Goal: Task Accomplishment & Management: Manage account settings

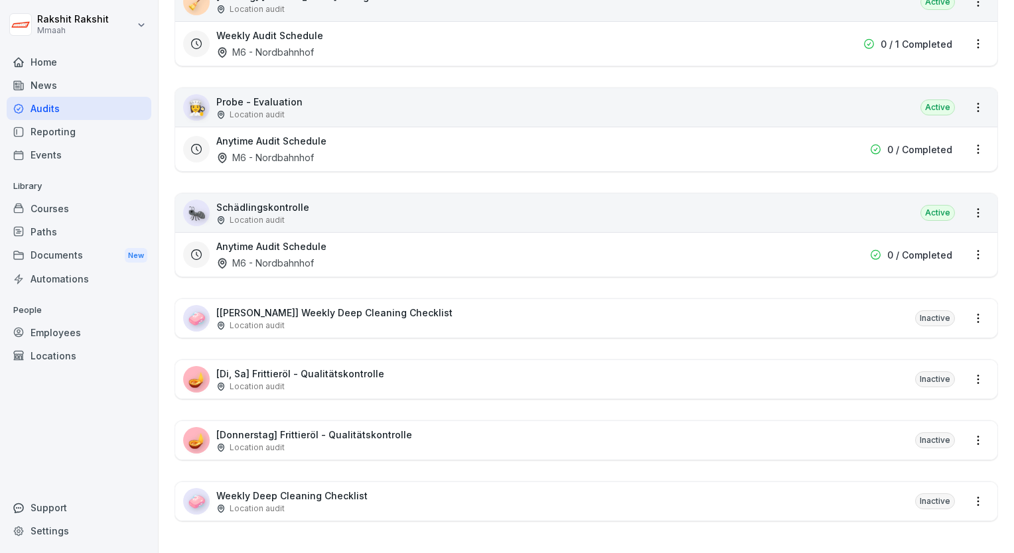
scroll to position [1448, 0]
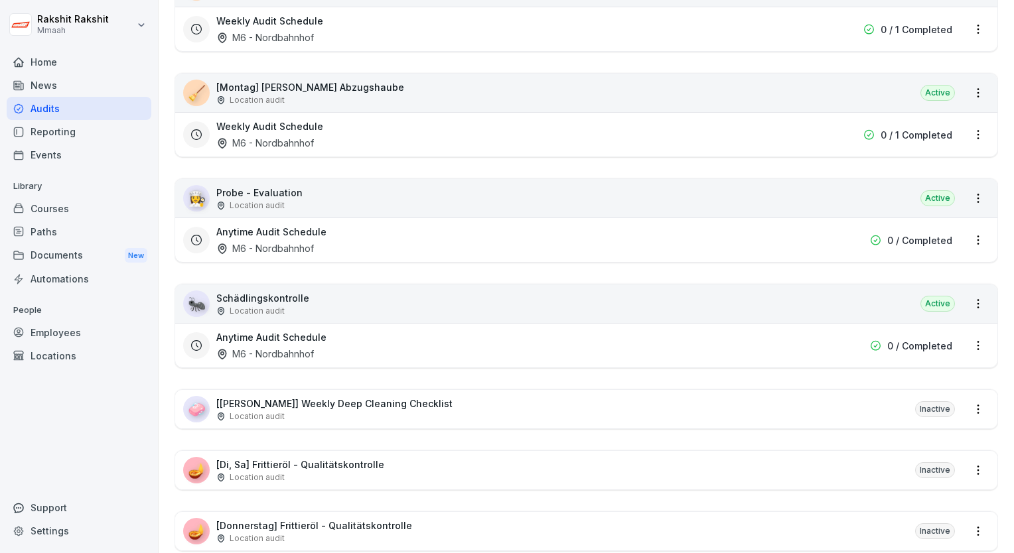
click at [350, 94] on div "Location audit" at bounding box center [310, 100] width 188 height 12
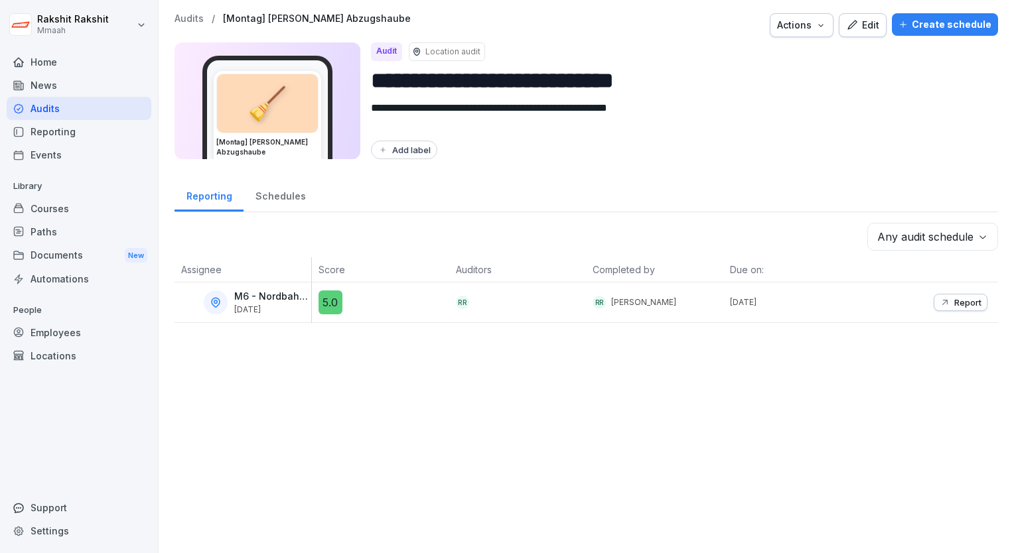
click at [85, 115] on div "Audits" at bounding box center [79, 108] width 145 height 23
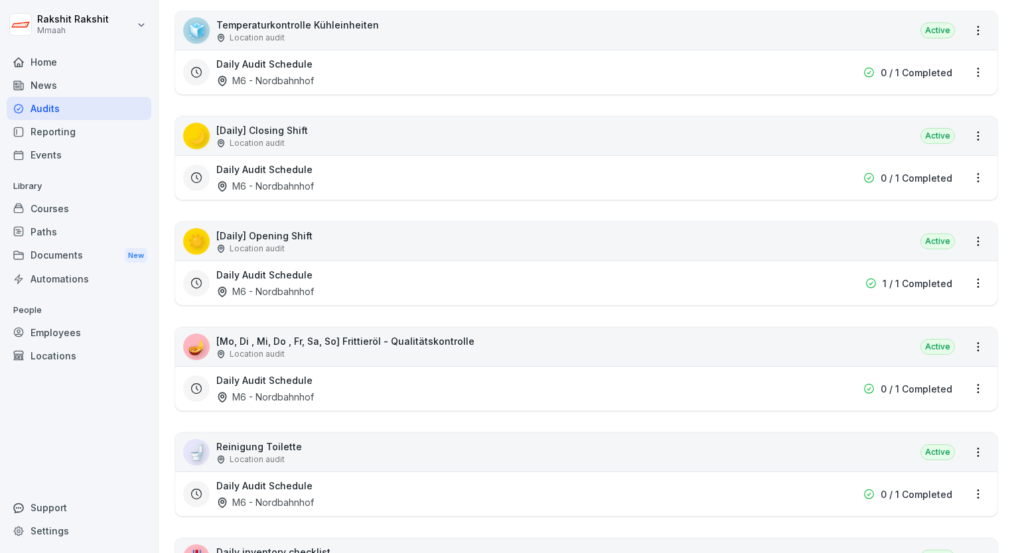
scroll to position [265, 0]
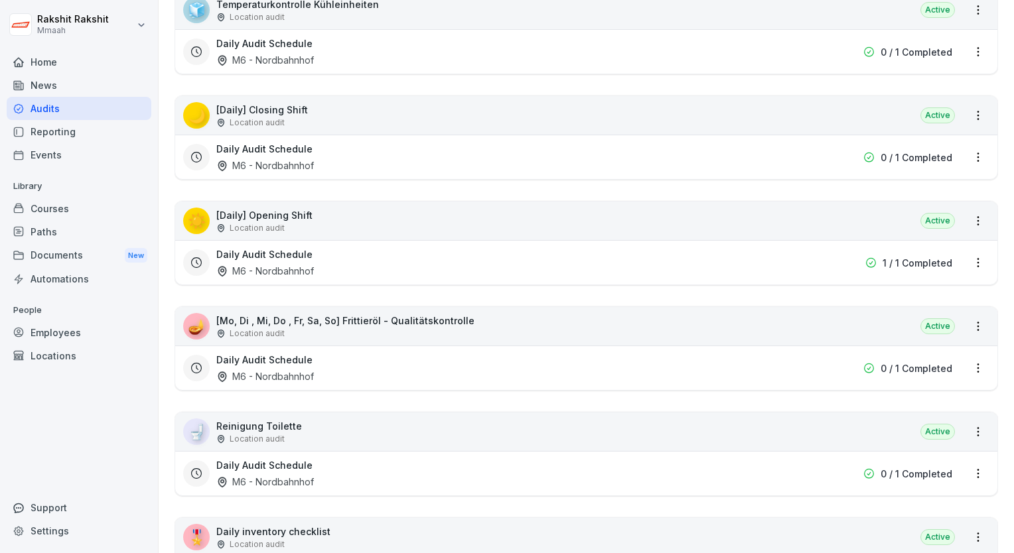
click at [409, 215] on div "☀️ [Daily] Opening Shift Location audit Active" at bounding box center [586, 221] width 822 height 38
click at [404, 208] on div "☀️ [Daily] Opening Shift Location audit Active" at bounding box center [586, 221] width 822 height 38
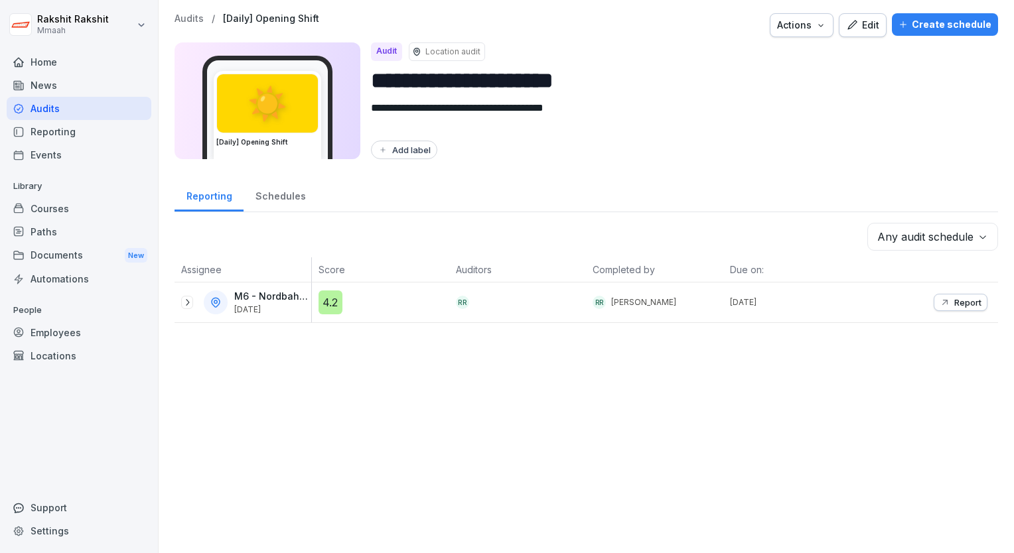
click at [839, 33] on button "Edit" at bounding box center [863, 25] width 48 height 24
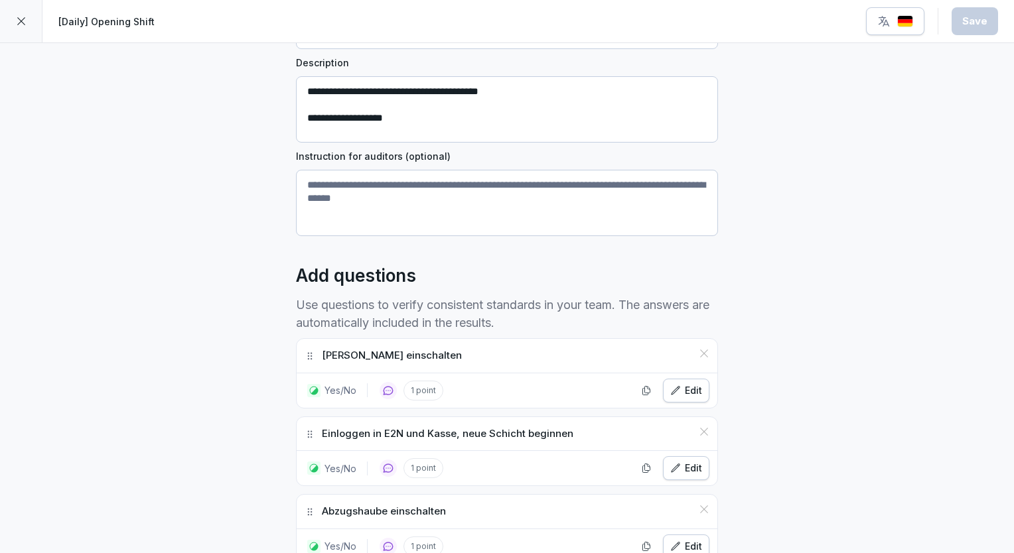
scroll to position [332, 0]
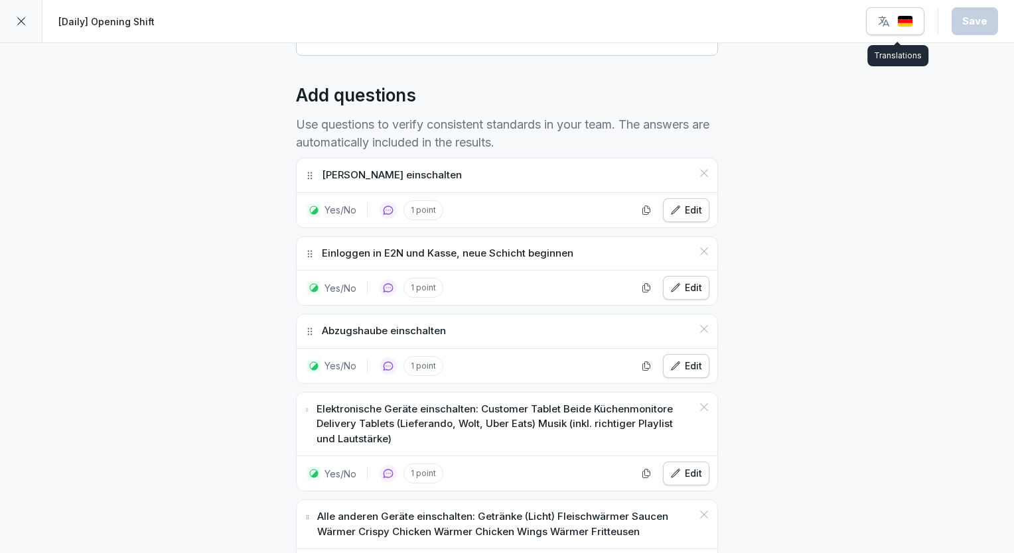
click at [906, 25] on img "button" at bounding box center [905, 21] width 16 height 13
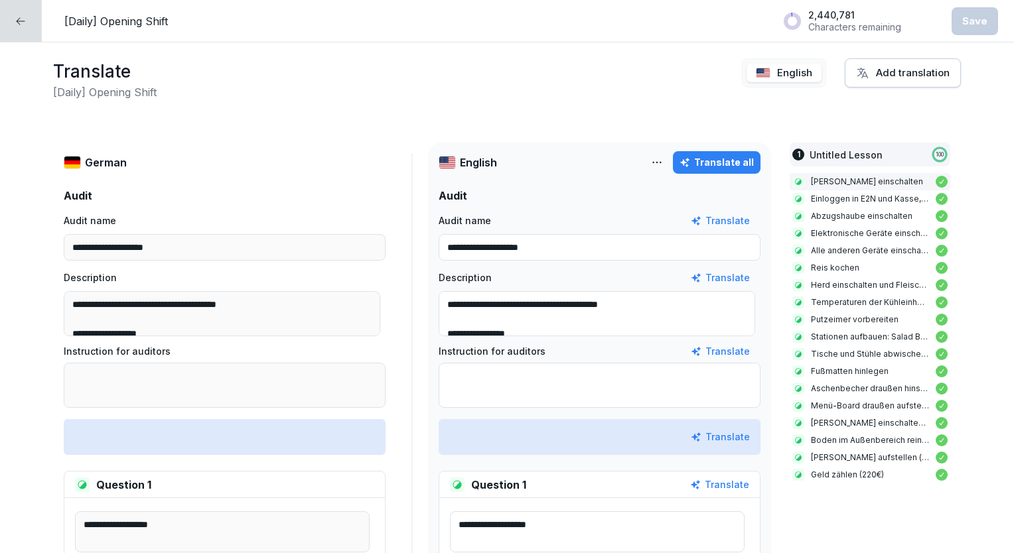
click at [20, 31] on div at bounding box center [21, 21] width 42 height 42
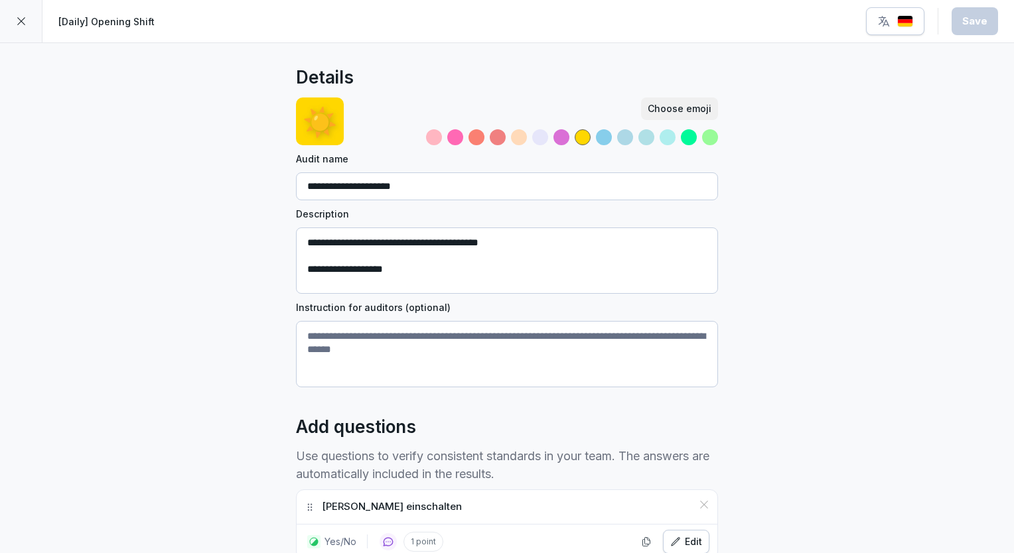
click at [26, 25] on icon at bounding box center [21, 21] width 11 height 11
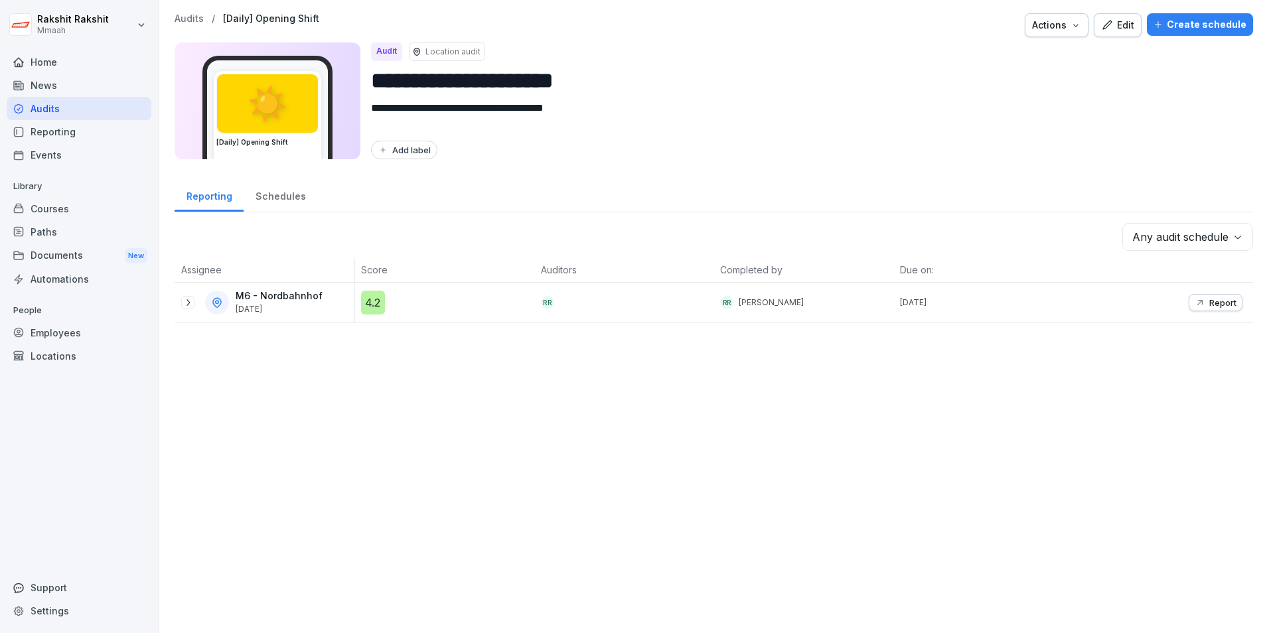
click at [54, 114] on div "Audits" at bounding box center [79, 108] width 145 height 23
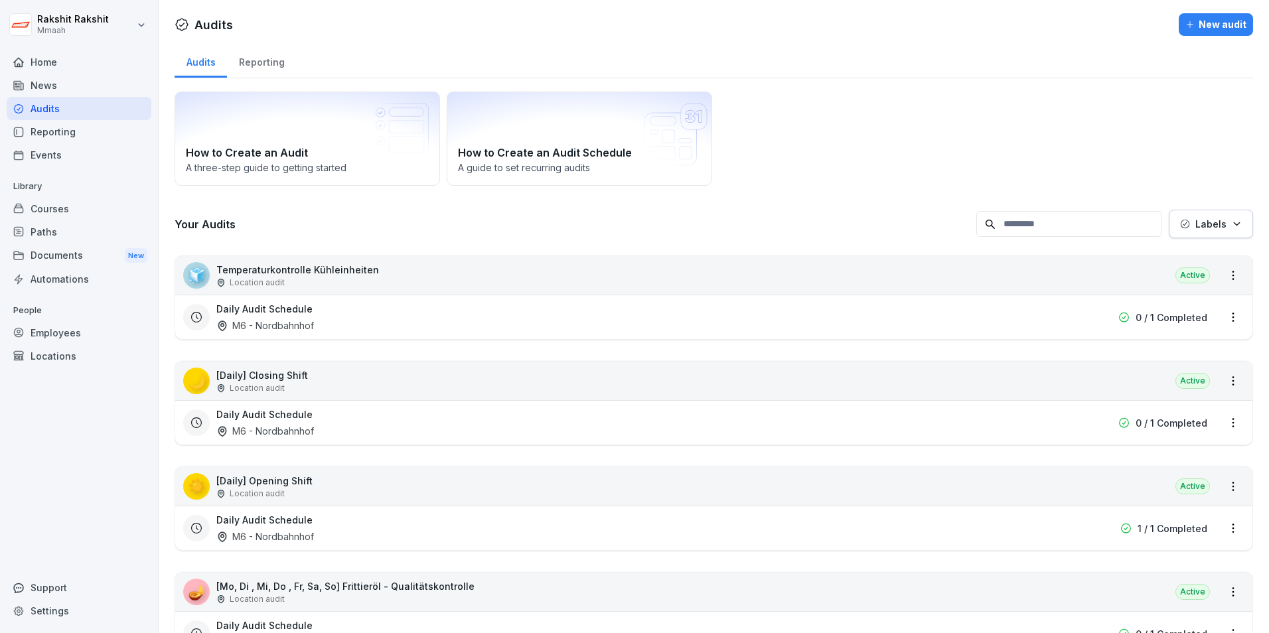
click at [47, 250] on div "Documents New" at bounding box center [79, 255] width 145 height 25
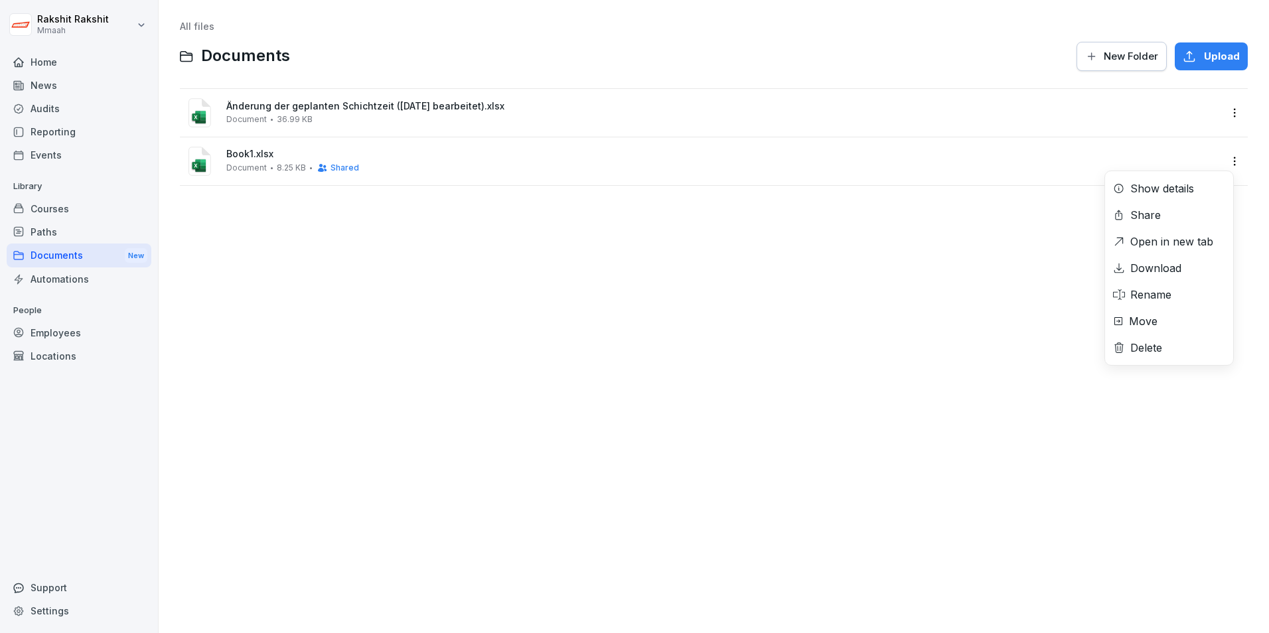
click at [1227, 159] on html "Rakshit Rakshit Mmaah Home News Audits Reporting Events Library Courses Paths D…" at bounding box center [634, 316] width 1269 height 633
click at [1155, 350] on div "Delete" at bounding box center [1146, 348] width 32 height 16
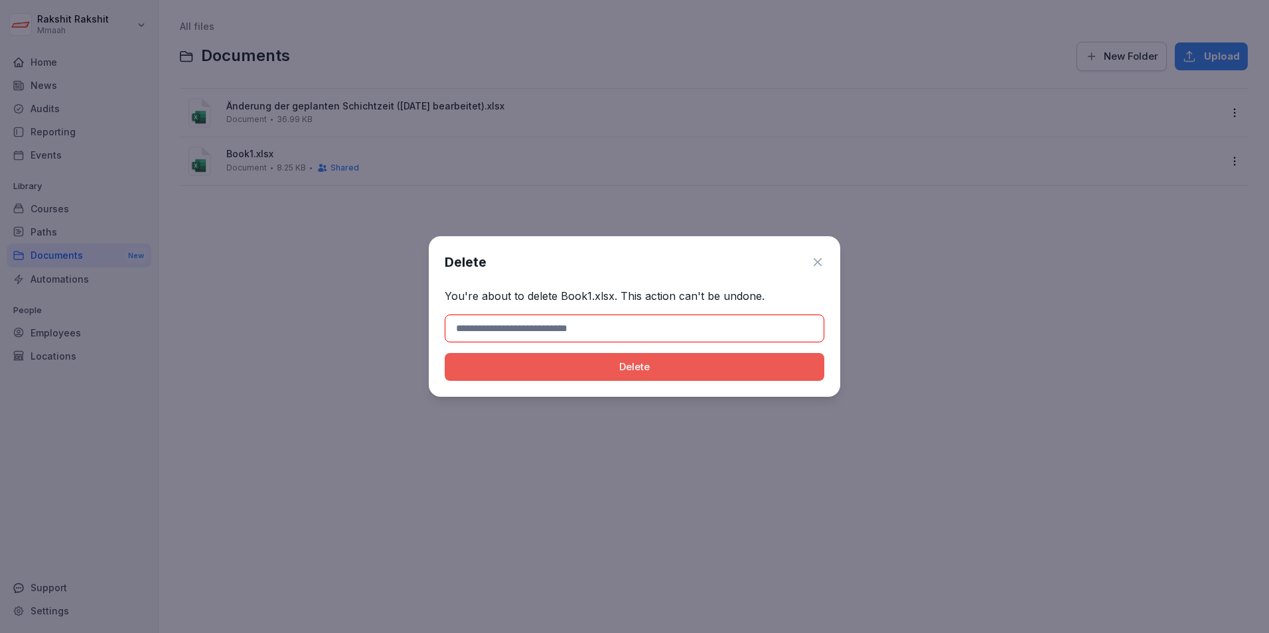
click at [514, 332] on input at bounding box center [635, 328] width 380 height 28
click at [512, 327] on input at bounding box center [635, 328] width 380 height 28
type input "*"
click at [445, 353] on button "Delete" at bounding box center [635, 367] width 380 height 28
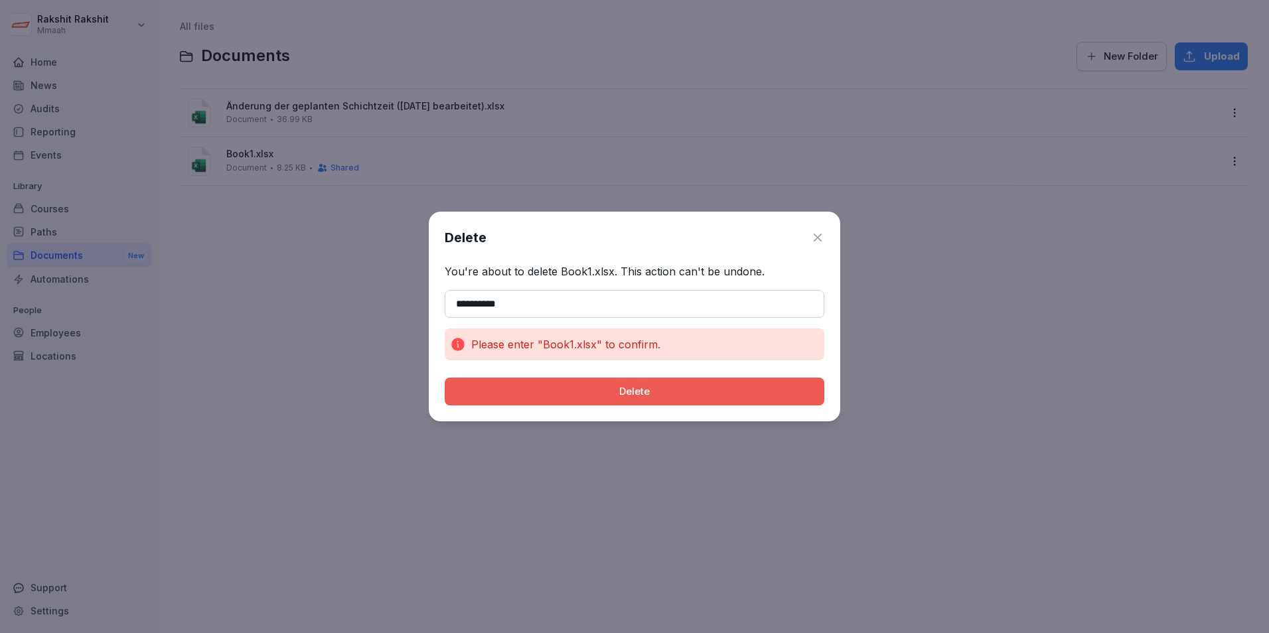
click at [482, 306] on input "**********" at bounding box center [635, 304] width 380 height 28
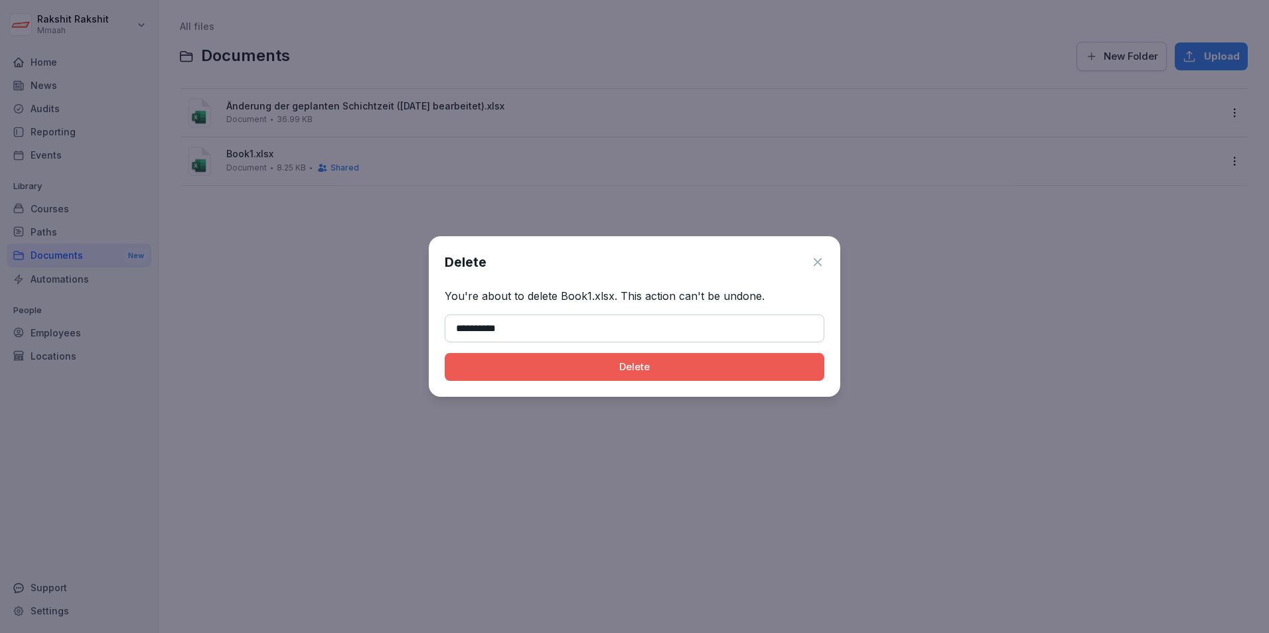
type input "**********"
click at [445, 353] on button "Delete" at bounding box center [635, 367] width 380 height 28
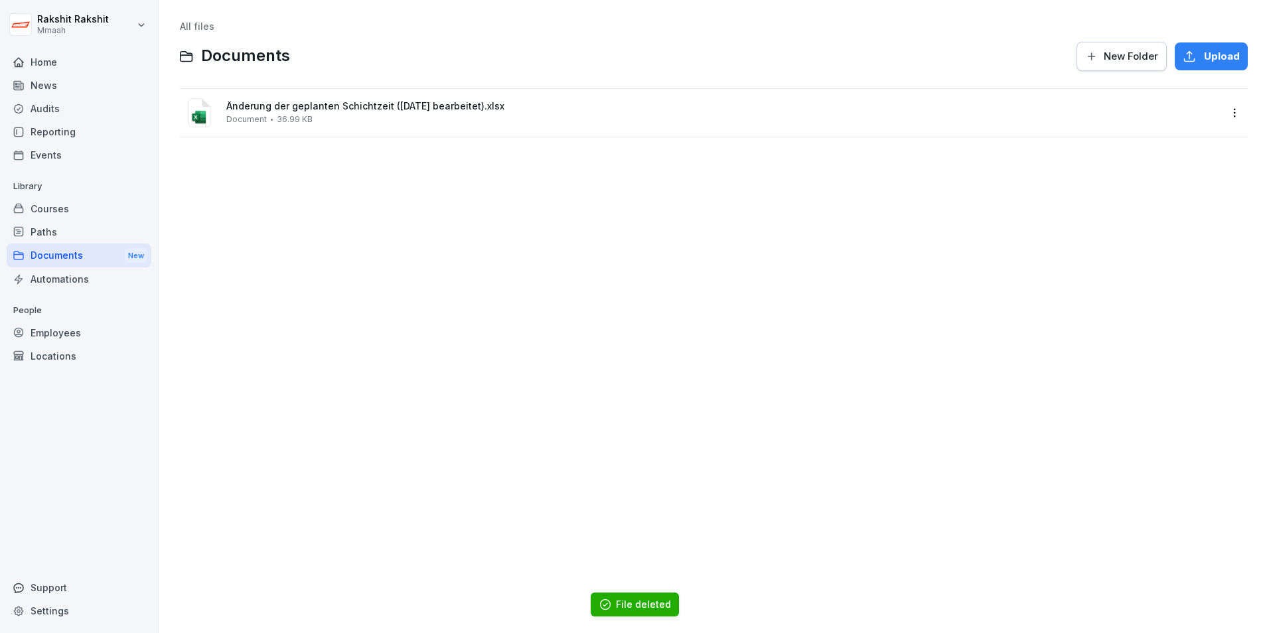
click at [427, 124] on div "Änderung der geplanten Schichtzeit (27.08.25 bearbeitet).xlsx Document 36.99 KB" at bounding box center [722, 112] width 993 height 23
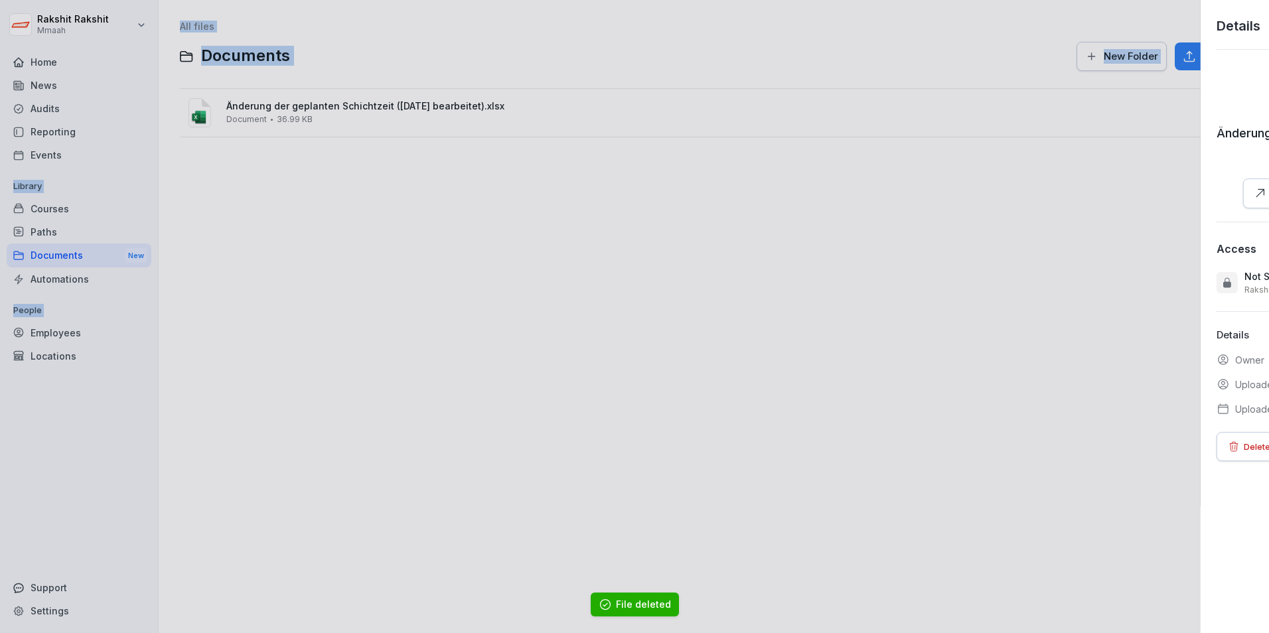
click at [427, 124] on div at bounding box center [634, 316] width 1269 height 633
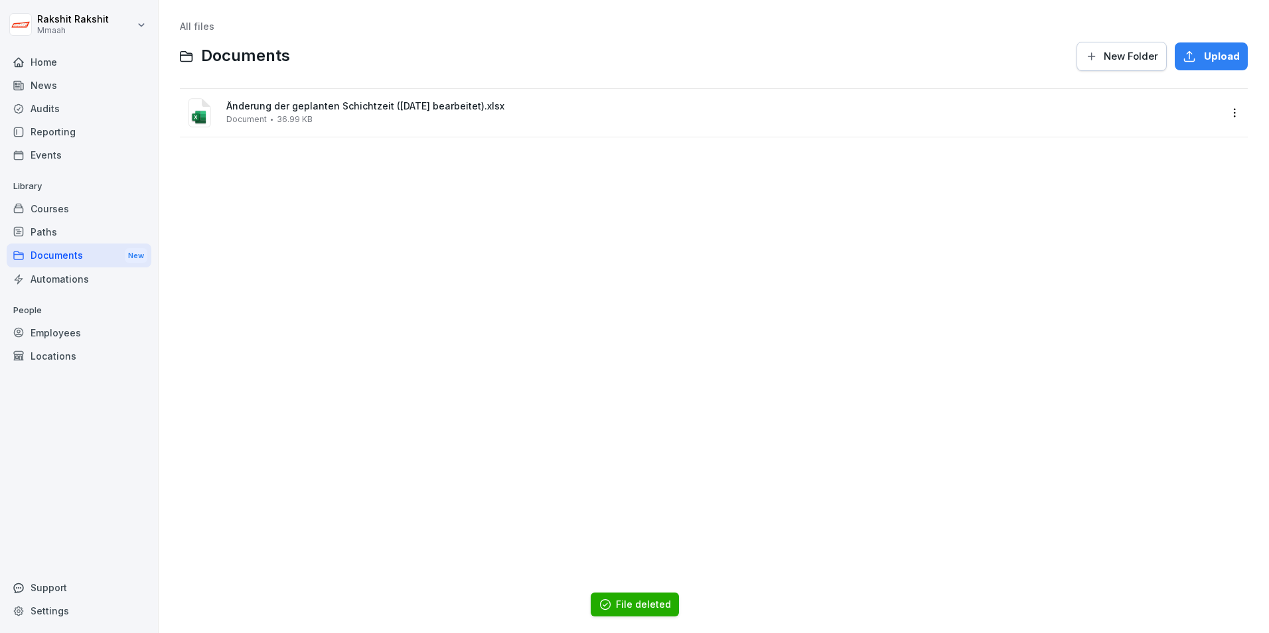
click at [436, 116] on div "Änderung der geplanten Schichtzeit (27.08.25 bearbeitet).xlsx Document 36.99 KB" at bounding box center [722, 112] width 993 height 23
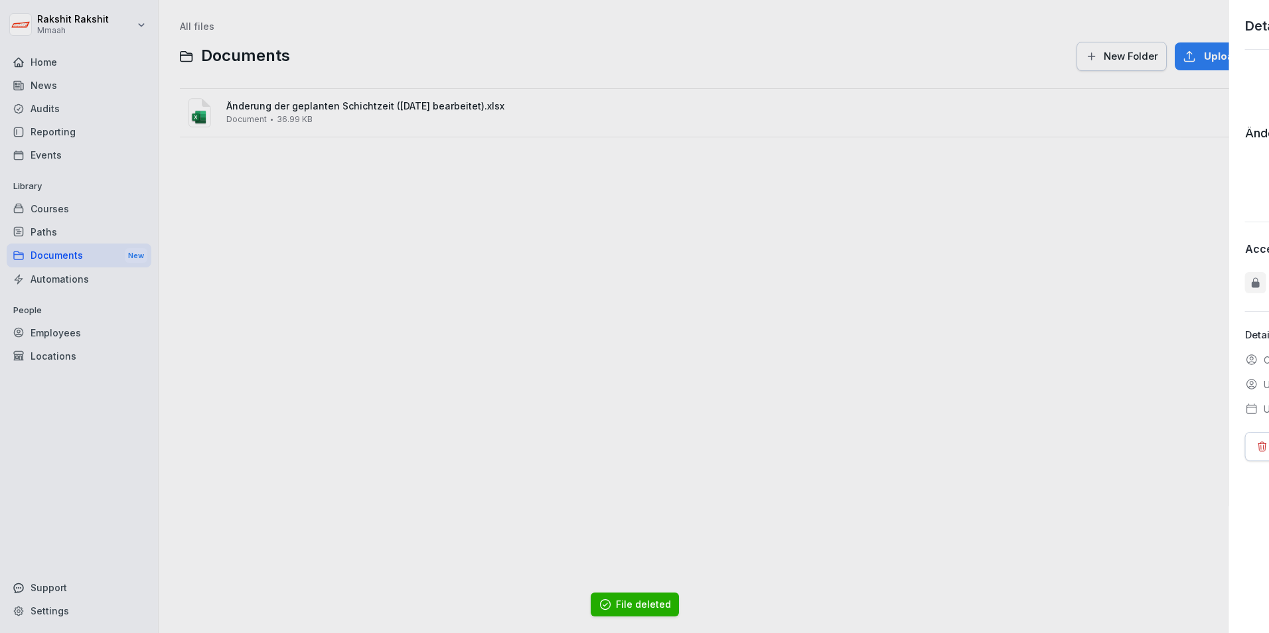
click at [436, 116] on div at bounding box center [634, 316] width 1269 height 633
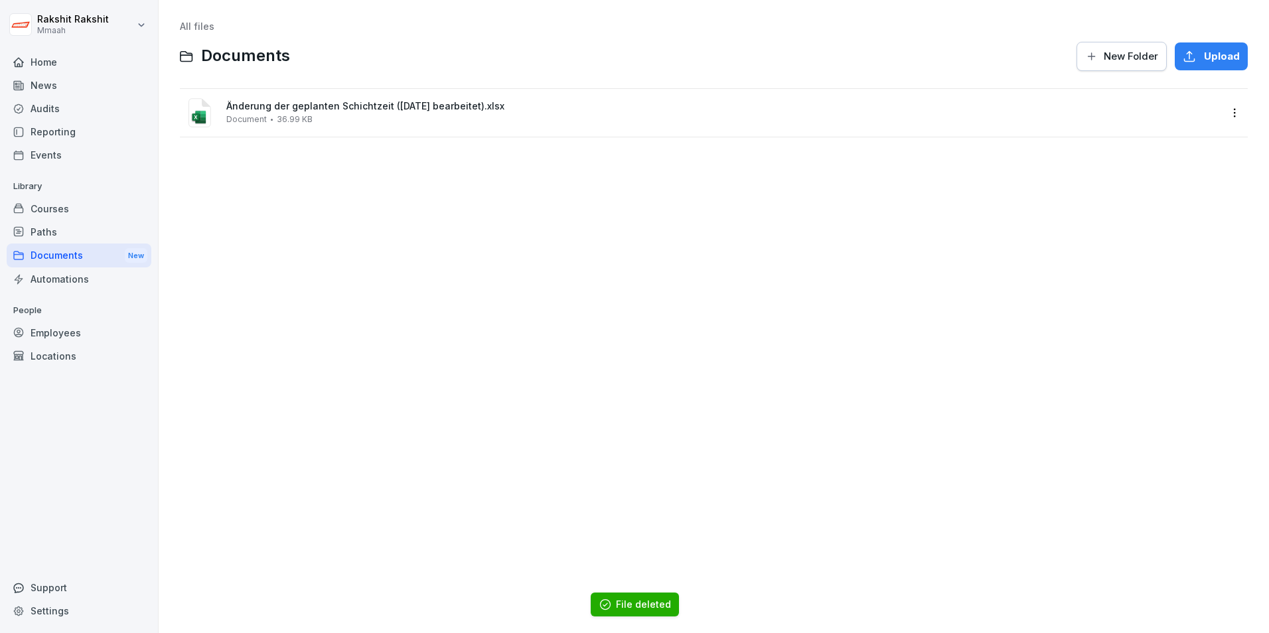
click at [452, 123] on div "Änderung der geplanten Schichtzeit (27.08.25 bearbeitet).xlsx Document 36.99 KB" at bounding box center [722, 112] width 993 height 23
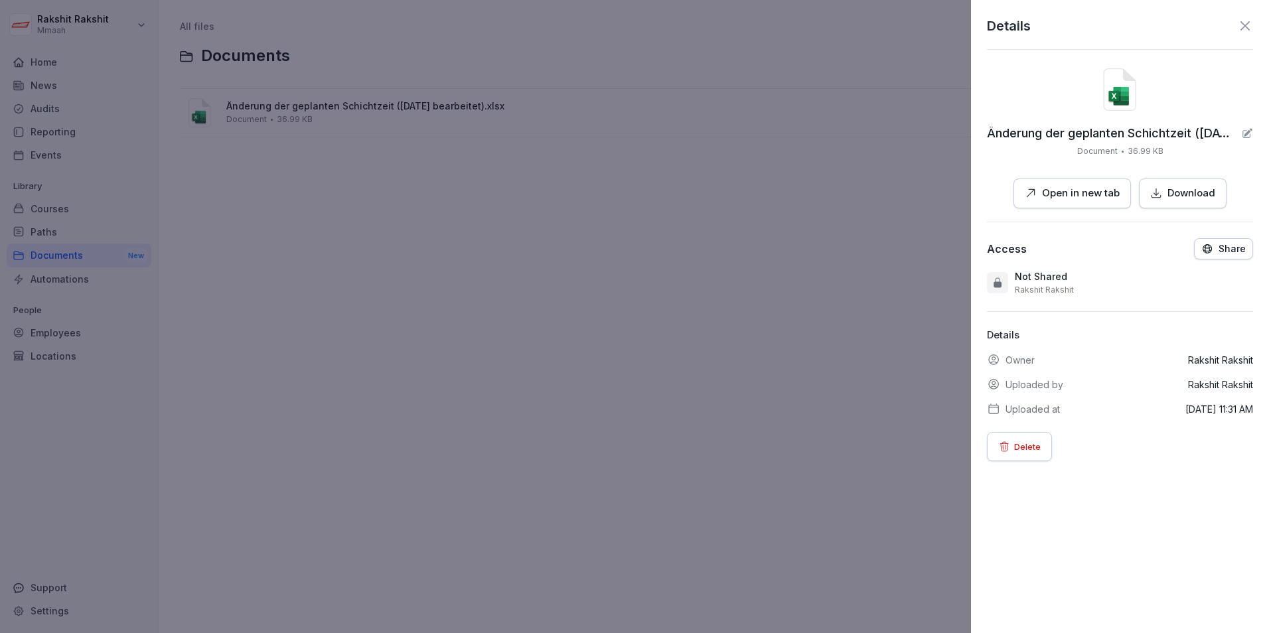
click at [1042, 196] on p "Open in new tab" at bounding box center [1081, 193] width 78 height 15
click at [561, 352] on div at bounding box center [634, 316] width 1269 height 633
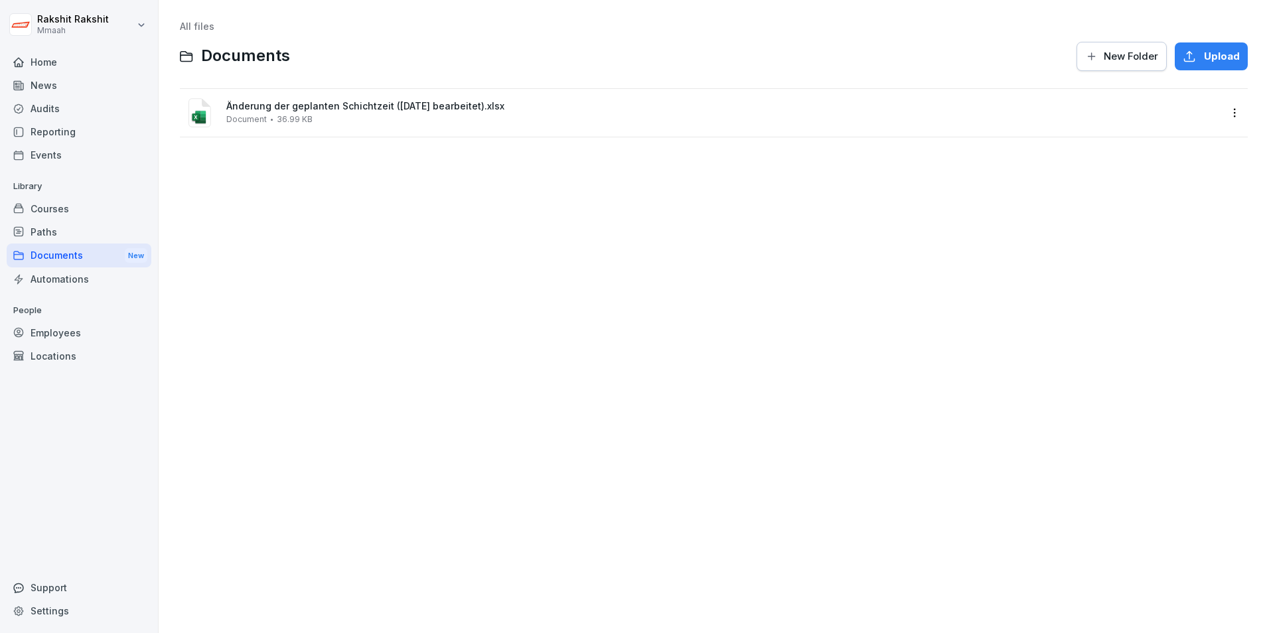
click at [59, 237] on div "Paths" at bounding box center [79, 231] width 145 height 23
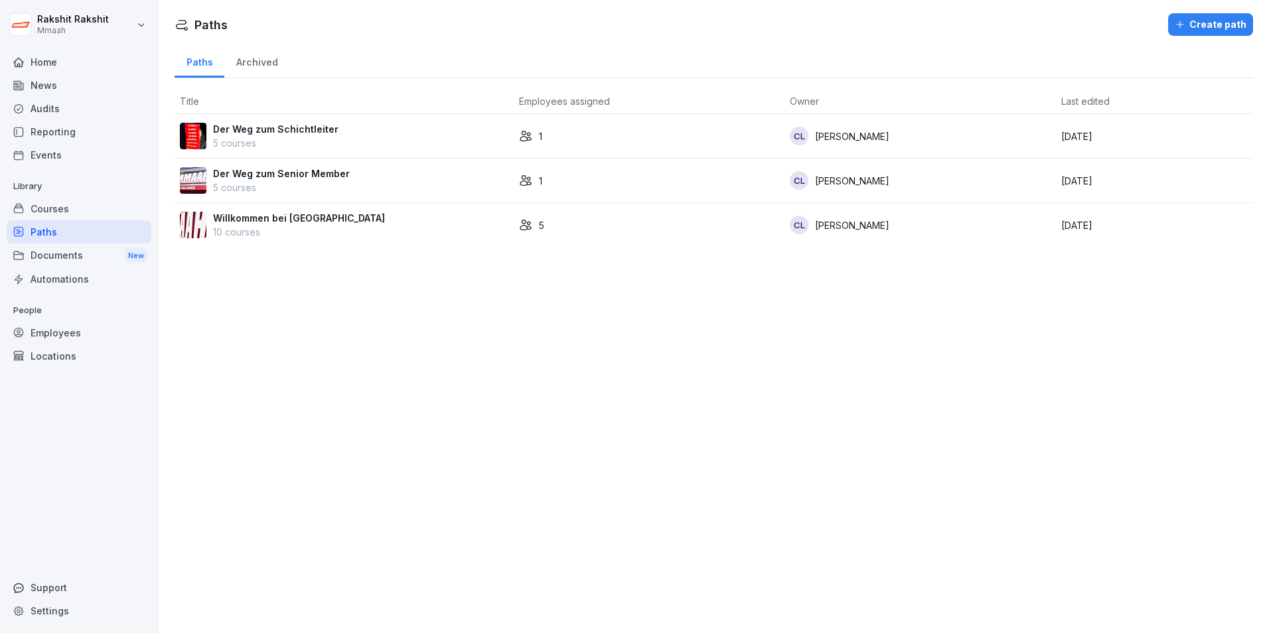
click at [72, 104] on div "Audits" at bounding box center [79, 108] width 145 height 23
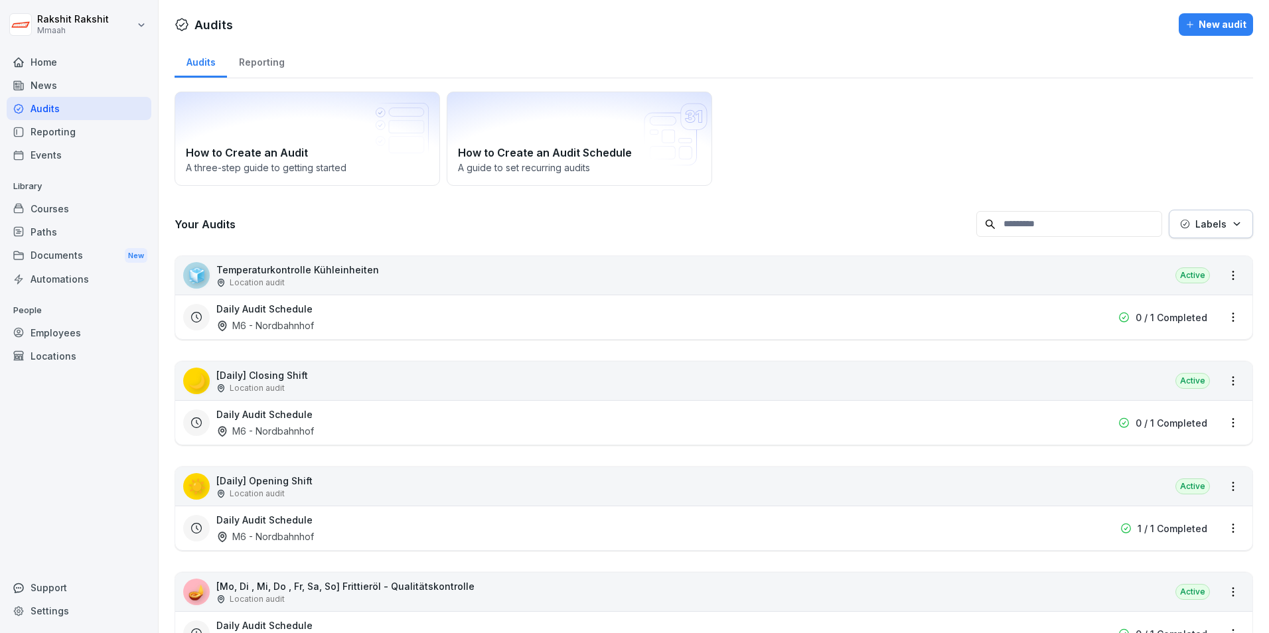
click at [313, 490] on div "☀️ [Daily] Opening Shift Location audit Active" at bounding box center [713, 486] width 1077 height 38
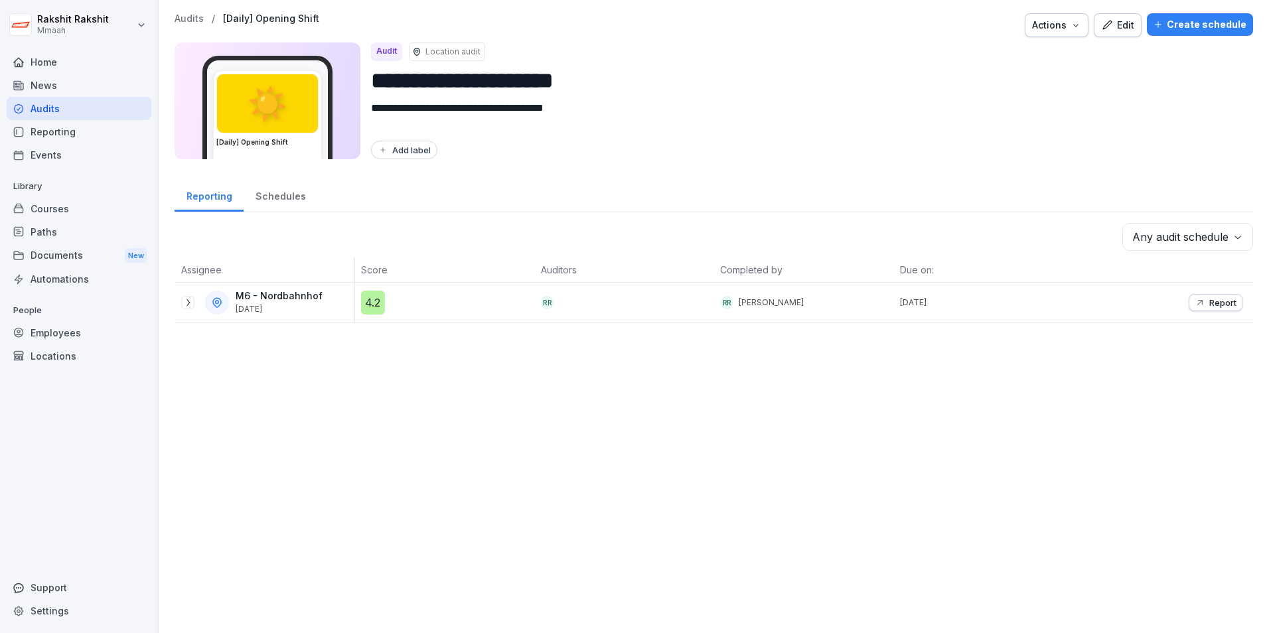
click at [1114, 28] on div "Edit" at bounding box center [1117, 25] width 33 height 15
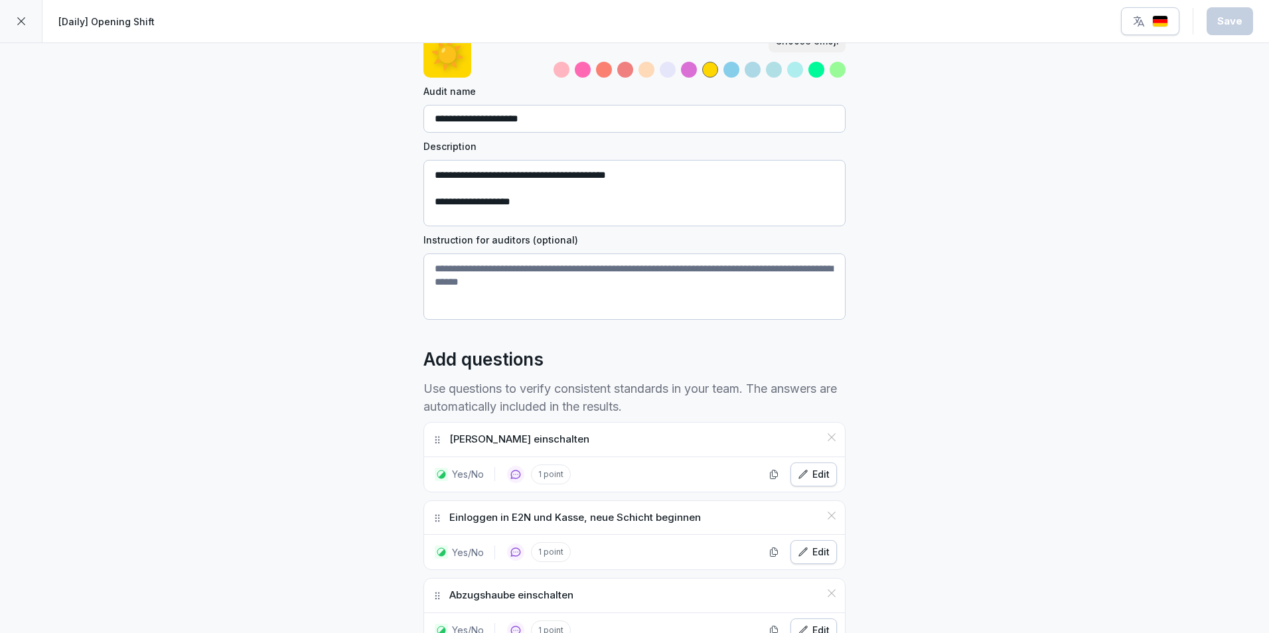
scroll to position [332, 0]
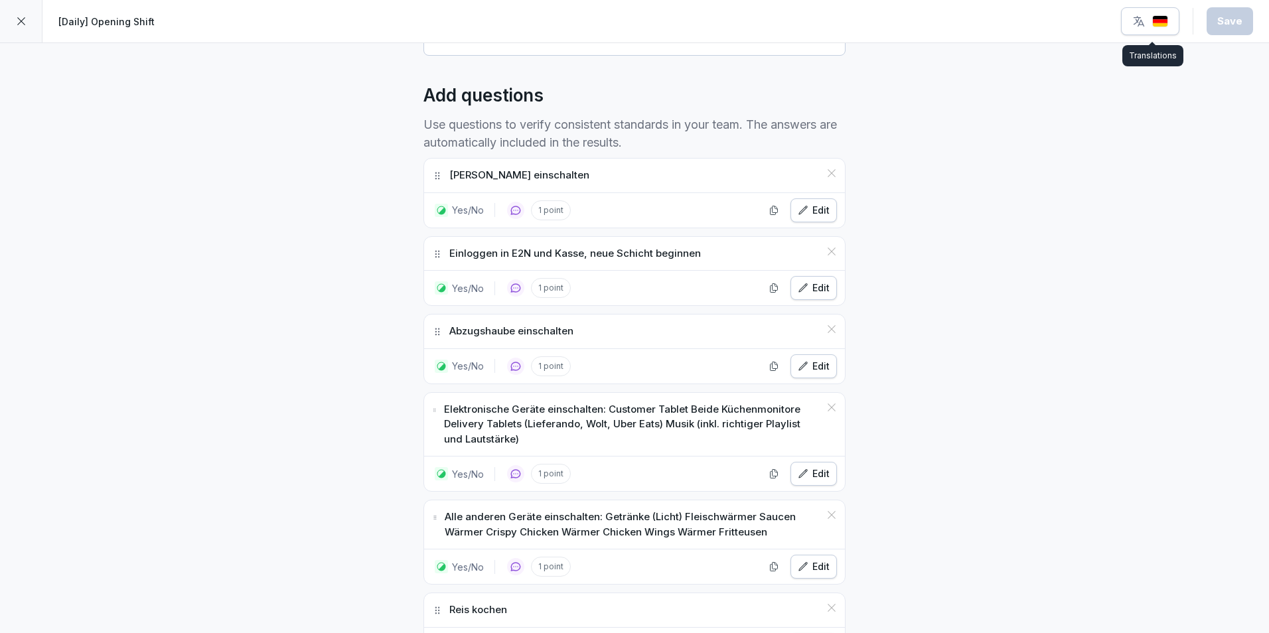
click at [1149, 26] on div "button" at bounding box center [1150, 21] width 36 height 13
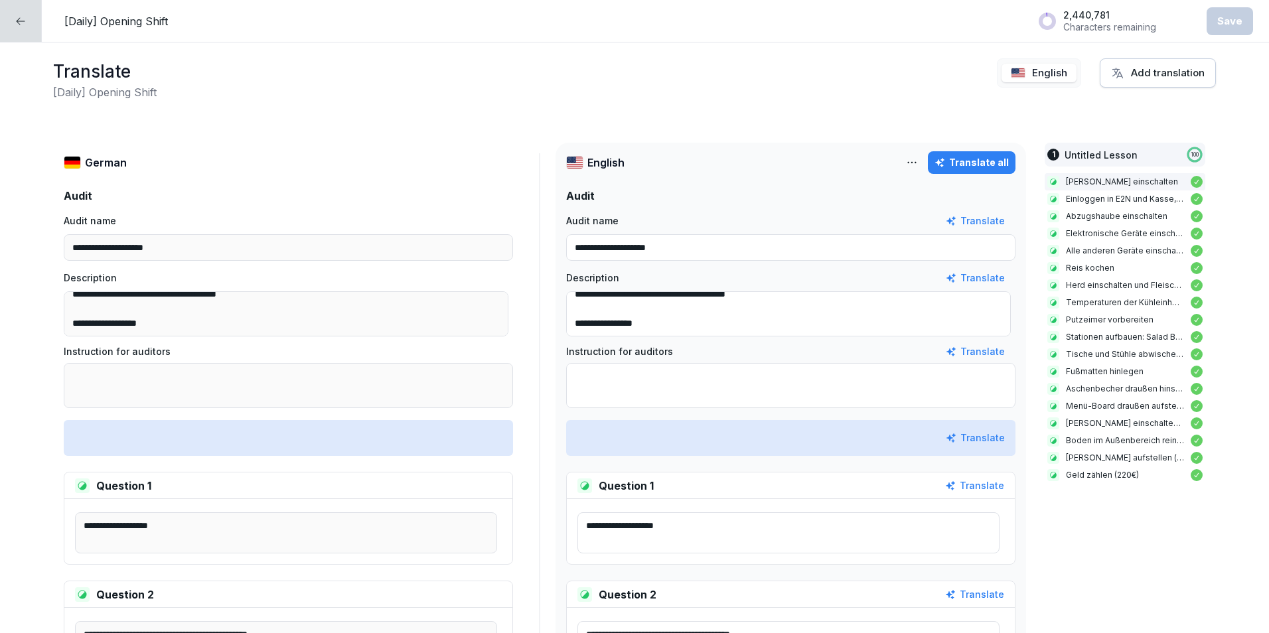
click at [18, 31] on div at bounding box center [21, 21] width 42 height 42
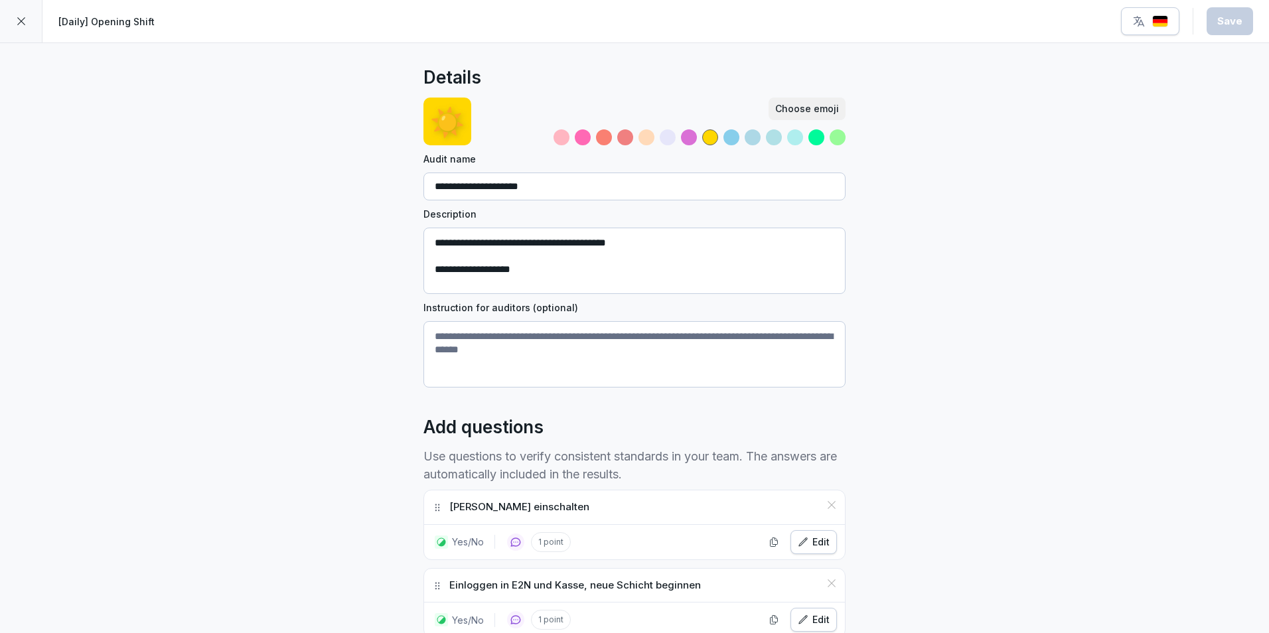
click at [25, 21] on icon at bounding box center [21, 21] width 11 height 11
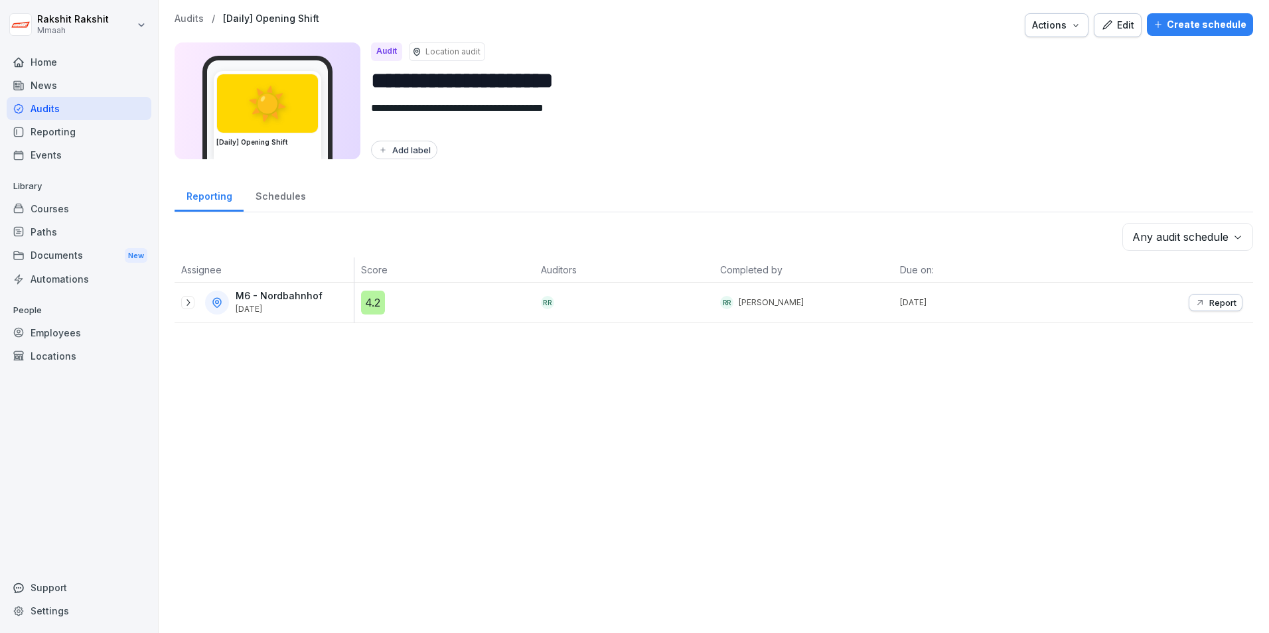
click at [76, 106] on div "Audits" at bounding box center [79, 108] width 145 height 23
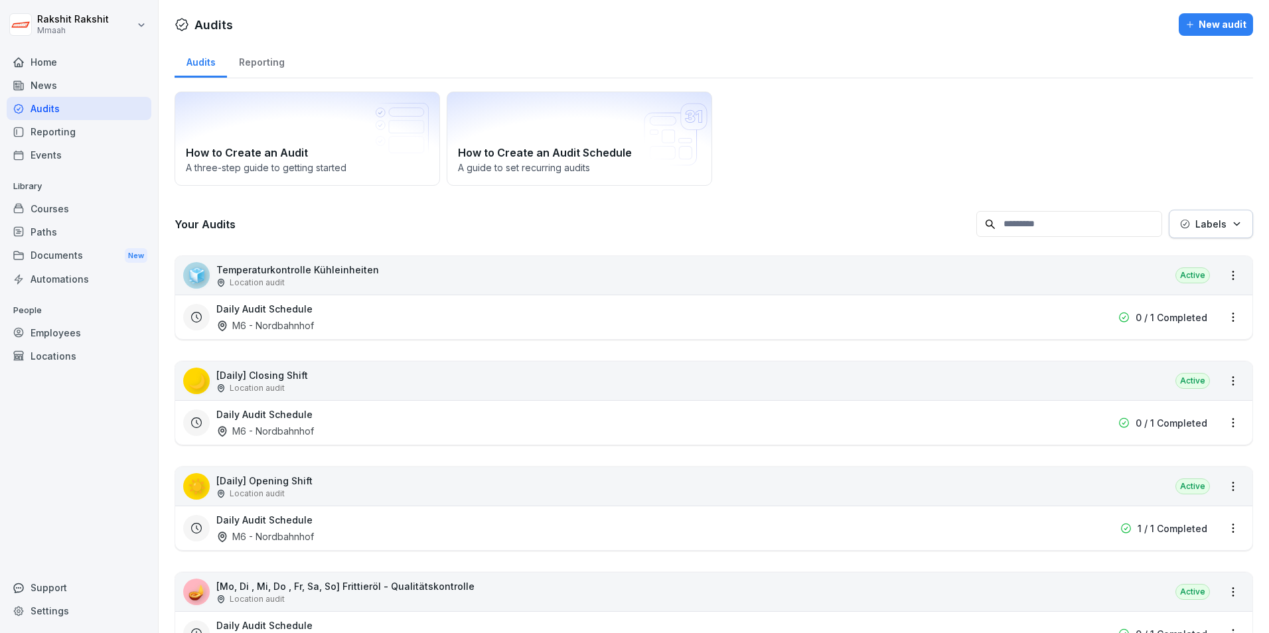
click at [1198, 19] on div "New audit" at bounding box center [1215, 24] width 61 height 15
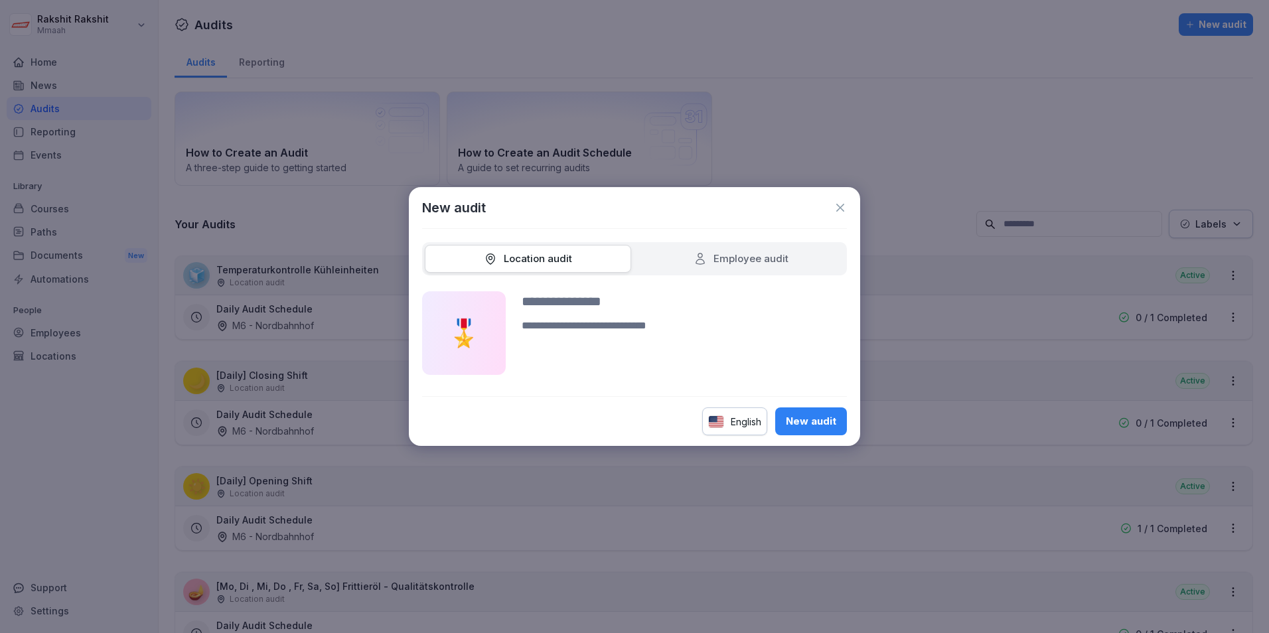
click at [837, 206] on icon at bounding box center [839, 207] width 13 height 13
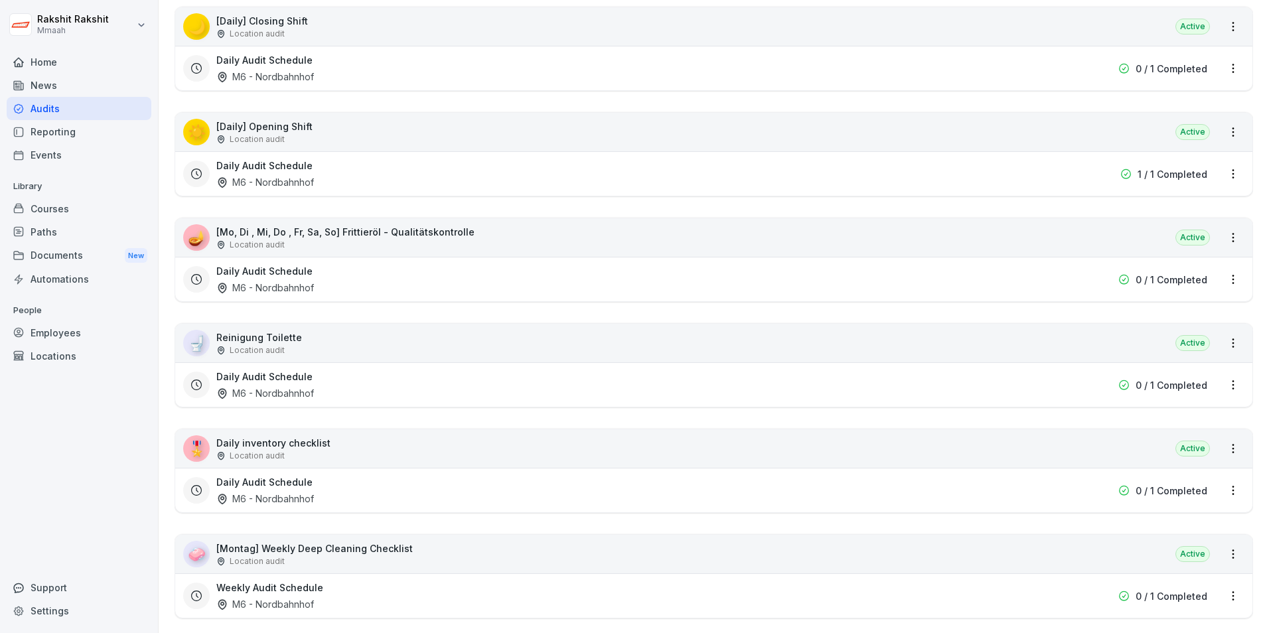
scroll to position [332, 0]
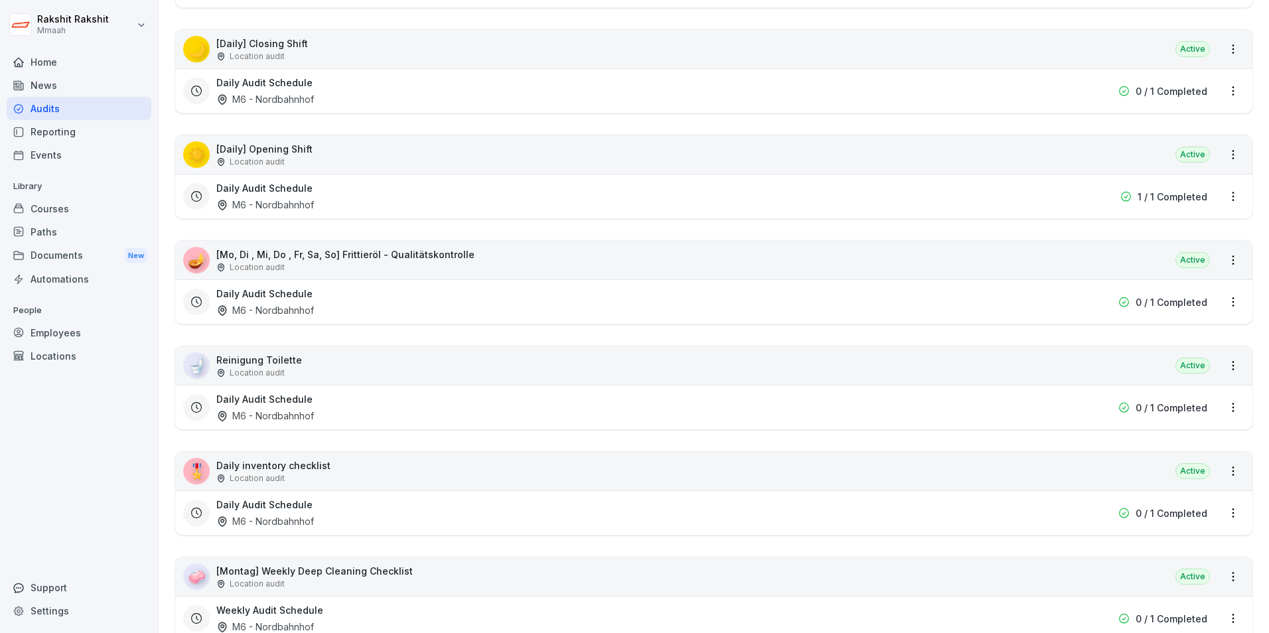
click at [316, 52] on div "🌙 [Daily] Closing Shift Location audit Active" at bounding box center [713, 49] width 1077 height 38
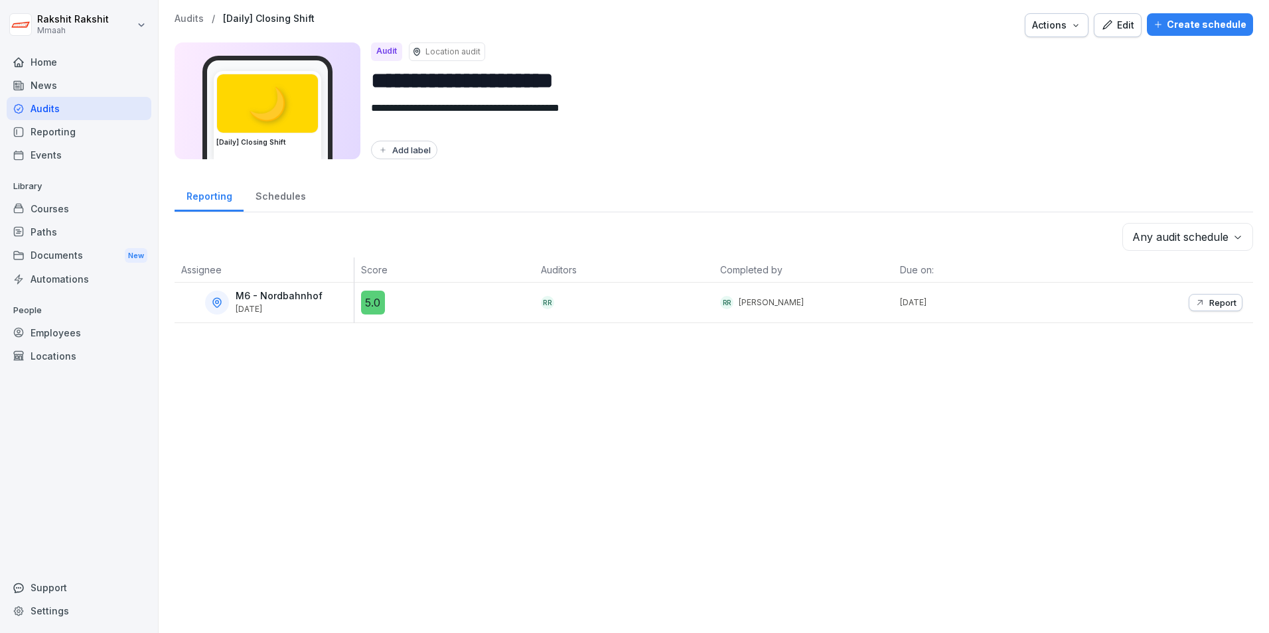
click at [238, 56] on div "🌙 [Daily] Closing Shift" at bounding box center [267, 108] width 130 height 104
click at [738, 56] on div "Audit Location audit" at bounding box center [806, 51] width 871 height 19
click at [1121, 23] on div "Edit" at bounding box center [1117, 25] width 33 height 15
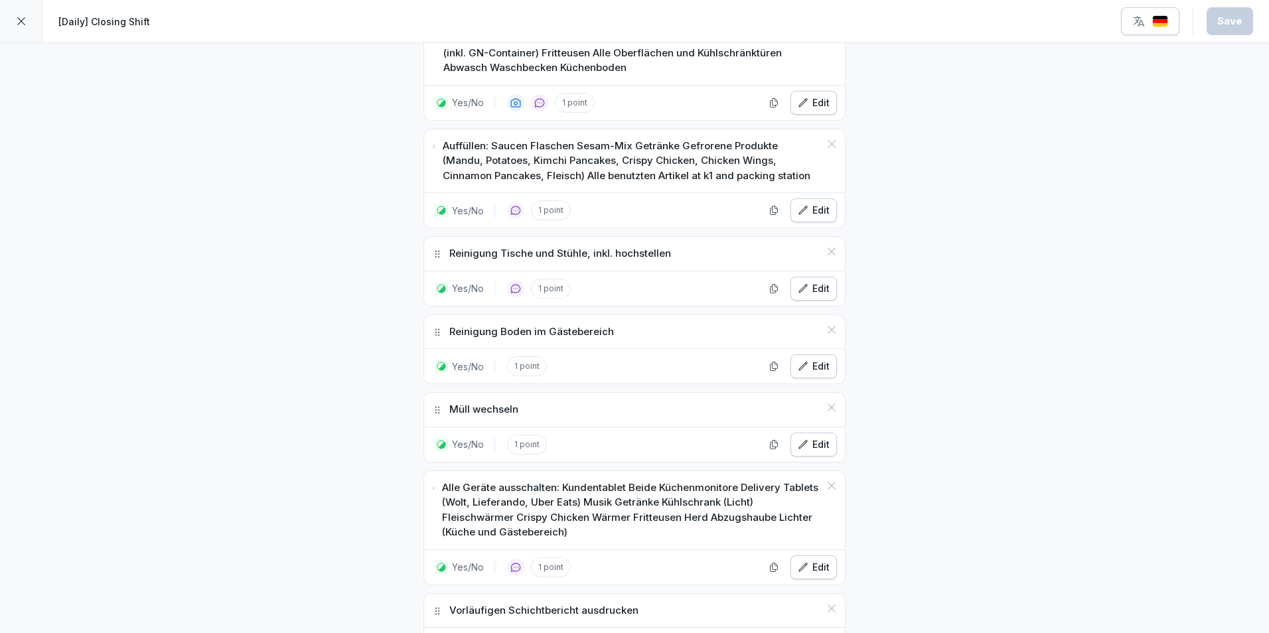
scroll to position [663, 0]
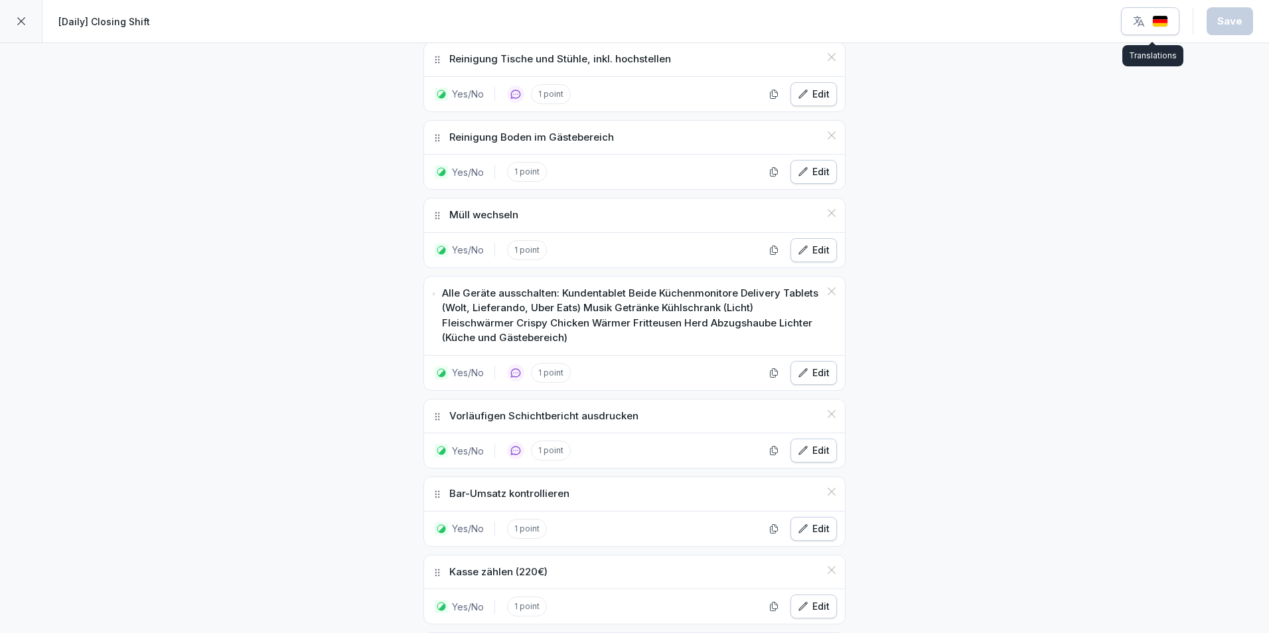
click at [1168, 22] on img "button" at bounding box center [1160, 21] width 16 height 13
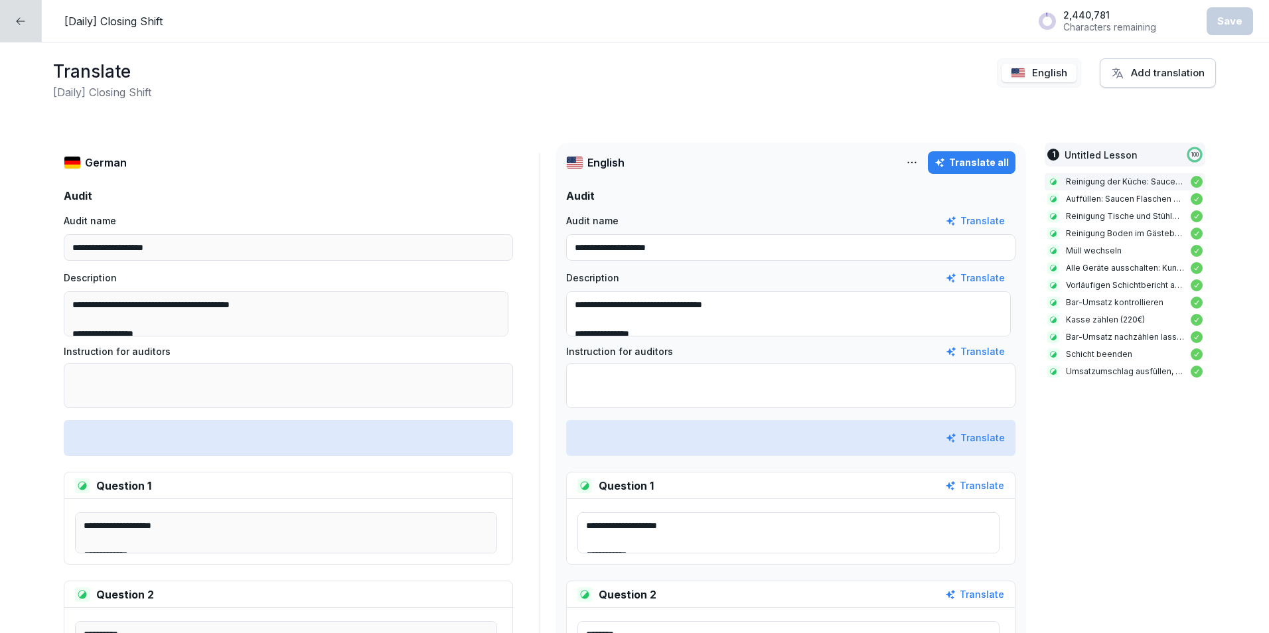
scroll to position [133, 0]
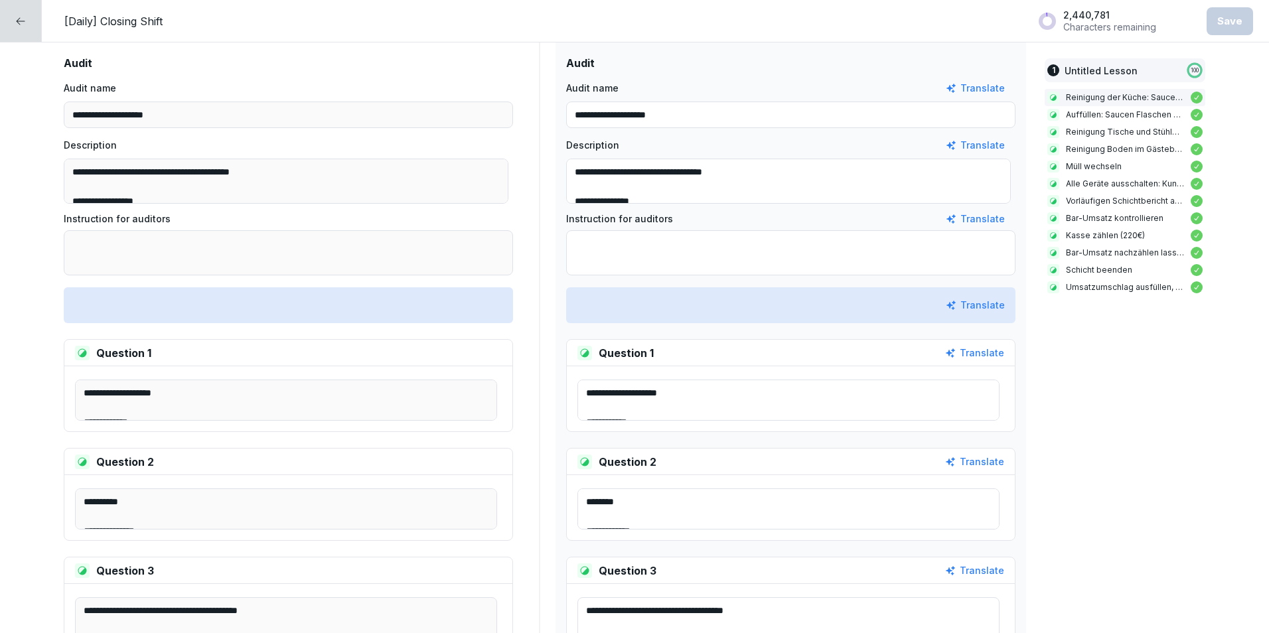
click at [740, 181] on textarea "**********" at bounding box center [788, 181] width 445 height 45
click at [736, 408] on textarea "**********" at bounding box center [788, 400] width 422 height 41
click at [38, 17] on div at bounding box center [21, 21] width 42 height 42
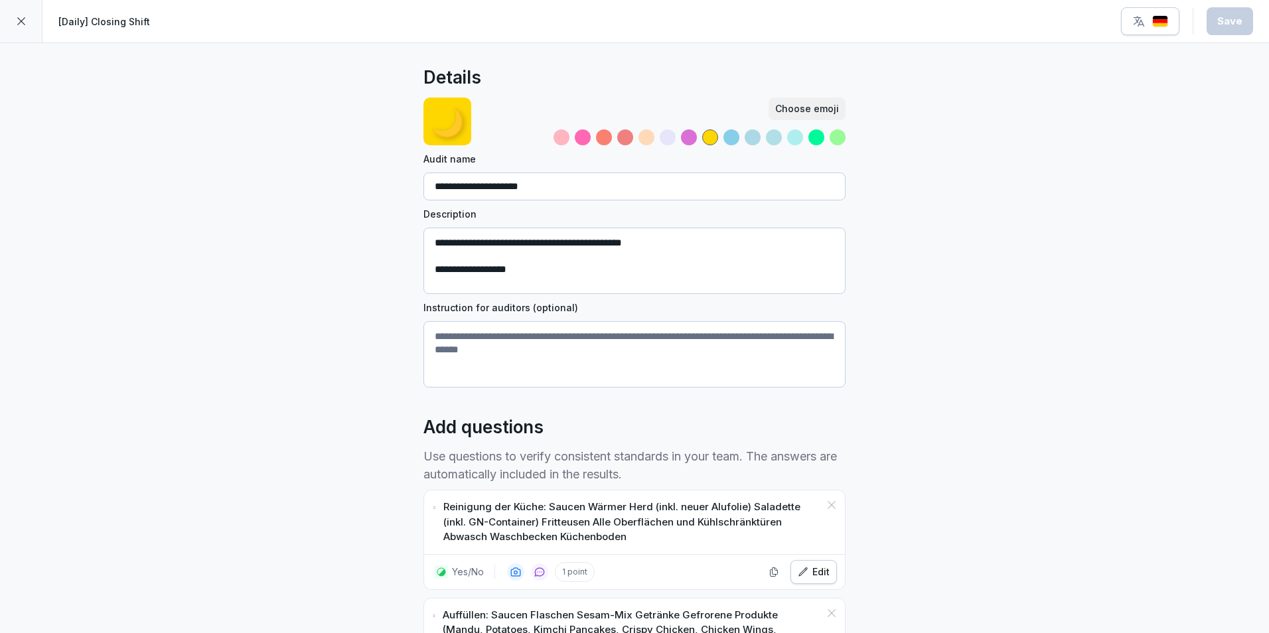
click at [26, 20] on icon at bounding box center [21, 21] width 11 height 11
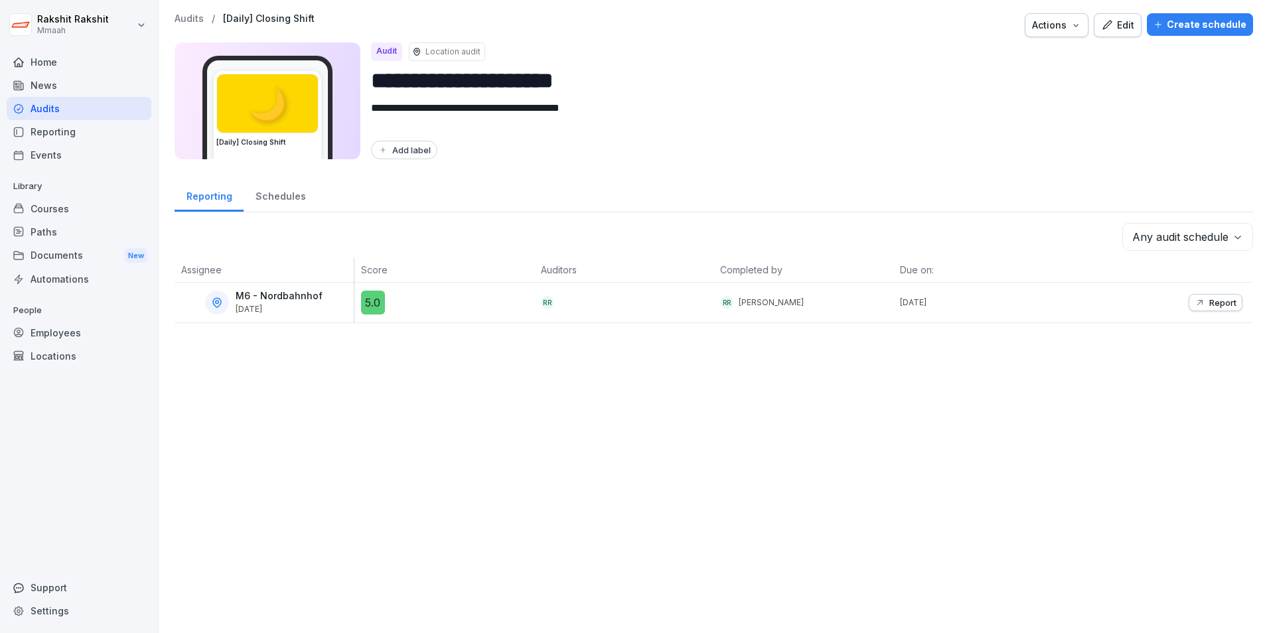
click at [62, 116] on div "Audits" at bounding box center [79, 108] width 145 height 23
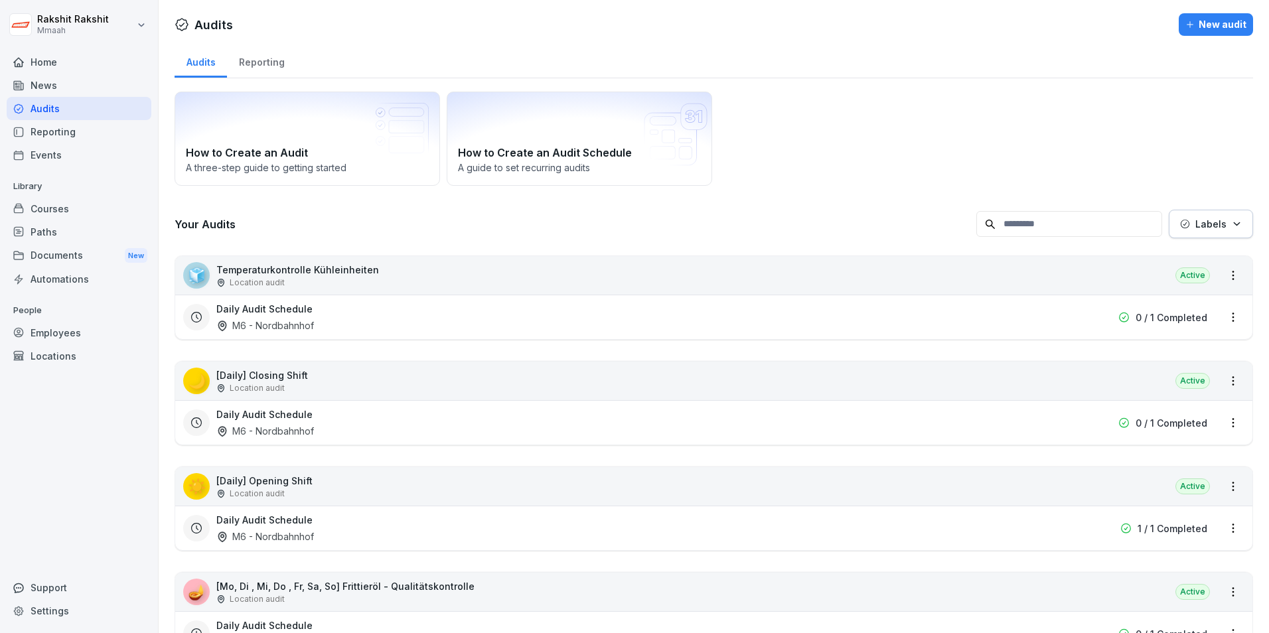
click at [1216, 22] on div "New audit" at bounding box center [1215, 24] width 61 height 15
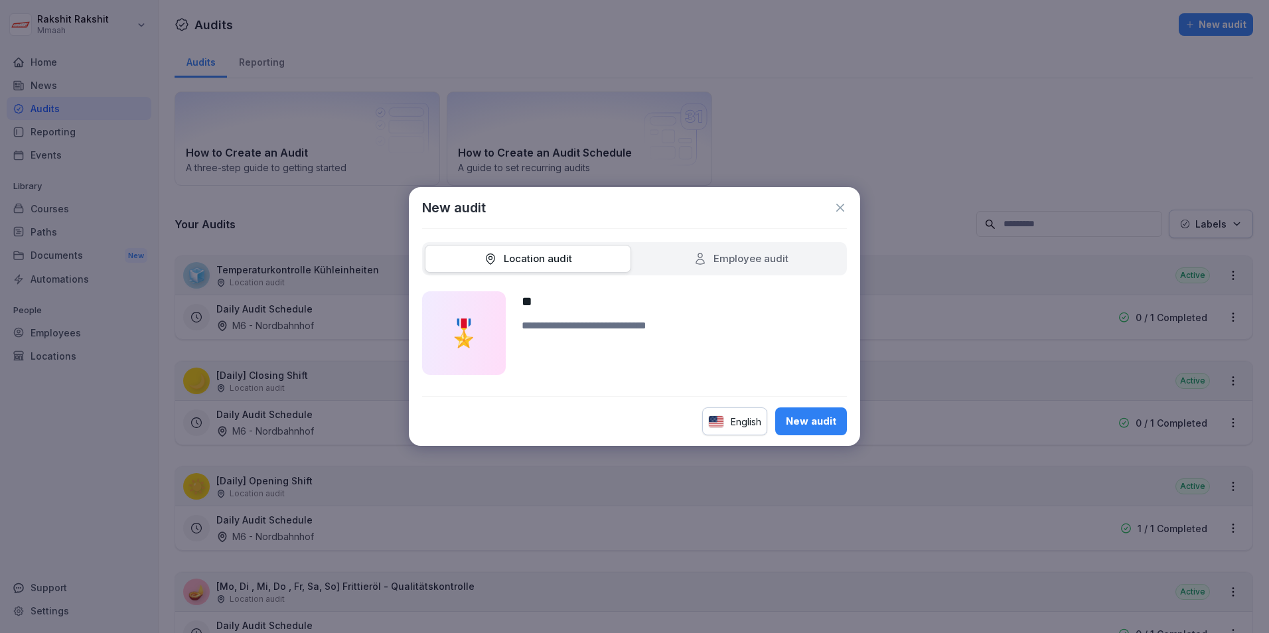
type input "*"
type input "**********"
click at [575, 354] on textarea at bounding box center [683, 346] width 325 height 57
type textarea "**********"
click at [821, 424] on div "New audit" at bounding box center [811, 421] width 50 height 15
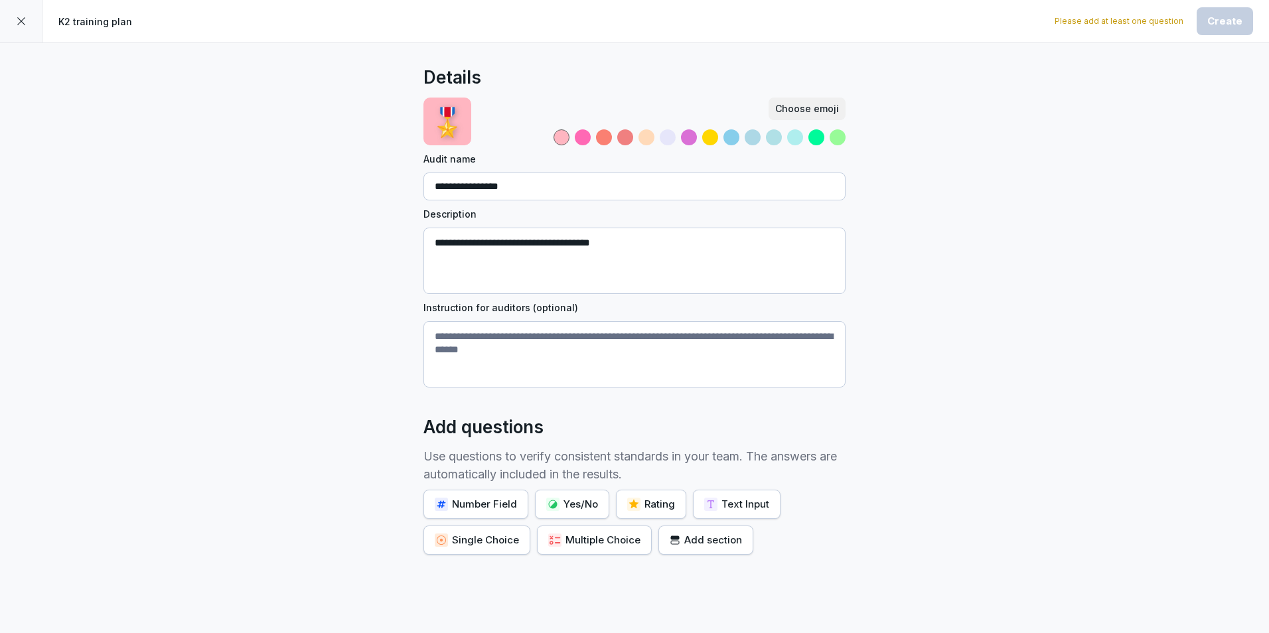
click at [572, 498] on div "Yes/No" at bounding box center [572, 504] width 52 height 15
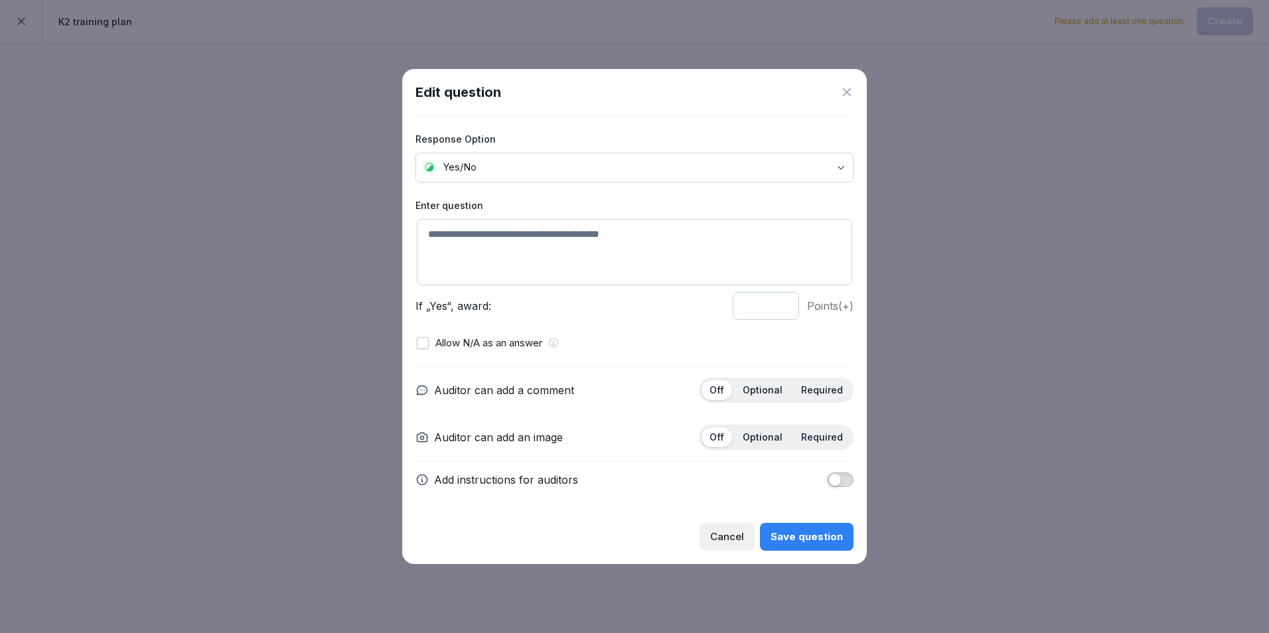
click at [553, 273] on textarea at bounding box center [634, 252] width 435 height 66
click at [766, 391] on p "Optional" at bounding box center [762, 390] width 40 height 12
click at [433, 236] on textarea "**********" at bounding box center [634, 252] width 435 height 66
click at [483, 233] on textarea "**********" at bounding box center [634, 252] width 435 height 66
type textarea "**********"
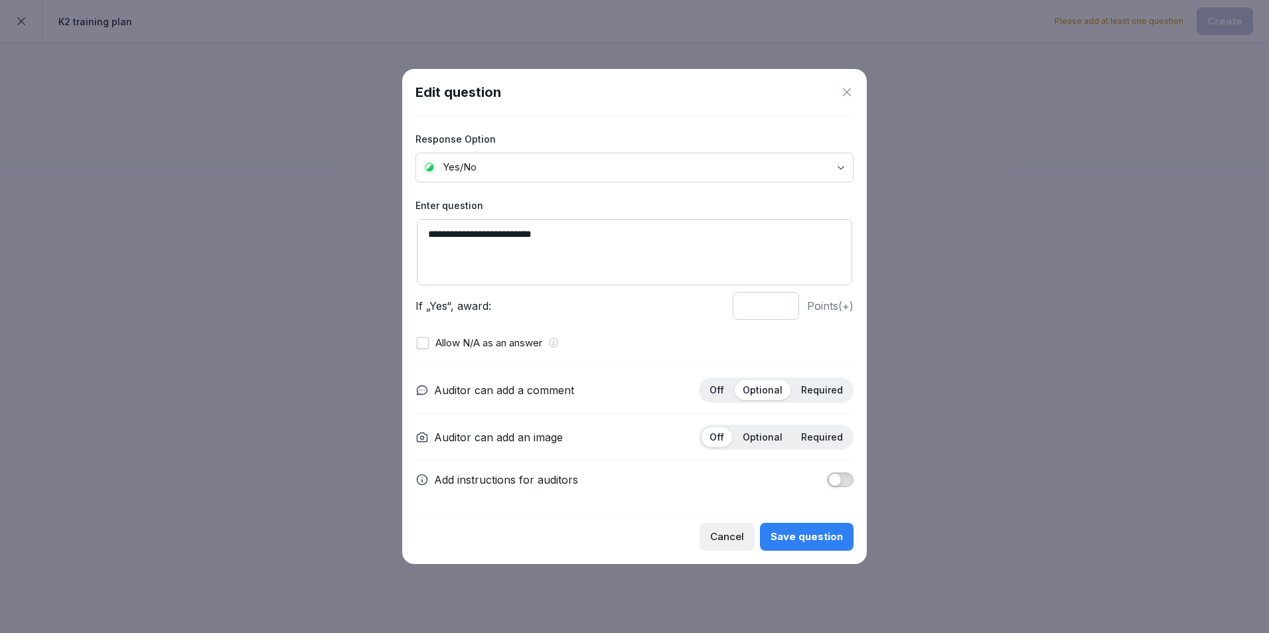
click at [790, 535] on div "Save question" at bounding box center [806, 536] width 72 height 15
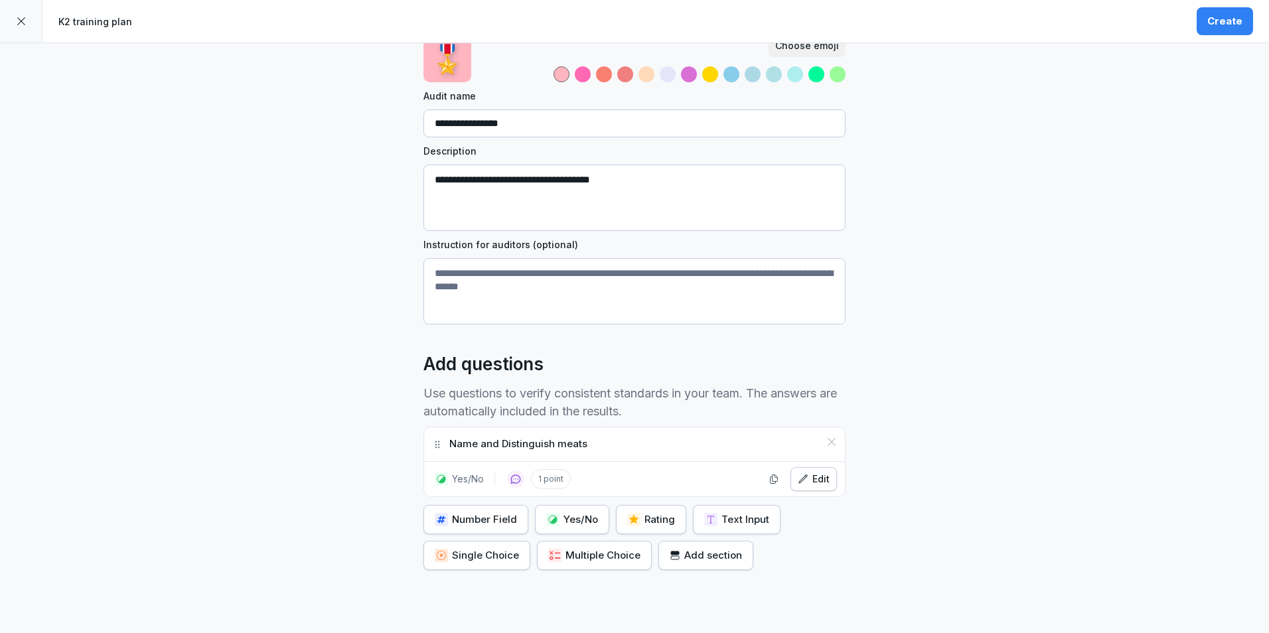
scroll to position [143, 0]
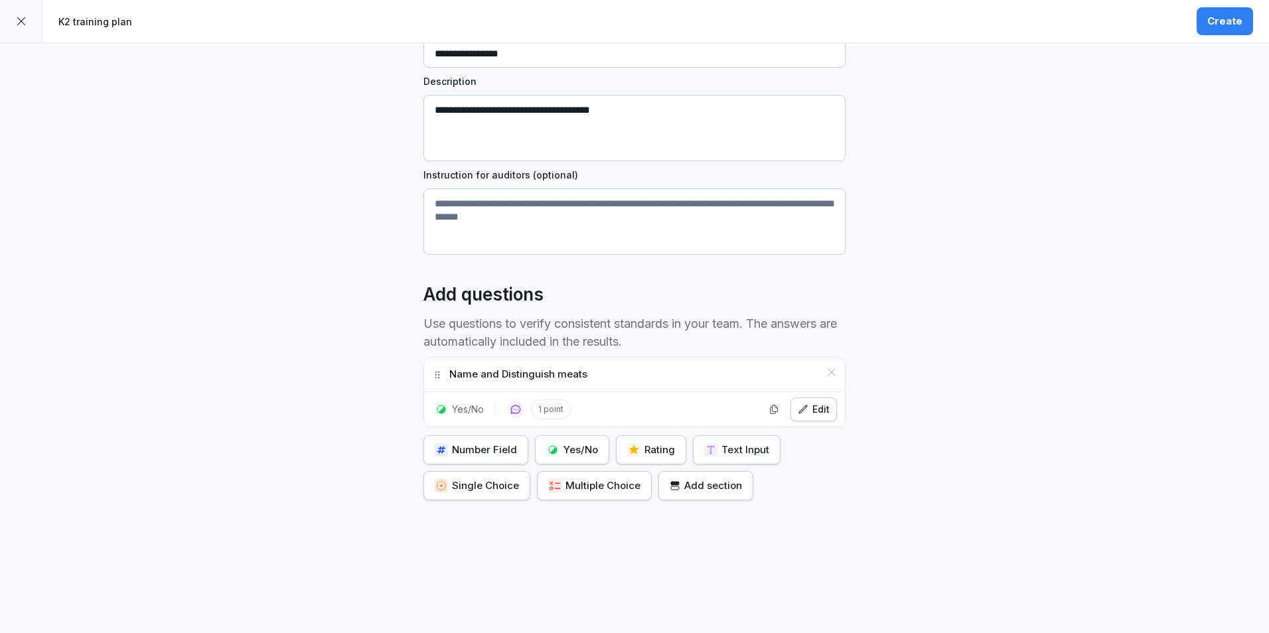
click at [557, 449] on button "Yes/No" at bounding box center [572, 449] width 74 height 29
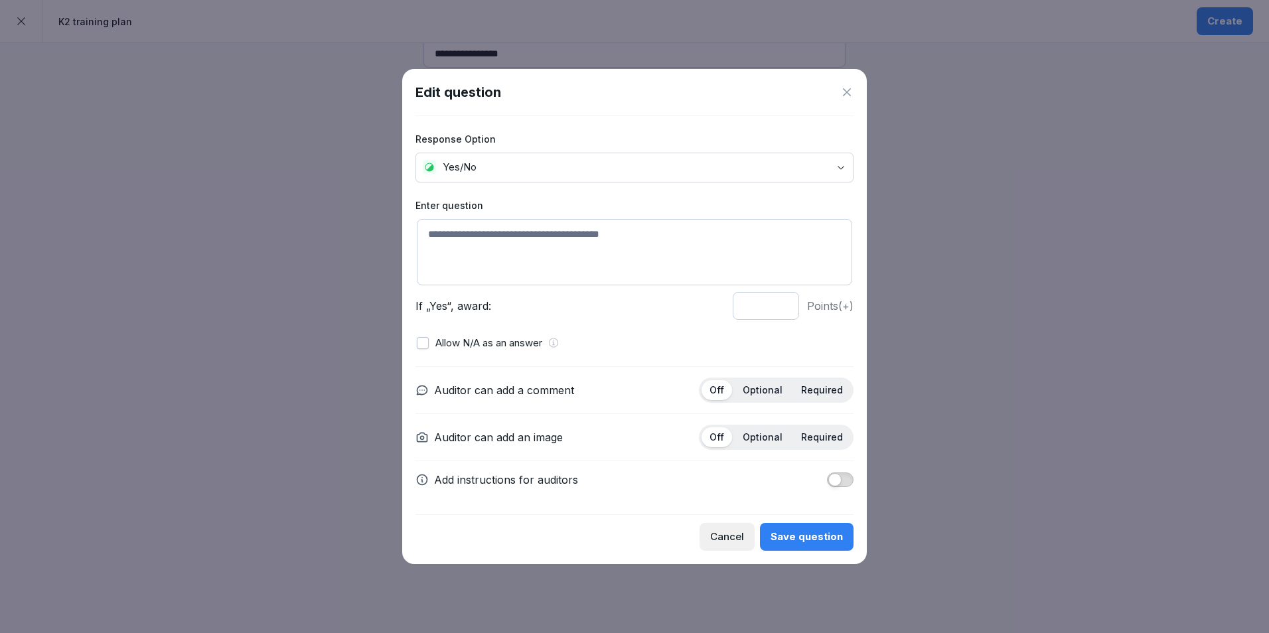
click at [517, 243] on textarea at bounding box center [634, 252] width 435 height 66
type textarea "*"
type textarea "**********"
click at [833, 90] on div "Edit question" at bounding box center [634, 92] width 438 height 20
drag, startPoint x: 853, startPoint y: 89, endPoint x: 855, endPoint y: 105, distance: 16.6
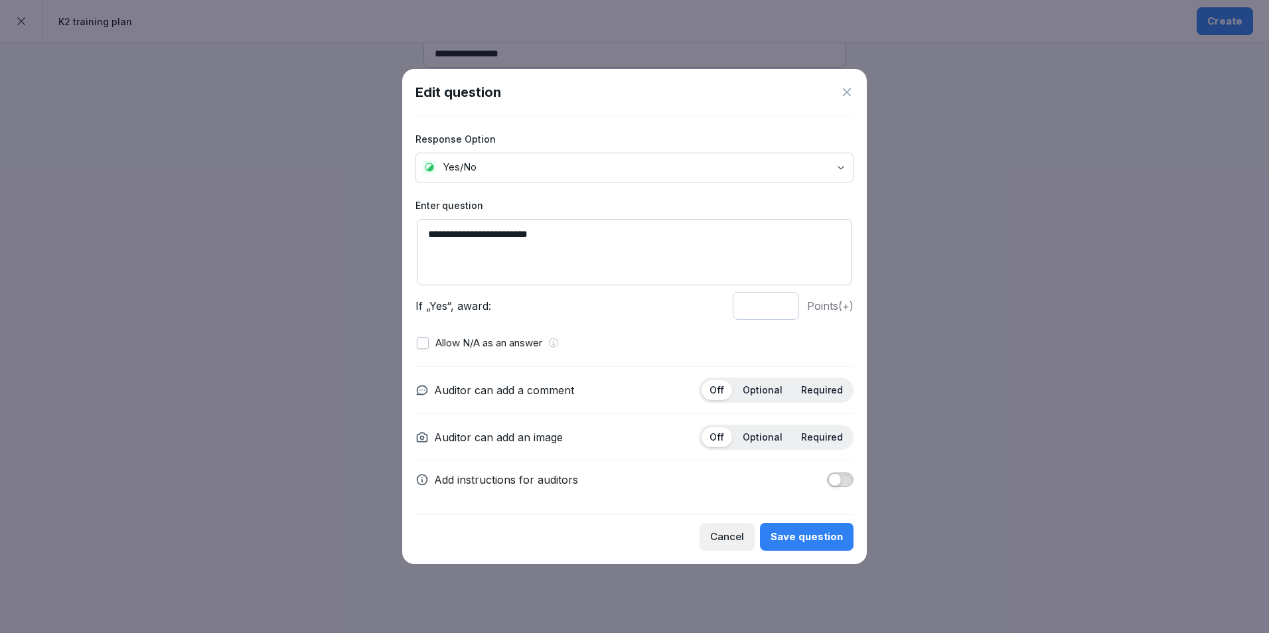
click at [854, 89] on div "**********" at bounding box center [634, 316] width 464 height 495
click at [748, 523] on button "Cancel" at bounding box center [726, 537] width 55 height 28
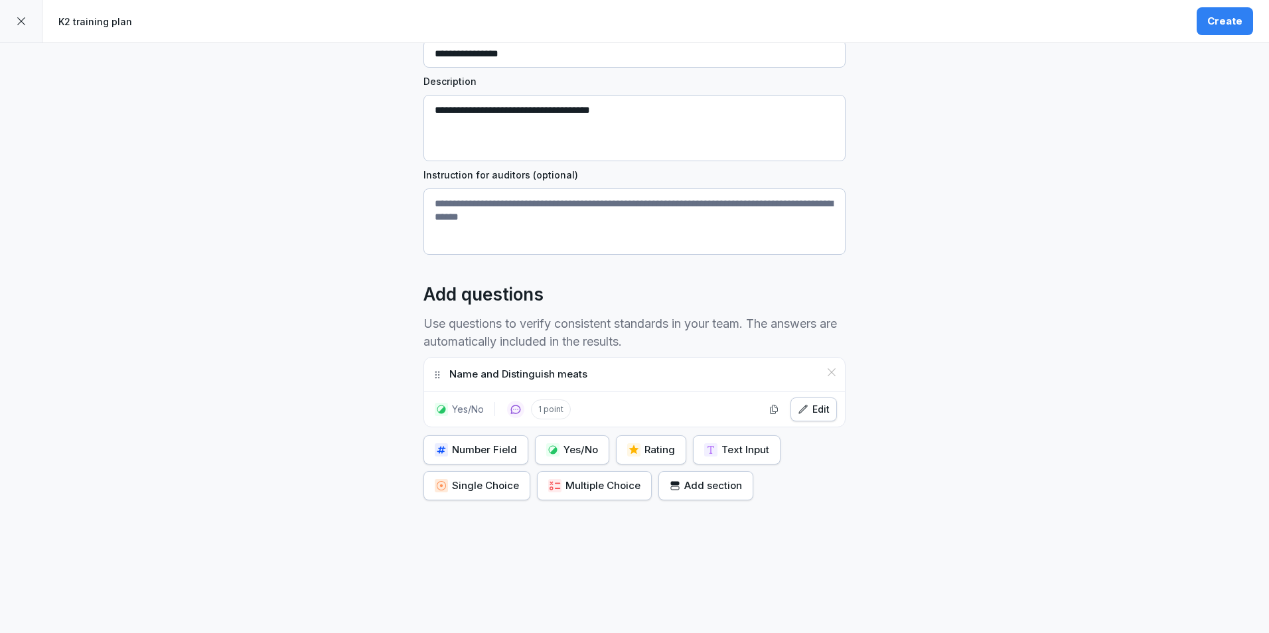
click at [554, 451] on button "Yes/No" at bounding box center [572, 449] width 74 height 29
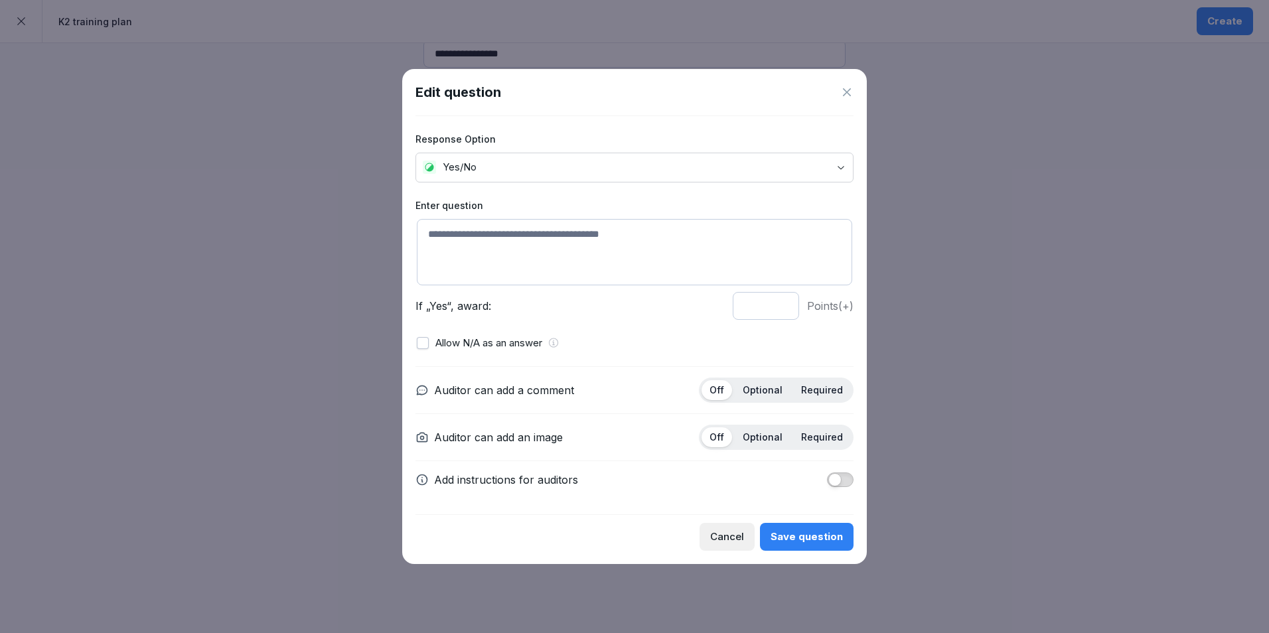
click at [578, 243] on textarea at bounding box center [634, 252] width 435 height 66
type textarea "**********"
click at [766, 395] on p "Optional" at bounding box center [762, 390] width 40 height 12
click at [802, 531] on div "Save question" at bounding box center [806, 536] width 72 height 15
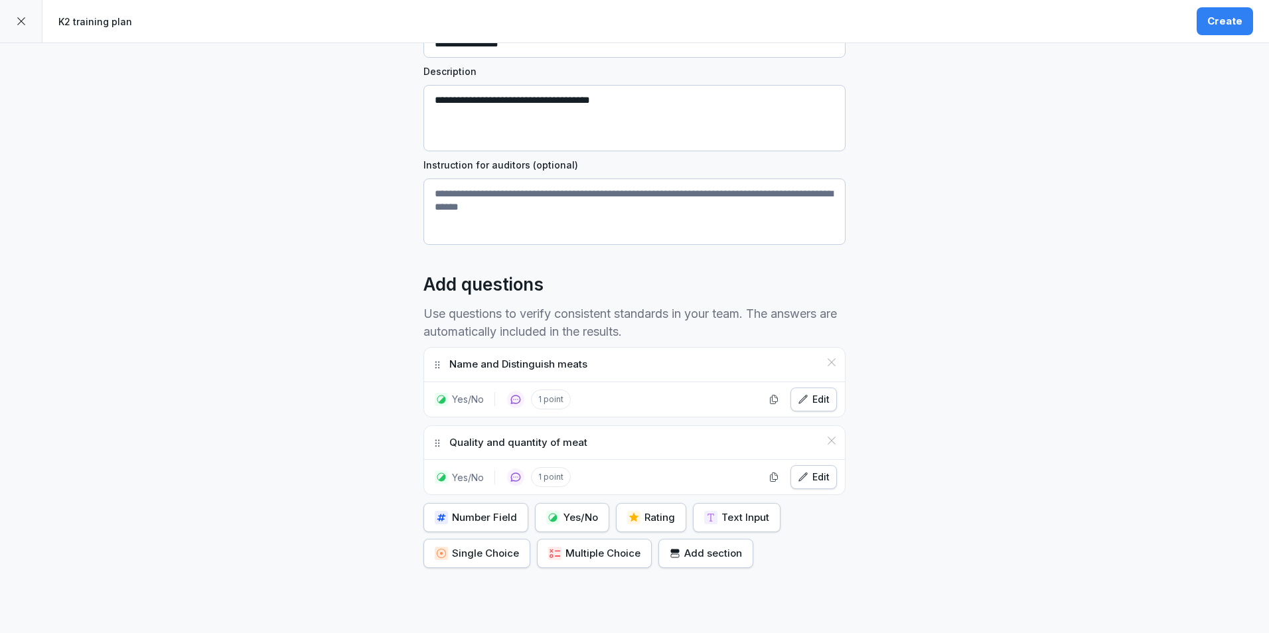
click at [566, 513] on div "Yes/No" at bounding box center [572, 517] width 52 height 15
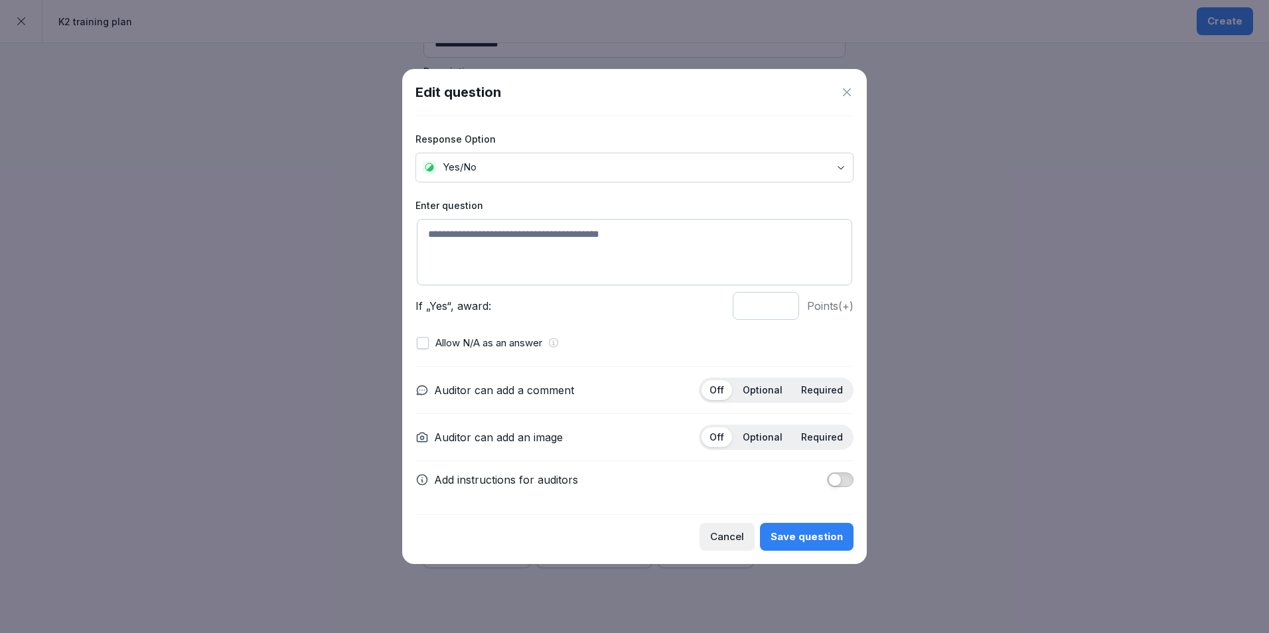
click at [543, 247] on textarea at bounding box center [634, 252] width 435 height 66
click at [675, 232] on textarea "**********" at bounding box center [634, 252] width 435 height 66
type textarea "**********"
click at [816, 527] on button "Save question" at bounding box center [807, 537] width 94 height 28
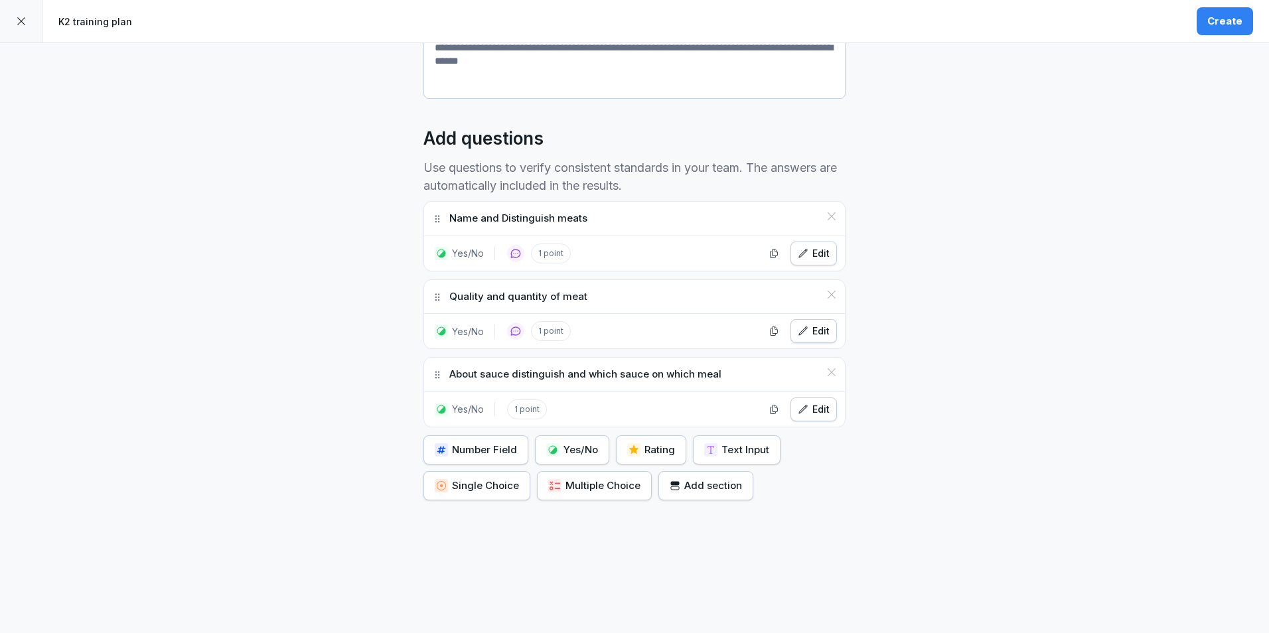
scroll to position [299, 0]
click at [570, 443] on div "Yes/No" at bounding box center [572, 450] width 52 height 15
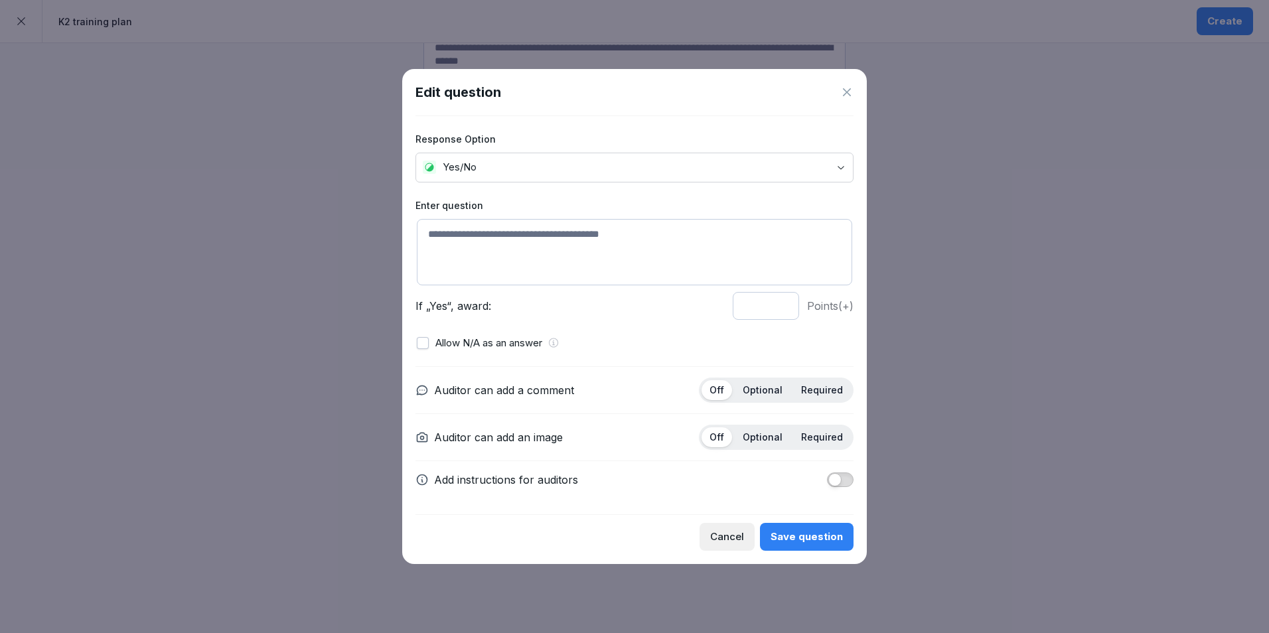
click at [555, 237] on textarea at bounding box center [634, 252] width 435 height 66
click at [435, 234] on textarea "**********" at bounding box center [634, 252] width 435 height 66
type textarea "**********"
click at [796, 525] on button "Save question" at bounding box center [807, 537] width 94 height 28
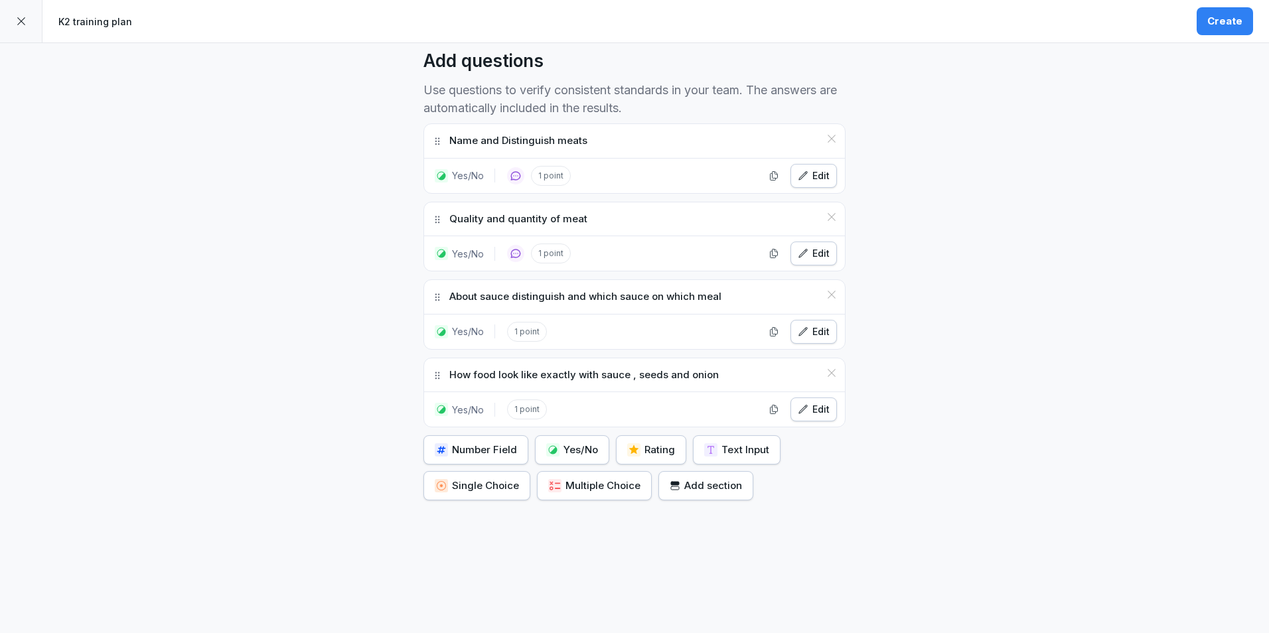
scroll to position [376, 0]
click at [577, 443] on div "Yes/No" at bounding box center [572, 450] width 52 height 15
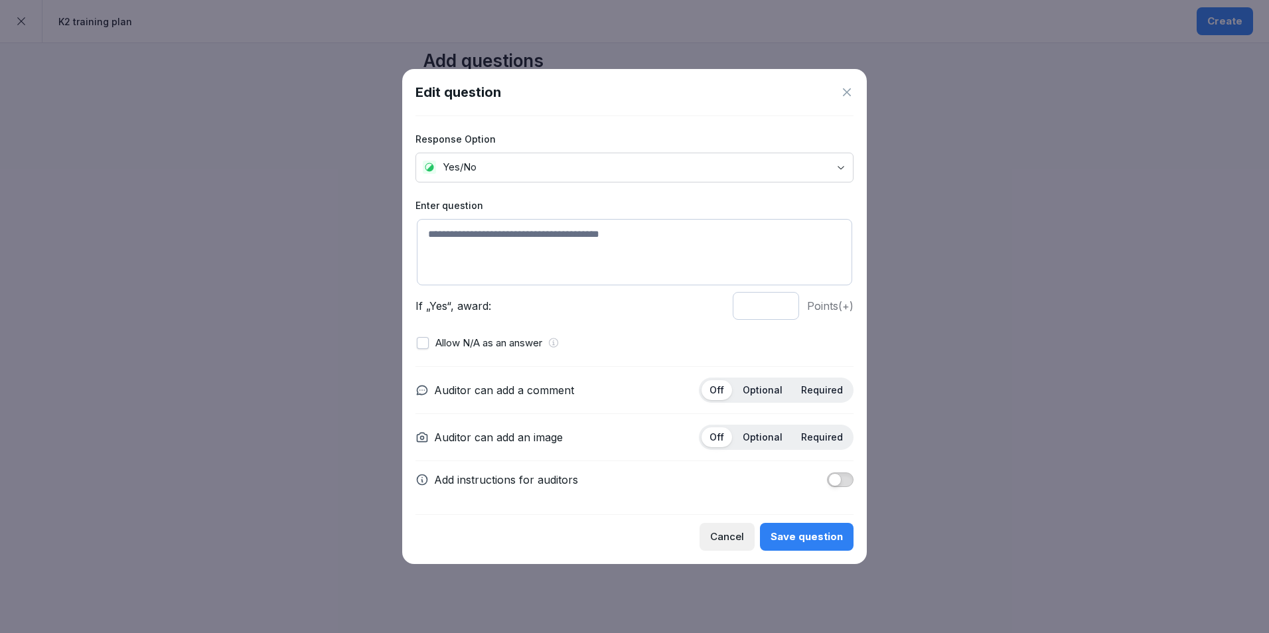
click at [564, 273] on textarea at bounding box center [634, 252] width 435 height 66
click at [774, 390] on p "Optional" at bounding box center [762, 390] width 40 height 12
click at [641, 237] on textarea "**********" at bounding box center [634, 252] width 435 height 66
type textarea "**********"
click at [807, 525] on button "Save question" at bounding box center [807, 537] width 94 height 28
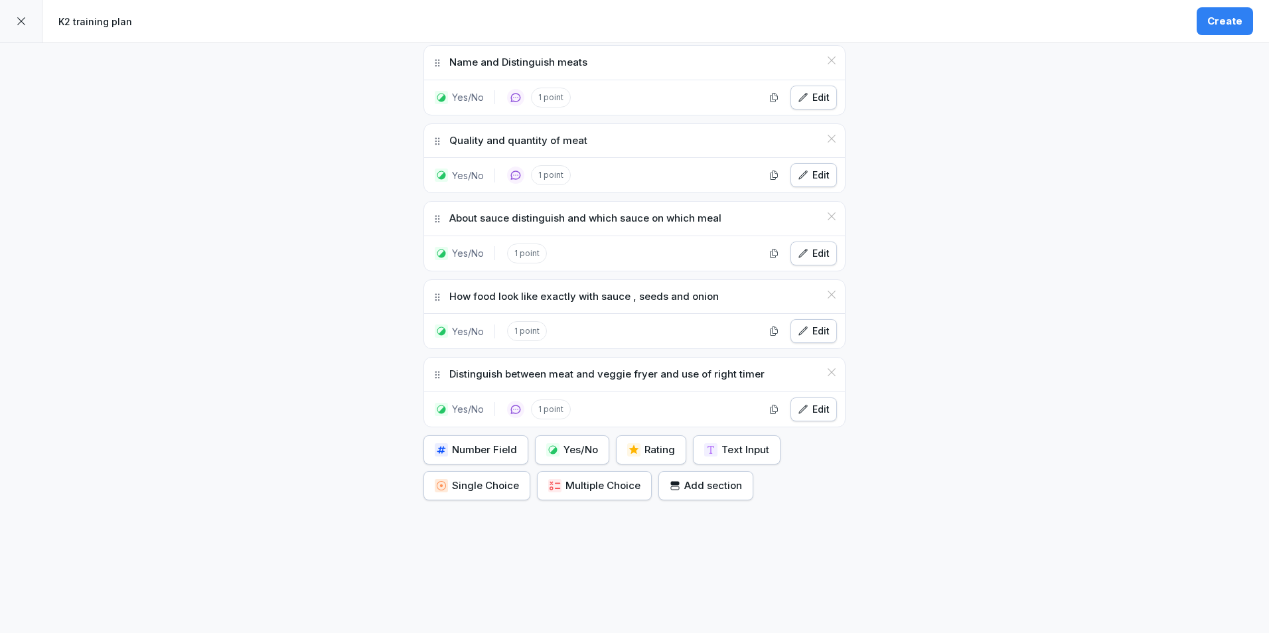
scroll to position [454, 0]
click at [556, 443] on div "Yes/No" at bounding box center [572, 450] width 52 height 15
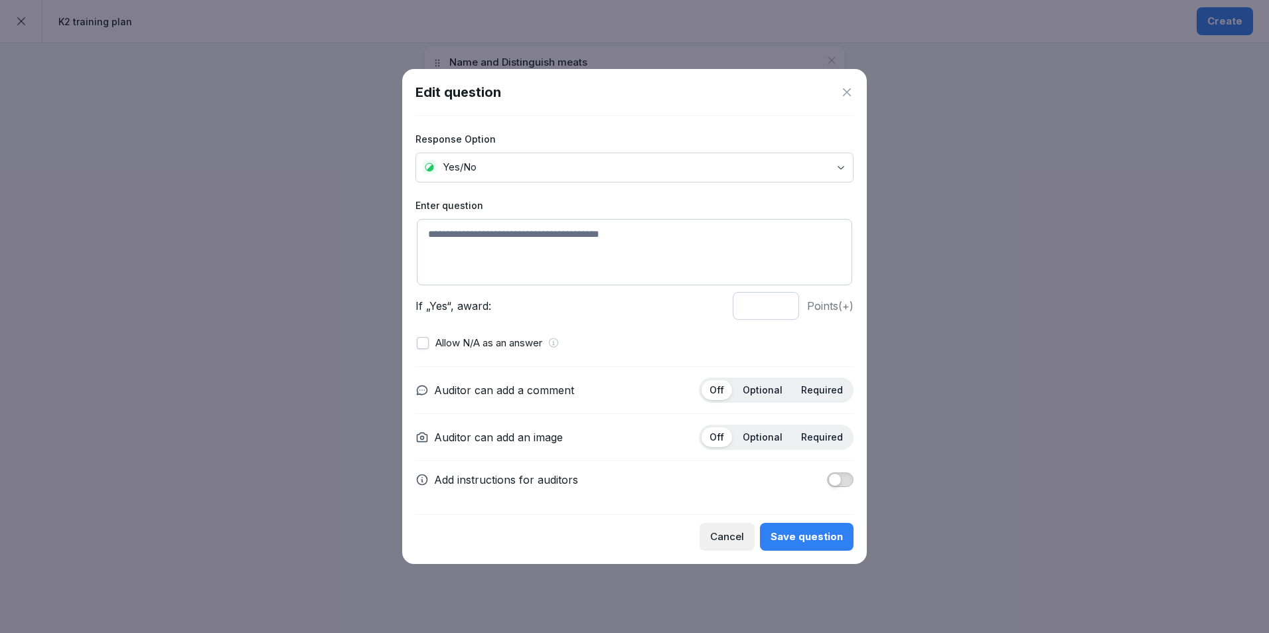
click at [567, 255] on textarea at bounding box center [634, 252] width 435 height 66
type textarea "**********"
click at [786, 387] on div "Optional" at bounding box center [762, 390] width 56 height 20
click at [791, 531] on div "Save question" at bounding box center [806, 536] width 72 height 15
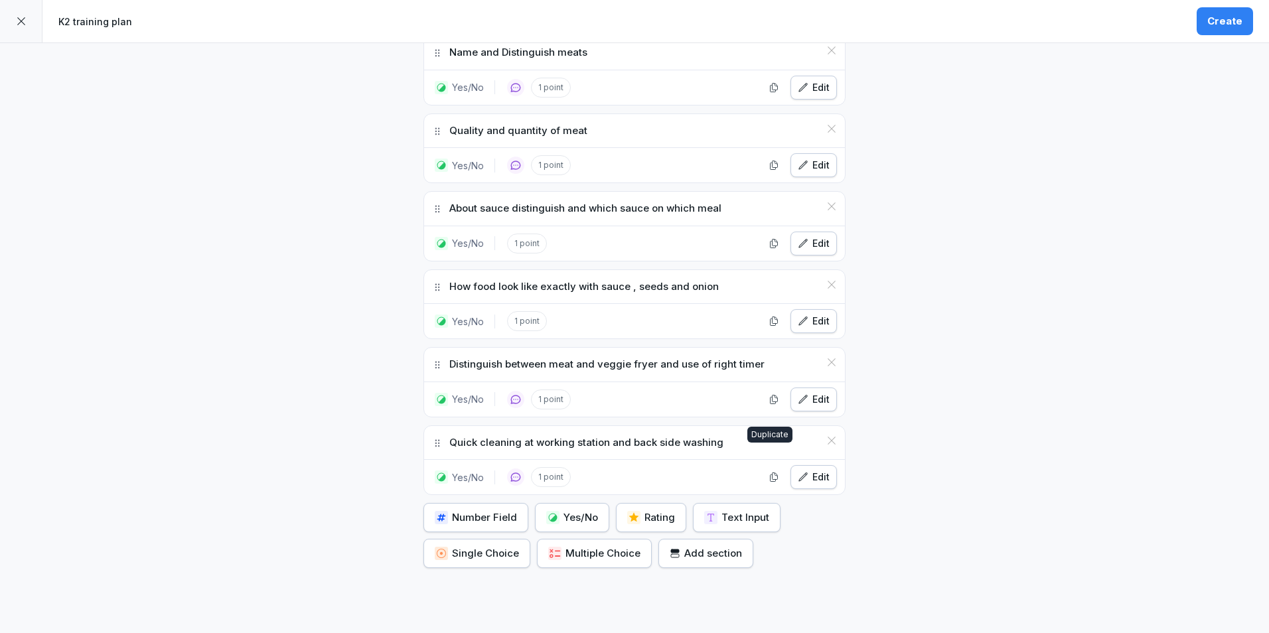
scroll to position [532, 0]
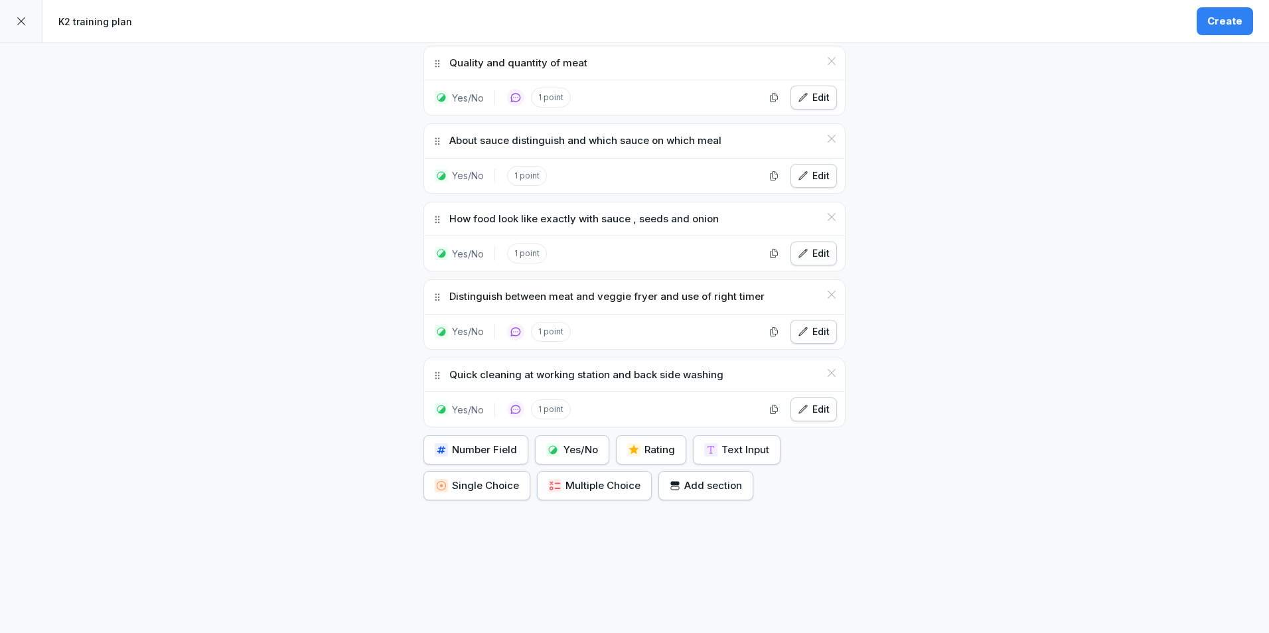
click at [569, 444] on div "Yes/No" at bounding box center [572, 450] width 52 height 15
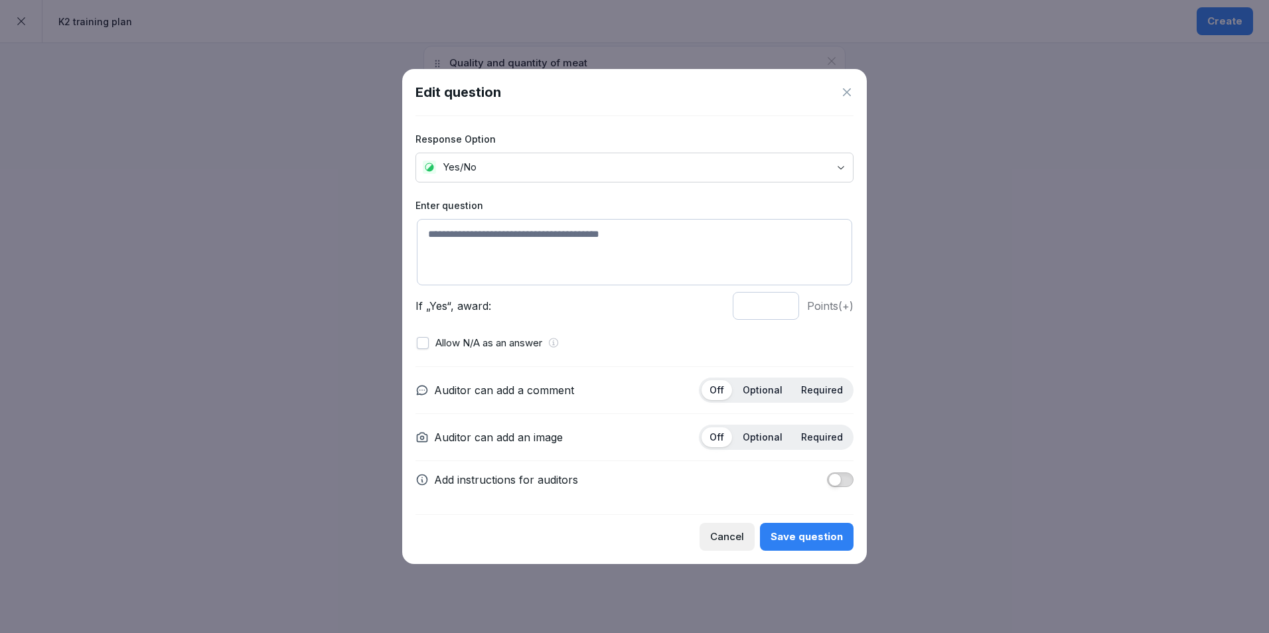
click at [608, 262] on textarea at bounding box center [634, 252] width 435 height 66
type textarea "*"
type textarea "**********"
click at [756, 393] on p "Optional" at bounding box center [762, 390] width 40 height 12
click at [801, 537] on div "Save question" at bounding box center [806, 536] width 72 height 15
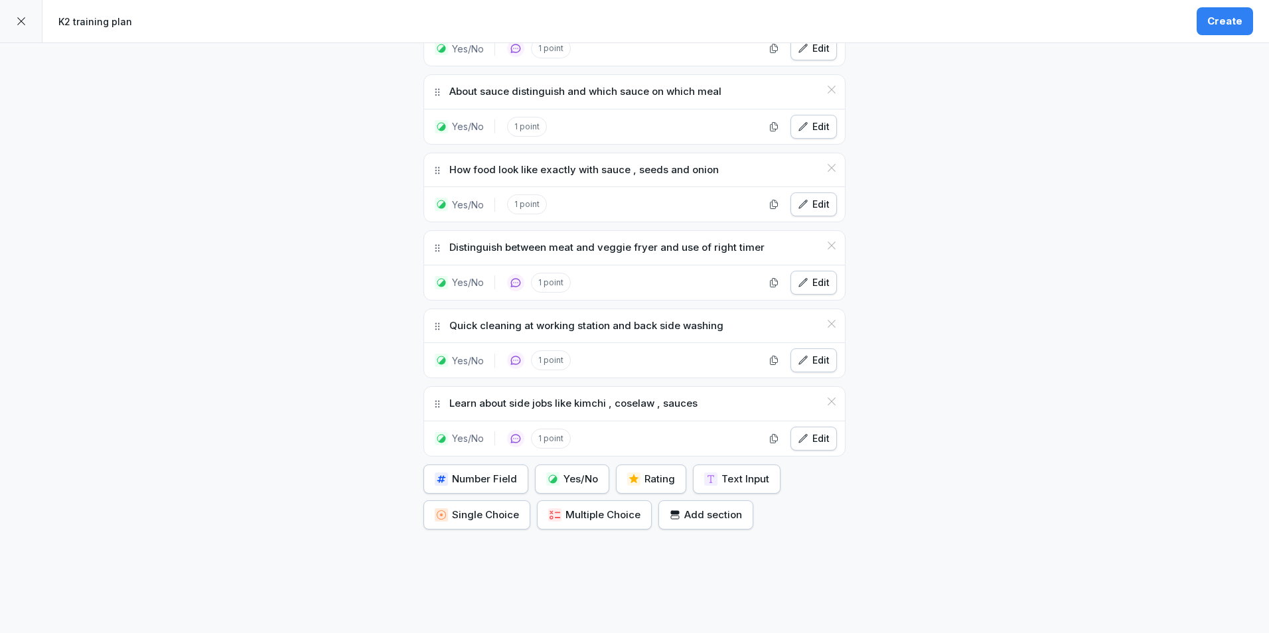
scroll to position [610, 0]
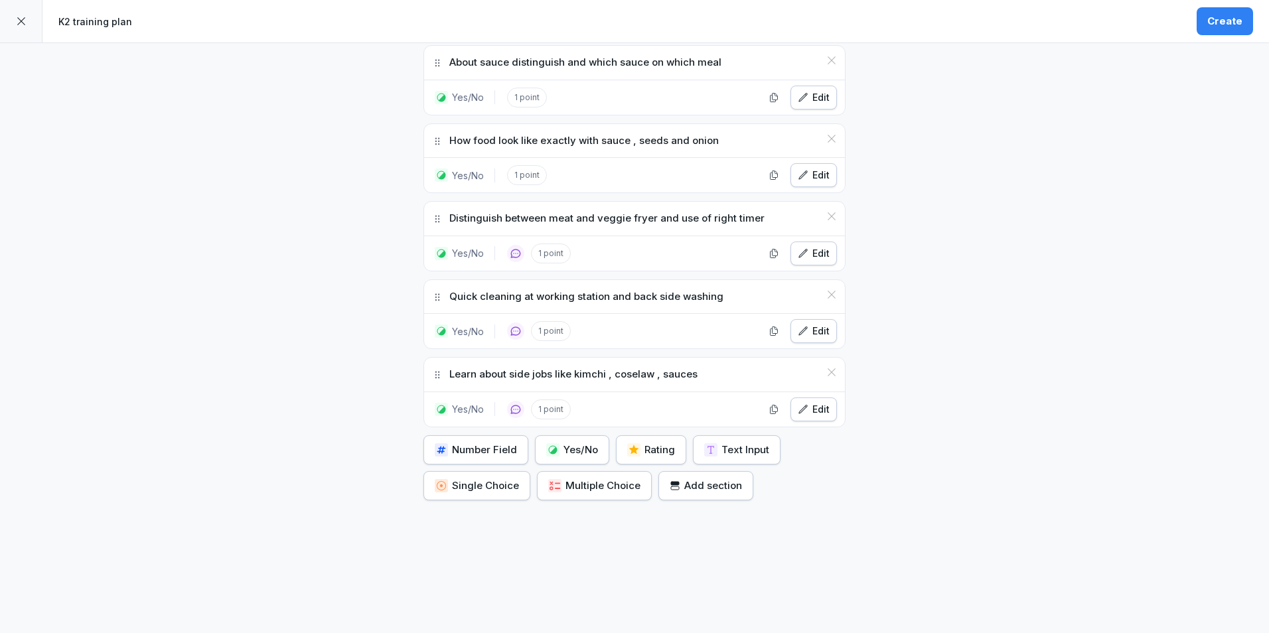
click at [571, 443] on div "Yes/No" at bounding box center [572, 450] width 52 height 15
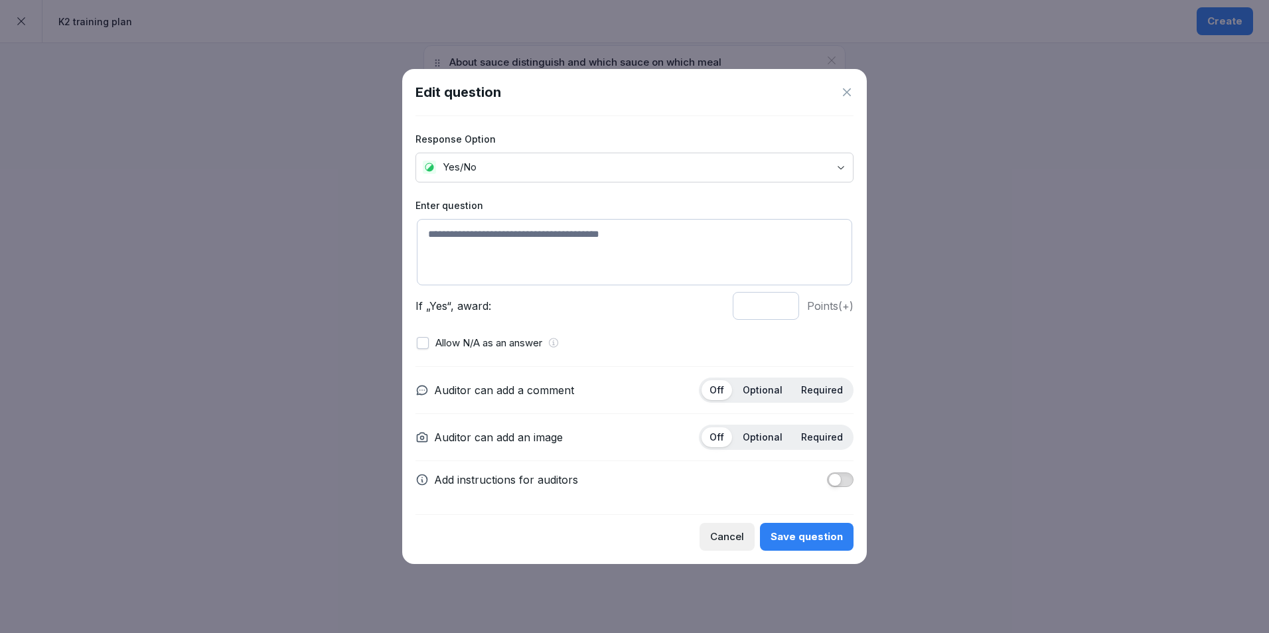
click at [587, 249] on textarea at bounding box center [634, 252] width 435 height 66
type textarea "**********"
click at [750, 391] on p "Optional" at bounding box center [762, 390] width 40 height 12
click at [813, 528] on button "Save question" at bounding box center [807, 537] width 94 height 28
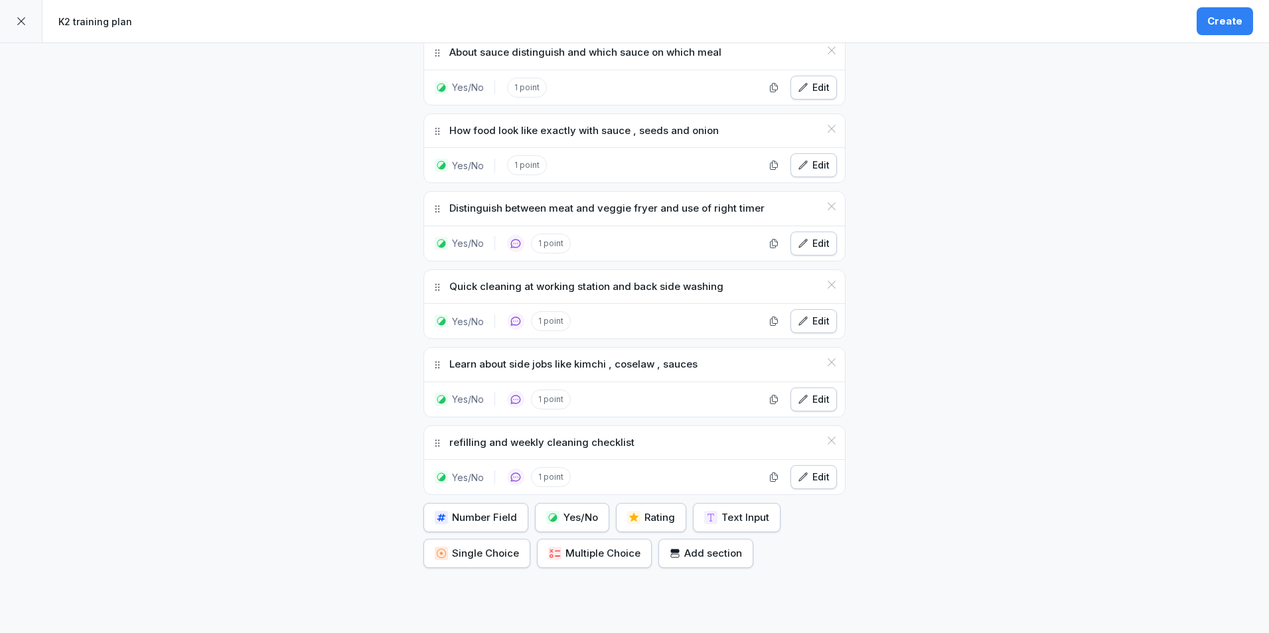
click at [581, 521] on div "Yes/No" at bounding box center [572, 517] width 52 height 15
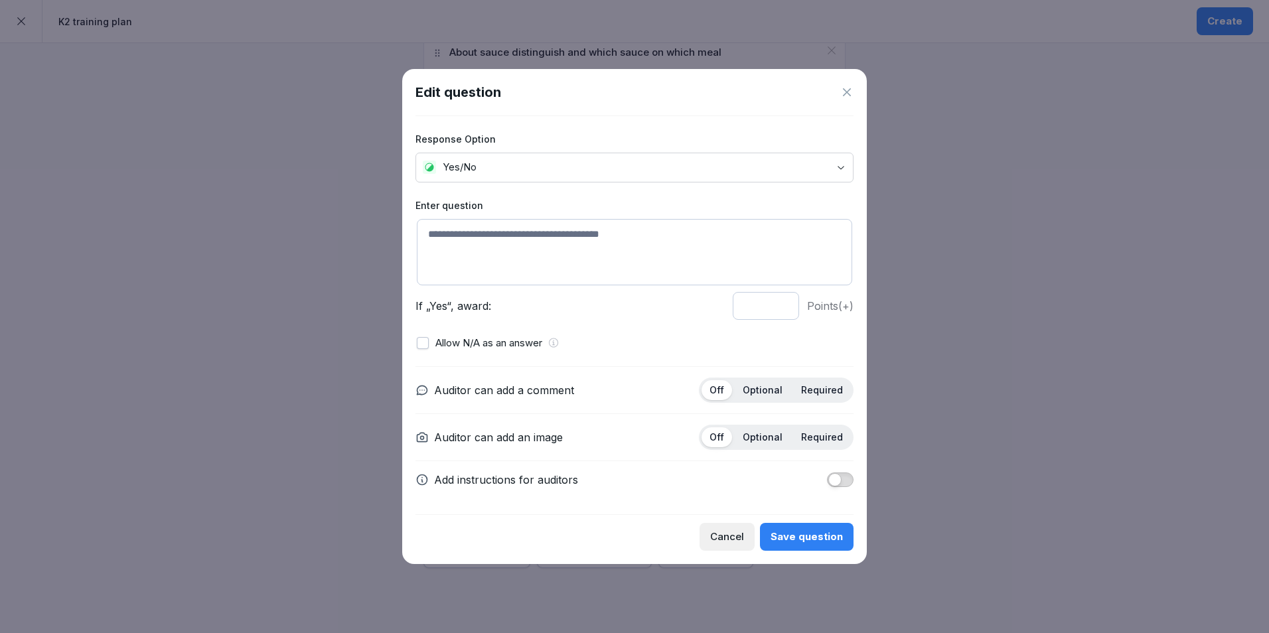
click at [557, 228] on textarea at bounding box center [634, 252] width 435 height 66
type textarea "*"
click at [577, 236] on textarea "**********" at bounding box center [634, 252] width 435 height 66
type textarea "**********"
click at [757, 378] on div "Off Optional Required" at bounding box center [776, 390] width 155 height 25
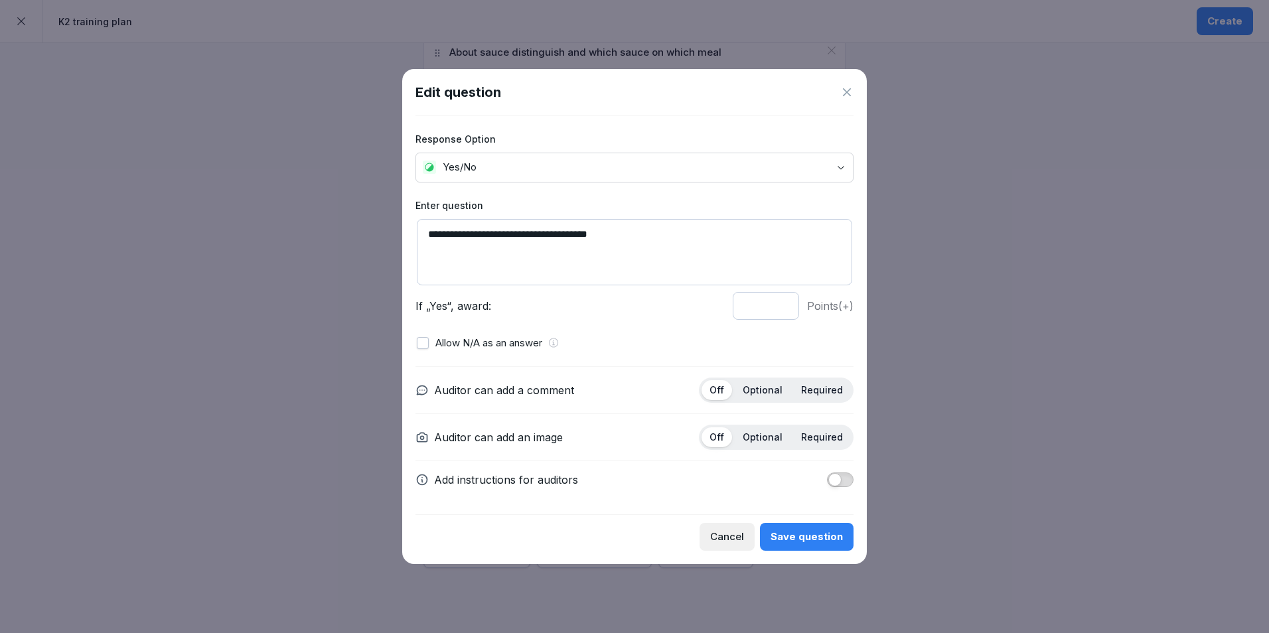
click at [761, 389] on p "Optional" at bounding box center [762, 390] width 40 height 12
click at [801, 531] on div "Save question" at bounding box center [806, 536] width 72 height 15
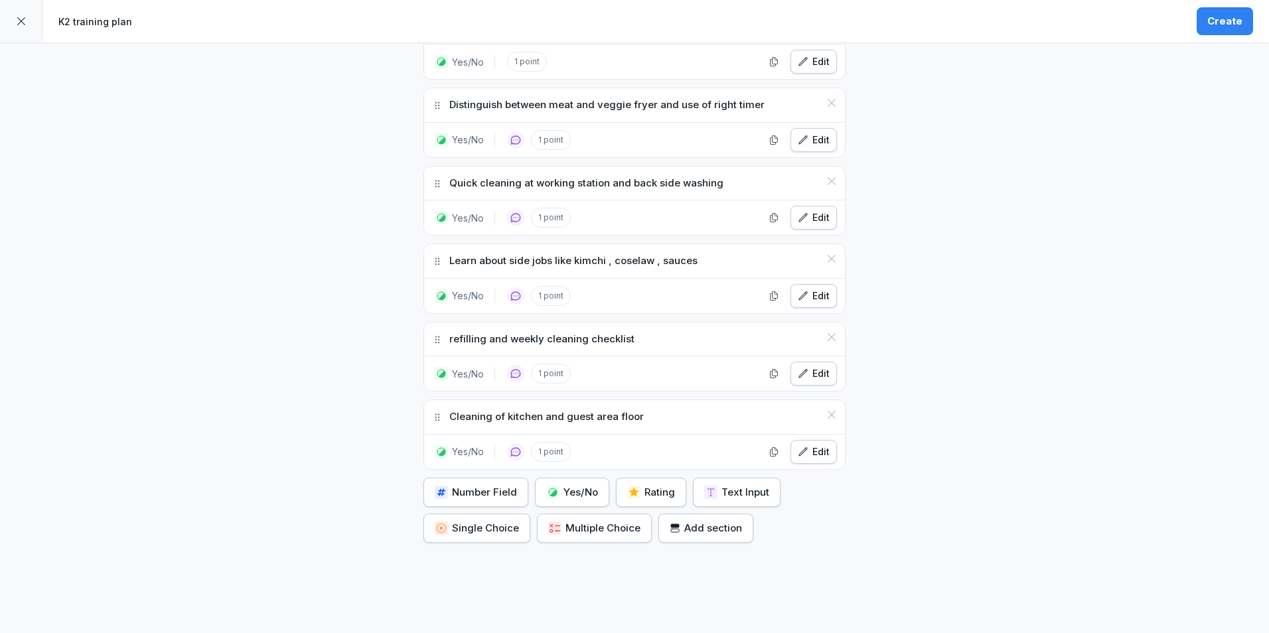
scroll to position [766, 0]
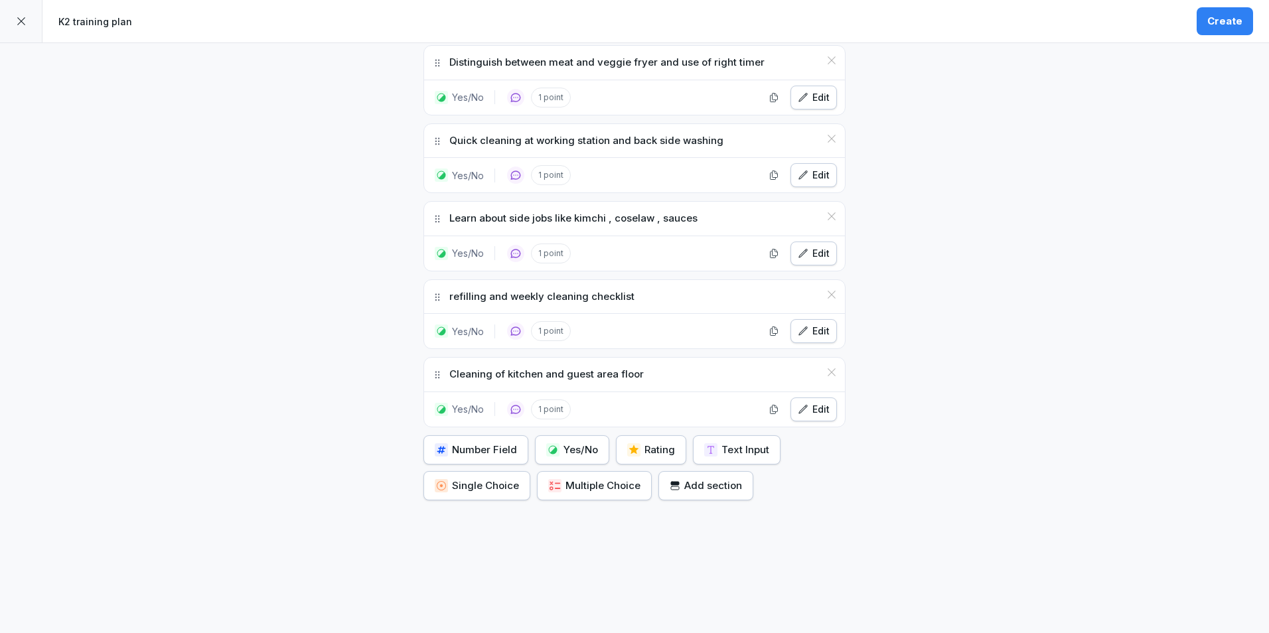
click at [651, 367] on div "Cleaning of kitchen and guest area floor" at bounding box center [634, 375] width 421 height 34
click at [803, 409] on button "Edit" at bounding box center [813, 409] width 46 height 24
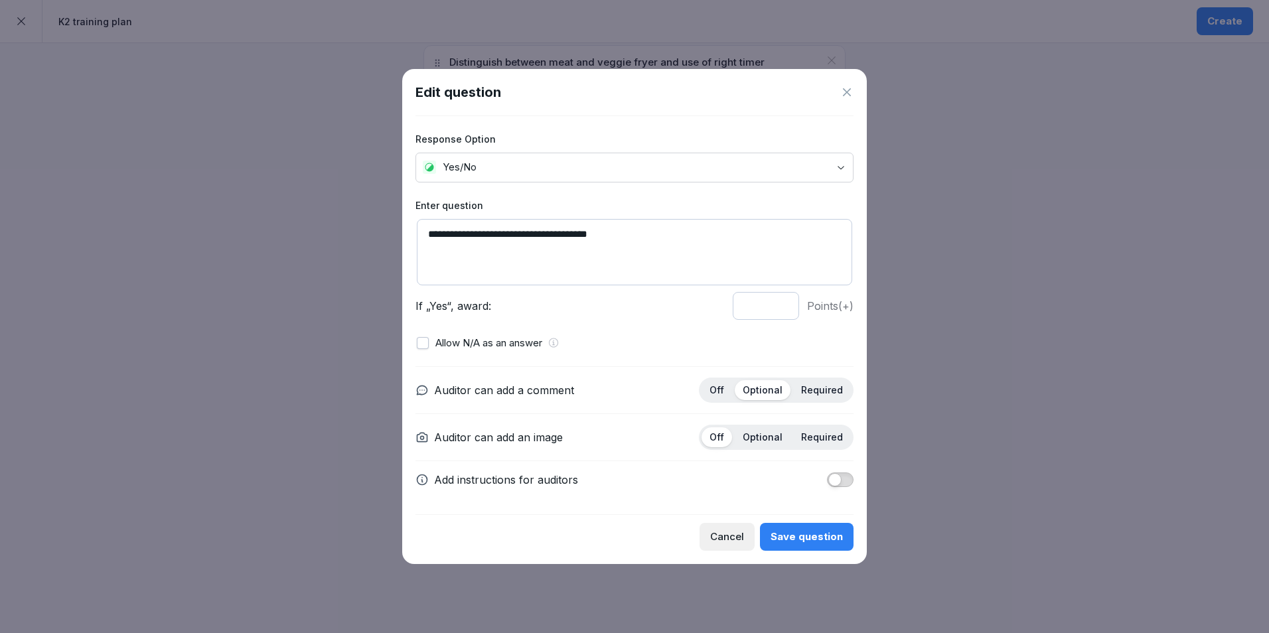
click at [622, 227] on textarea "**********" at bounding box center [634, 252] width 435 height 66
type textarea "**********"
click at [829, 544] on button "Save question" at bounding box center [807, 537] width 94 height 28
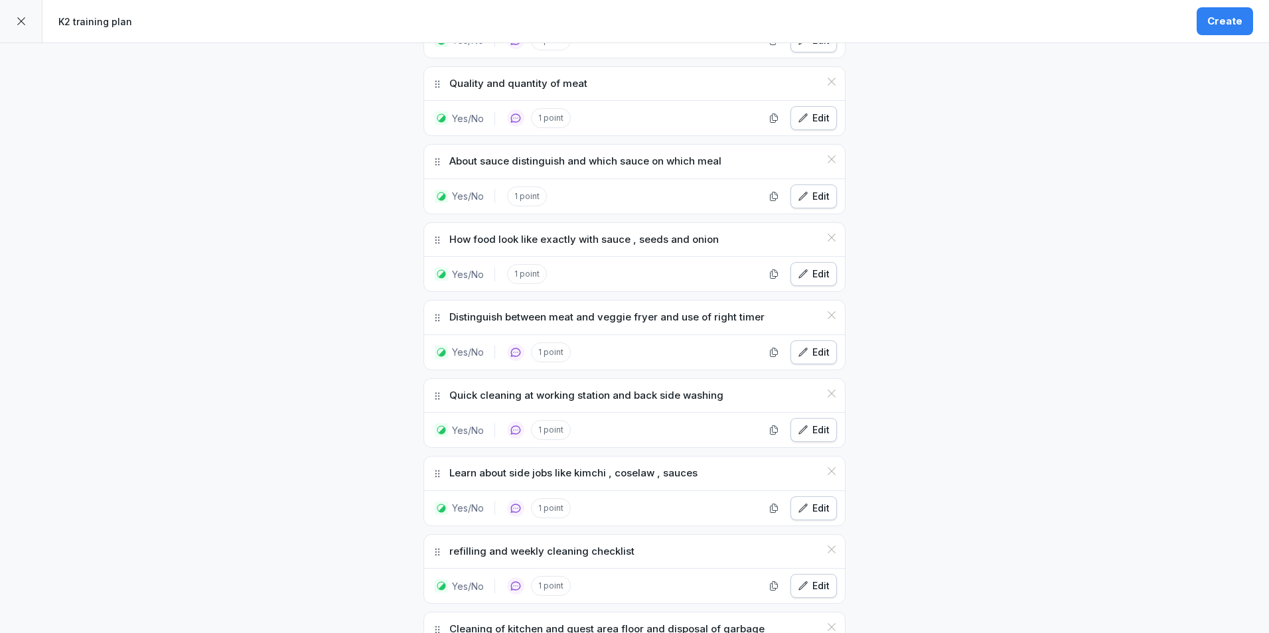
scroll to position [332, 0]
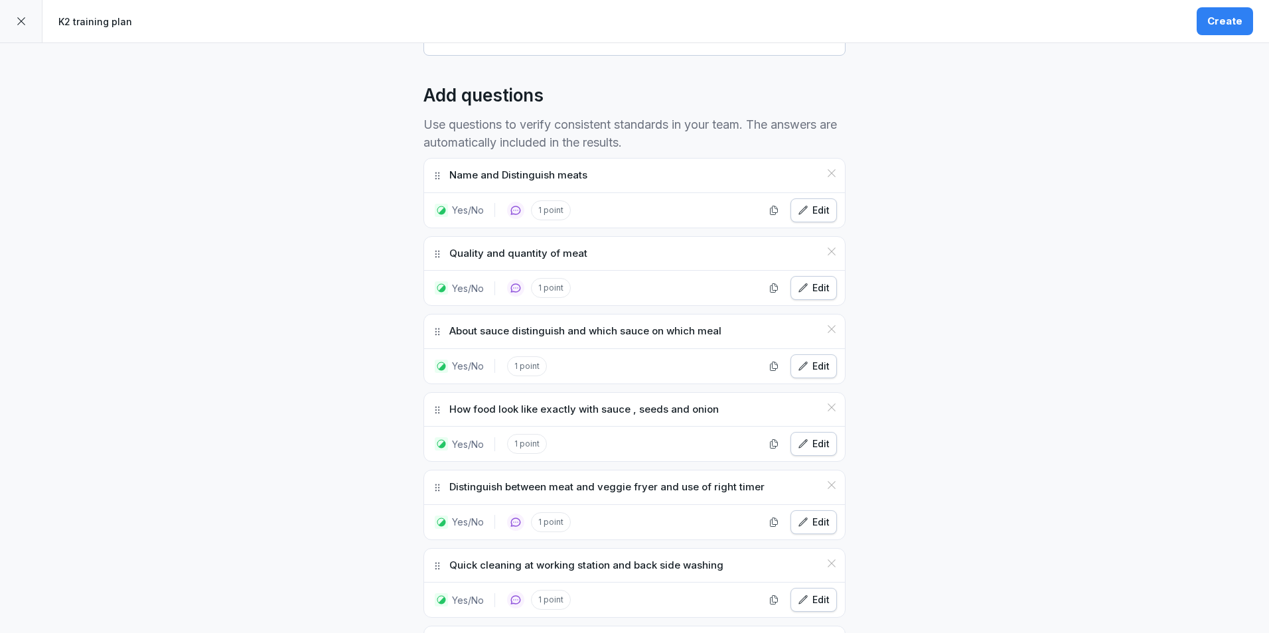
click at [798, 217] on div "Edit" at bounding box center [814, 210] width 32 height 15
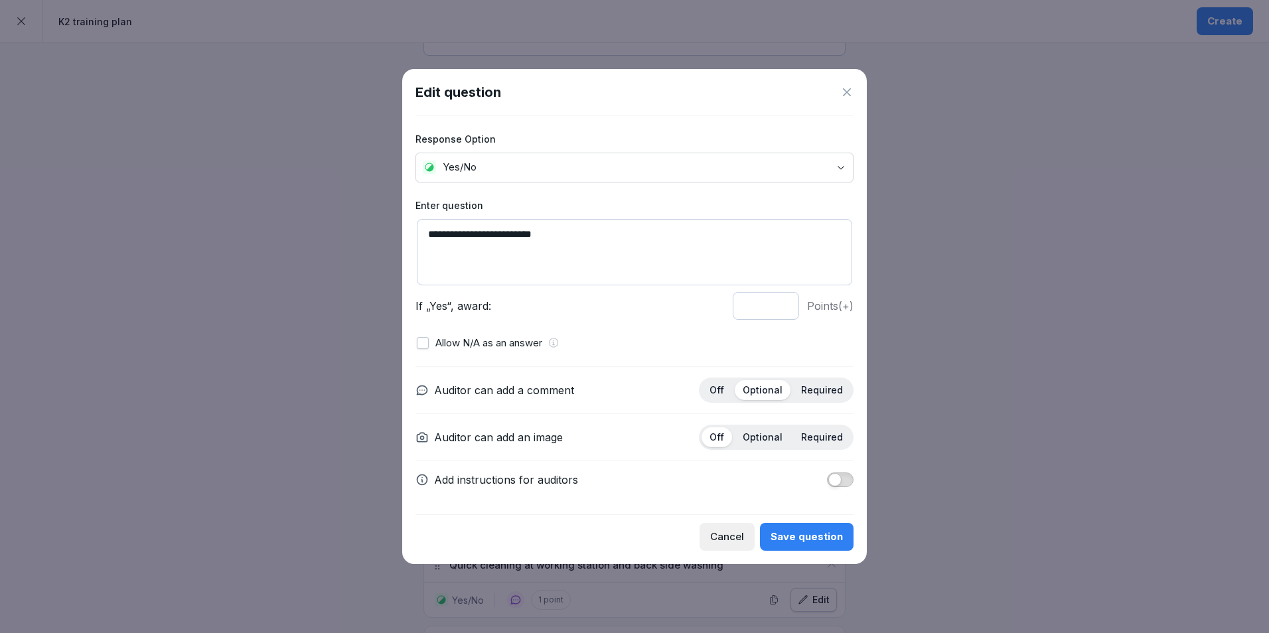
click at [796, 541] on div "Save question" at bounding box center [806, 536] width 72 height 15
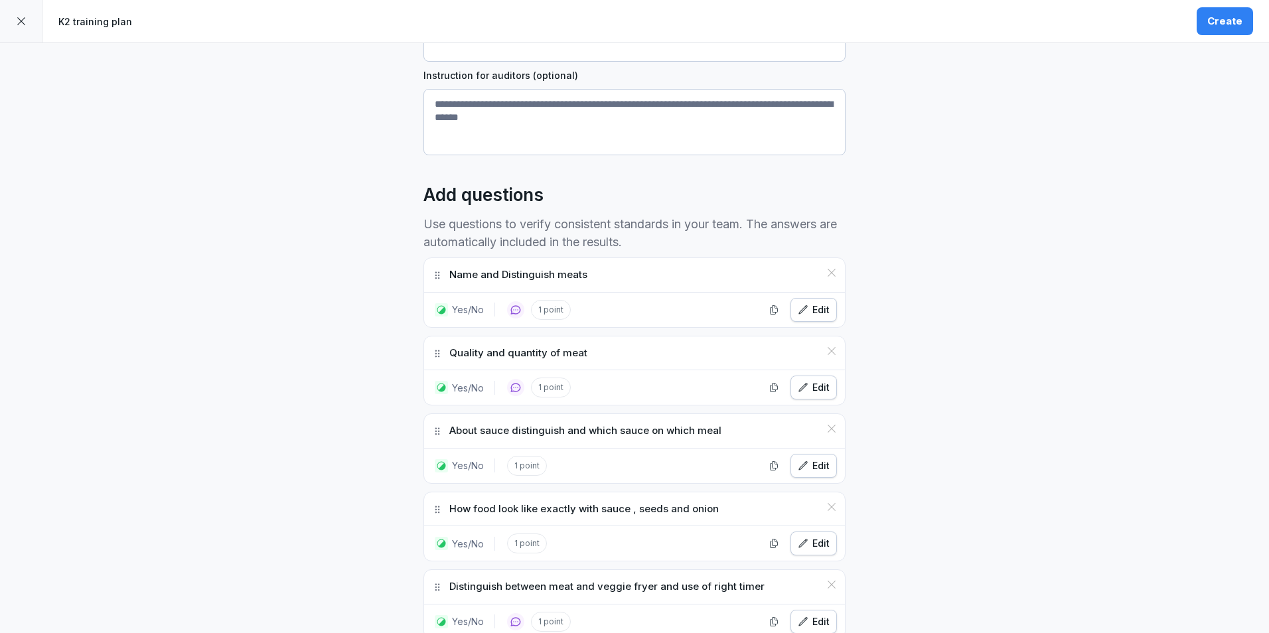
scroll to position [169, 0]
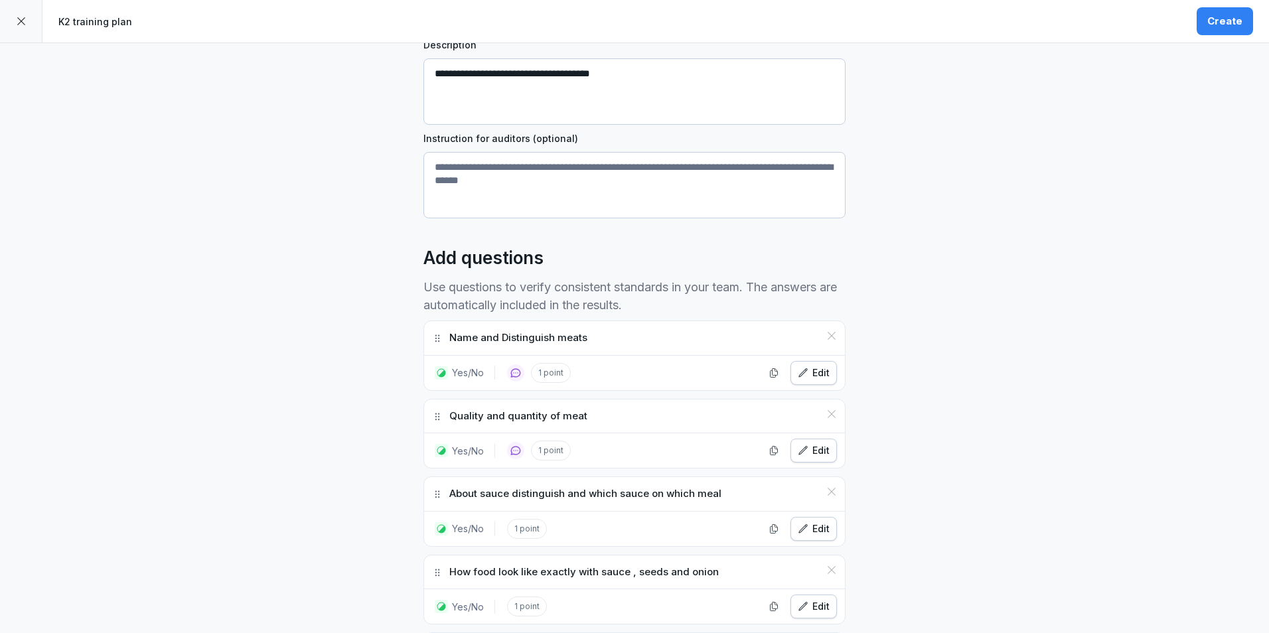
click at [540, 169] on textarea "Instruction for auditors (optional)" at bounding box center [634, 185] width 422 height 66
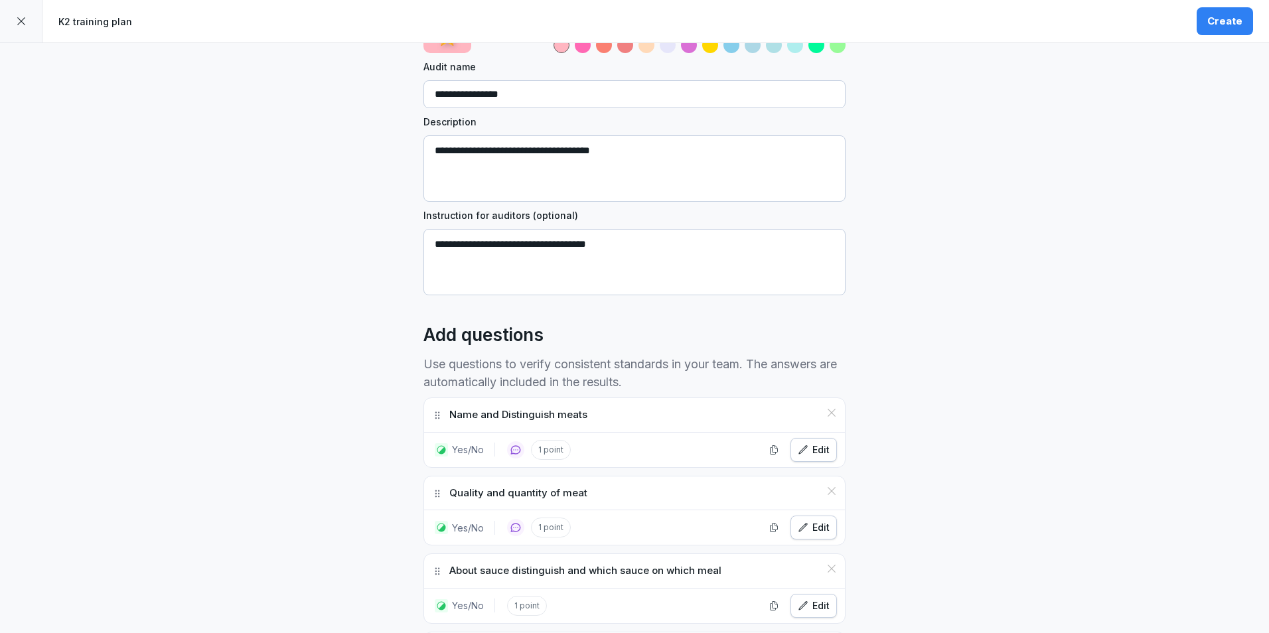
scroll to position [0, 0]
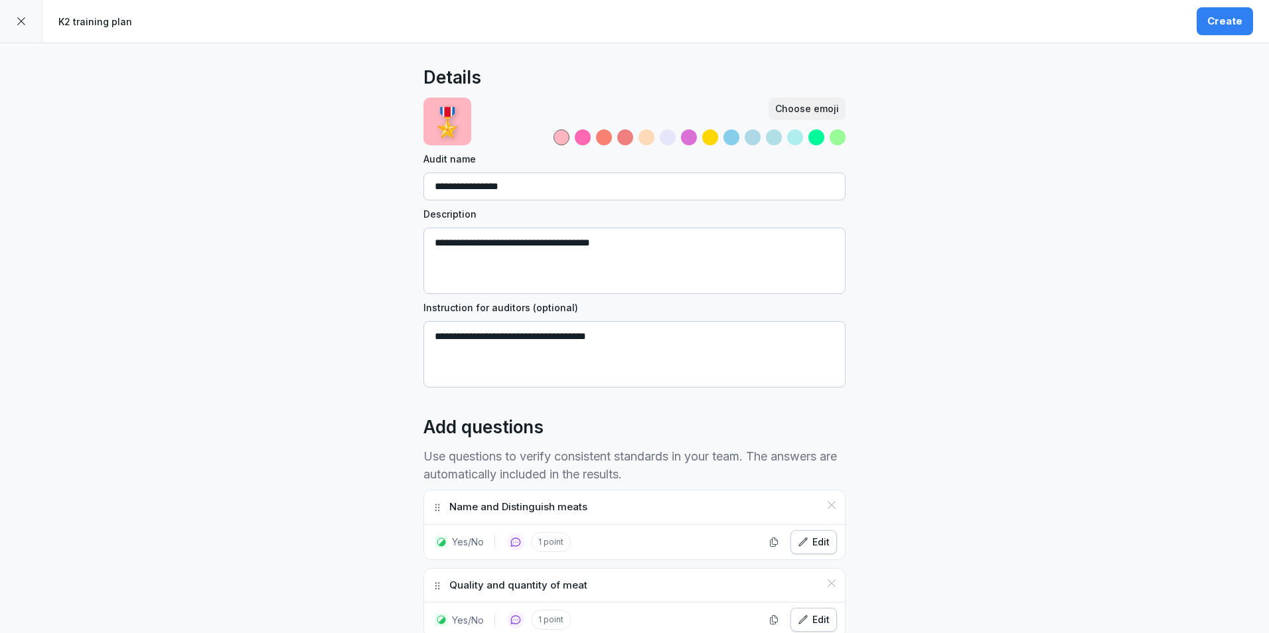
type textarea "**********"
click at [1229, 25] on div "Create" at bounding box center [1224, 21] width 35 height 15
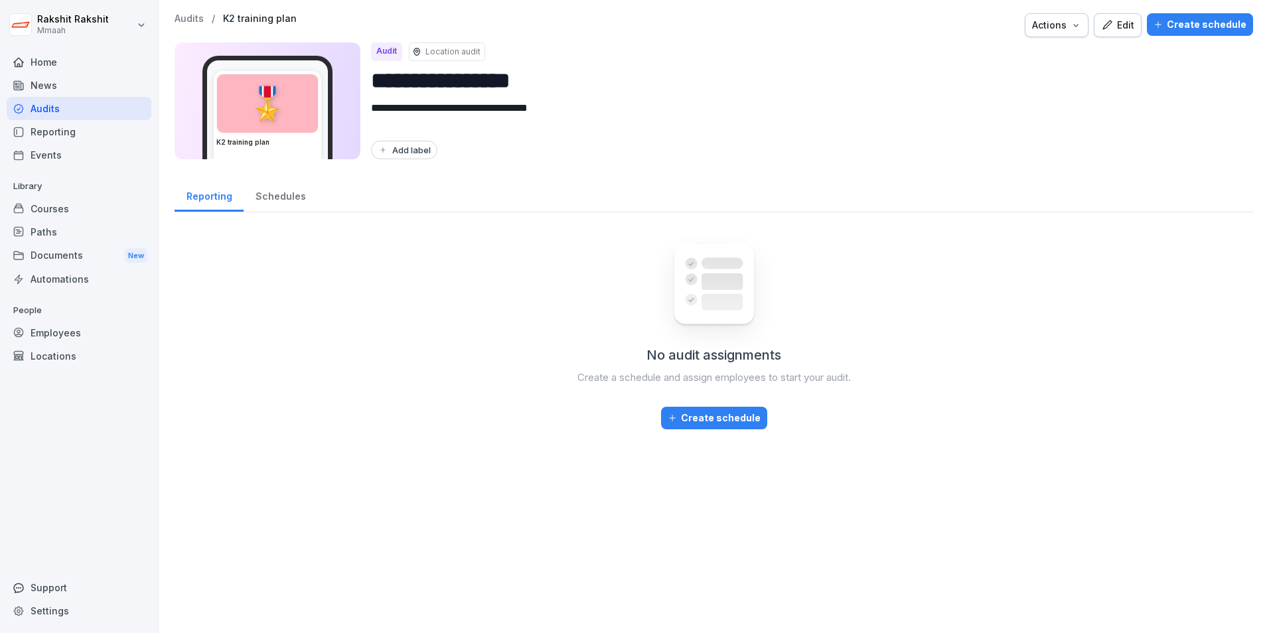
click at [1122, 26] on div "Edit" at bounding box center [1117, 25] width 33 height 15
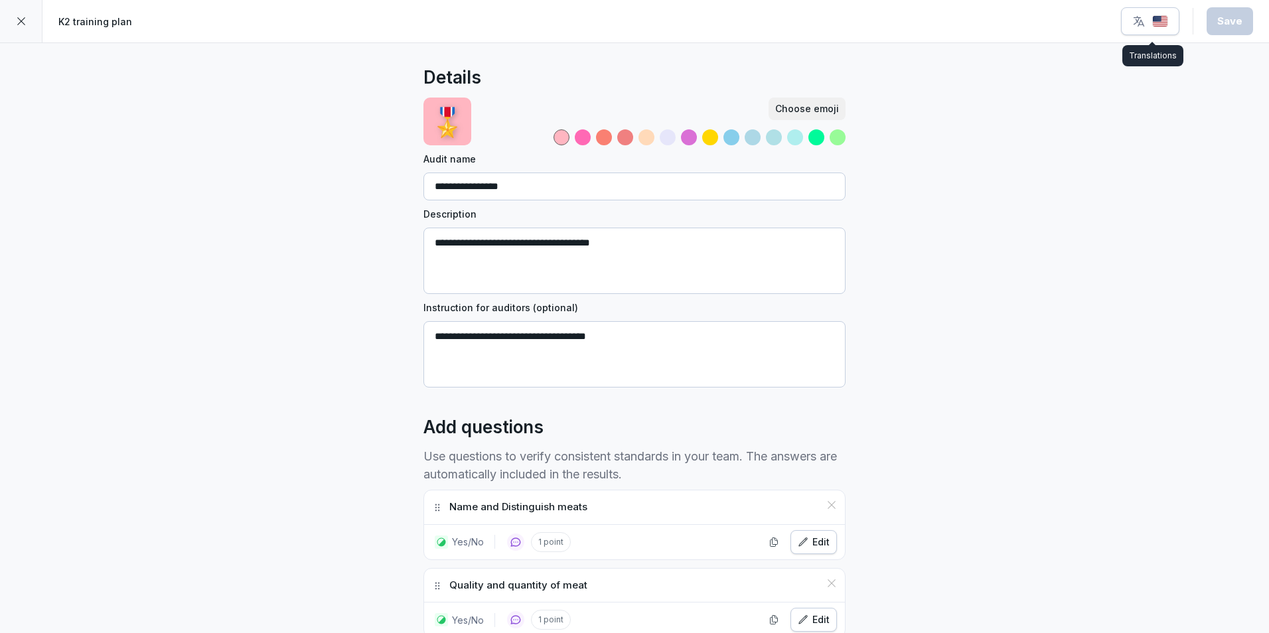
click at [1145, 20] on icon "button" at bounding box center [1138, 21] width 13 height 13
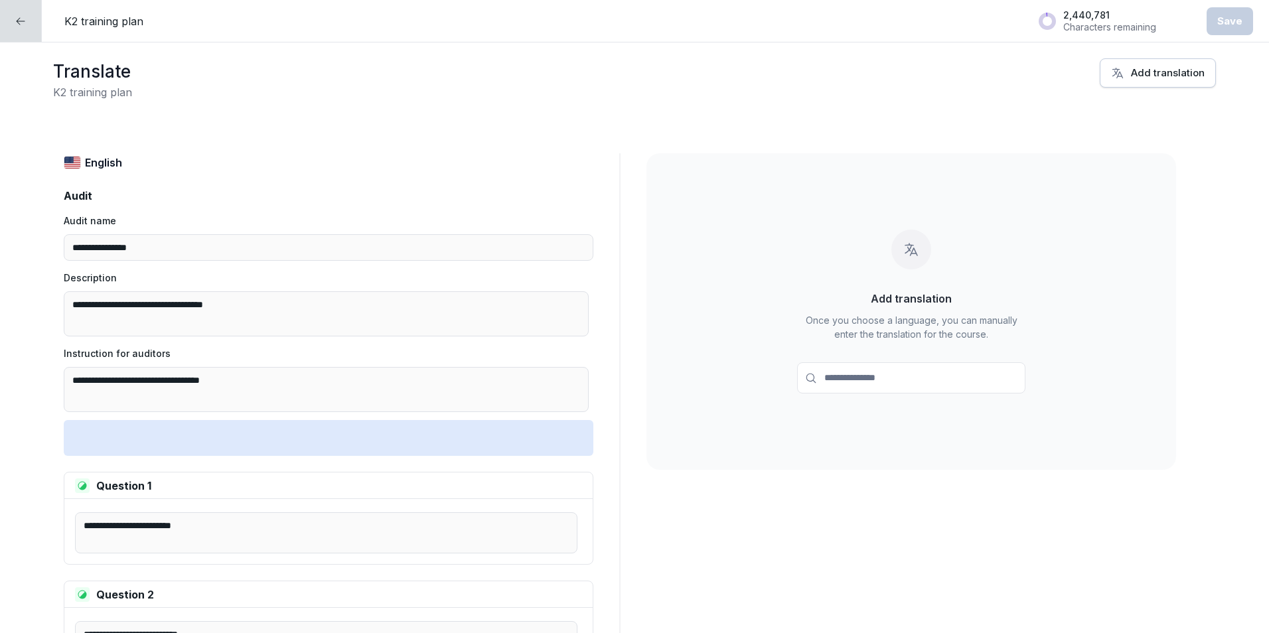
click at [1140, 65] on button "Add translation" at bounding box center [1157, 72] width 116 height 29
type input "******"
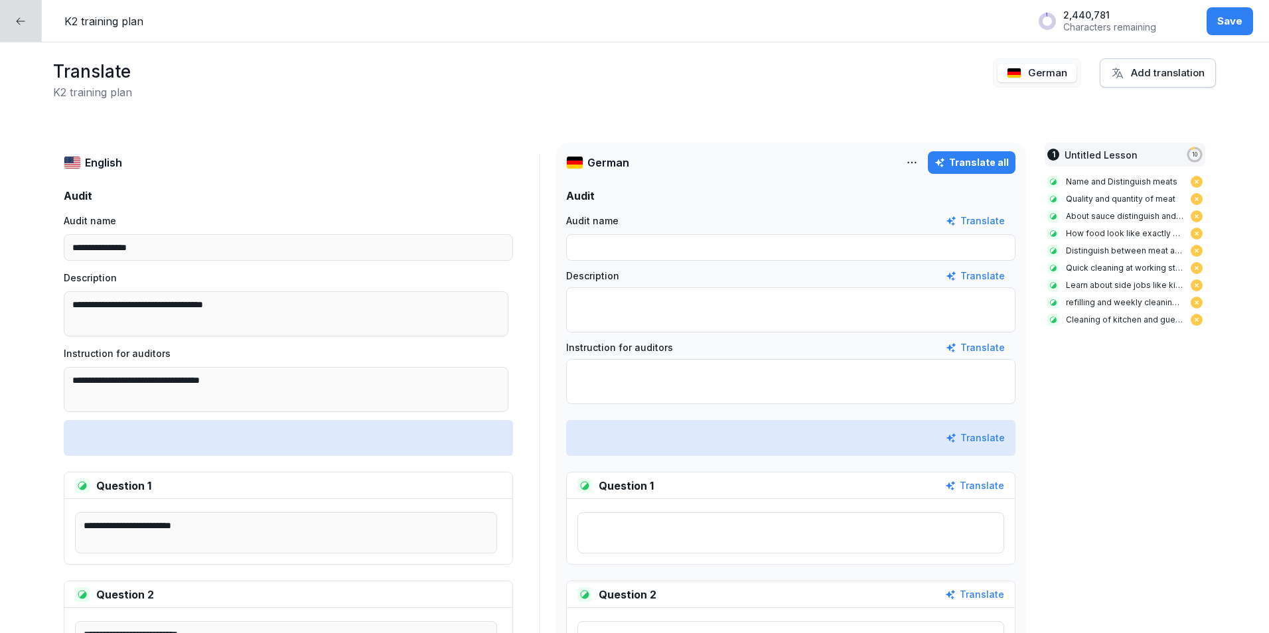
click at [983, 167] on div "Translate all" at bounding box center [971, 162] width 74 height 15
type textarea "**********"
type input "**********"
type textarea "**********"
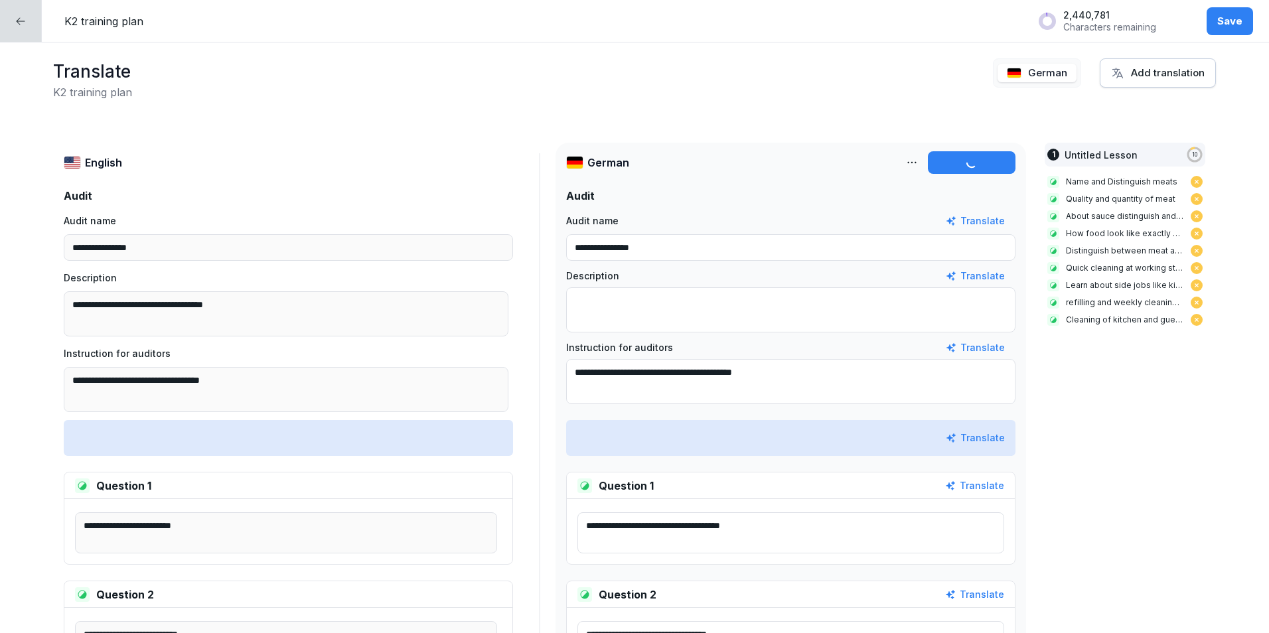
type textarea "**********"
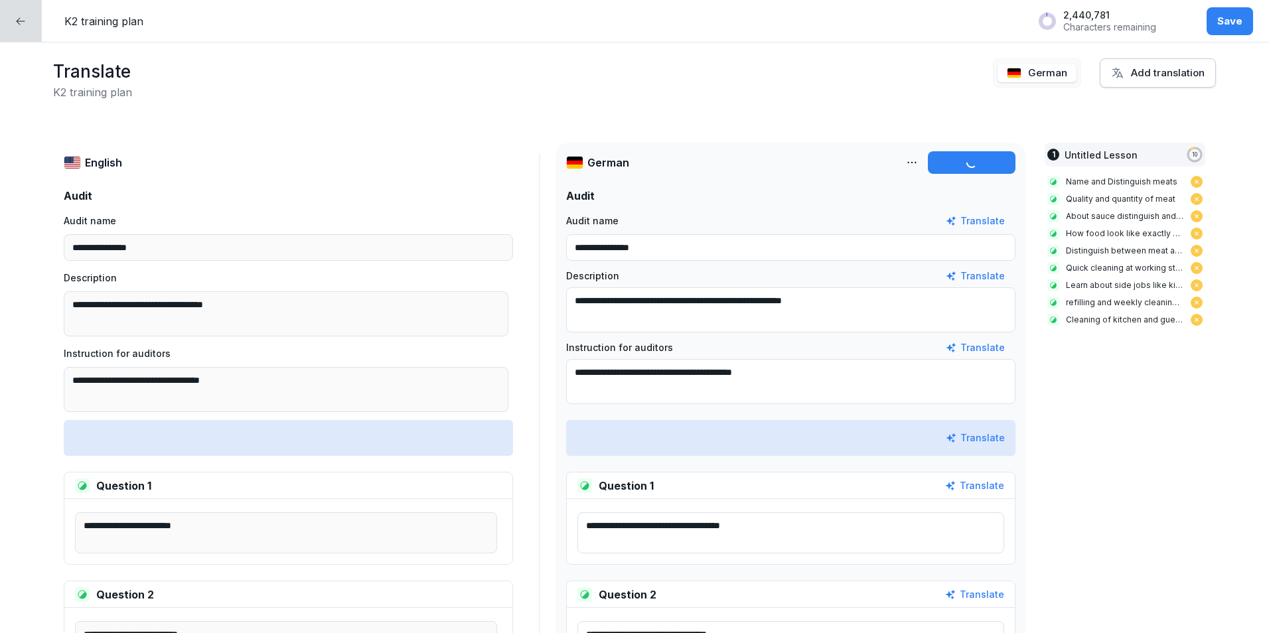
type textarea "**********"
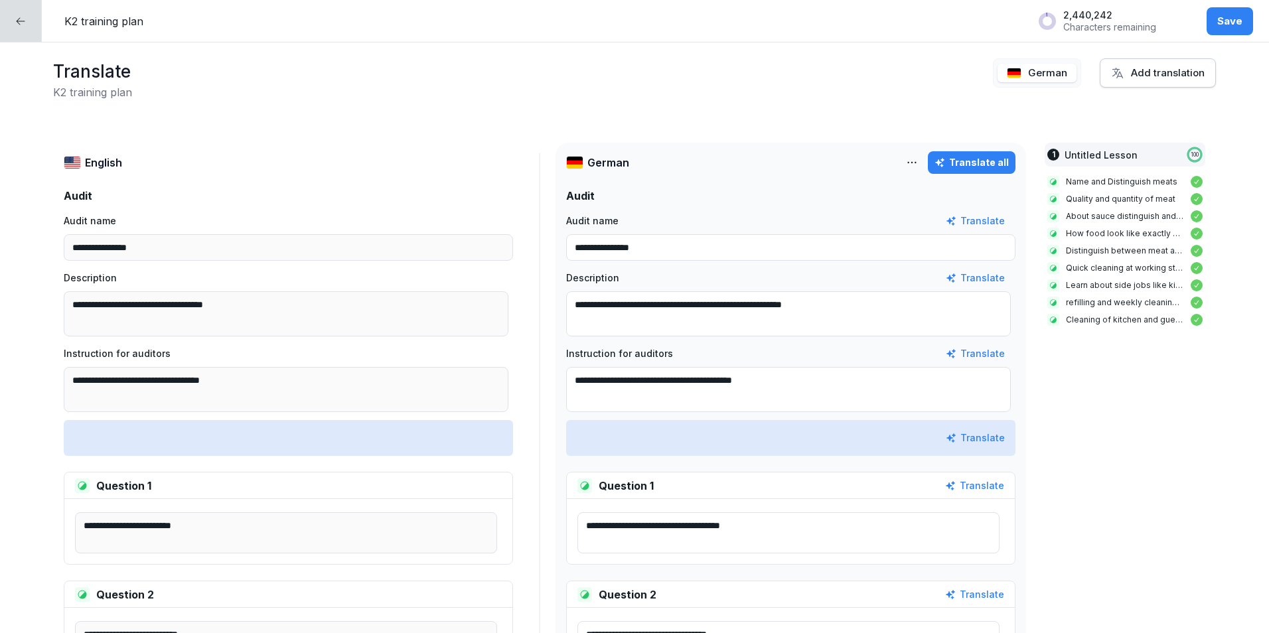
click at [1229, 21] on div "Save" at bounding box center [1229, 21] width 25 height 15
click at [18, 13] on div at bounding box center [21, 21] width 42 height 42
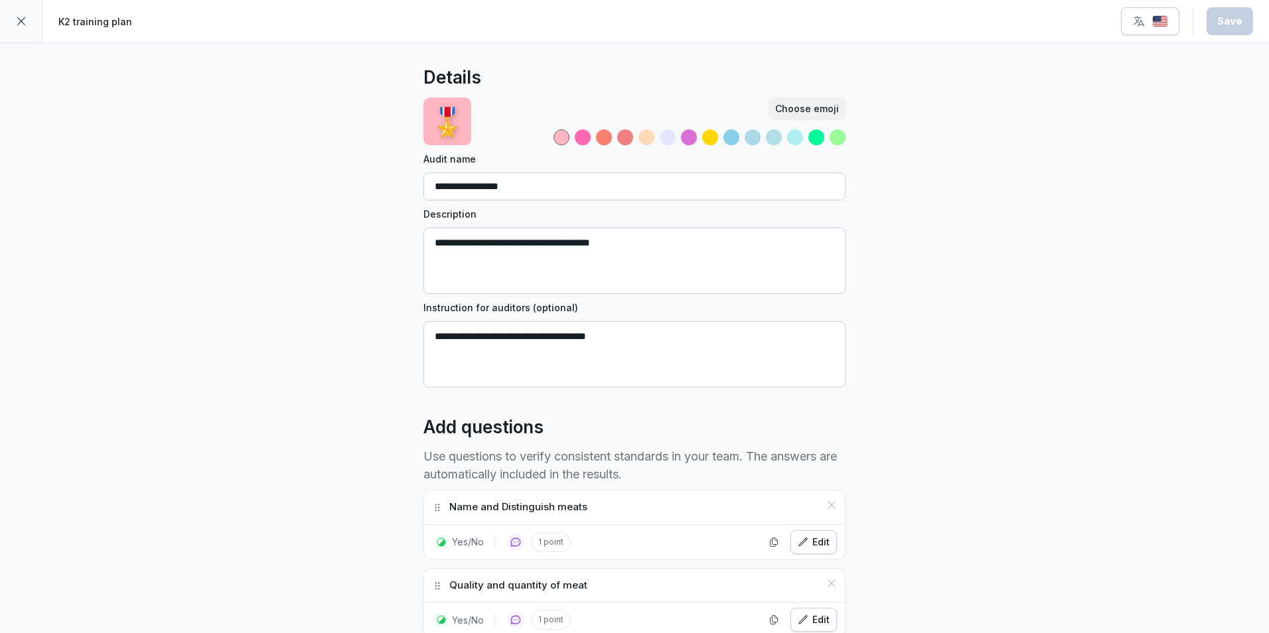
click at [27, 21] on div at bounding box center [21, 21] width 42 height 42
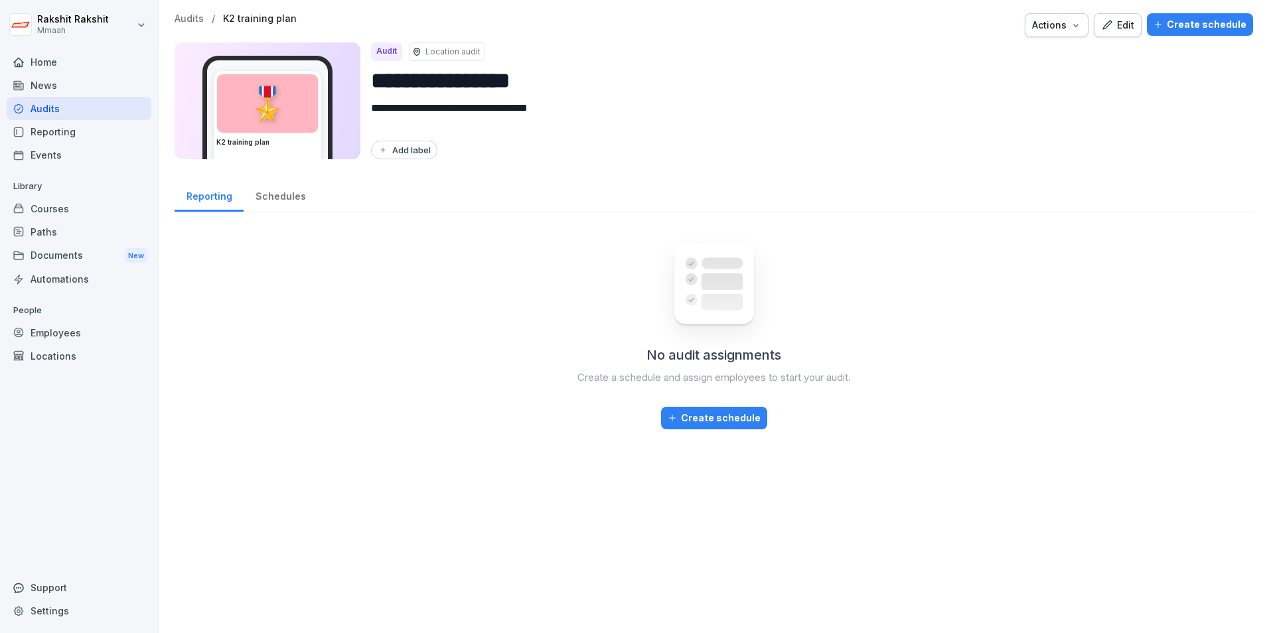
click at [262, 182] on div "Schedules" at bounding box center [280, 195] width 74 height 34
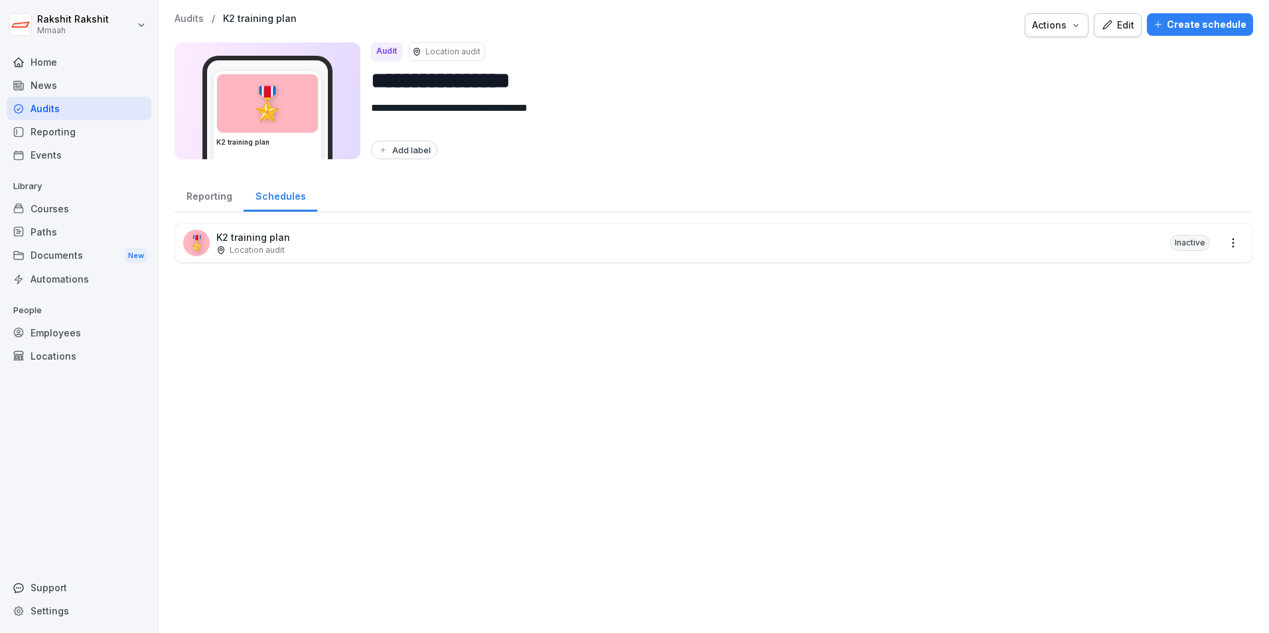
click at [267, 186] on div "Schedules" at bounding box center [280, 195] width 74 height 34
click at [227, 201] on div "Reporting" at bounding box center [208, 195] width 69 height 34
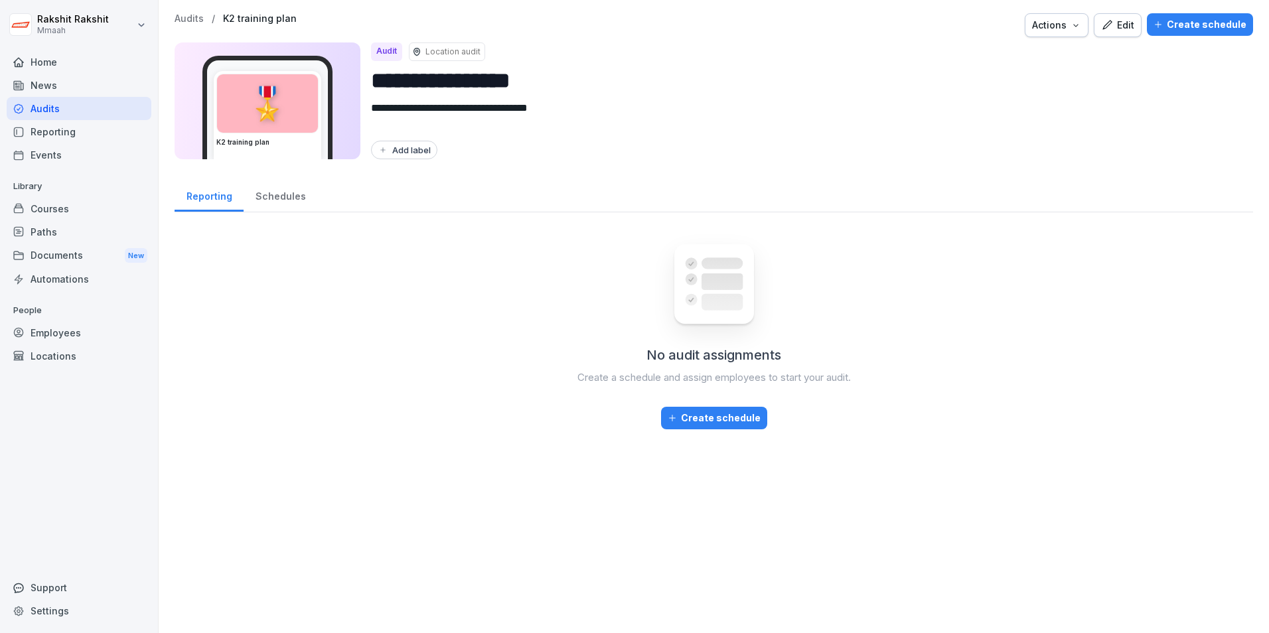
click at [1104, 23] on icon "button" at bounding box center [1107, 25] width 12 height 12
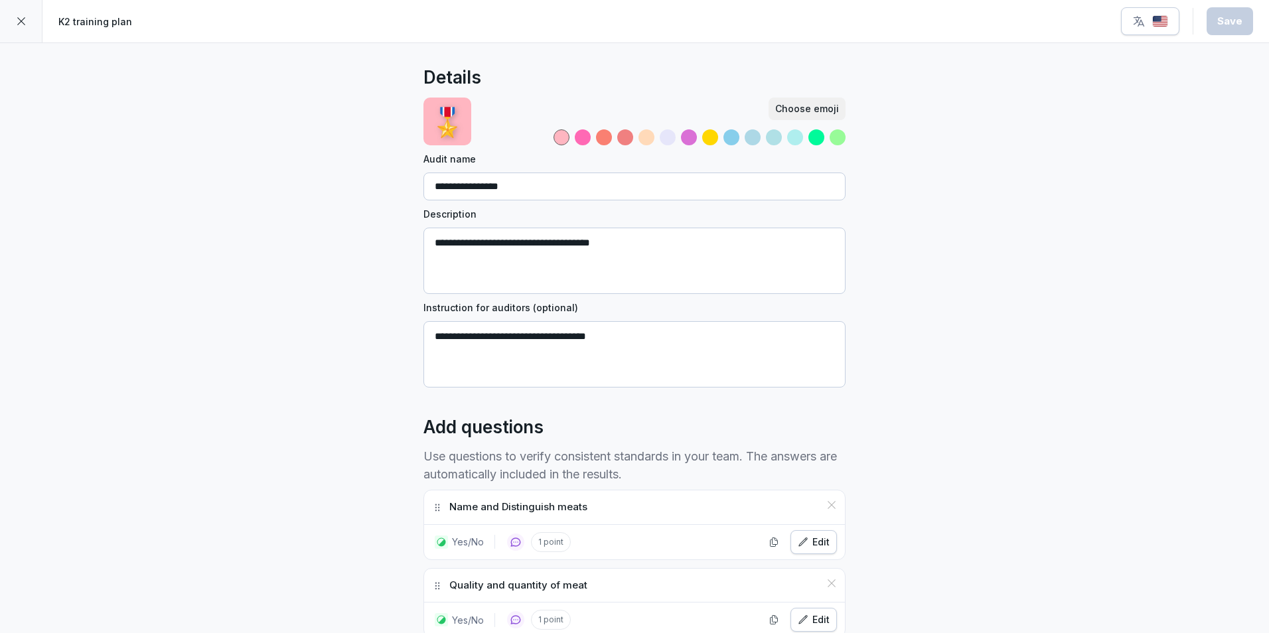
click at [22, 21] on icon at bounding box center [21, 21] width 11 height 11
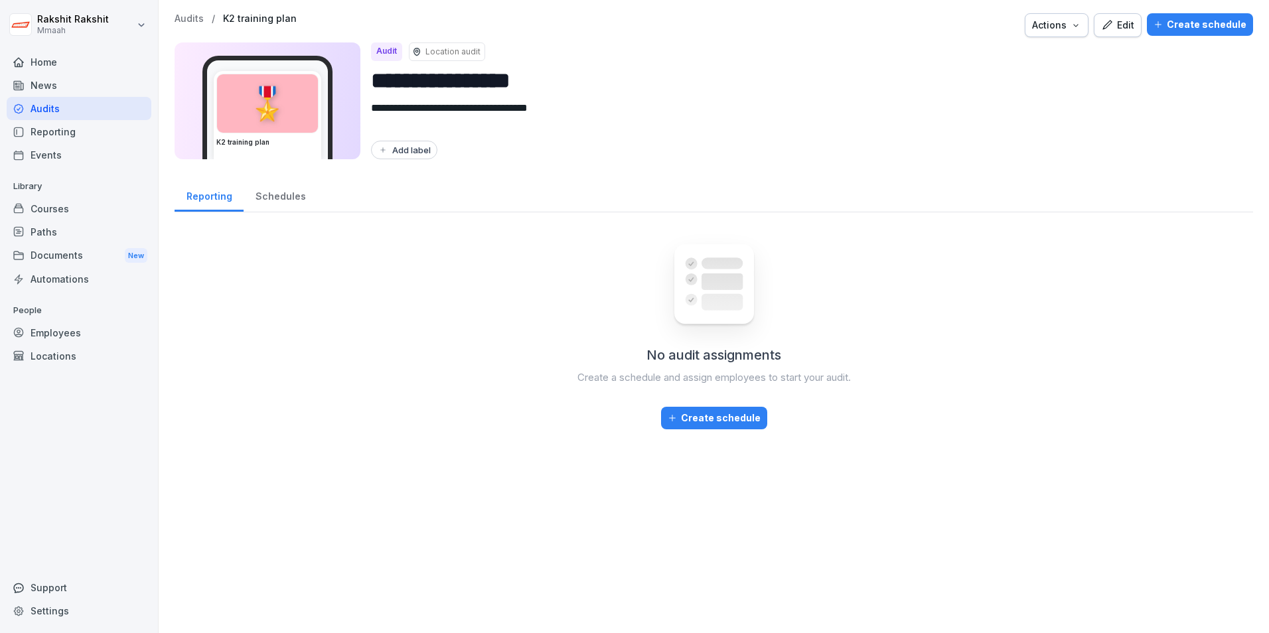
click at [73, 105] on div "Audits" at bounding box center [79, 108] width 145 height 23
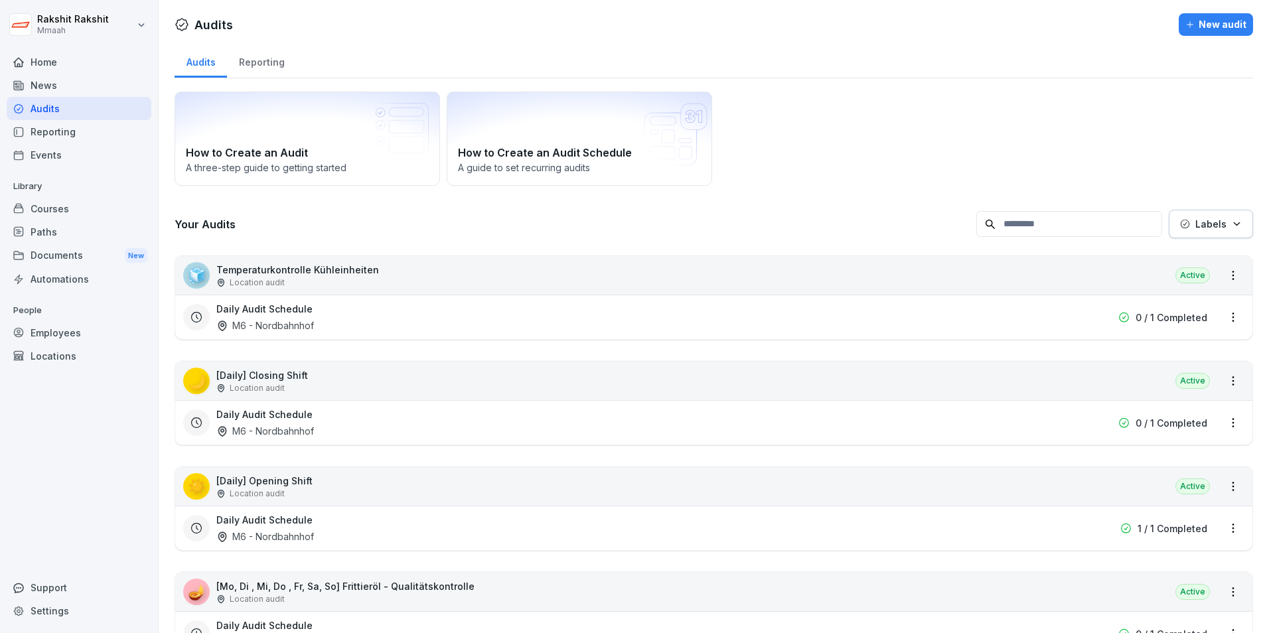
click at [1185, 26] on icon "button" at bounding box center [1189, 24] width 9 height 9
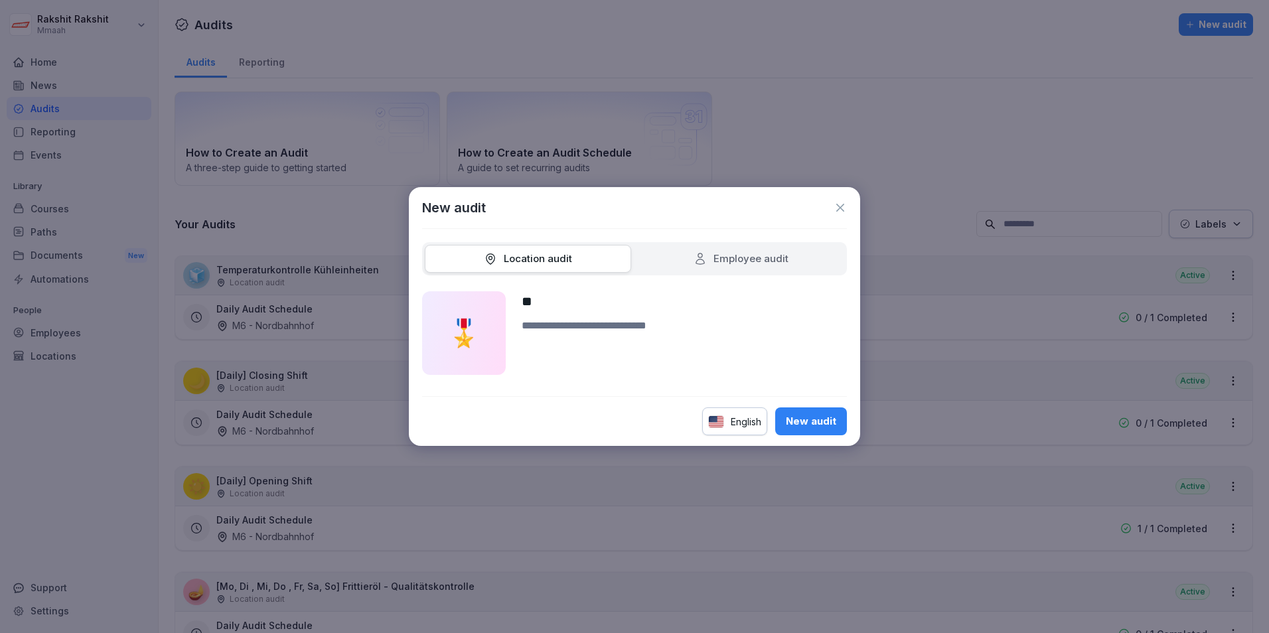
type input "**"
click at [548, 336] on textarea at bounding box center [683, 346] width 325 height 57
type textarea "**********"
click at [827, 428] on div "New audit" at bounding box center [811, 421] width 50 height 15
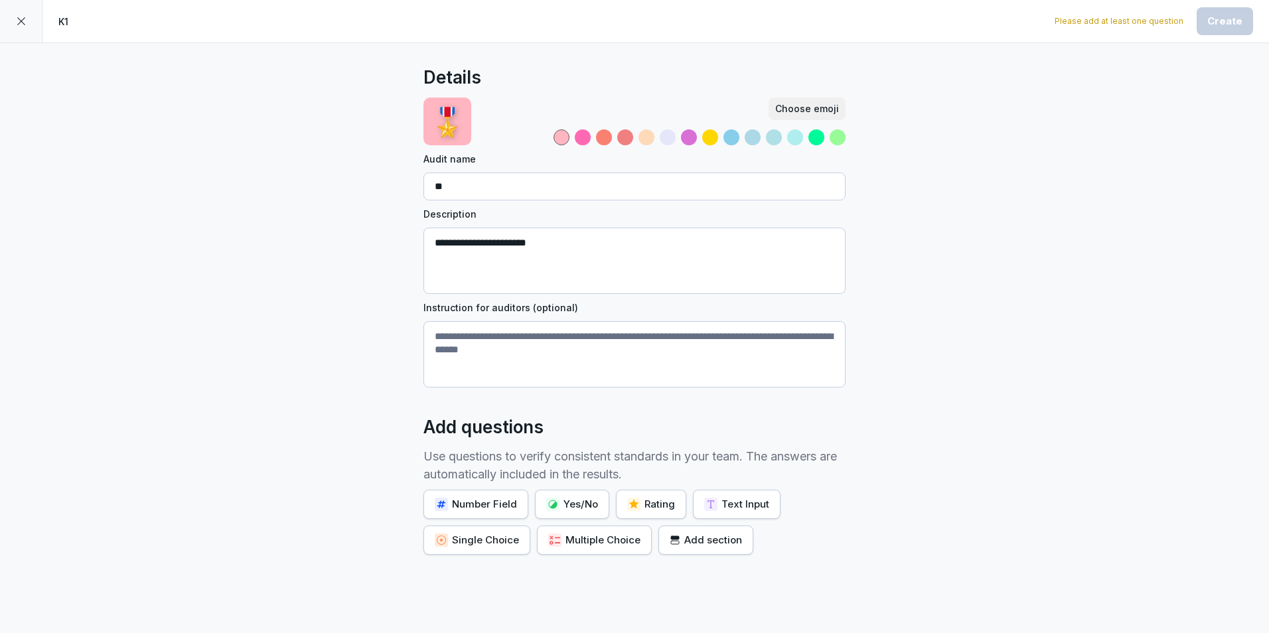
click at [550, 348] on textarea "Instruction for auditors (optional)" at bounding box center [634, 354] width 422 height 66
type textarea "*"
type textarea "**********"
click at [575, 497] on div "Yes/No" at bounding box center [572, 504] width 52 height 15
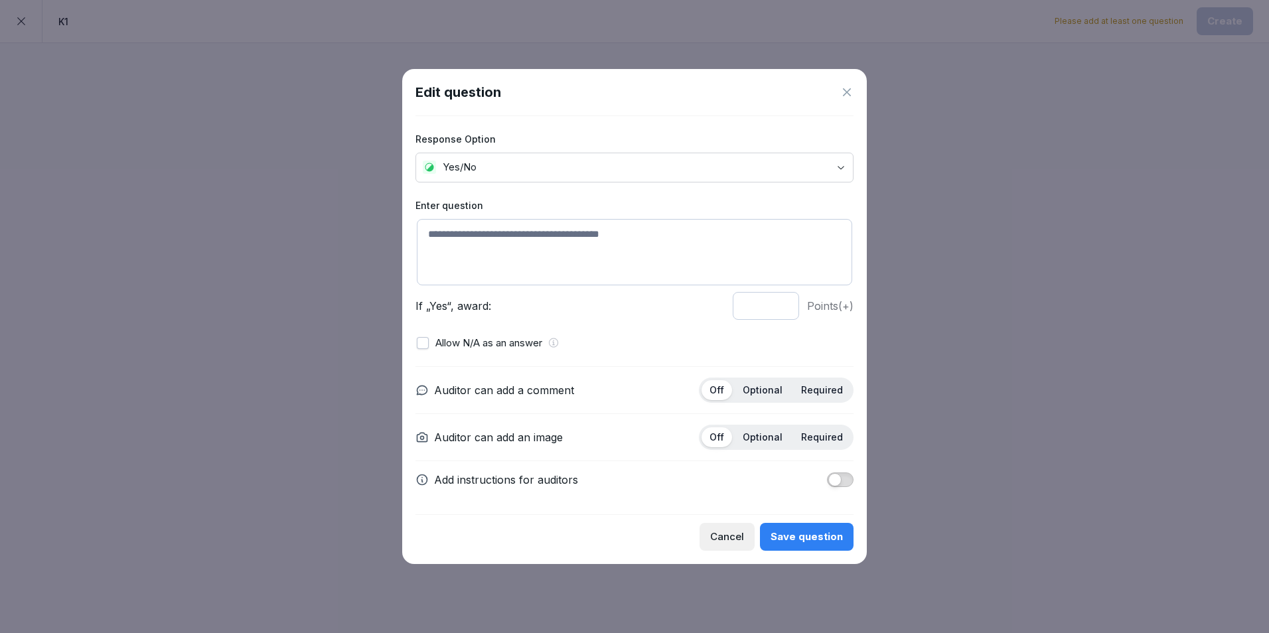
click at [542, 259] on textarea at bounding box center [634, 252] width 435 height 66
type textarea "**********"
click at [780, 379] on div "Off Optional Required" at bounding box center [776, 390] width 155 height 25
click at [776, 389] on p "Optional" at bounding box center [762, 390] width 40 height 12
click at [797, 535] on div "Save question" at bounding box center [806, 536] width 72 height 15
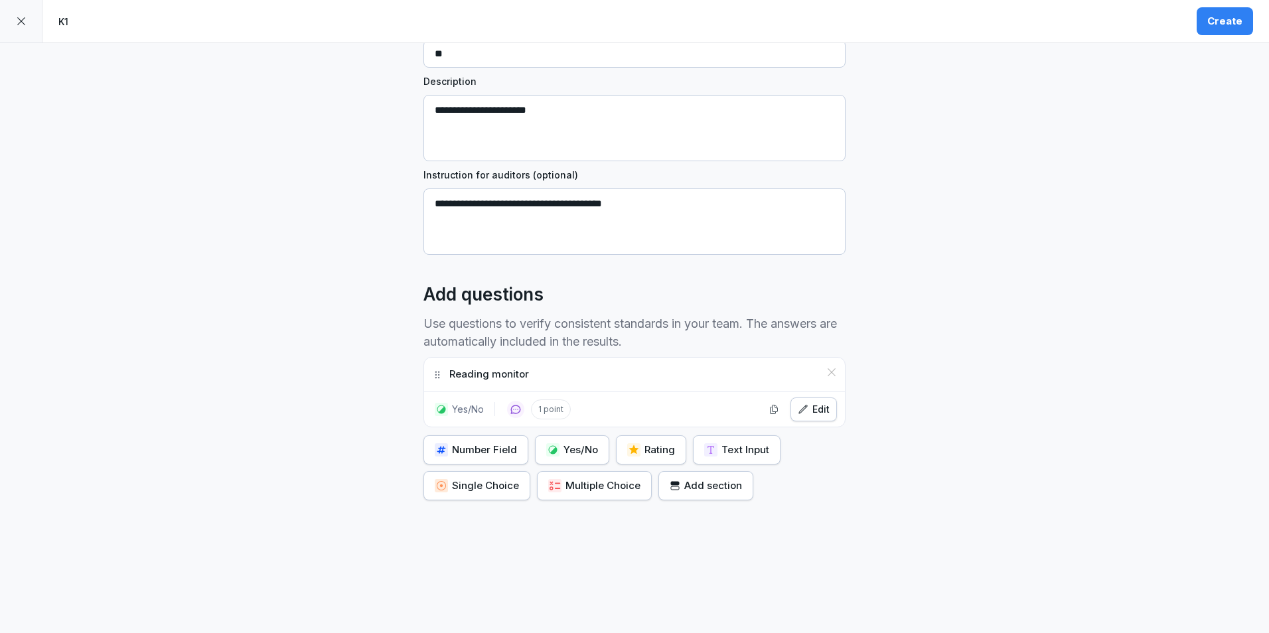
scroll to position [143, 0]
click at [584, 448] on button "Yes/No" at bounding box center [572, 449] width 74 height 29
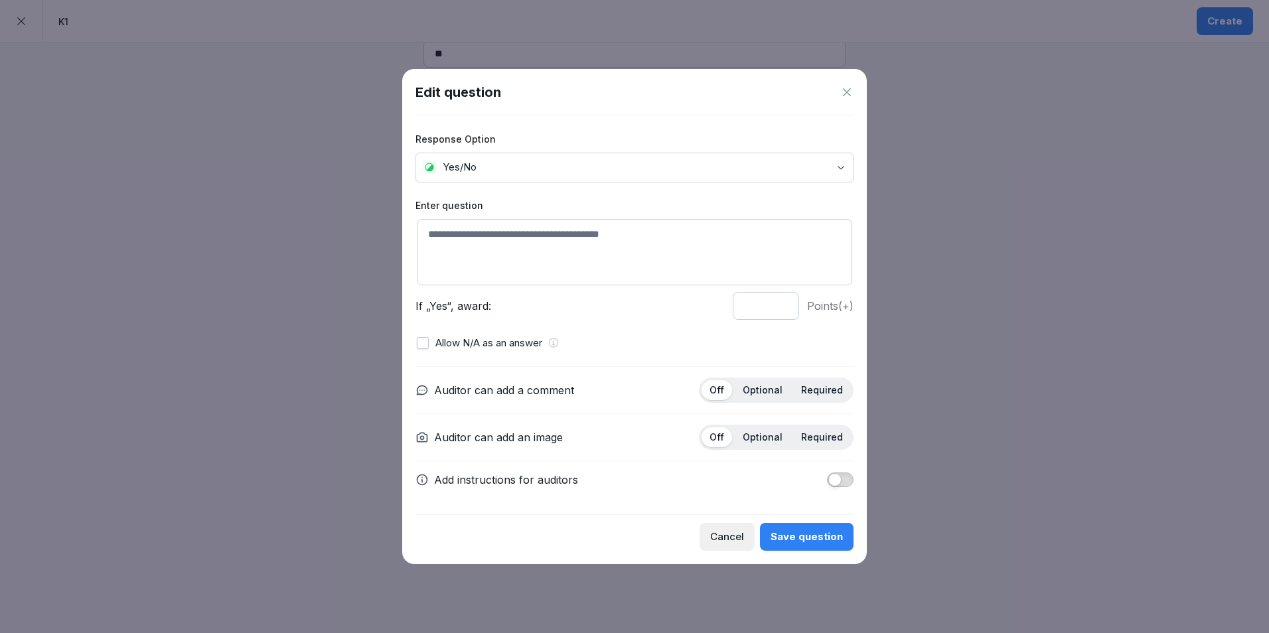
click at [549, 273] on textarea at bounding box center [634, 252] width 435 height 66
type textarea "*"
type textarea "**********"
click at [752, 387] on p "Optional" at bounding box center [762, 390] width 40 height 12
click at [807, 520] on div "Cancel Save question" at bounding box center [634, 532] width 438 height 36
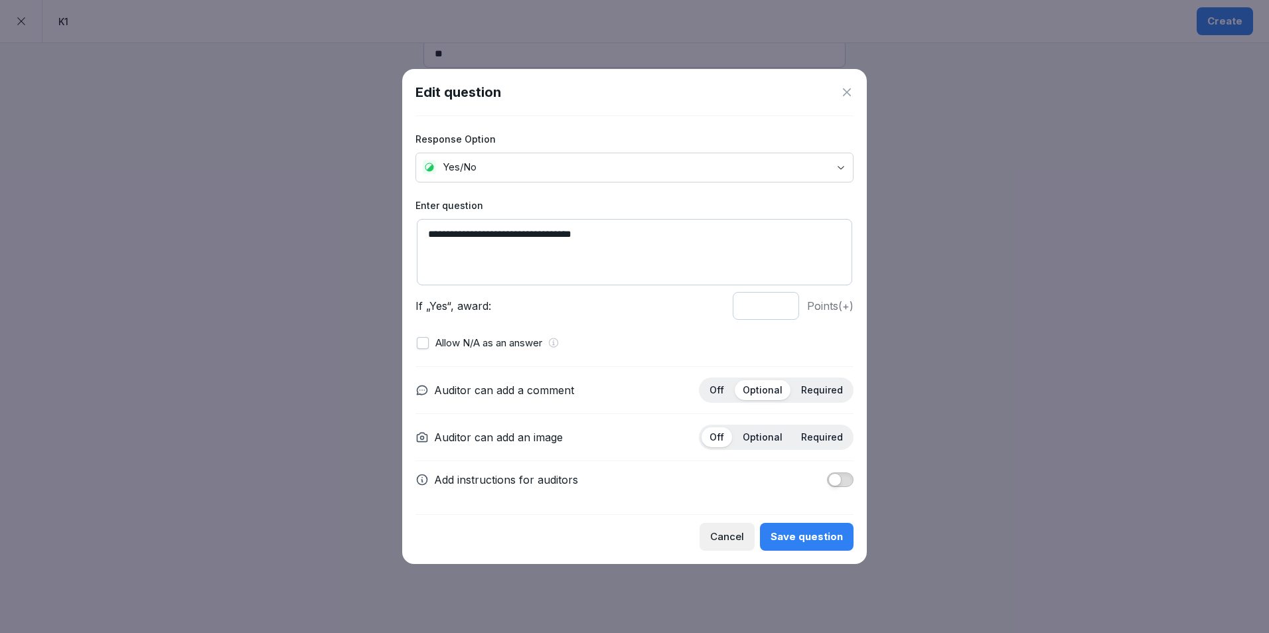
click at [801, 537] on div "Save question" at bounding box center [806, 536] width 72 height 15
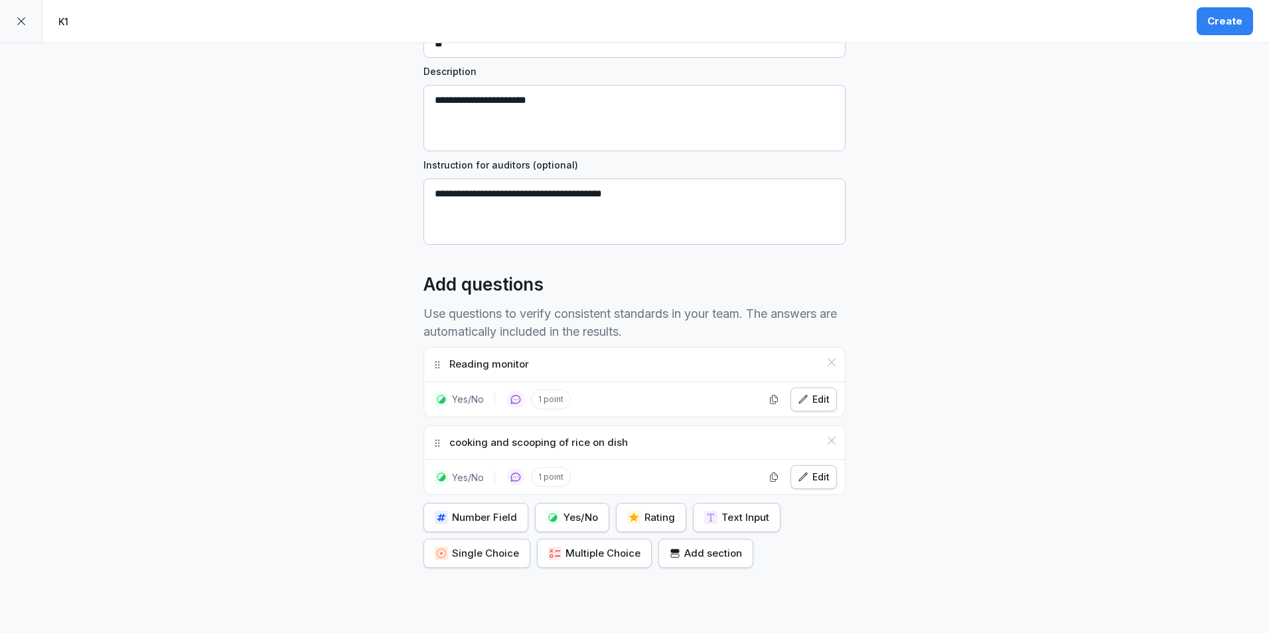
click at [575, 521] on div "Yes/No" at bounding box center [572, 517] width 52 height 15
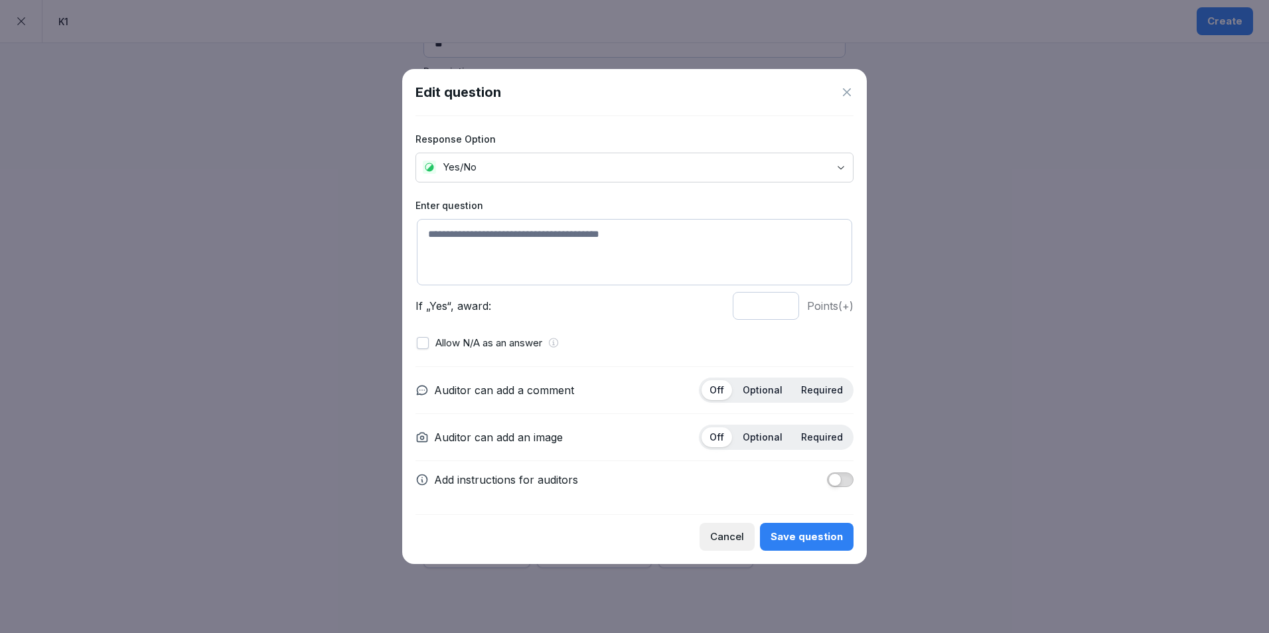
click at [521, 247] on textarea at bounding box center [634, 252] width 435 height 66
type textarea "**********"
click at [761, 392] on p "Optional" at bounding box center [762, 390] width 40 height 12
click at [790, 528] on button "Save question" at bounding box center [807, 537] width 94 height 28
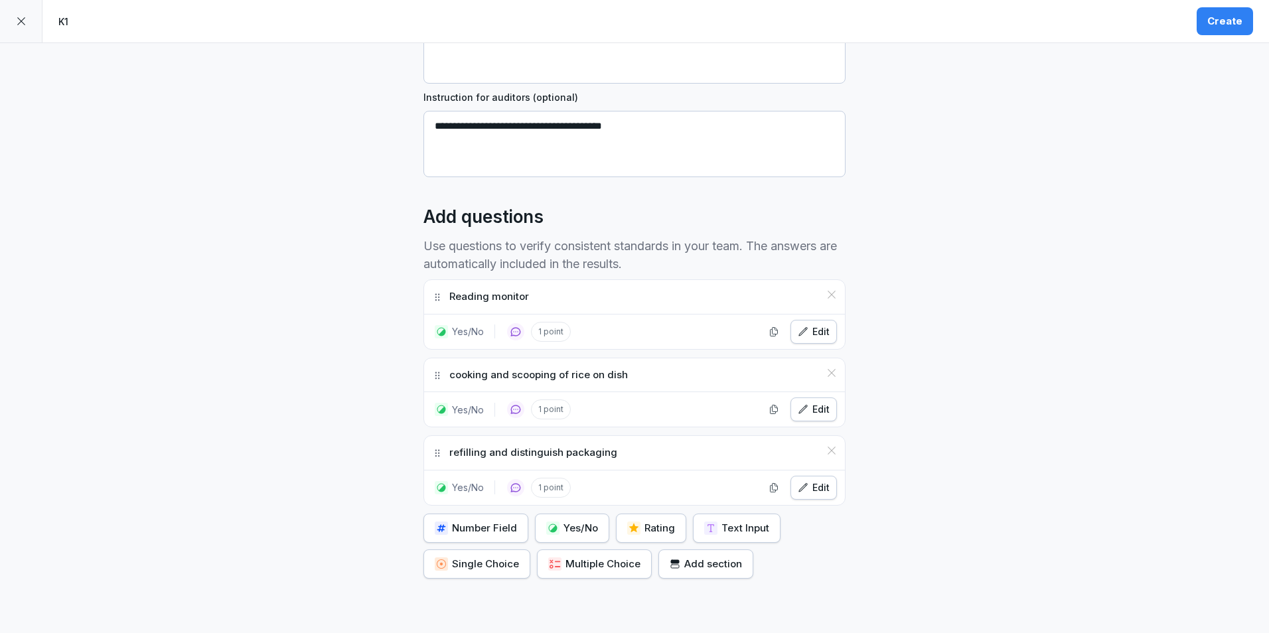
scroll to position [299, 0]
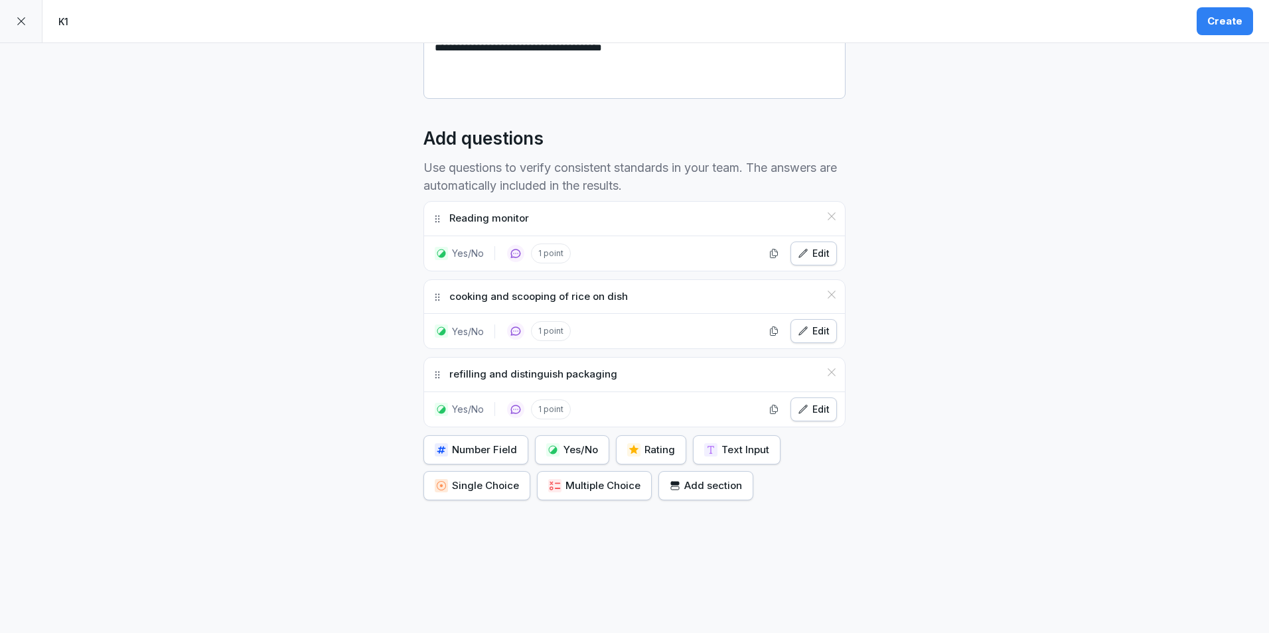
click at [587, 443] on div "Yes/No" at bounding box center [572, 450] width 52 height 15
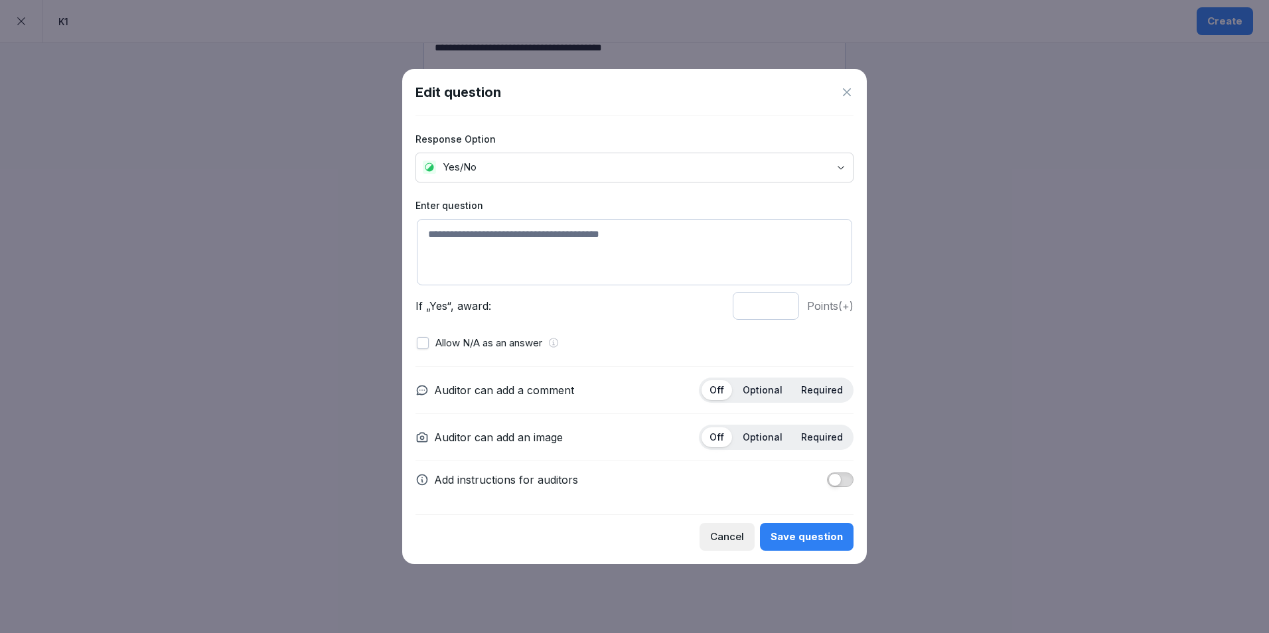
click at [560, 270] on textarea at bounding box center [634, 252] width 435 height 66
type textarea "**********"
click at [780, 399] on div "Optional" at bounding box center [762, 390] width 56 height 20
click at [805, 533] on div "Save question" at bounding box center [806, 536] width 72 height 15
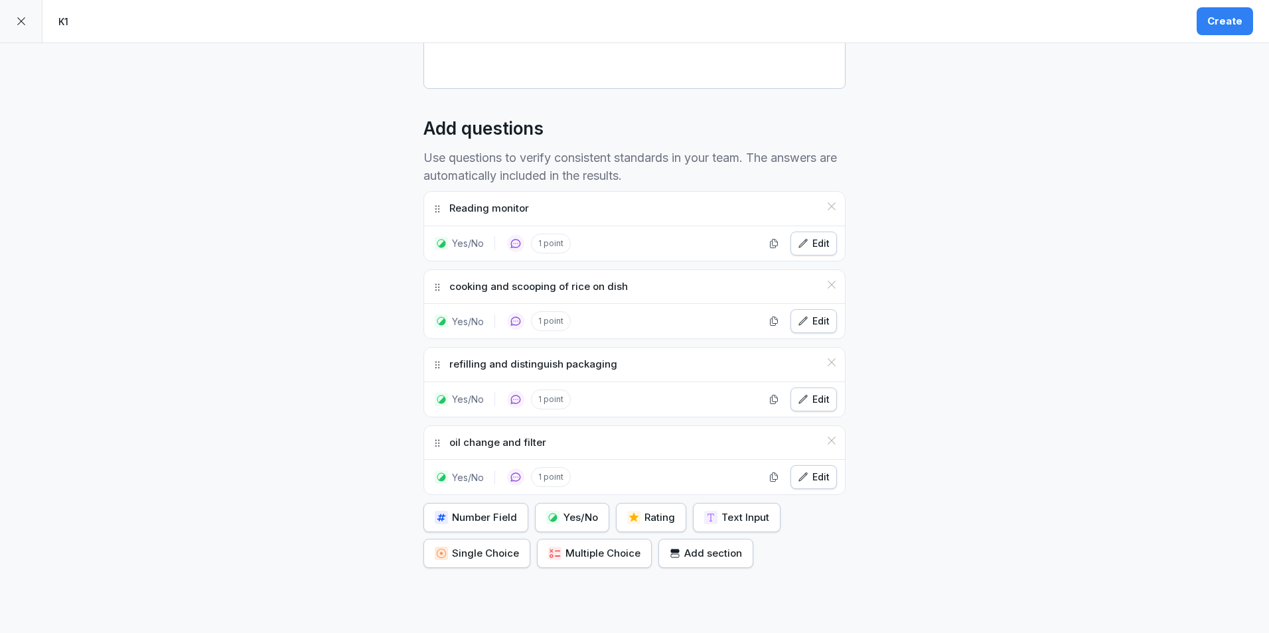
click at [576, 515] on div "Yes/No" at bounding box center [572, 517] width 52 height 15
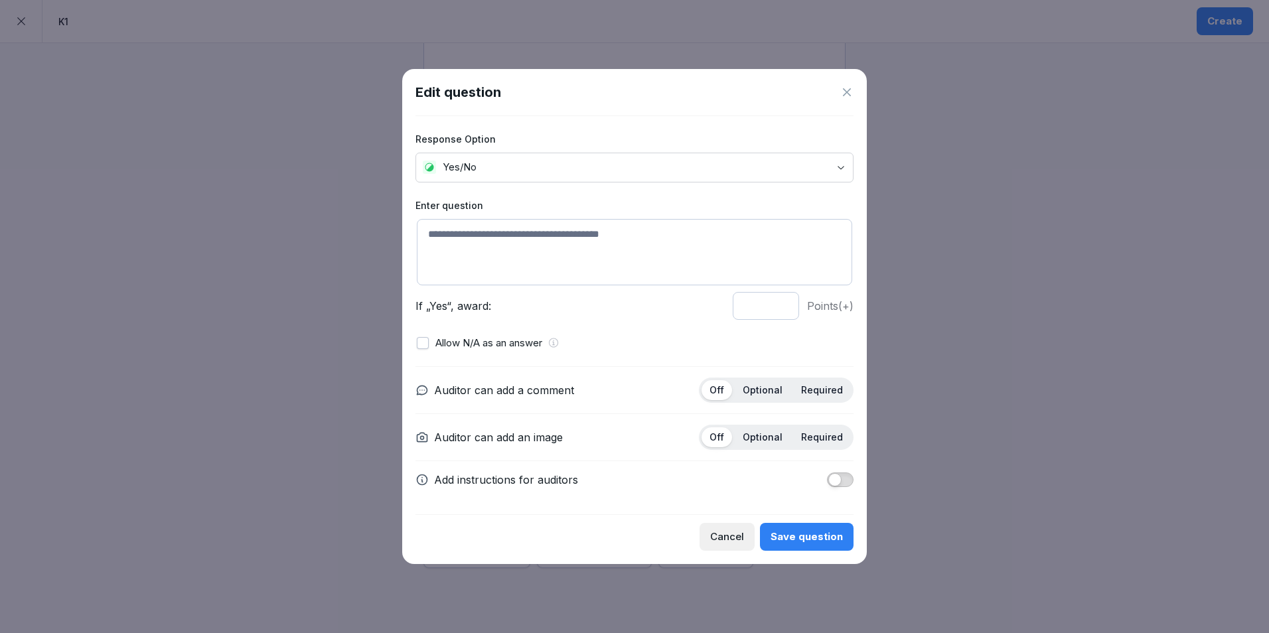
click at [516, 232] on textarea at bounding box center [634, 252] width 435 height 66
type textarea "**********"
click at [817, 541] on div "Save question" at bounding box center [806, 536] width 72 height 15
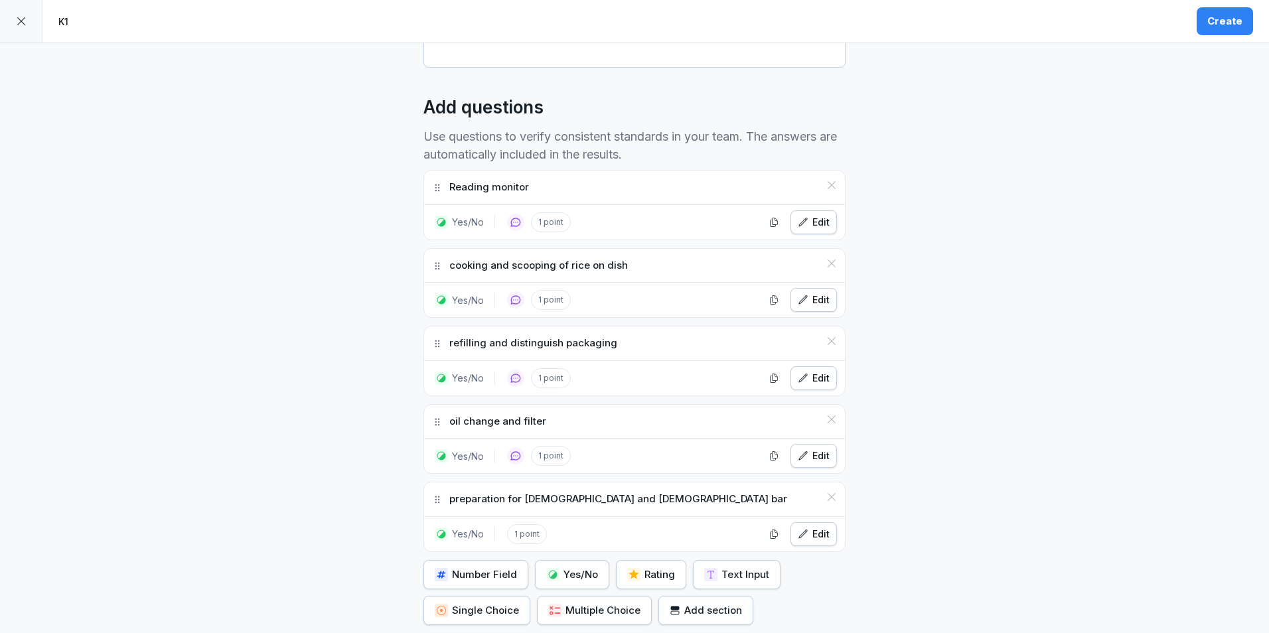
scroll to position [454, 0]
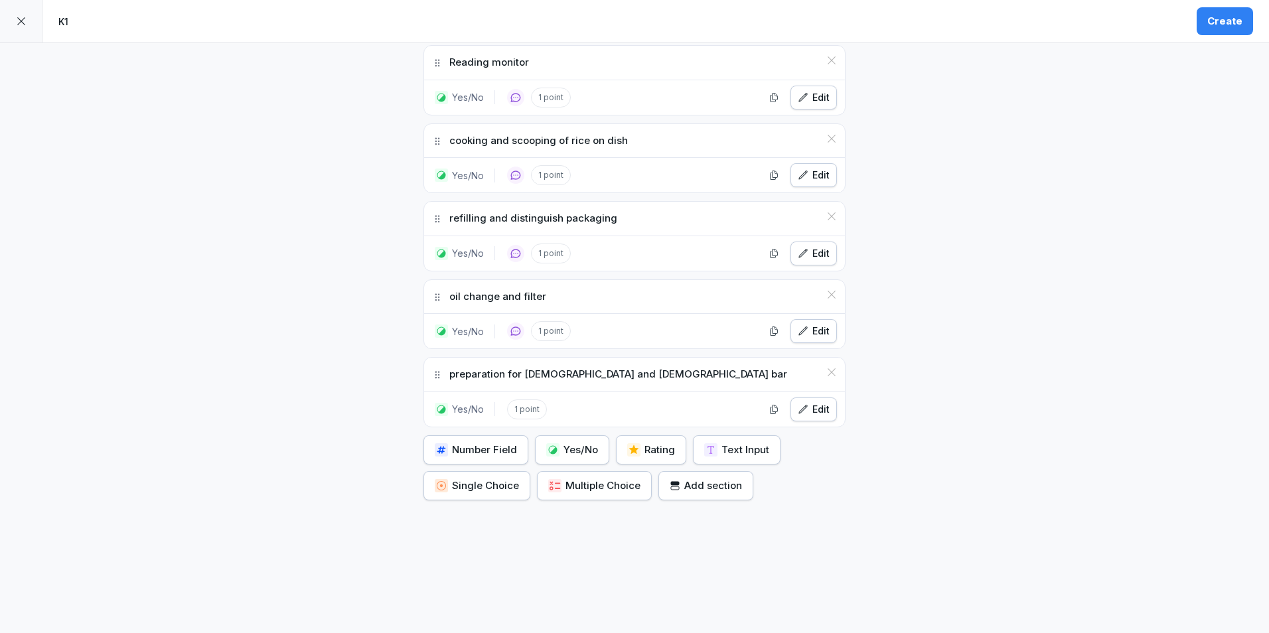
click at [695, 479] on div "Add section" at bounding box center [705, 485] width 72 height 15
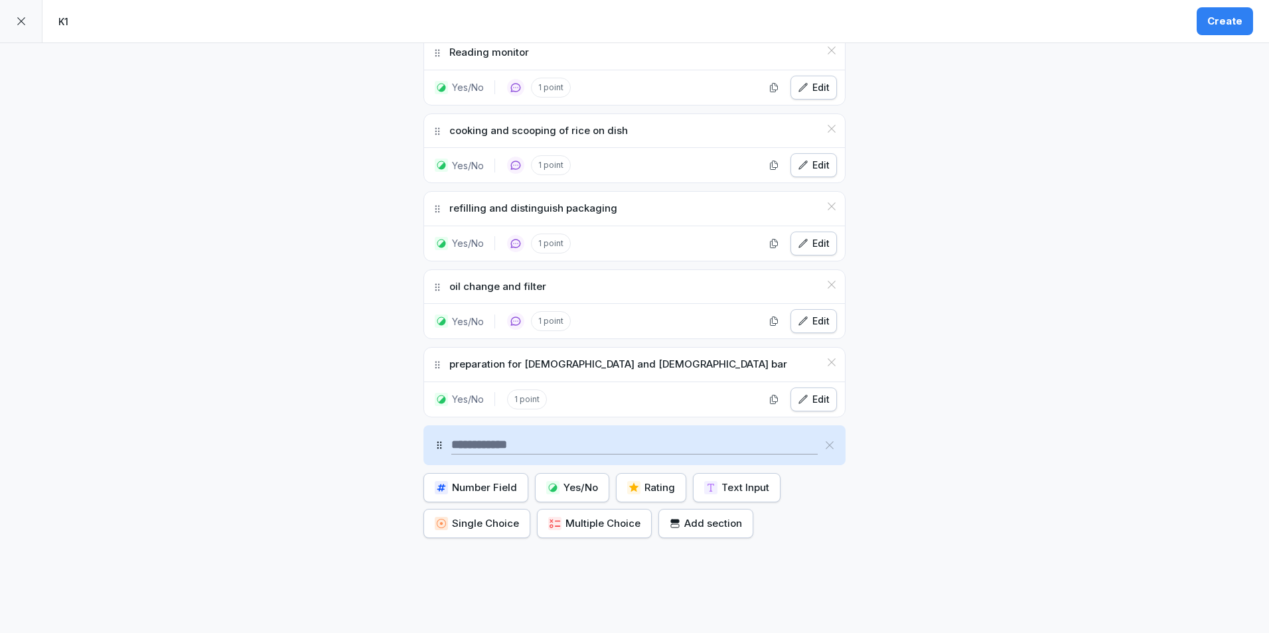
click at [827, 443] on icon at bounding box center [829, 445] width 11 height 11
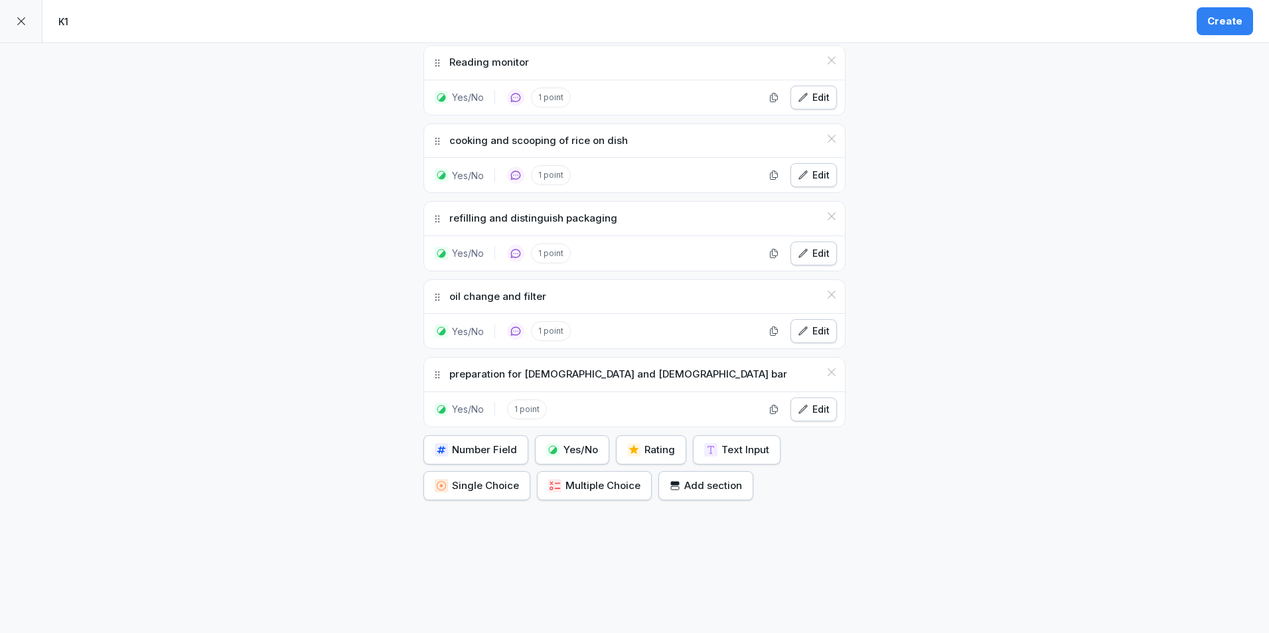
click at [578, 443] on div "Yes/No" at bounding box center [572, 450] width 52 height 15
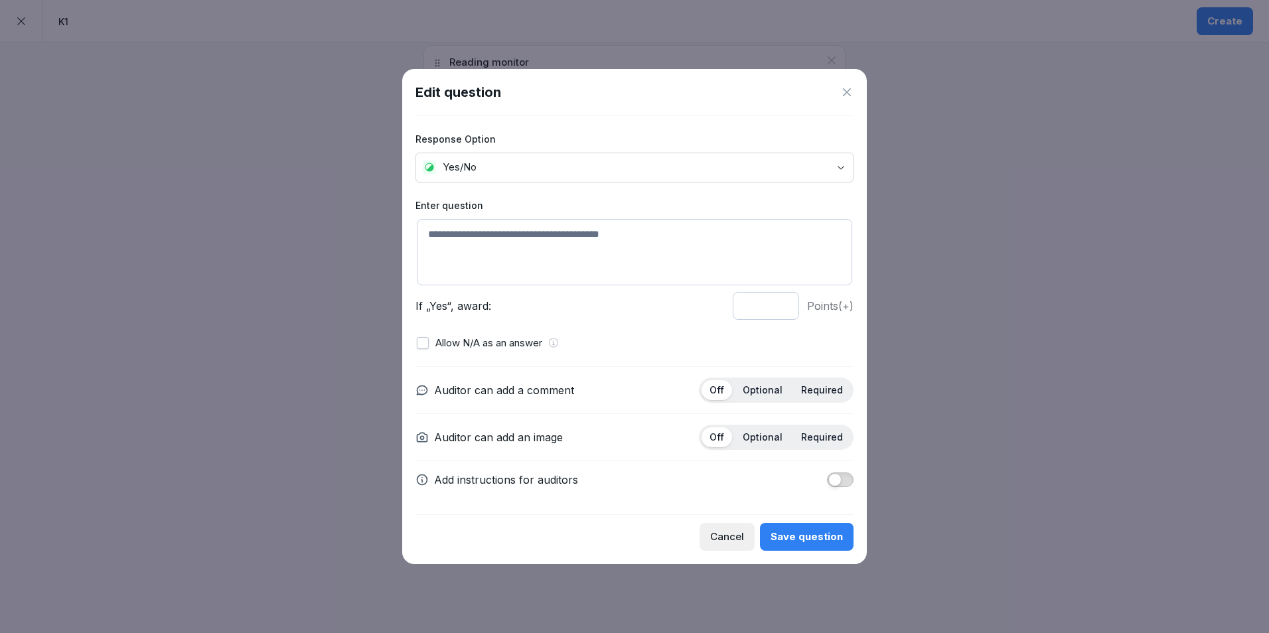
click at [854, 94] on div "Edit question Response Option Yes/No Enter question If „Yes“, award: * Points (…" at bounding box center [634, 316] width 464 height 495
click at [848, 94] on icon at bounding box center [847, 92] width 8 height 8
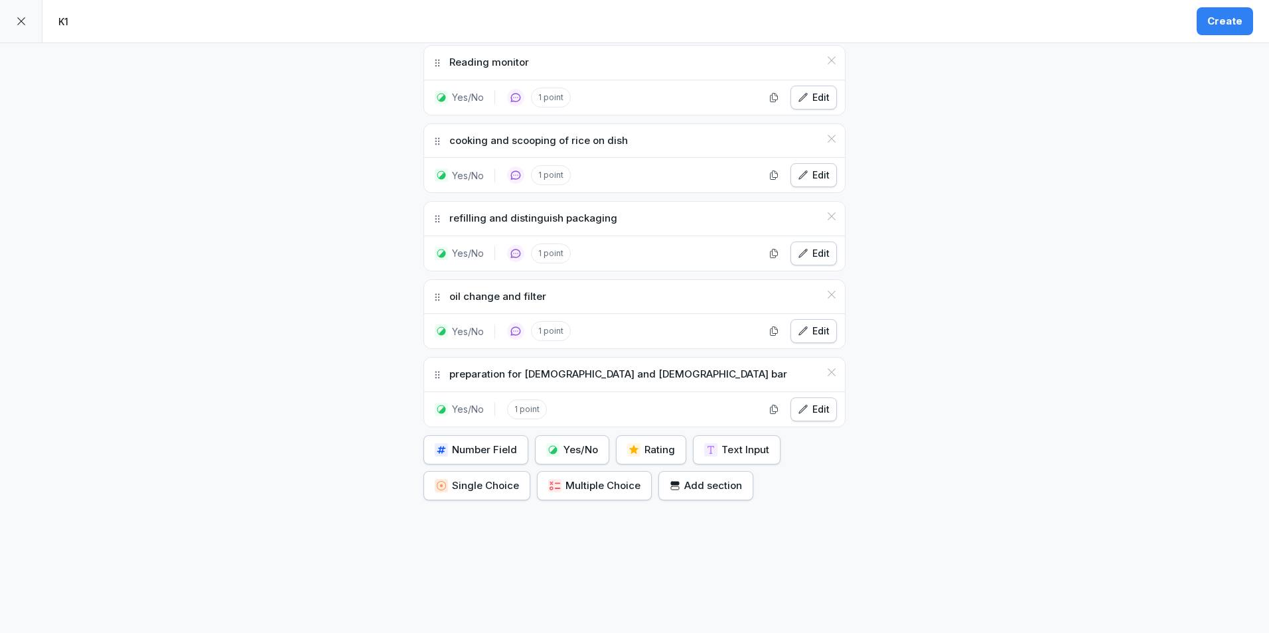
click at [809, 406] on div "Edit" at bounding box center [814, 409] width 32 height 15
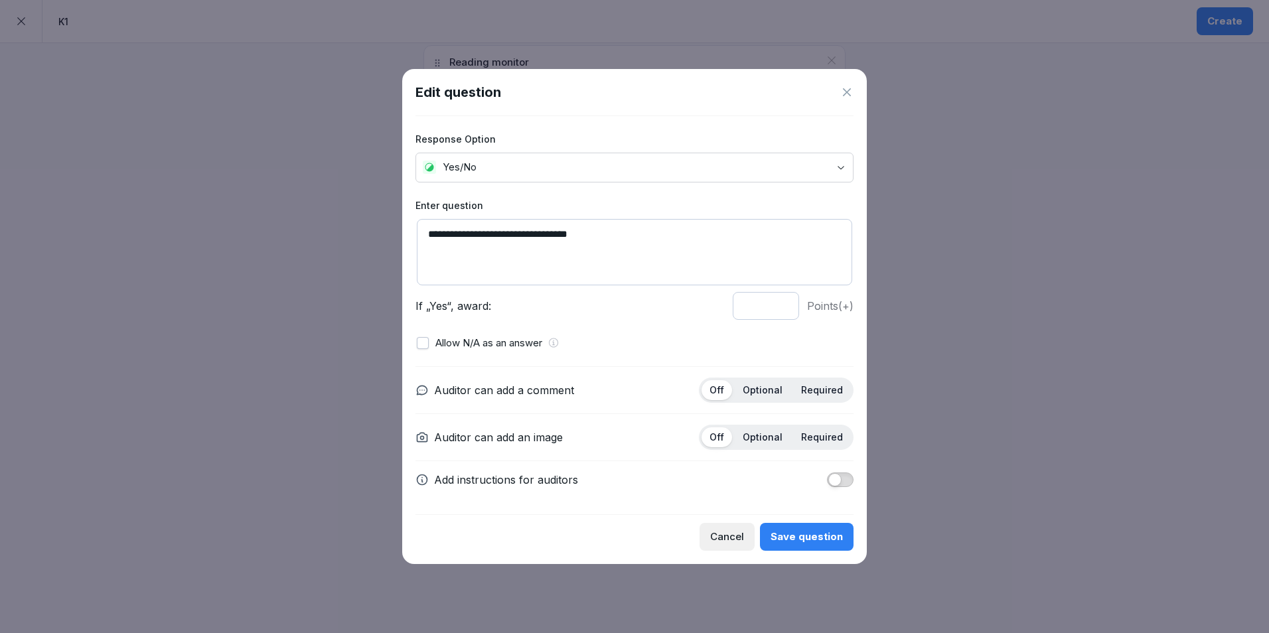
click at [626, 249] on textarea "**********" at bounding box center [634, 252] width 435 height 66
type textarea "**********"
click at [774, 392] on p "Optional" at bounding box center [762, 390] width 40 height 12
click at [806, 523] on div "Cancel Save question" at bounding box center [634, 532] width 438 height 36
click at [805, 529] on div "Save question" at bounding box center [806, 536] width 72 height 15
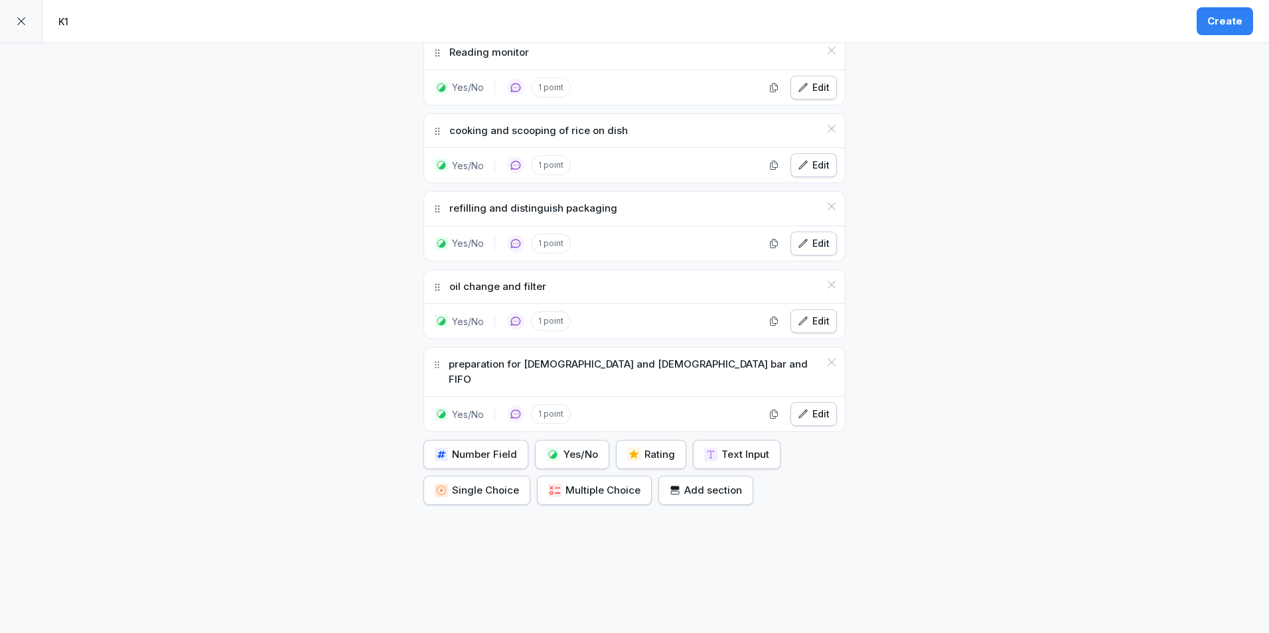
click at [809, 324] on div "Edit" at bounding box center [814, 321] width 32 height 15
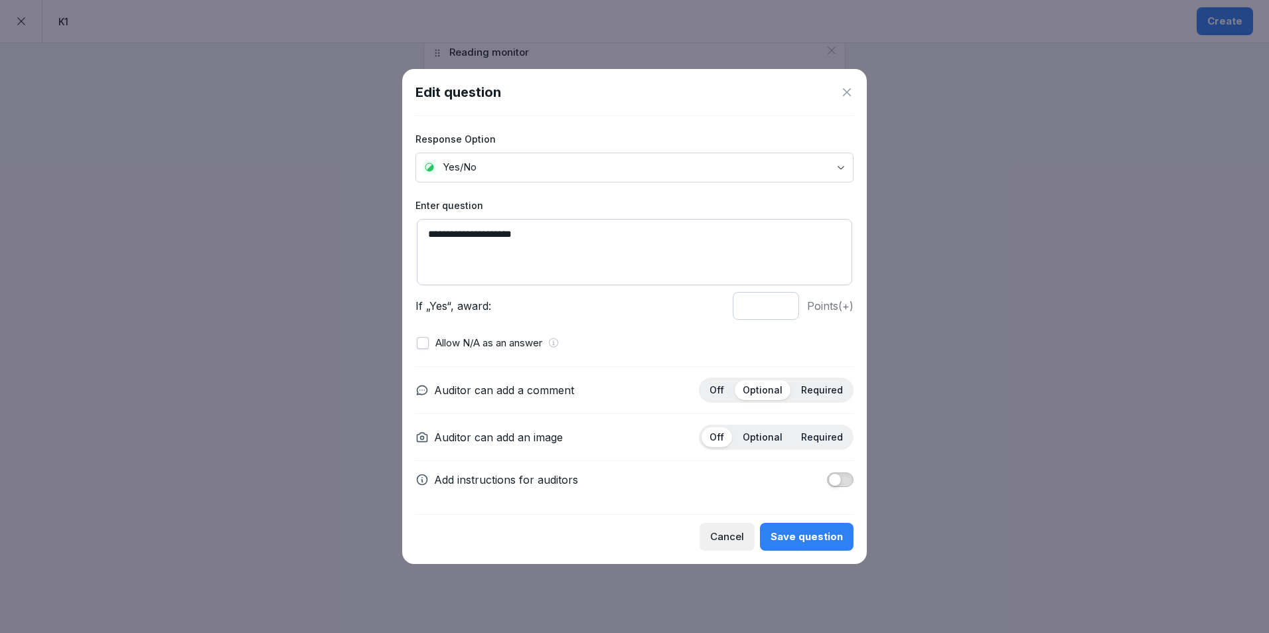
click at [801, 543] on div "Save question" at bounding box center [806, 536] width 72 height 15
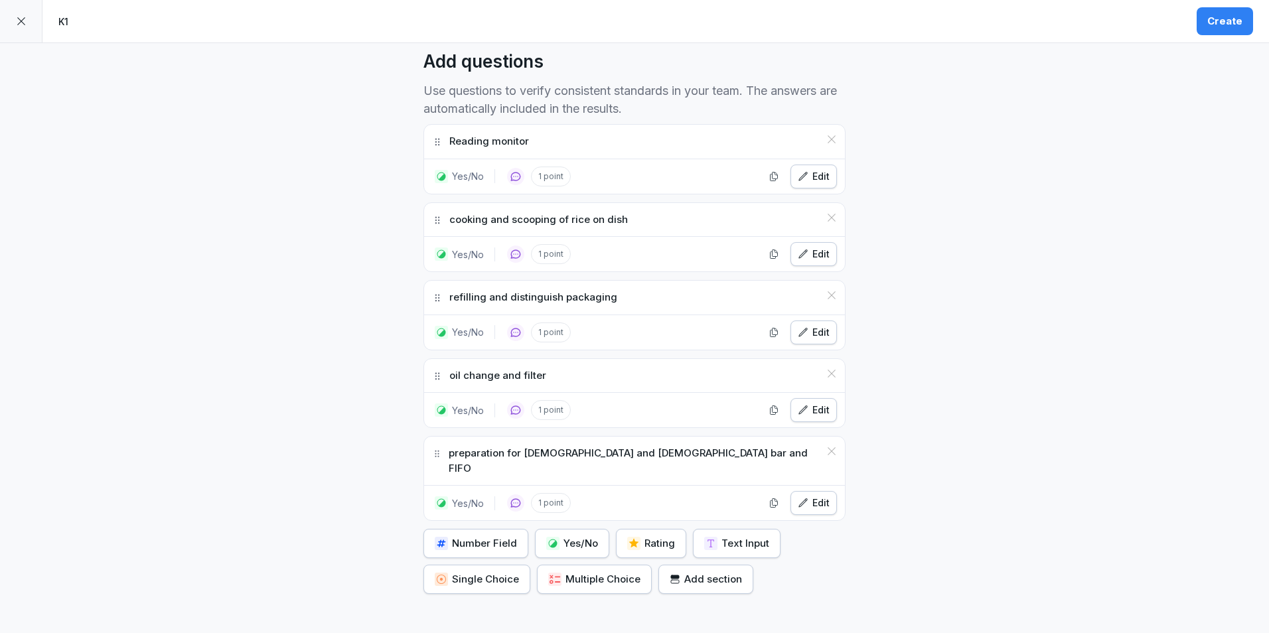
scroll to position [388, 0]
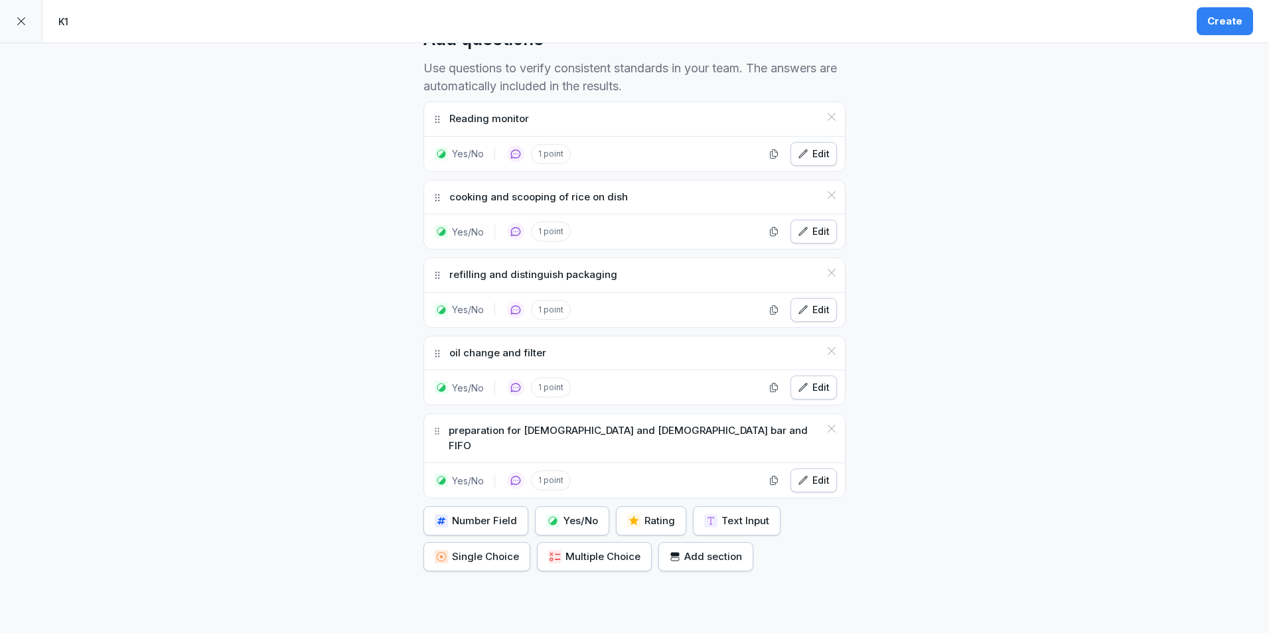
click at [824, 473] on div "Edit" at bounding box center [814, 480] width 32 height 15
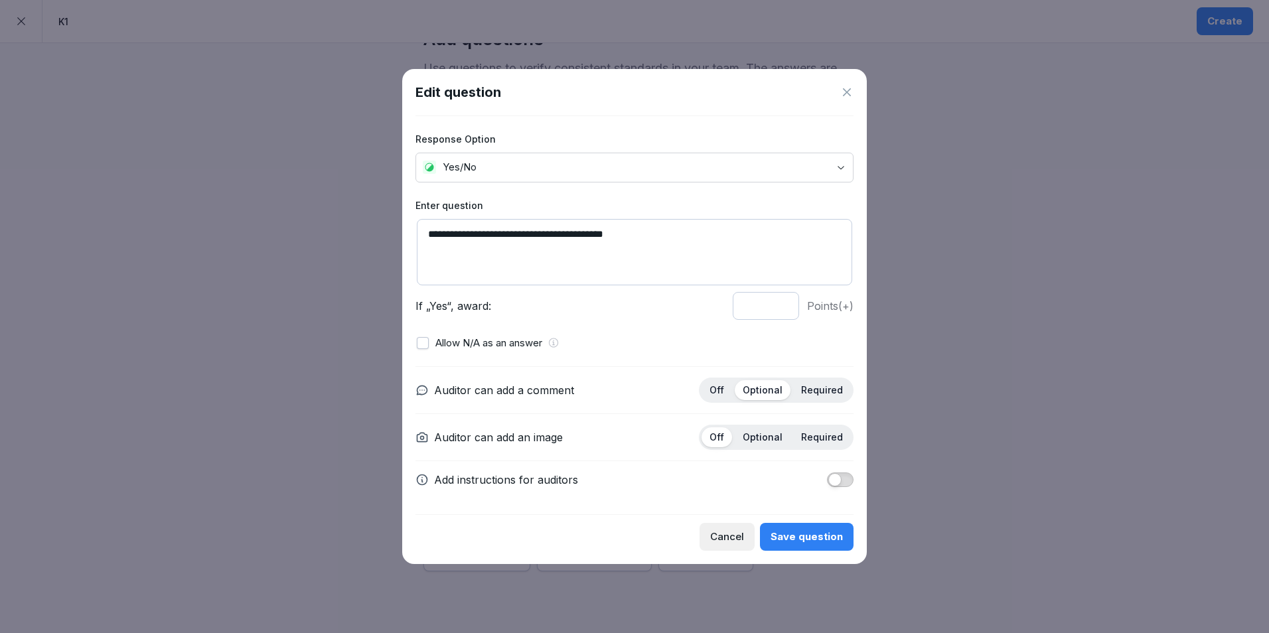
drag, startPoint x: 642, startPoint y: 226, endPoint x: 528, endPoint y: 238, distance: 114.1
click at [528, 238] on textarea "**********" at bounding box center [634, 252] width 435 height 66
type textarea "**********"
click at [788, 526] on button "Save question" at bounding box center [807, 537] width 94 height 28
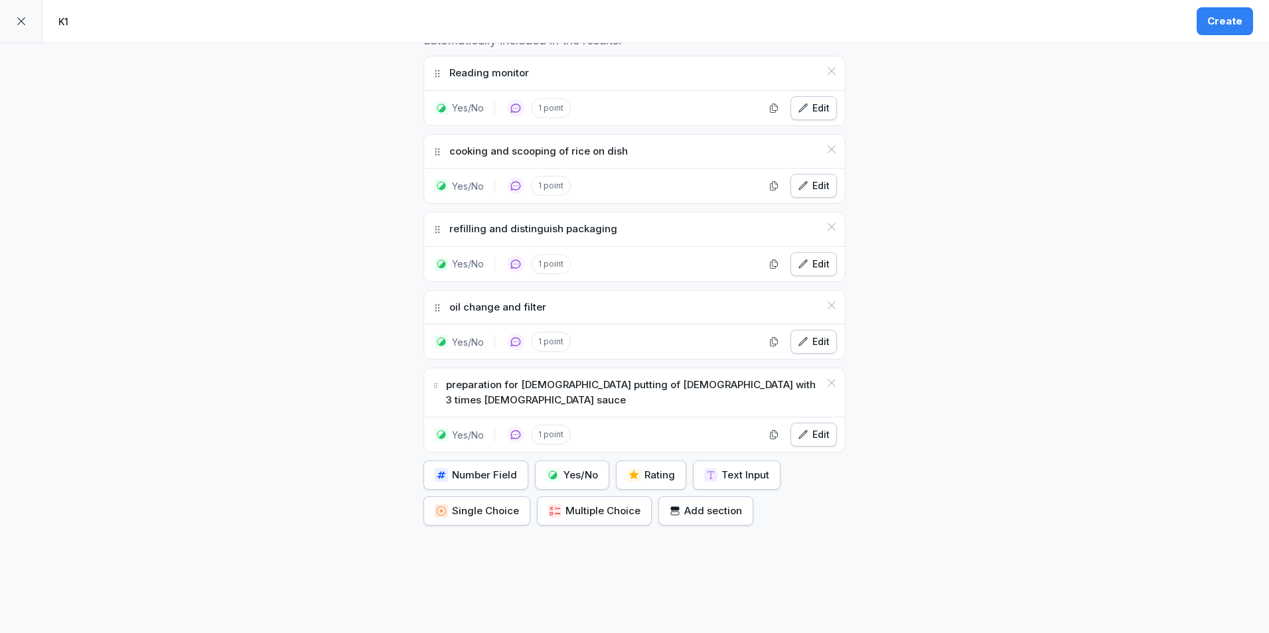
scroll to position [454, 0]
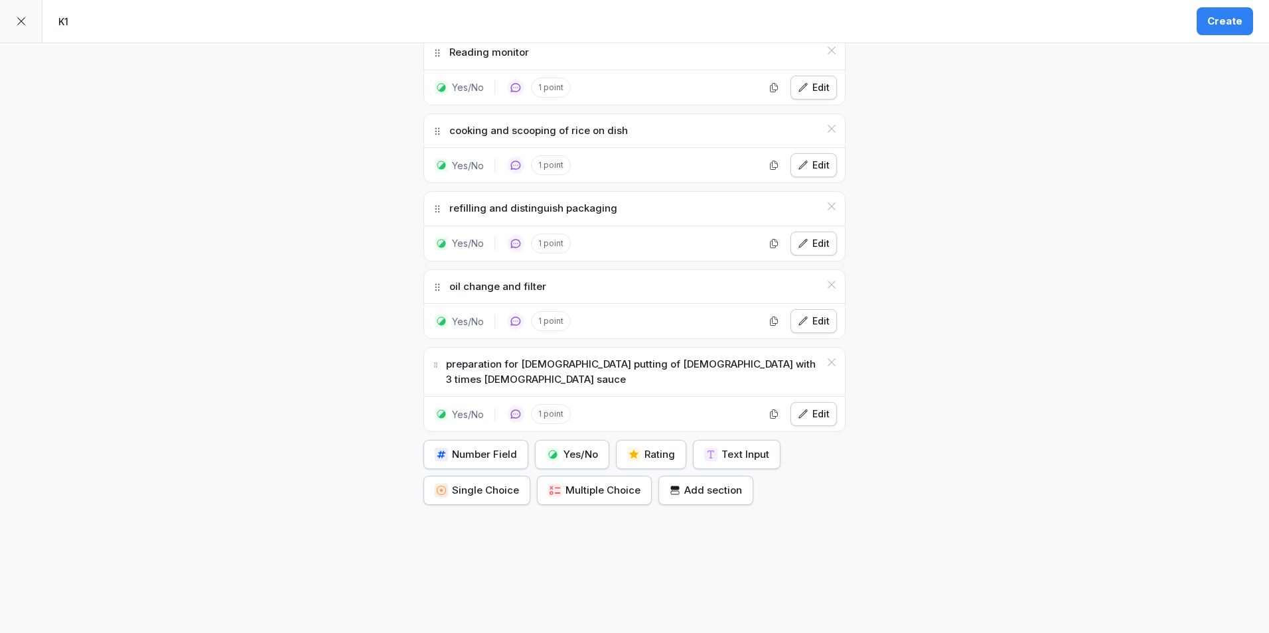
click at [811, 407] on div "Edit" at bounding box center [814, 414] width 32 height 15
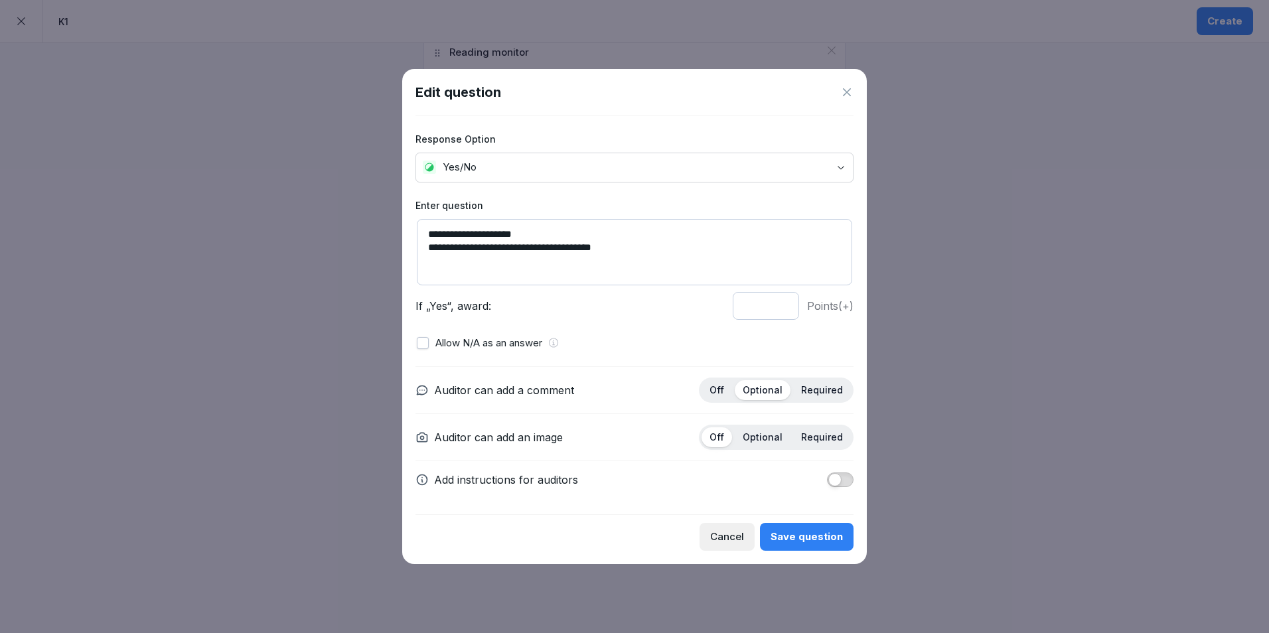
click at [847, 94] on icon at bounding box center [846, 92] width 13 height 13
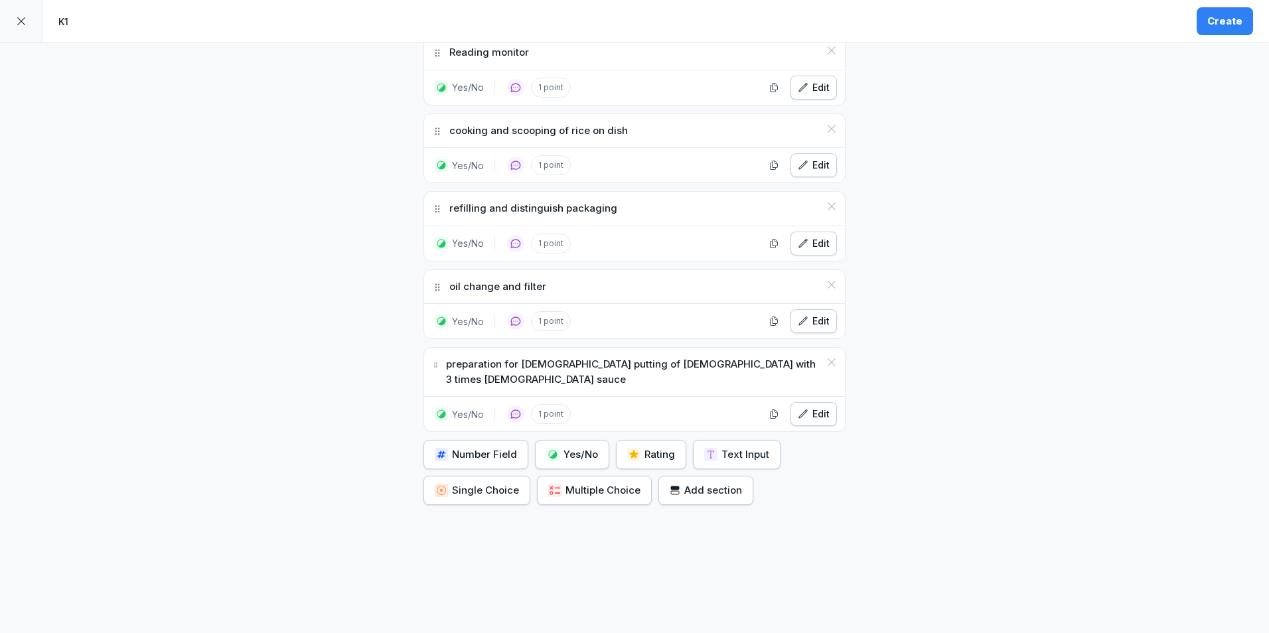
click at [583, 449] on button "Yes/No" at bounding box center [572, 454] width 74 height 29
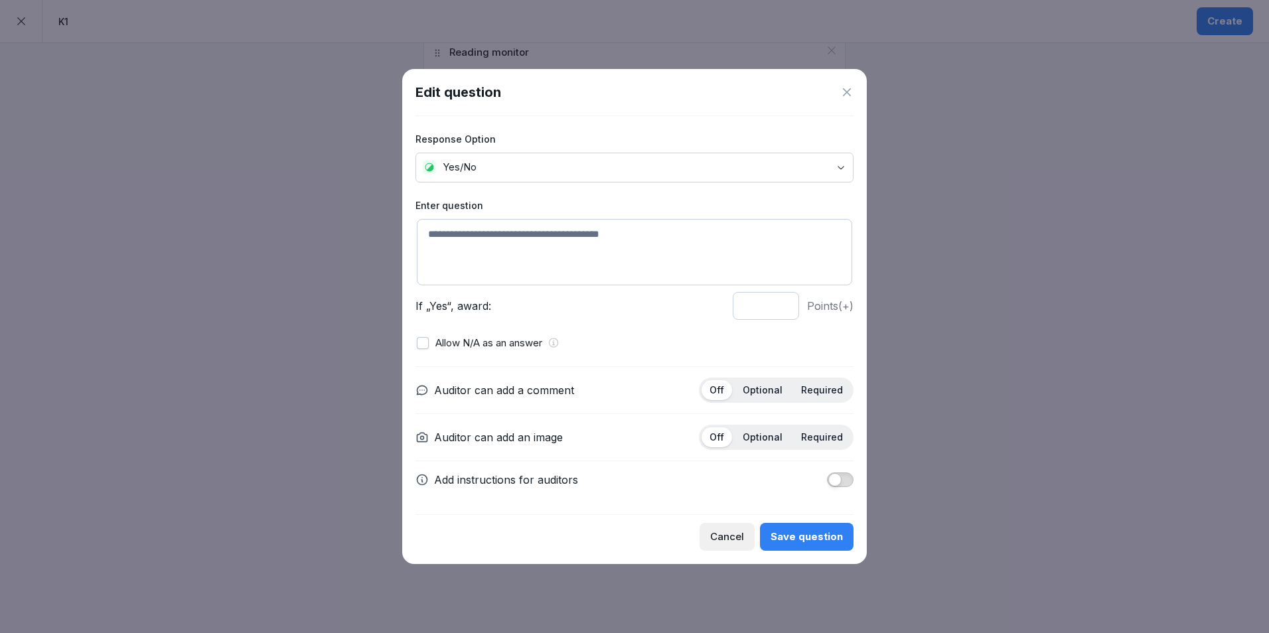
click at [559, 253] on textarea at bounding box center [634, 252] width 435 height 66
type textarea "**********"
click at [766, 385] on p "Optional" at bounding box center [762, 390] width 40 height 12
click at [805, 528] on button "Save question" at bounding box center [807, 537] width 94 height 28
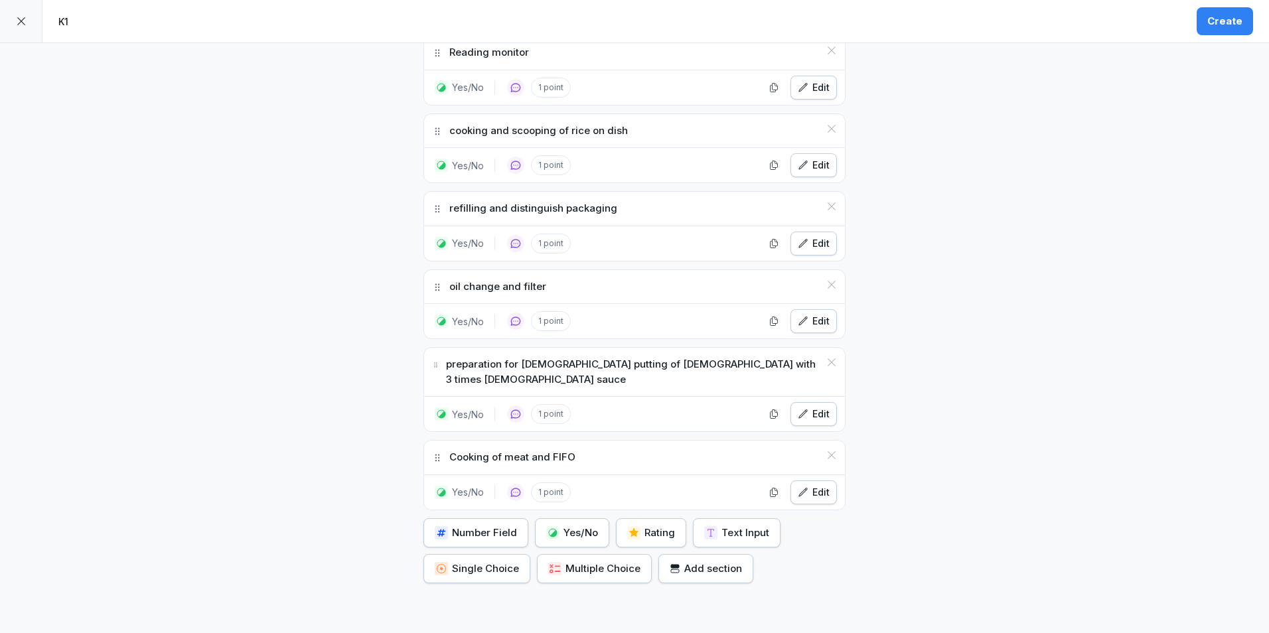
click at [567, 525] on div "Yes/No" at bounding box center [572, 532] width 52 height 15
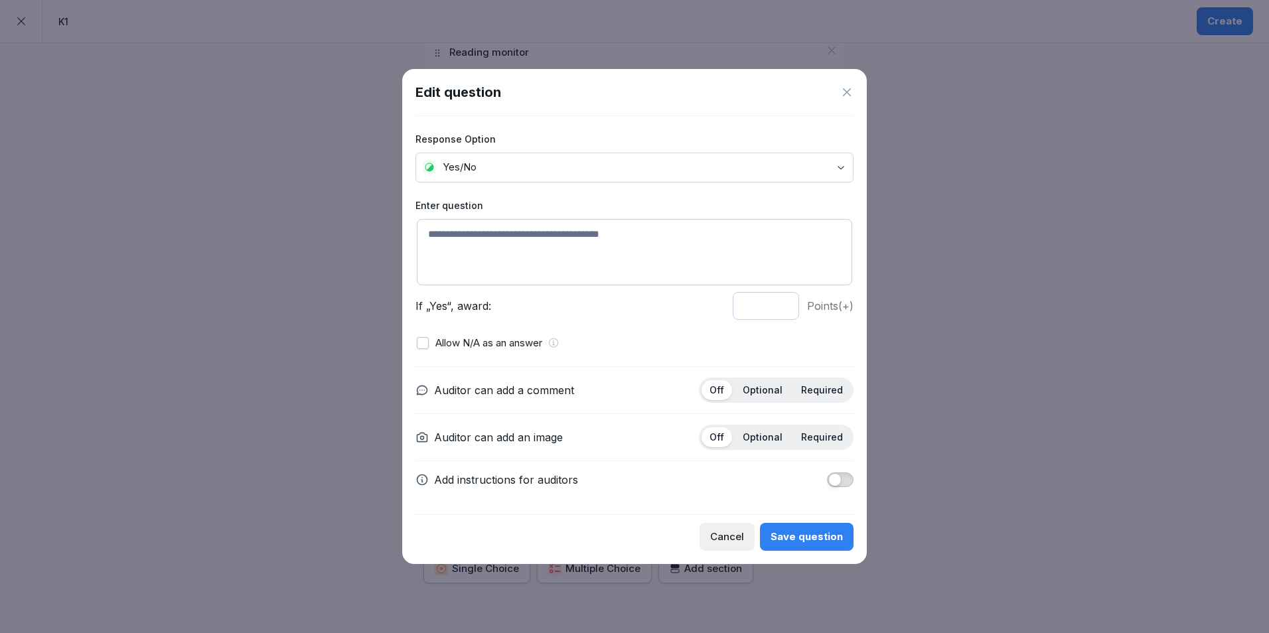
click at [557, 269] on textarea at bounding box center [634, 252] width 435 height 66
type textarea "**********"
click at [765, 376] on div "Auditor can add a comment Off Optional Required Auditor can add an image Off Op…" at bounding box center [634, 432] width 438 height 132
click at [764, 389] on p "Optional" at bounding box center [762, 390] width 40 height 12
click at [778, 543] on div "Save question" at bounding box center [806, 536] width 72 height 15
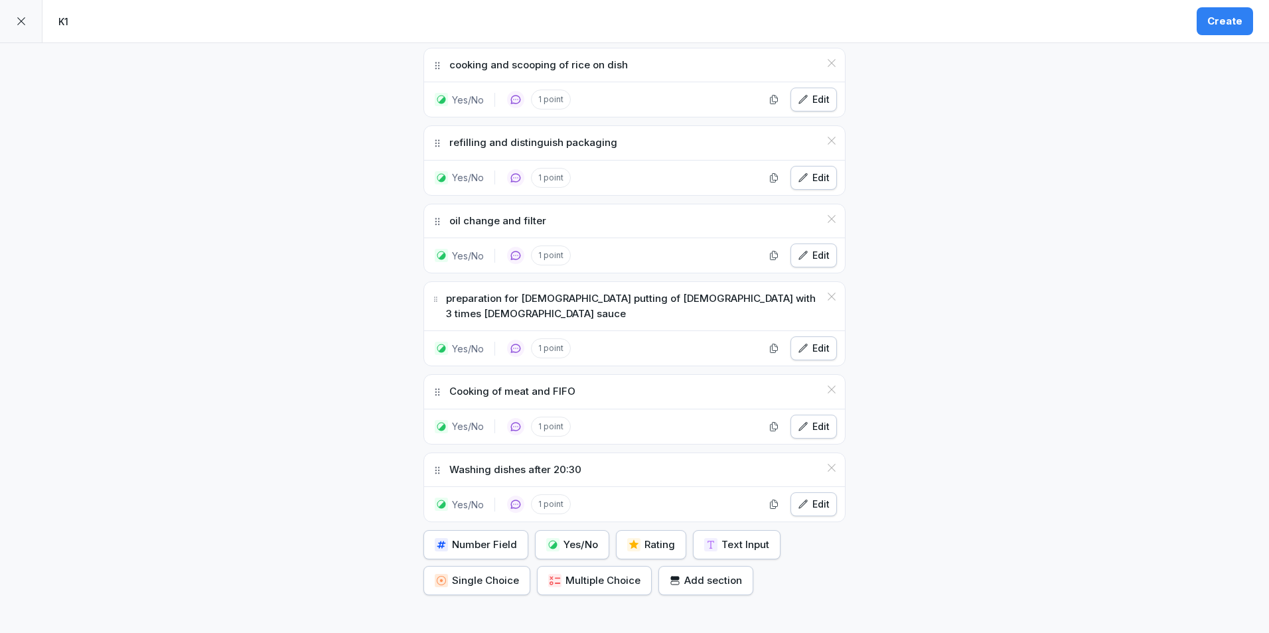
scroll to position [610, 0]
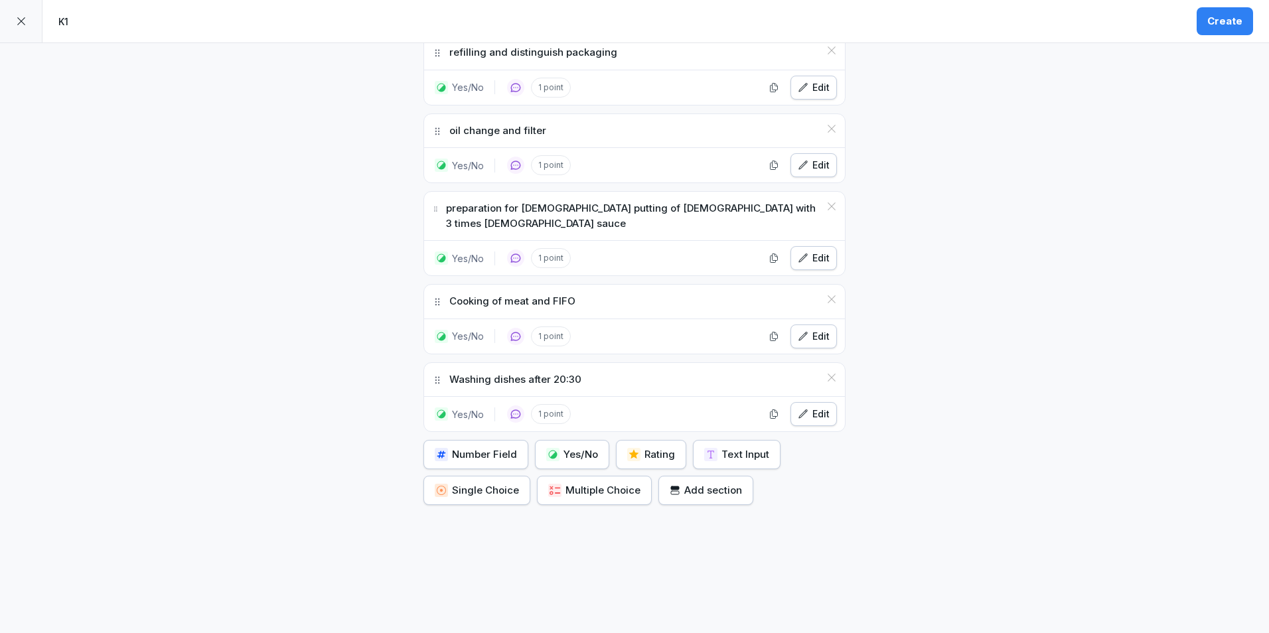
click at [553, 448] on div "button" at bounding box center [552, 454] width 13 height 13
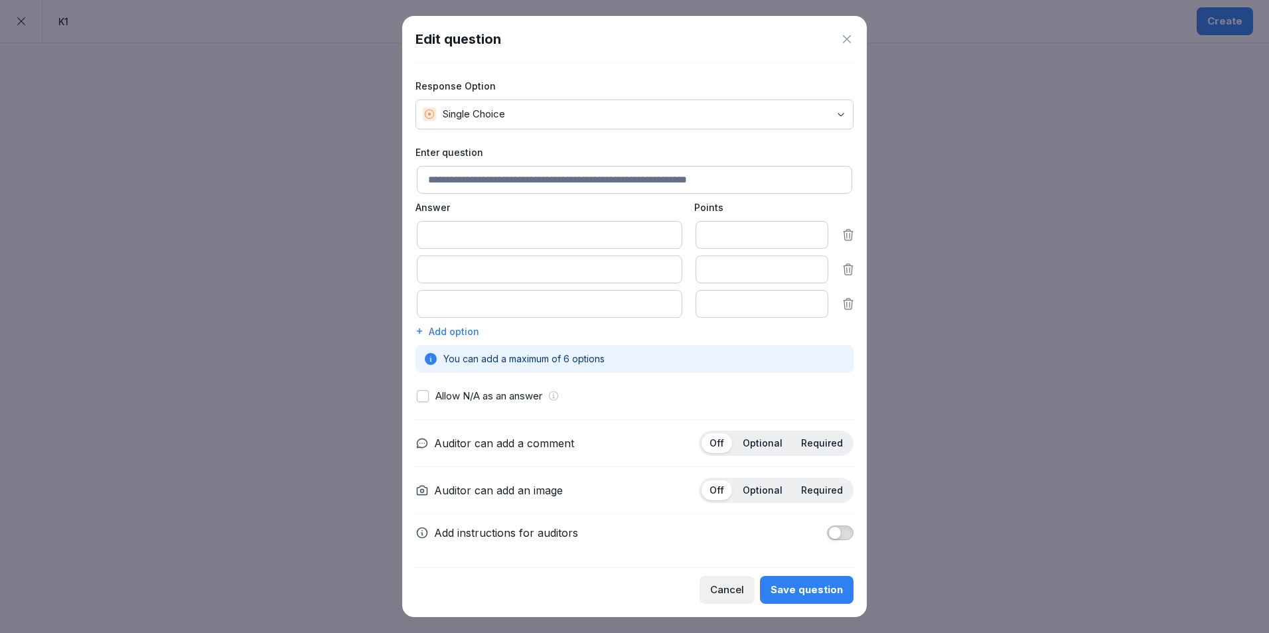
click at [415, 100] on button "Single Choice" at bounding box center [634, 115] width 438 height 30
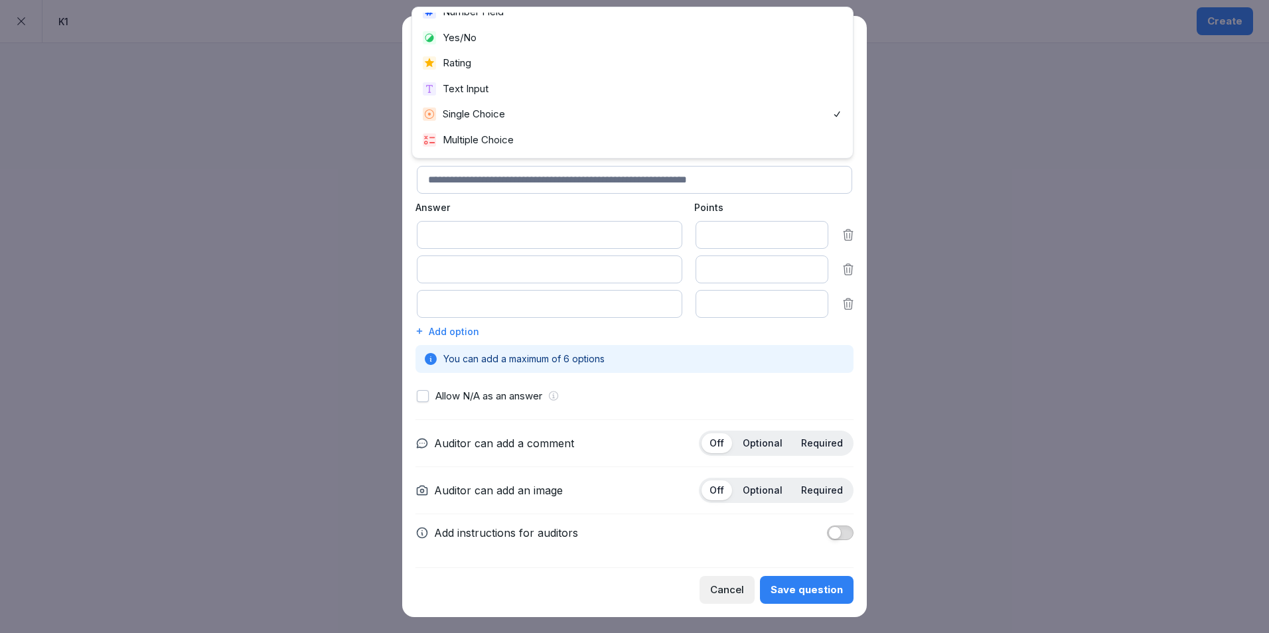
click at [415, 100] on button "Single Choice" at bounding box center [634, 115] width 438 height 30
click at [415, 100] on button "Multiple Choice" at bounding box center [634, 115] width 438 height 30
click at [1027, 421] on div at bounding box center [634, 316] width 1269 height 633
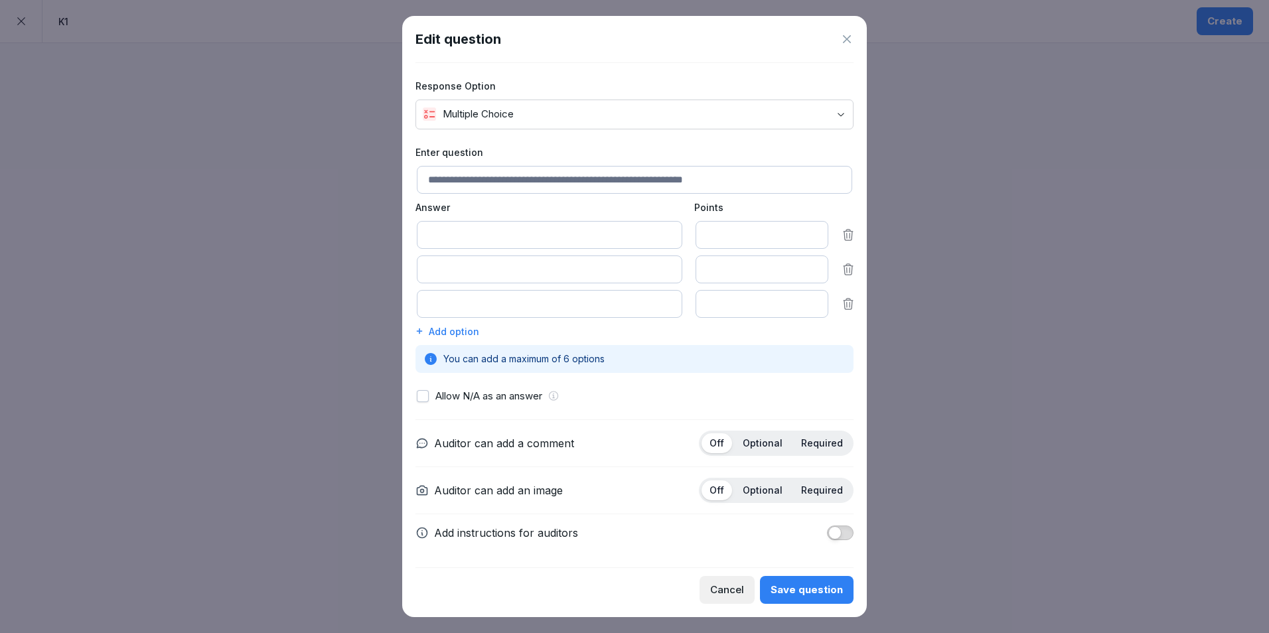
click at [841, 38] on icon at bounding box center [846, 39] width 13 height 13
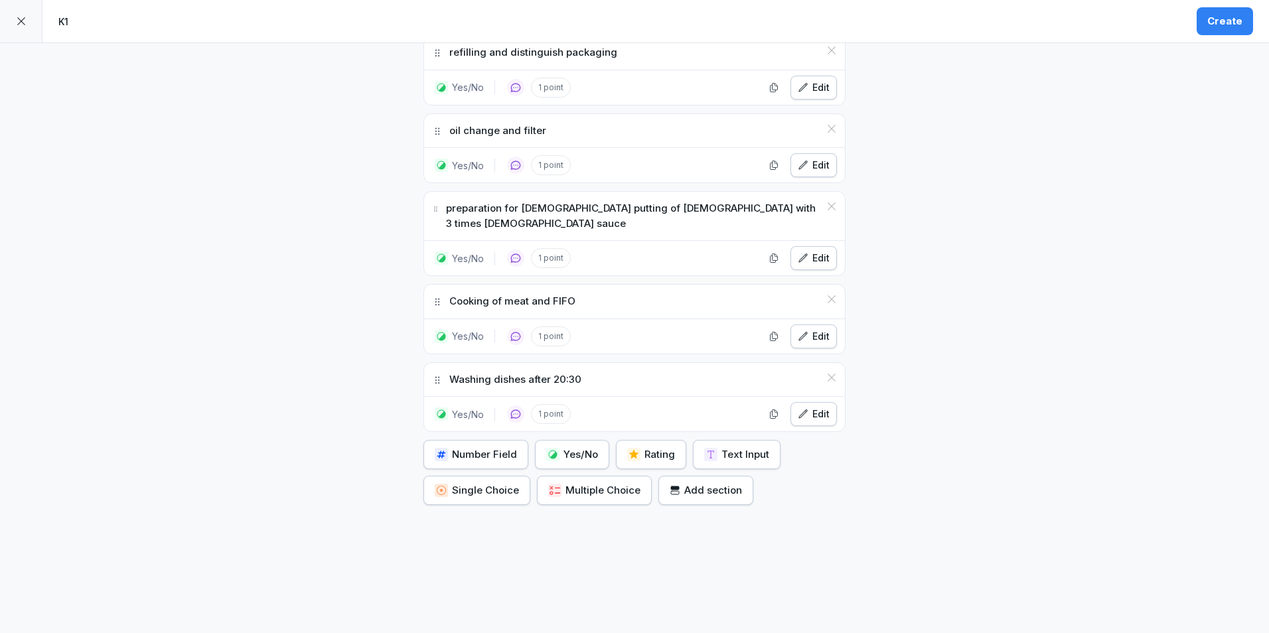
click at [564, 447] on div "Yes/No" at bounding box center [572, 454] width 52 height 15
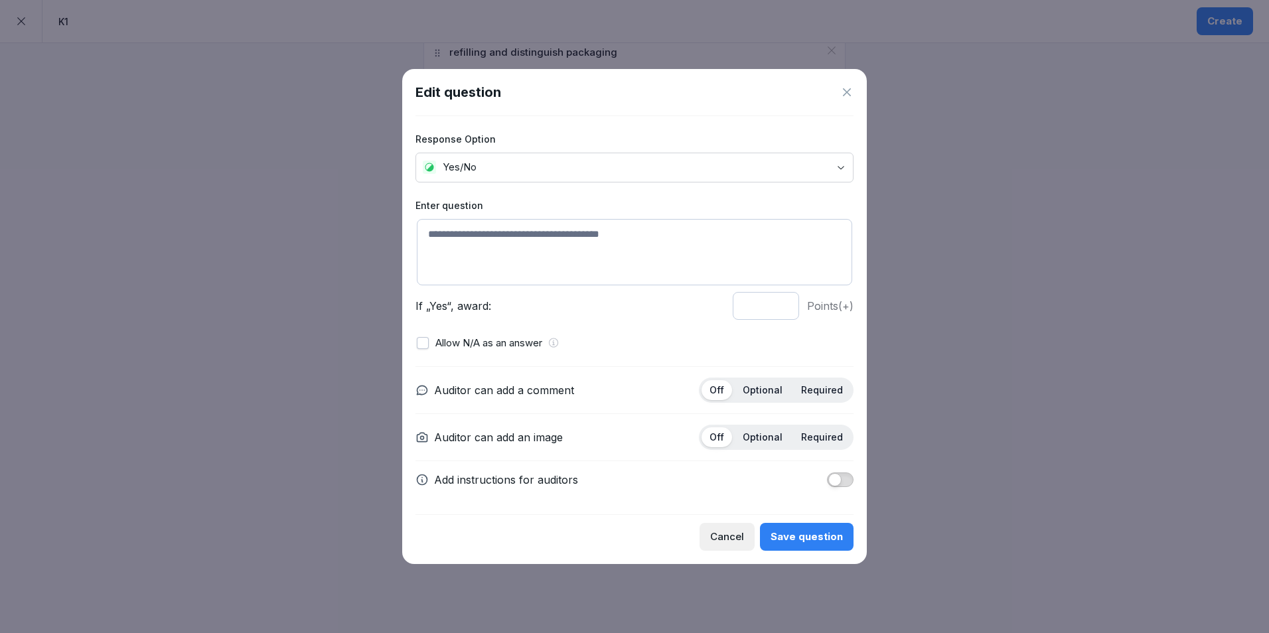
click at [494, 251] on textarea at bounding box center [634, 252] width 435 height 66
type textarea "**********"
click at [768, 389] on p "Optional" at bounding box center [762, 390] width 40 height 12
click at [819, 531] on div "Save question" at bounding box center [806, 536] width 72 height 15
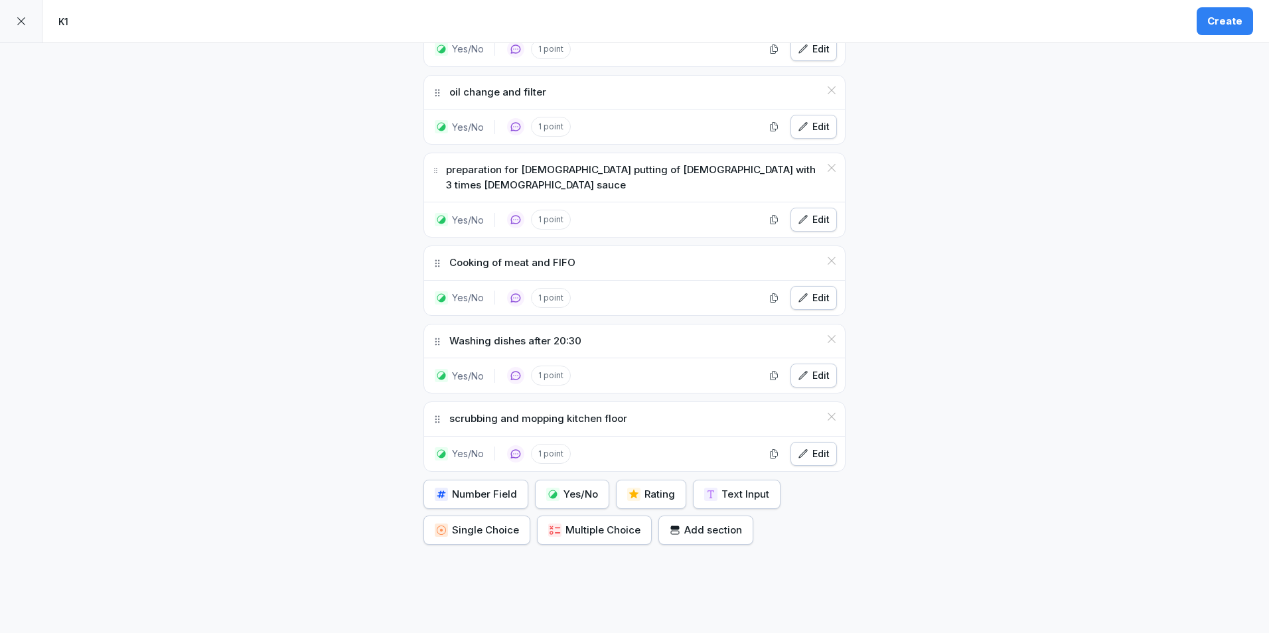
scroll to position [688, 0]
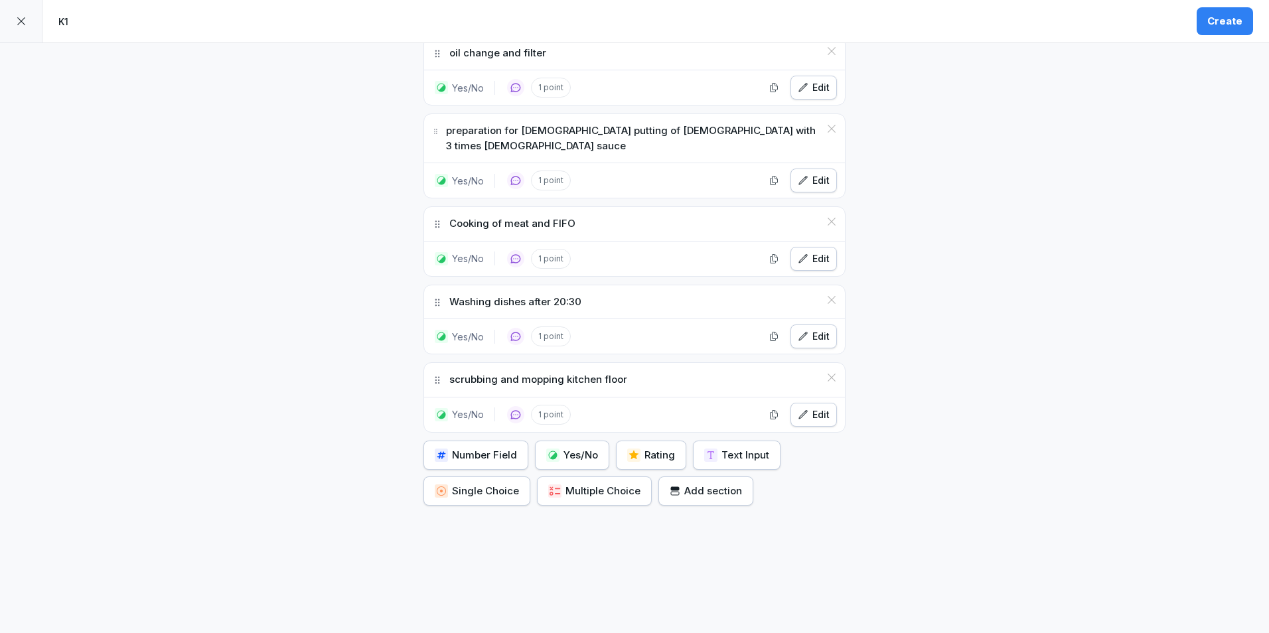
click at [574, 448] on div "Yes/No" at bounding box center [572, 455] width 52 height 15
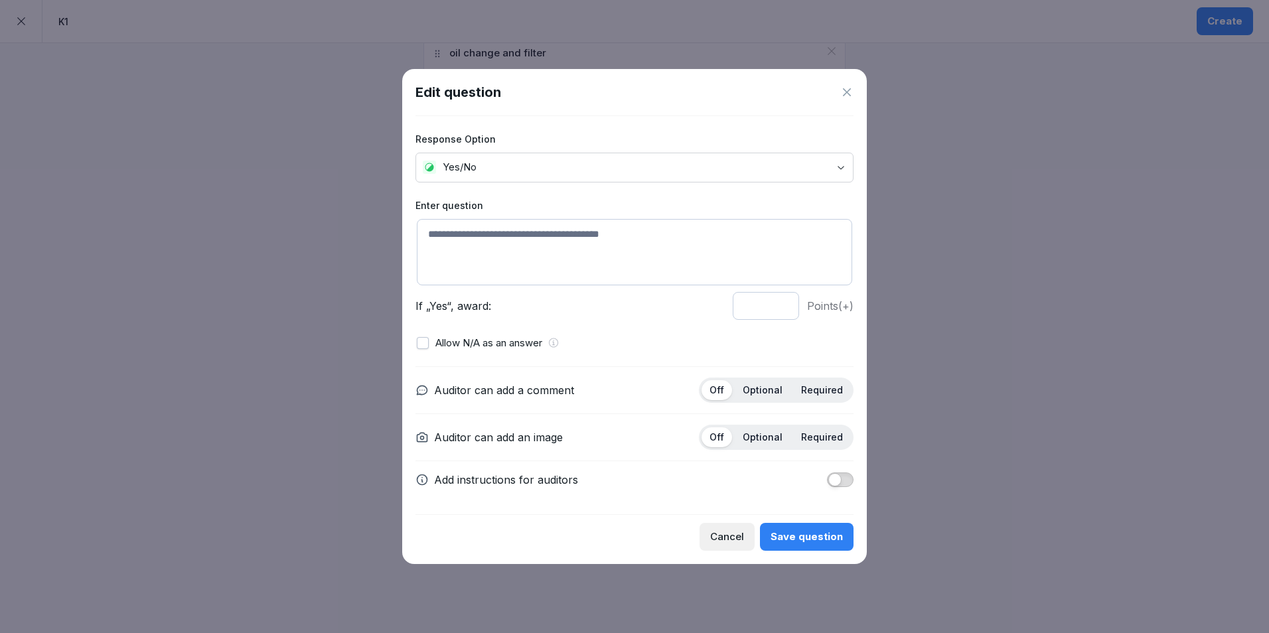
click at [531, 260] on textarea at bounding box center [634, 252] width 435 height 66
type textarea "*"
click at [563, 236] on textarea "**********" at bounding box center [634, 252] width 435 height 66
type textarea "**********"
click at [775, 395] on p "Optional" at bounding box center [762, 390] width 40 height 12
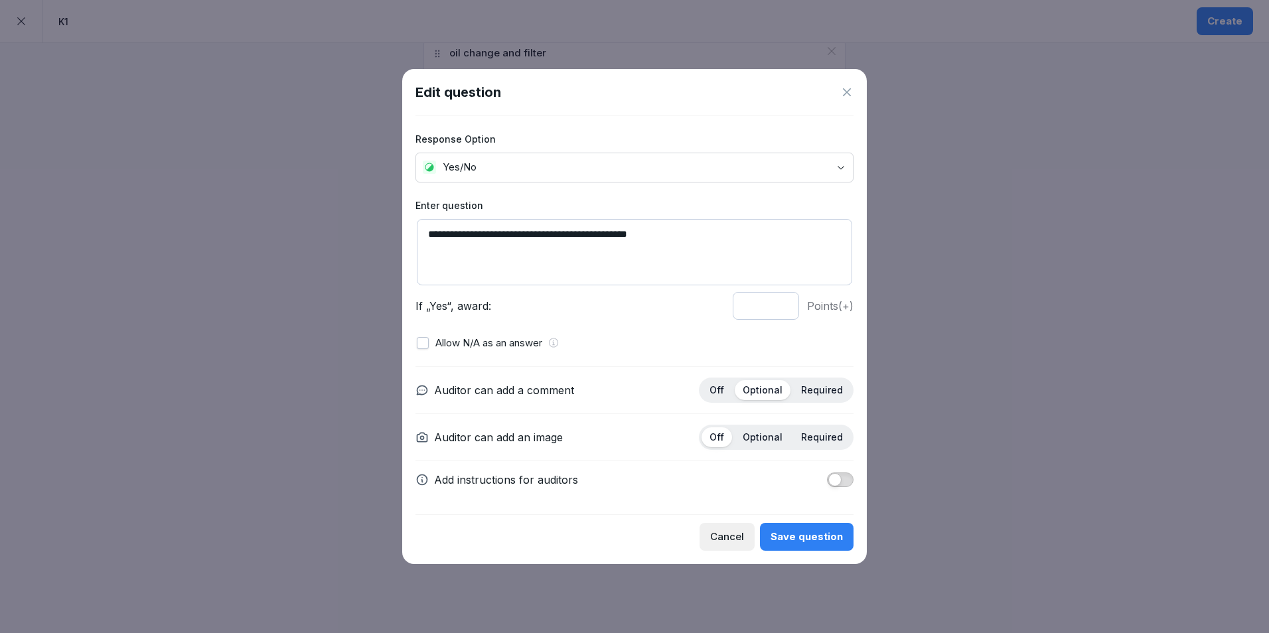
click at [794, 533] on div "Save question" at bounding box center [806, 536] width 72 height 15
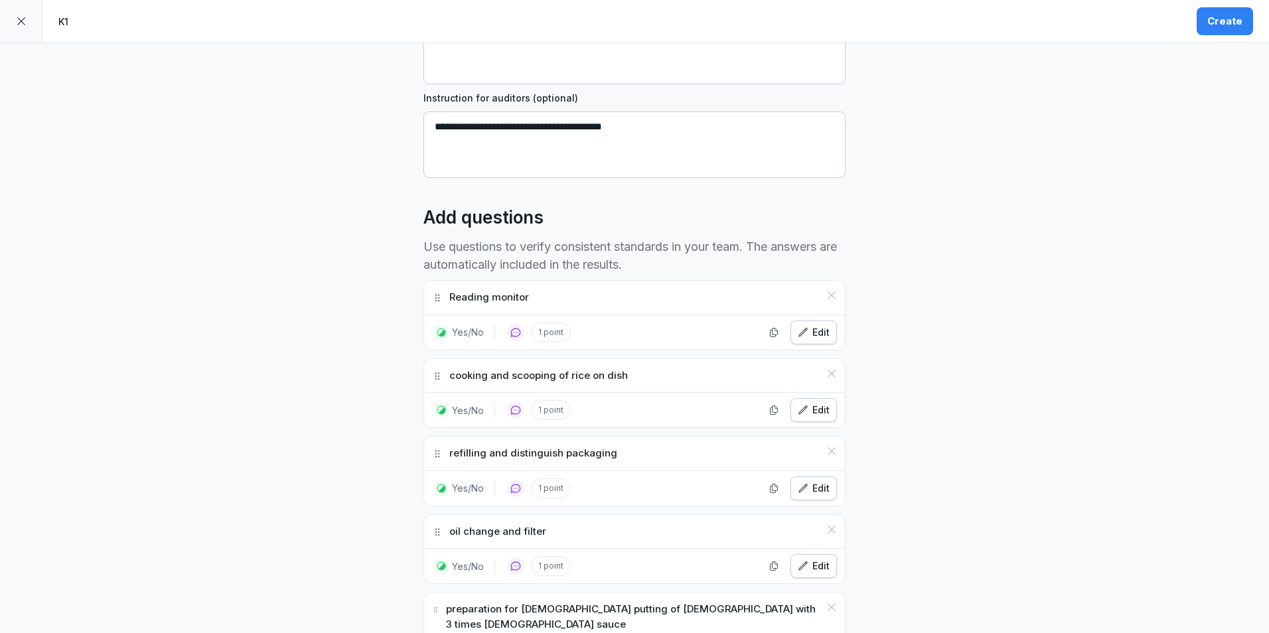
scroll to position [25, 0]
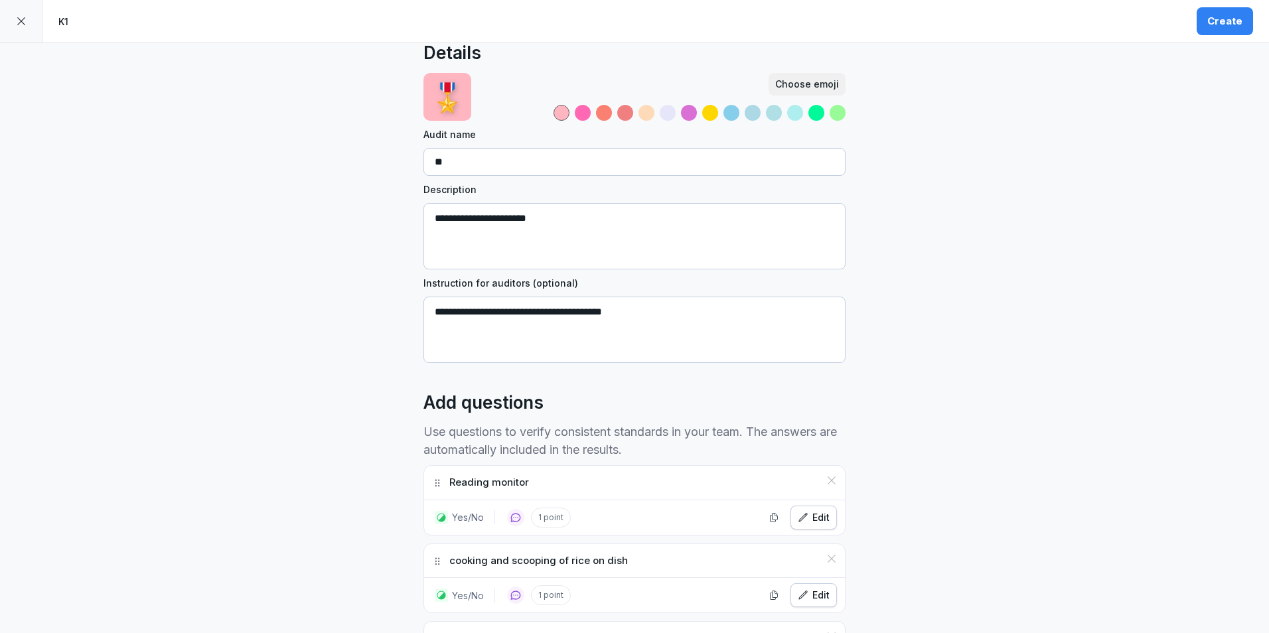
click at [1208, 25] on button "Create" at bounding box center [1224, 21] width 56 height 28
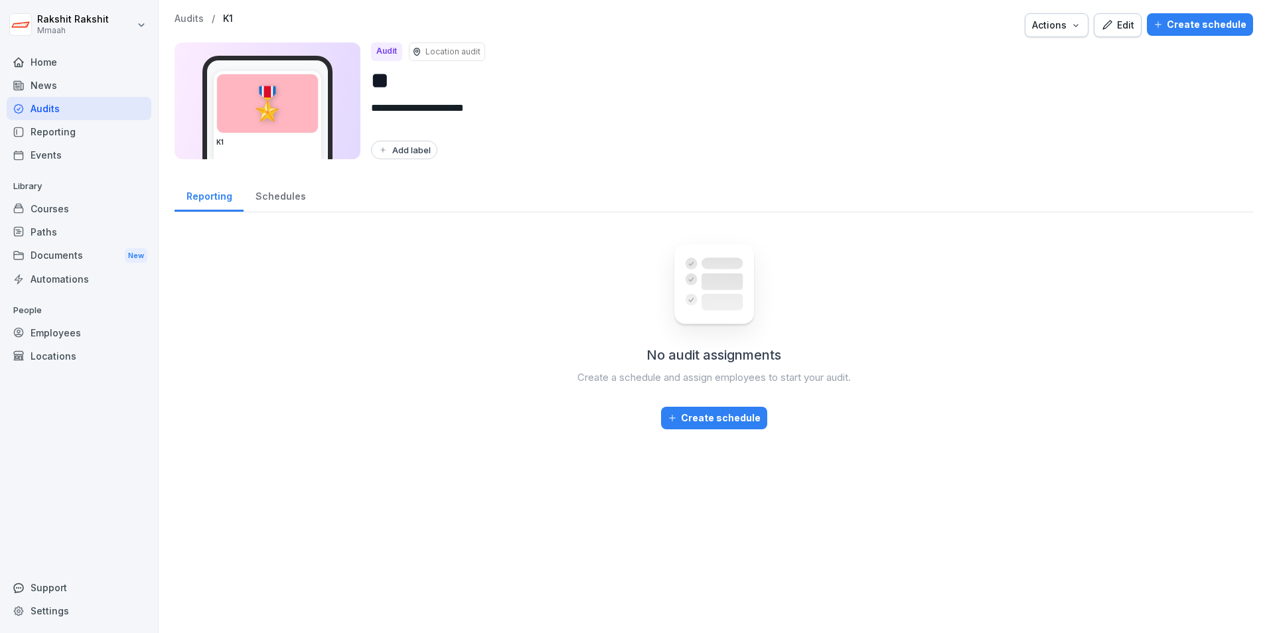
click at [1109, 24] on div "Edit" at bounding box center [1117, 25] width 33 height 15
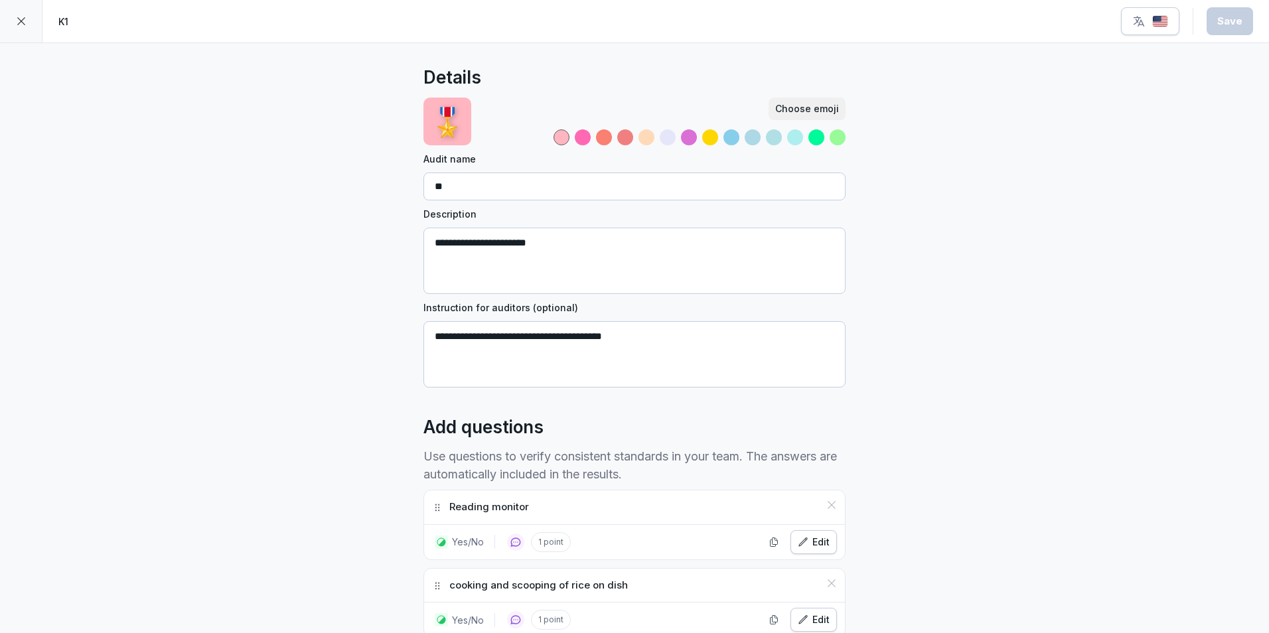
click at [577, 458] on p "Use questions to verify consistent standards in your team. The answers are auto…" at bounding box center [634, 465] width 422 height 36
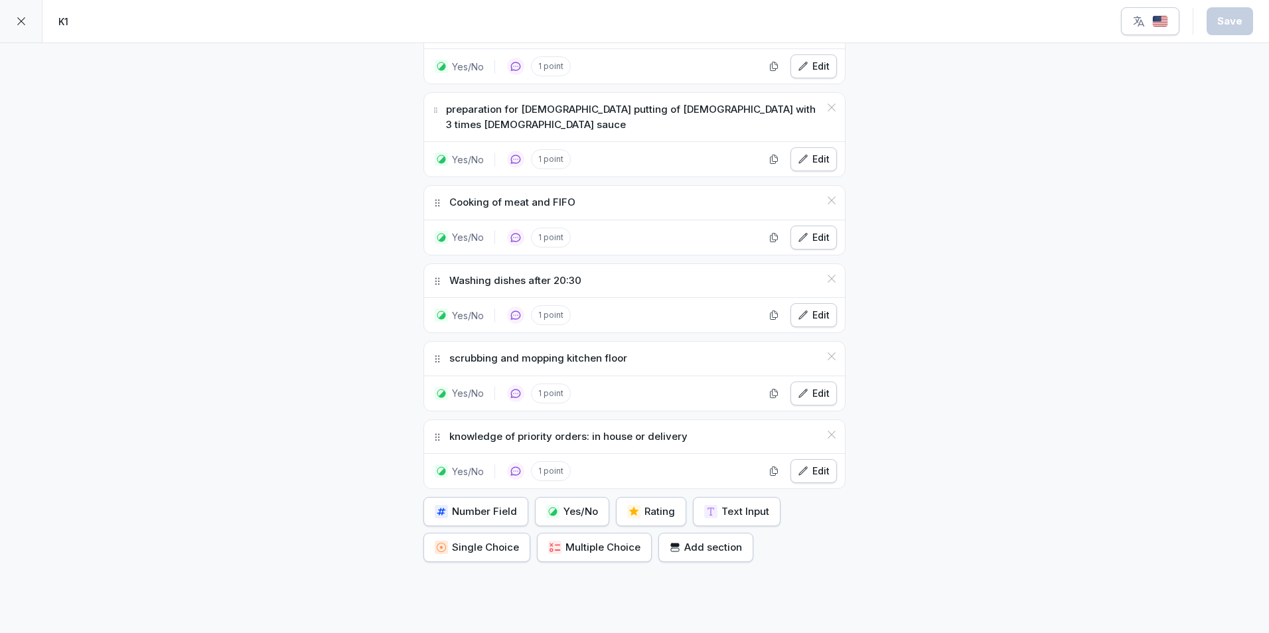
scroll to position [766, 0]
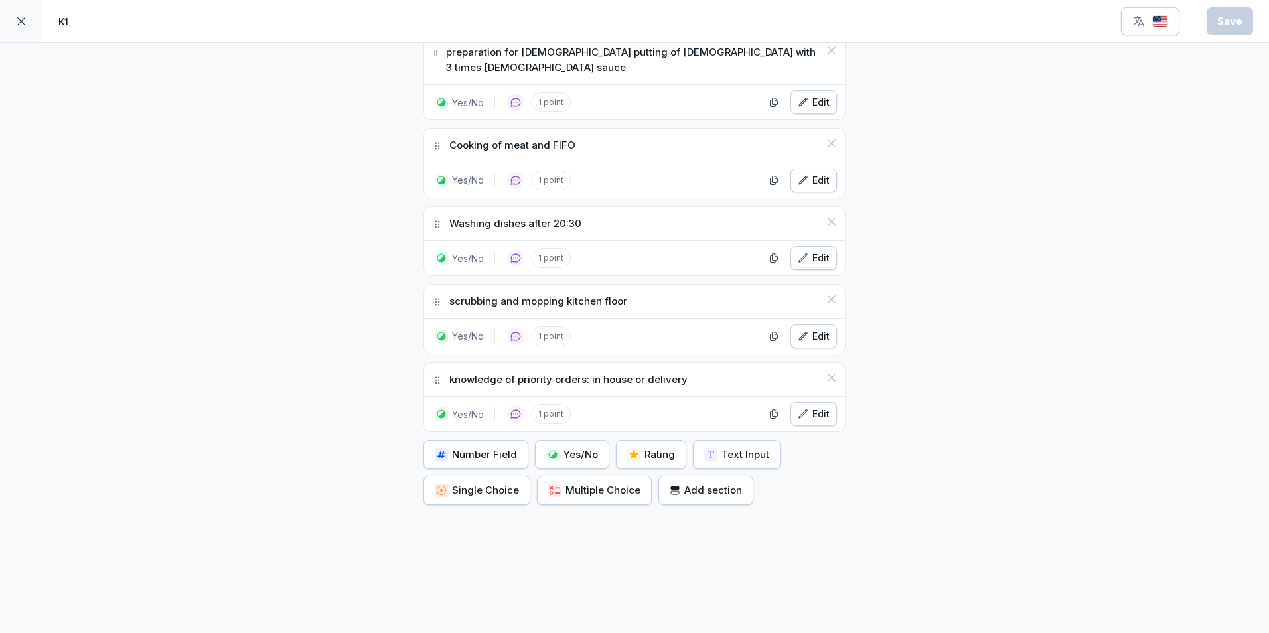
click at [671, 486] on 6032 "button" at bounding box center [675, 487] width 8 height 3
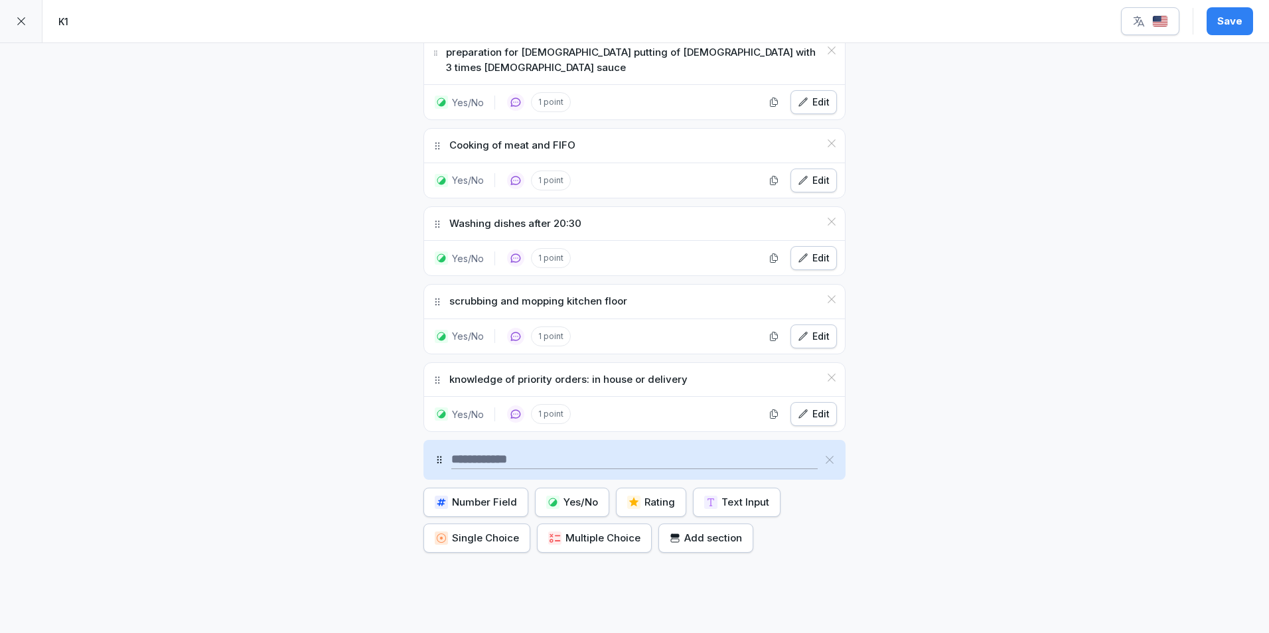
drag, startPoint x: 543, startPoint y: 443, endPoint x: 544, endPoint y: 370, distance: 73.0
click at [546, 363] on div "Reading monitor Yes/No 1 point Edit cooking and scooping of rice on dish Yes/No…" at bounding box center [634, 137] width 422 height 829
click at [435, 454] on icon at bounding box center [439, 459] width 11 height 11
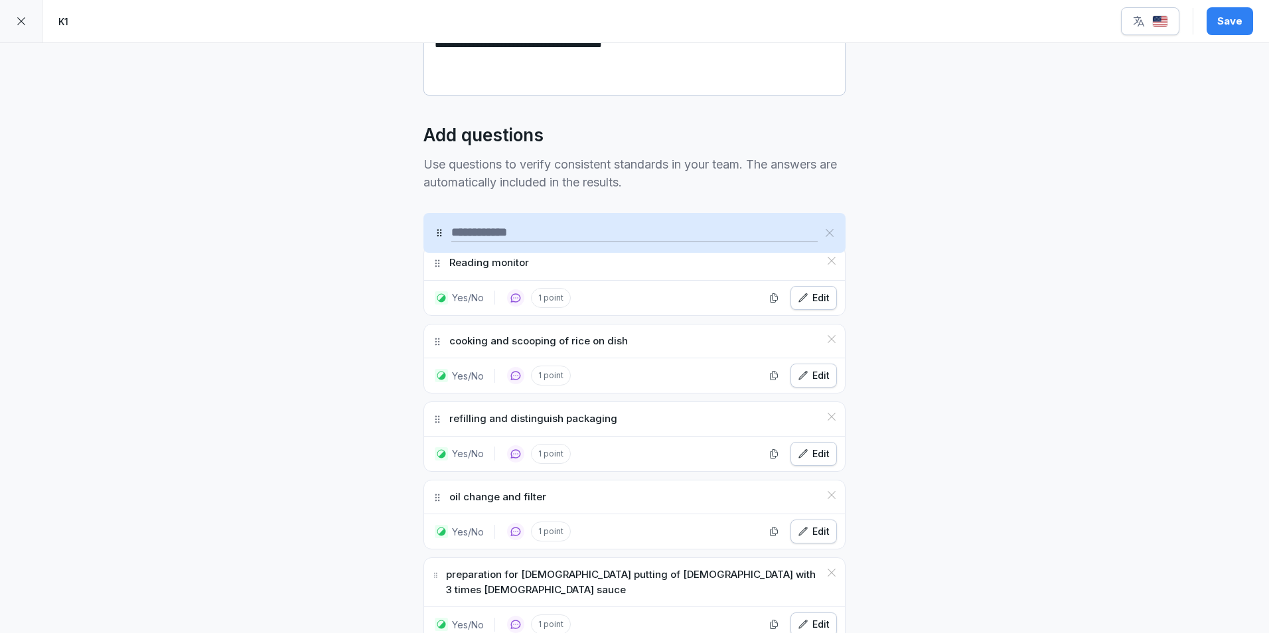
scroll to position [283, 0]
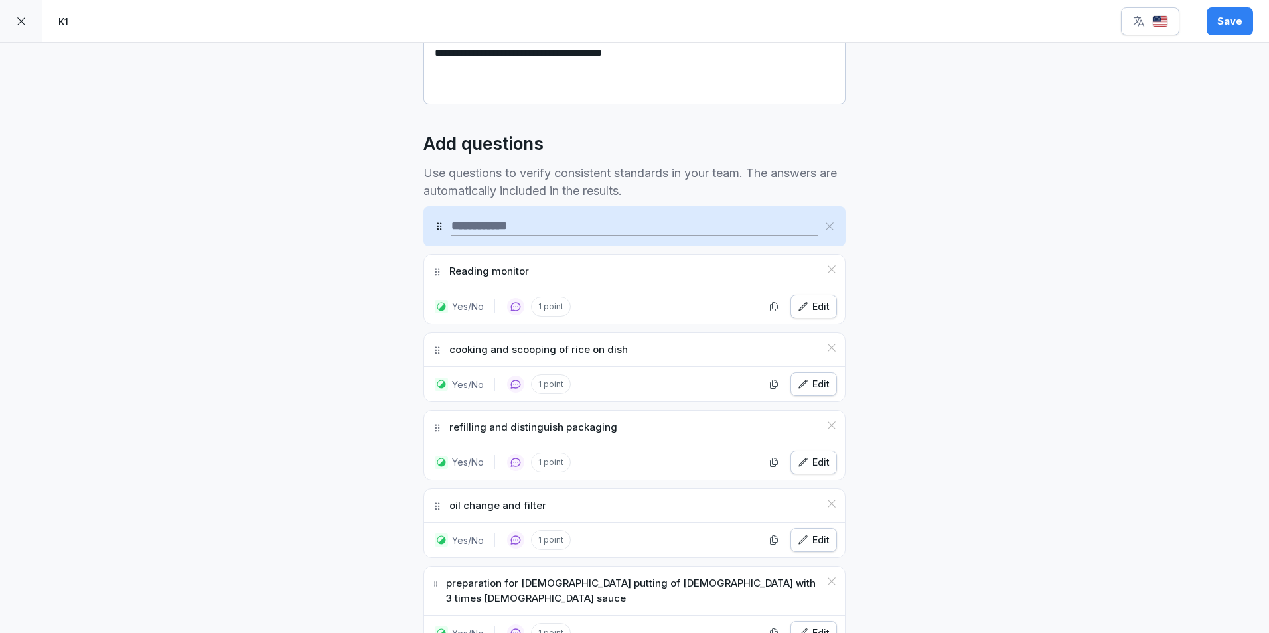
click at [474, 228] on input at bounding box center [634, 226] width 366 height 19
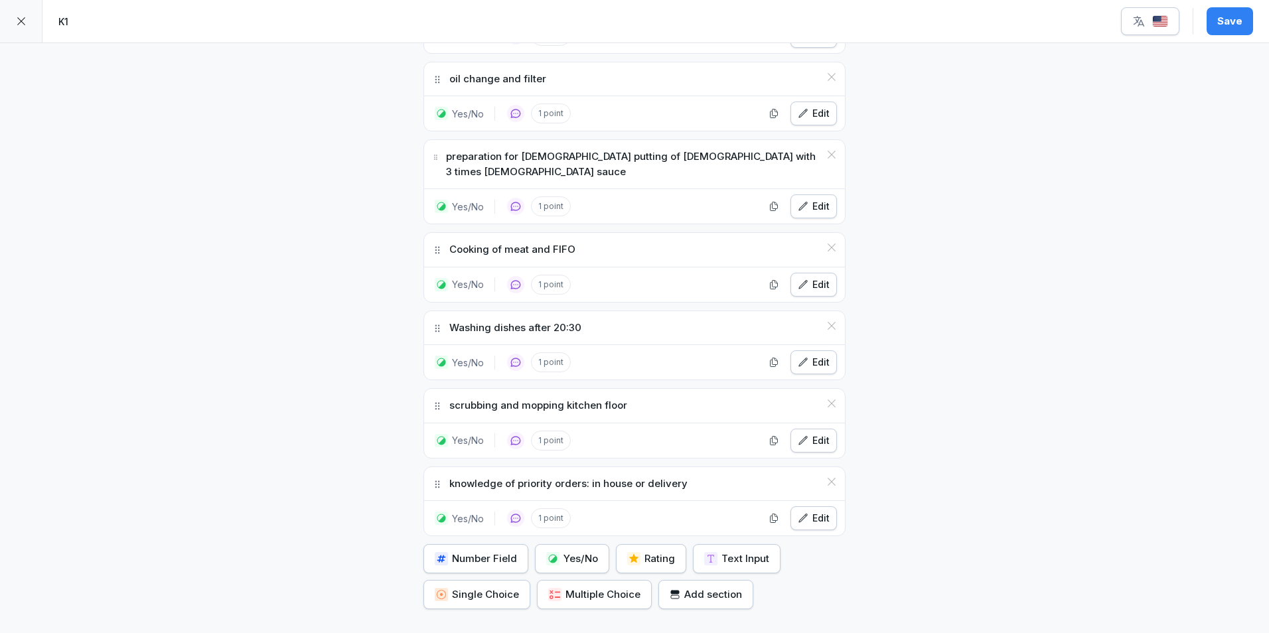
scroll to position [814, 0]
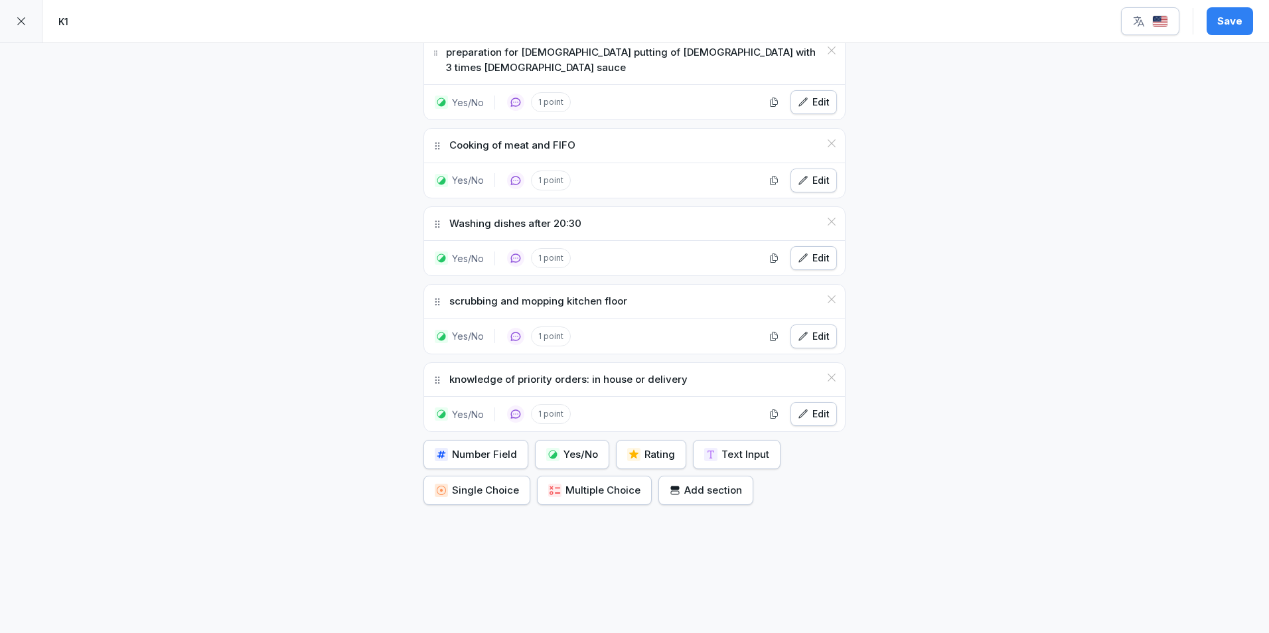
type input "**********"
click at [687, 483] on div "Add section" at bounding box center [705, 490] width 72 height 15
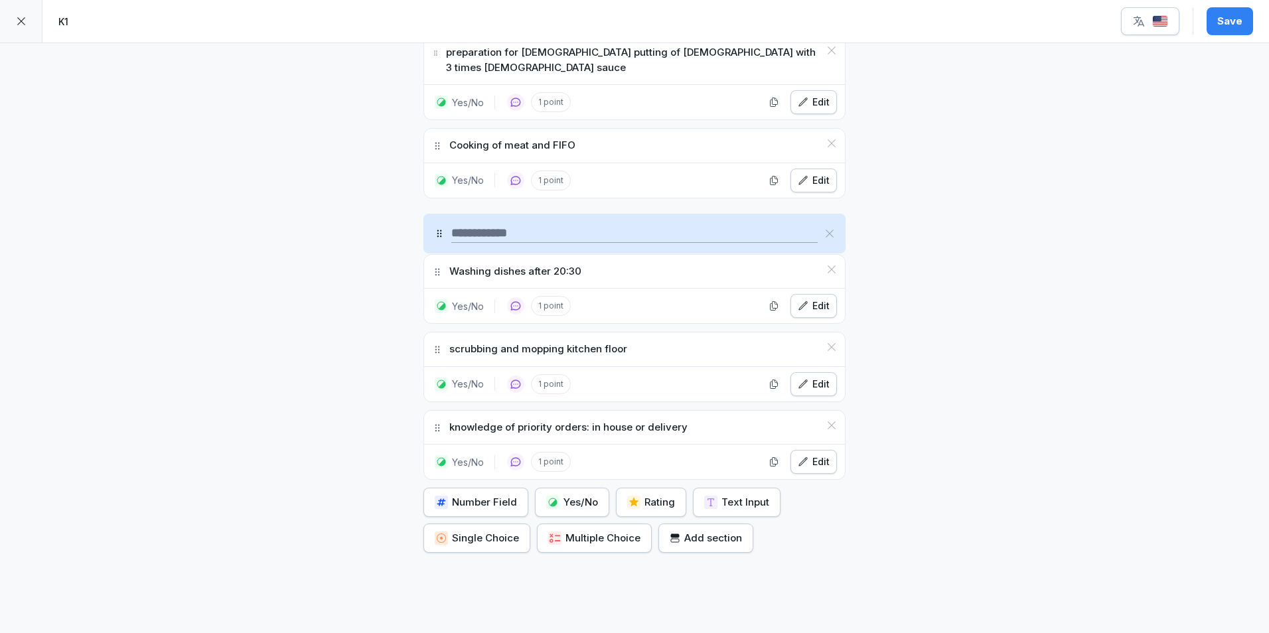
drag, startPoint x: 434, startPoint y: 448, endPoint x: 418, endPoint y: 222, distance: 226.8
click at [423, 222] on div at bounding box center [634, 234] width 422 height 40
click at [484, 217] on input at bounding box center [634, 226] width 366 height 19
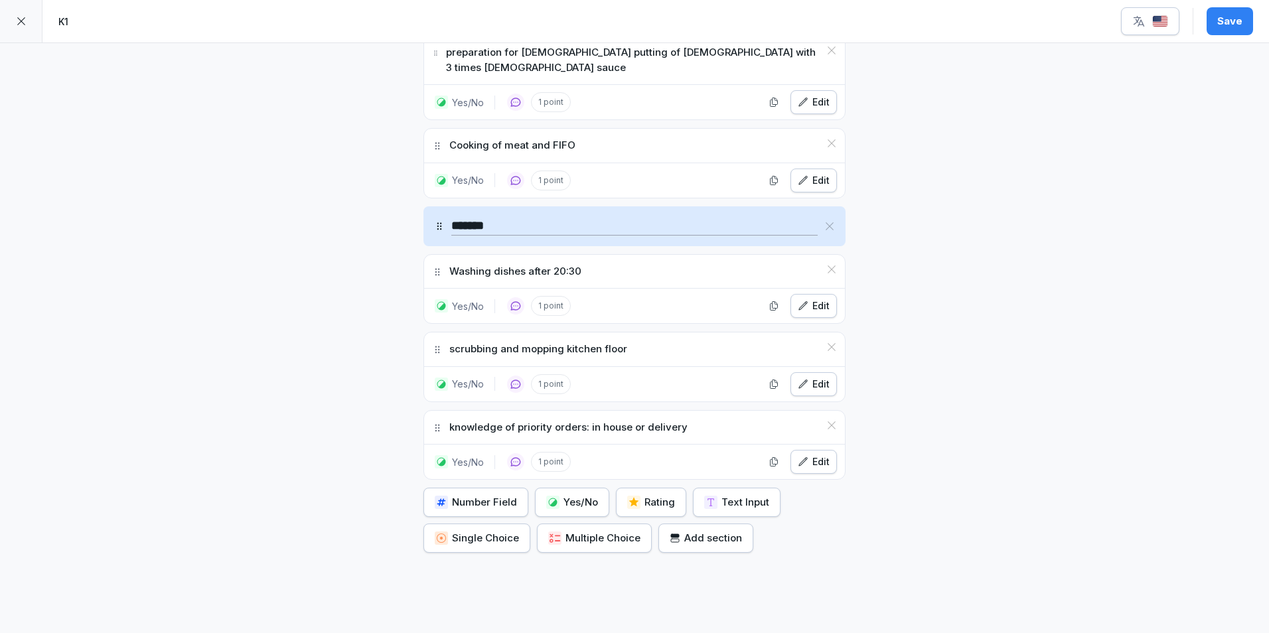
type input "*******"
drag, startPoint x: 690, startPoint y: 412, endPoint x: 687, endPoint y: 373, distance: 39.2
click at [687, 373] on div "**********" at bounding box center [634, 114] width 422 height 877
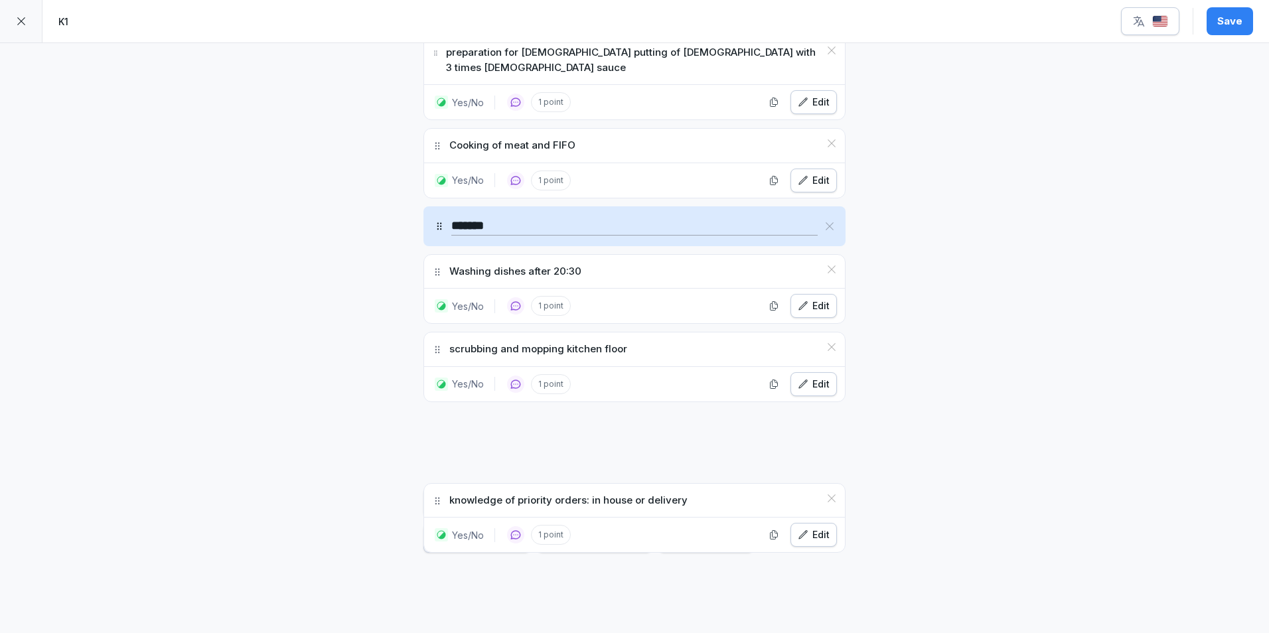
scroll to position [862, 0]
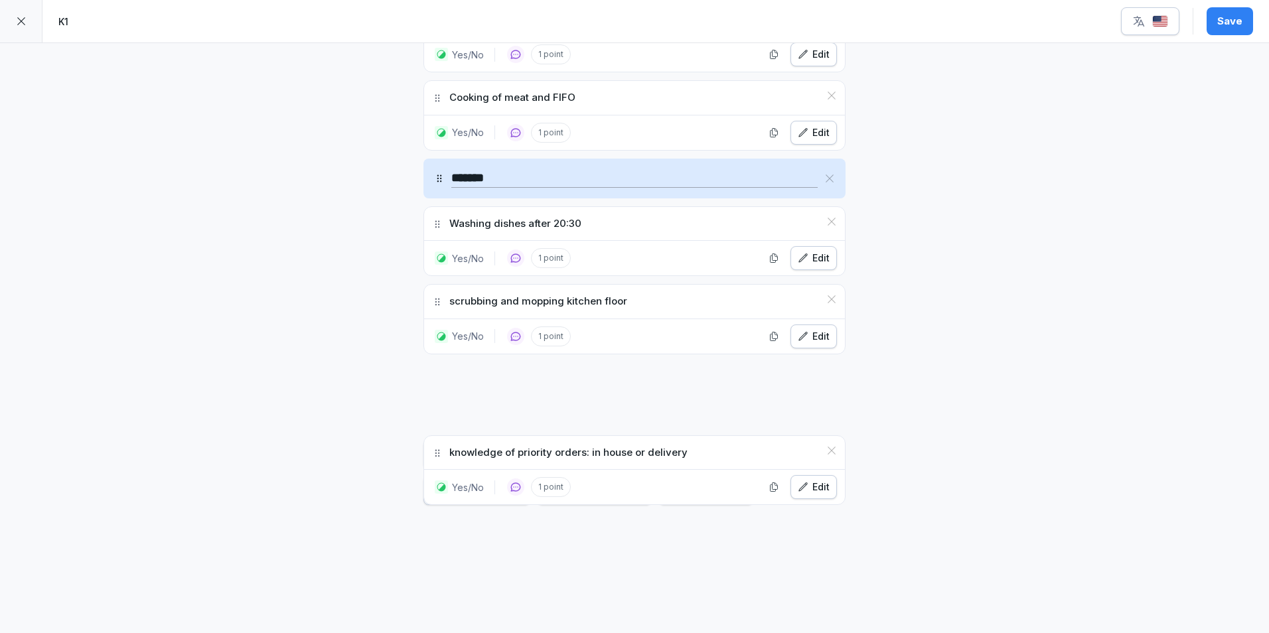
drag, startPoint x: 431, startPoint y: 414, endPoint x: 841, endPoint y: 667, distance: 481.7
click at [841, 632] on html "**********" at bounding box center [634, 316] width 1269 height 633
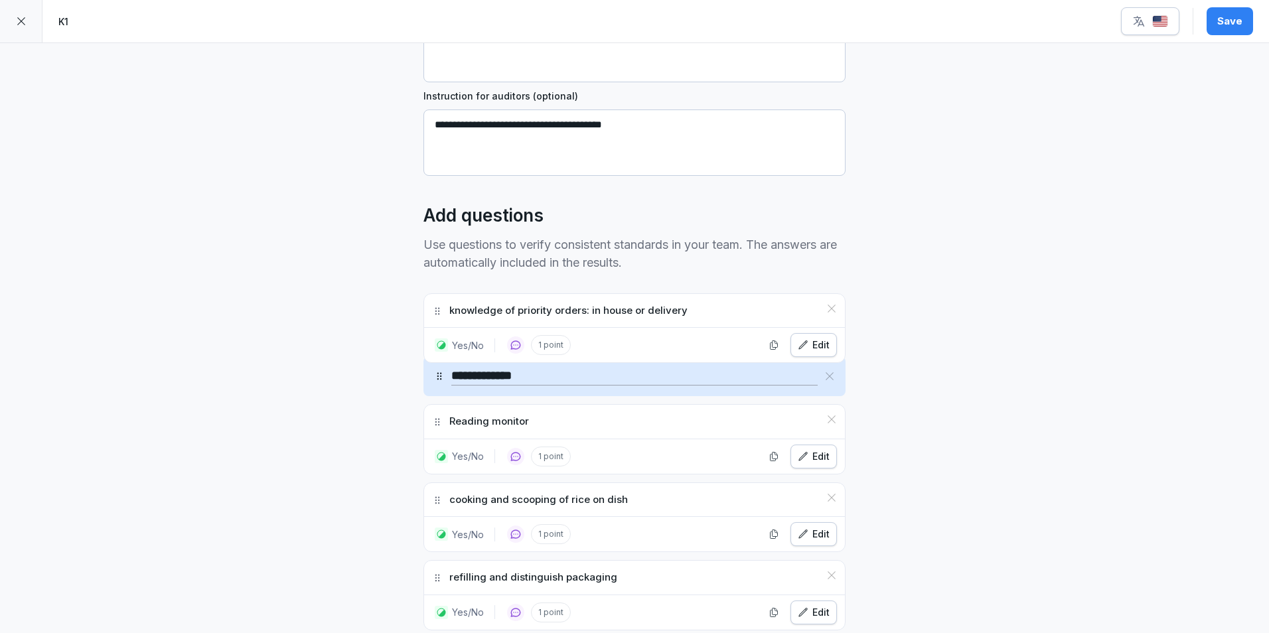
scroll to position [204, 0]
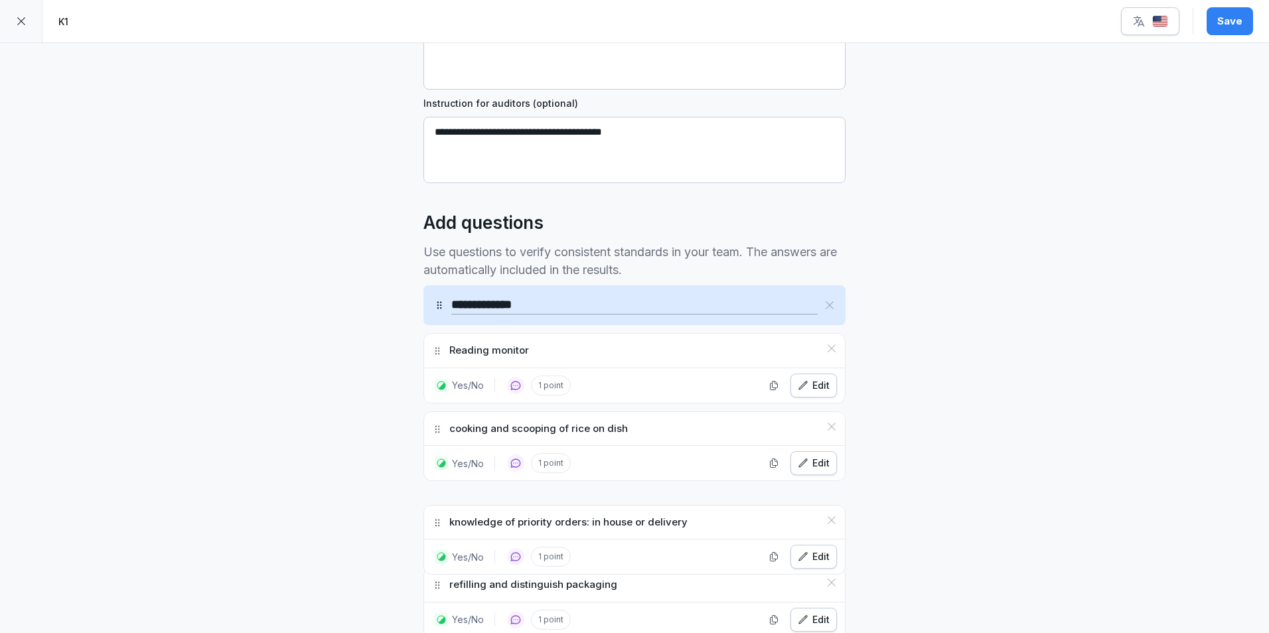
drag, startPoint x: 430, startPoint y: 366, endPoint x: 493, endPoint y: 509, distance: 156.0
click at [493, 509] on div "knowledge of priority orders: in house or delivery" at bounding box center [634, 523] width 421 height 34
click at [382, 482] on div "**********" at bounding box center [634, 567] width 1269 height 1456
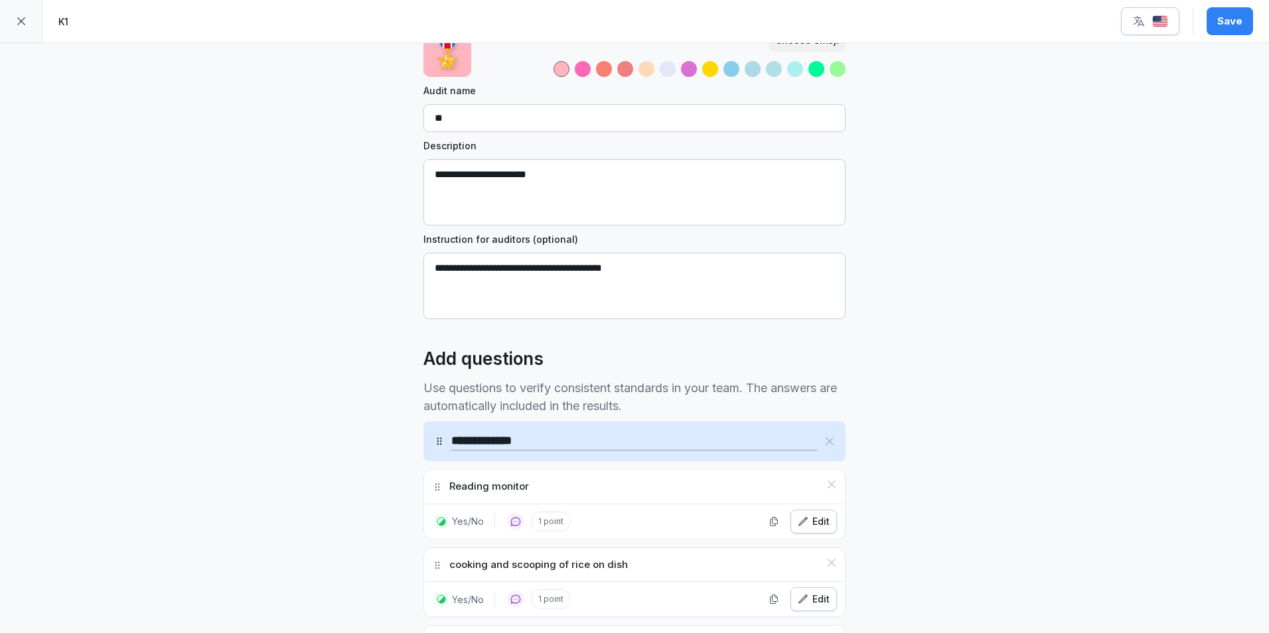
scroll to position [0, 0]
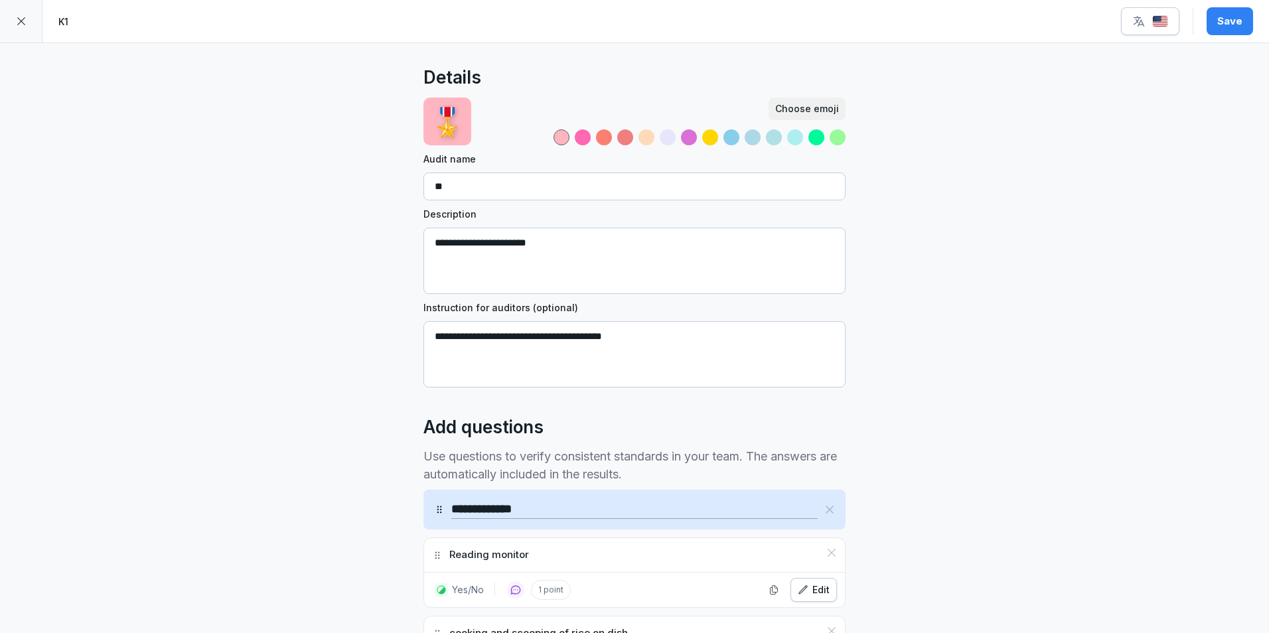
click at [554, 507] on input "**********" at bounding box center [634, 509] width 366 height 19
type input "*******"
click at [1241, 17] on div "Save" at bounding box center [1229, 21] width 25 height 15
click at [1164, 19] on img "button" at bounding box center [1160, 21] width 16 height 13
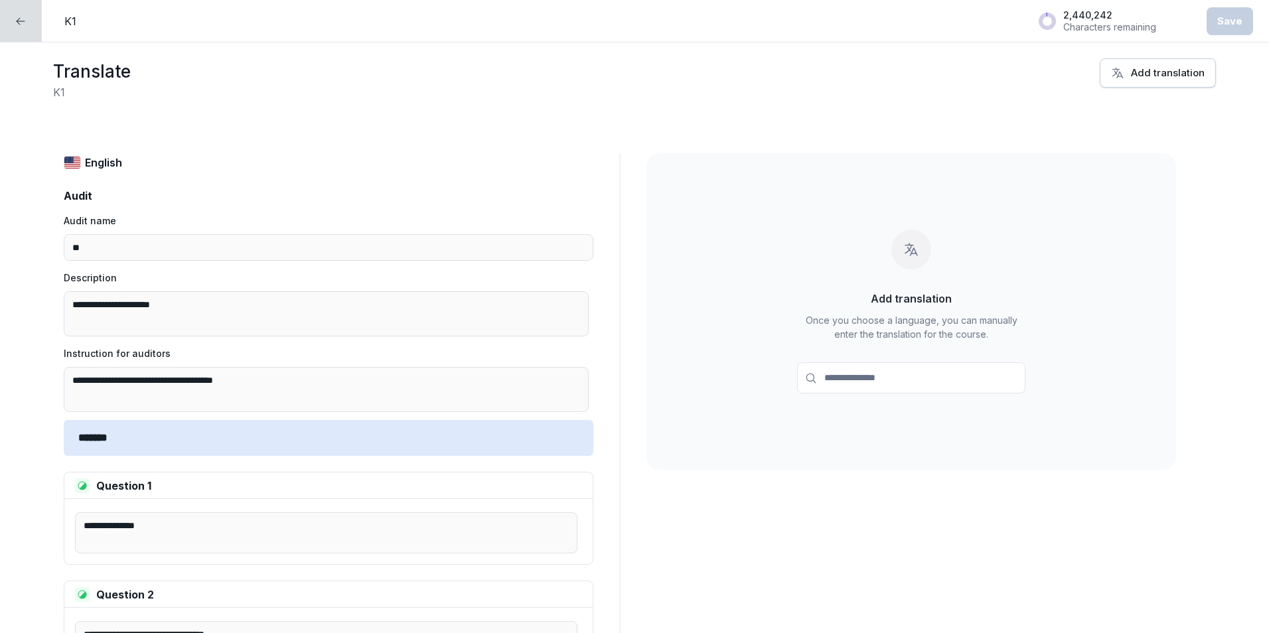
click at [916, 369] on input at bounding box center [911, 377] width 228 height 31
type input "*"
type input "******"
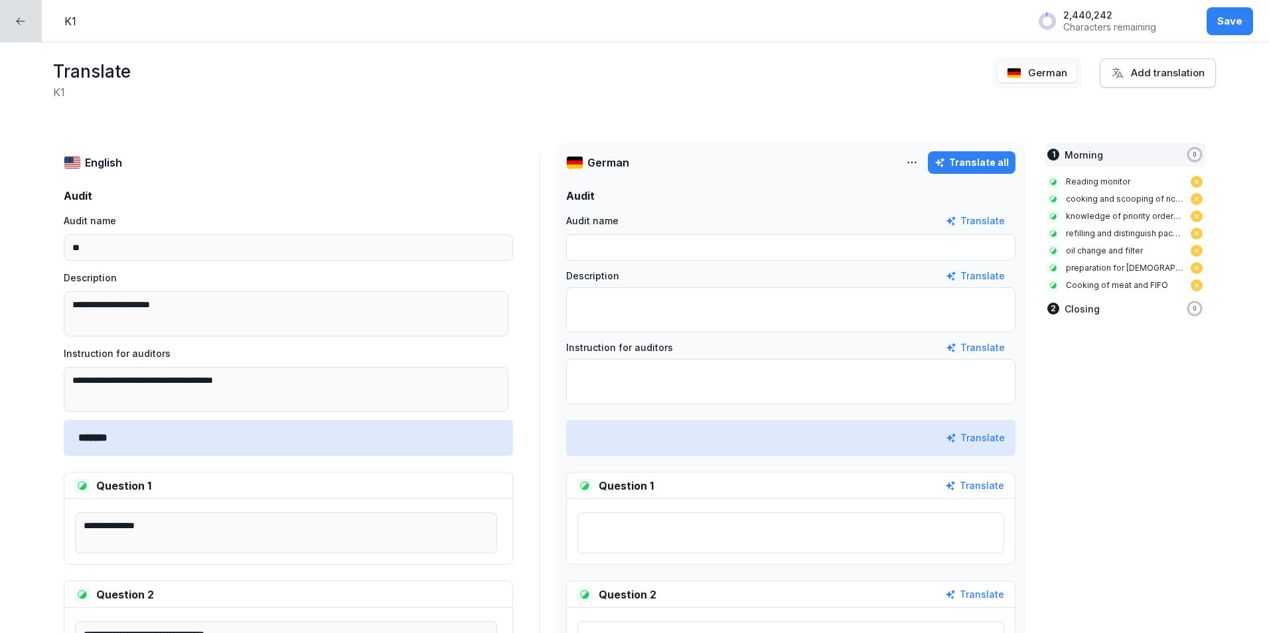
click at [967, 162] on div "Translate all" at bounding box center [971, 162] width 74 height 15
type input "******"
type input "*********"
type input "**"
type textarea "**********"
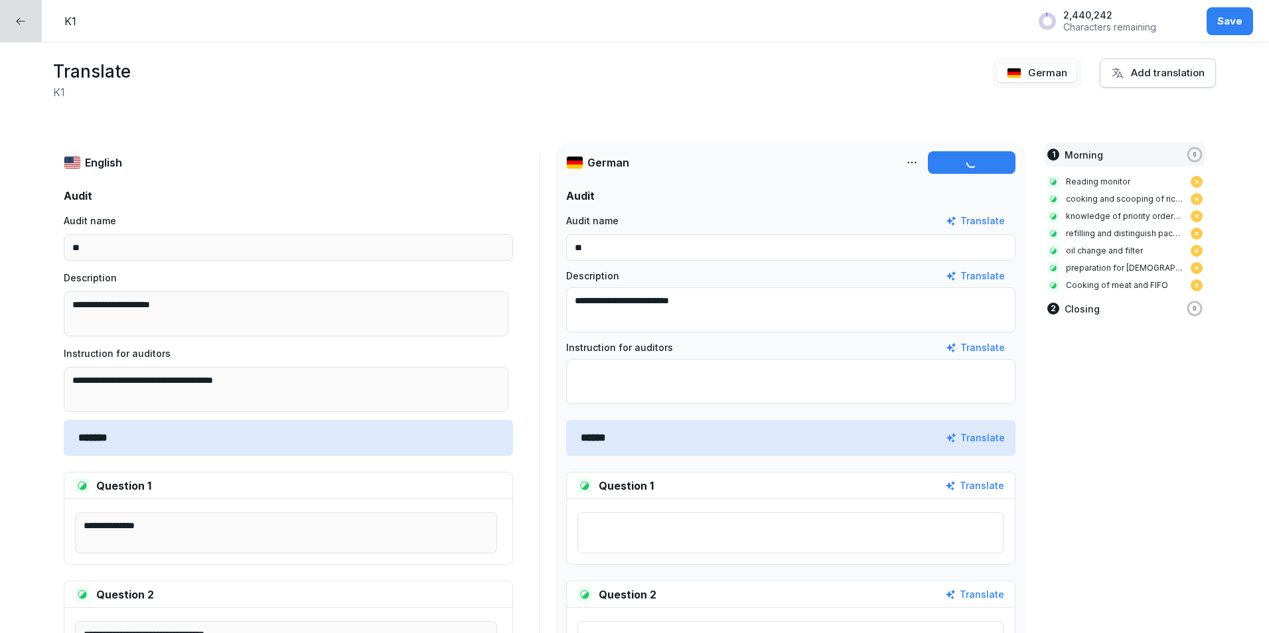
type textarea "**********"
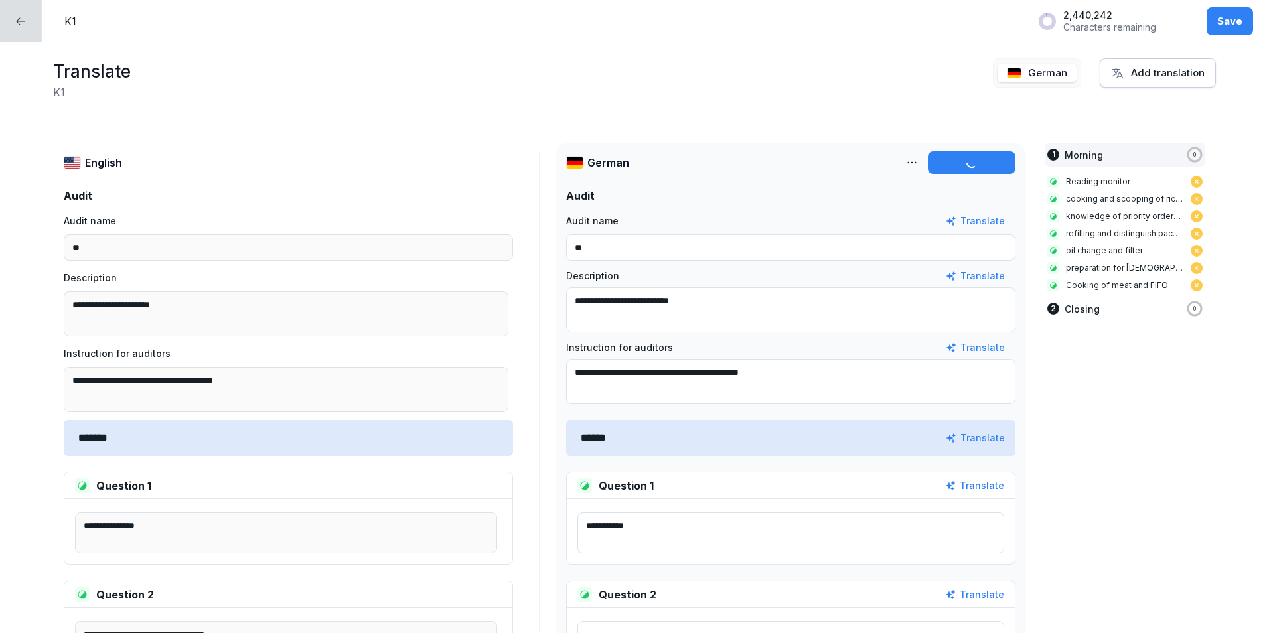
type textarea "**********"
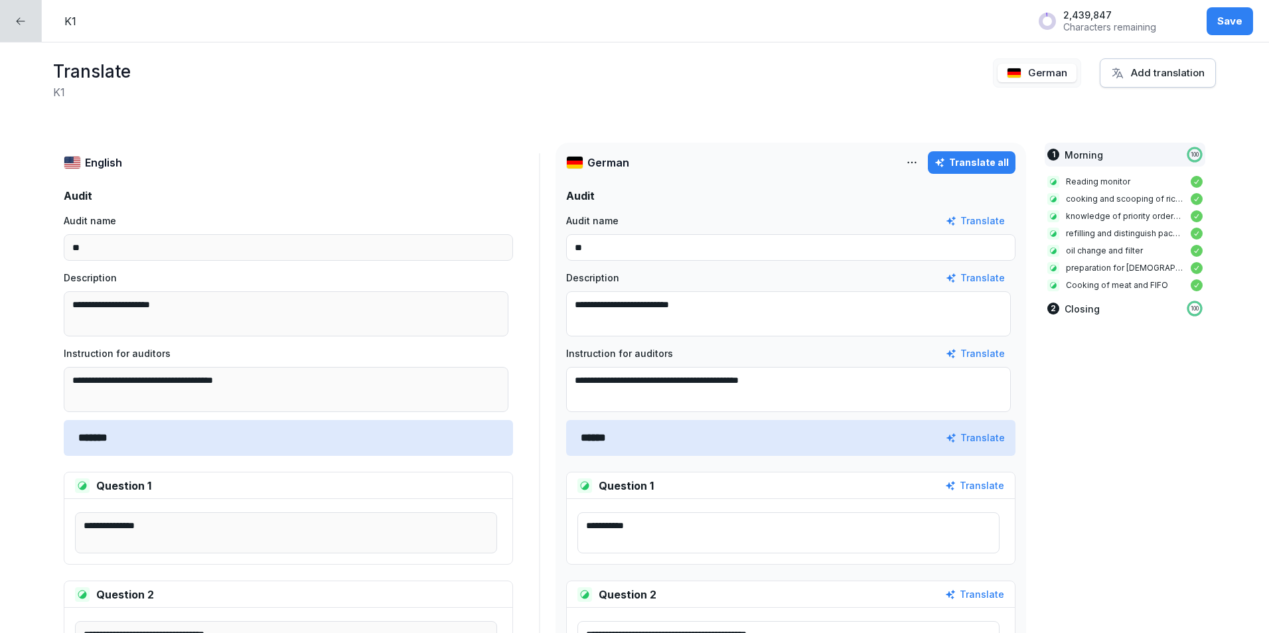
click at [1234, 17] on div "Save" at bounding box center [1229, 21] width 25 height 15
click at [21, 24] on icon at bounding box center [20, 21] width 11 height 11
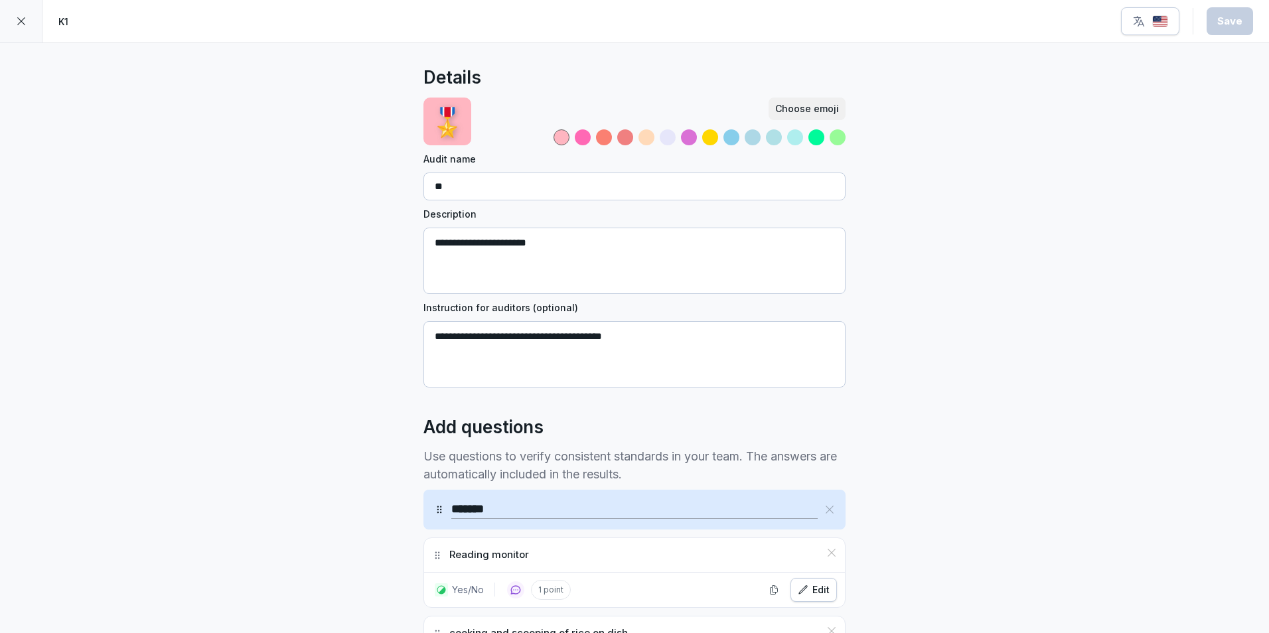
click at [21, 24] on icon at bounding box center [21, 21] width 11 height 11
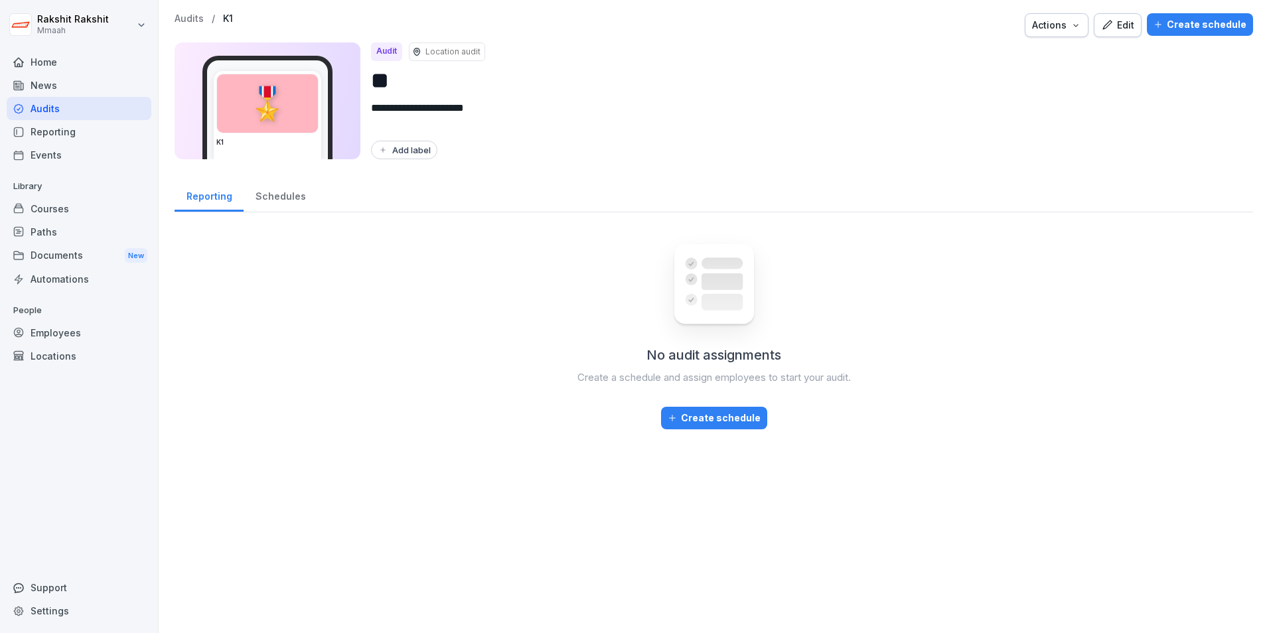
click at [48, 101] on div "Audits" at bounding box center [79, 108] width 145 height 23
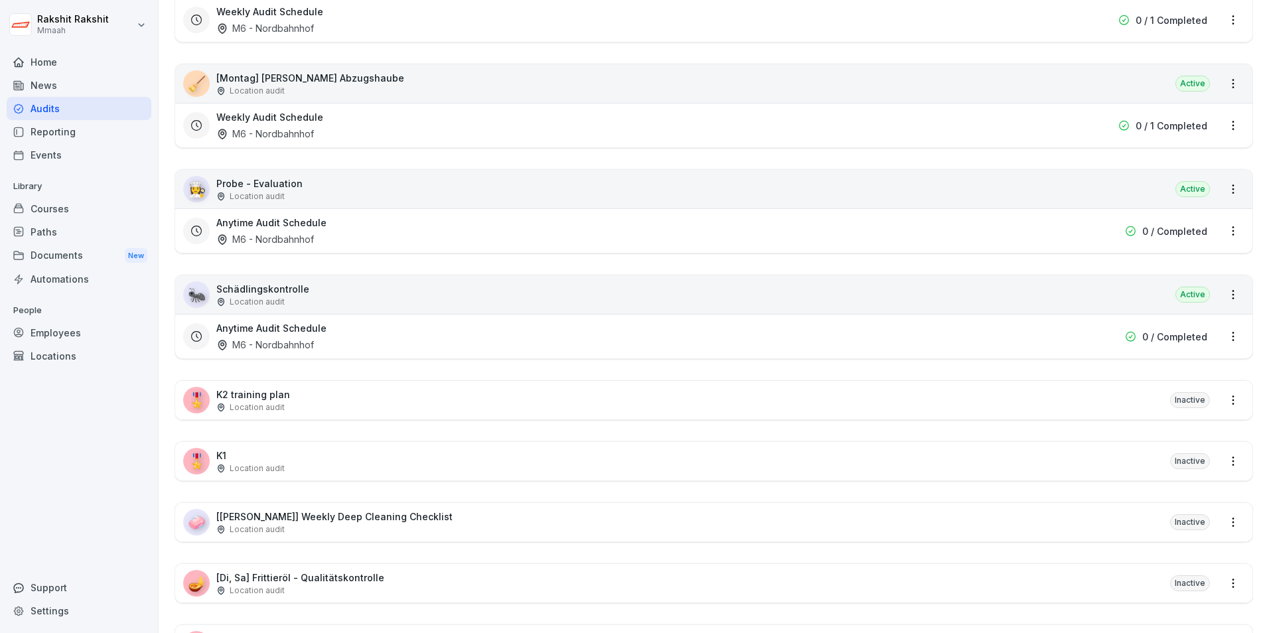
scroll to position [1592, 0]
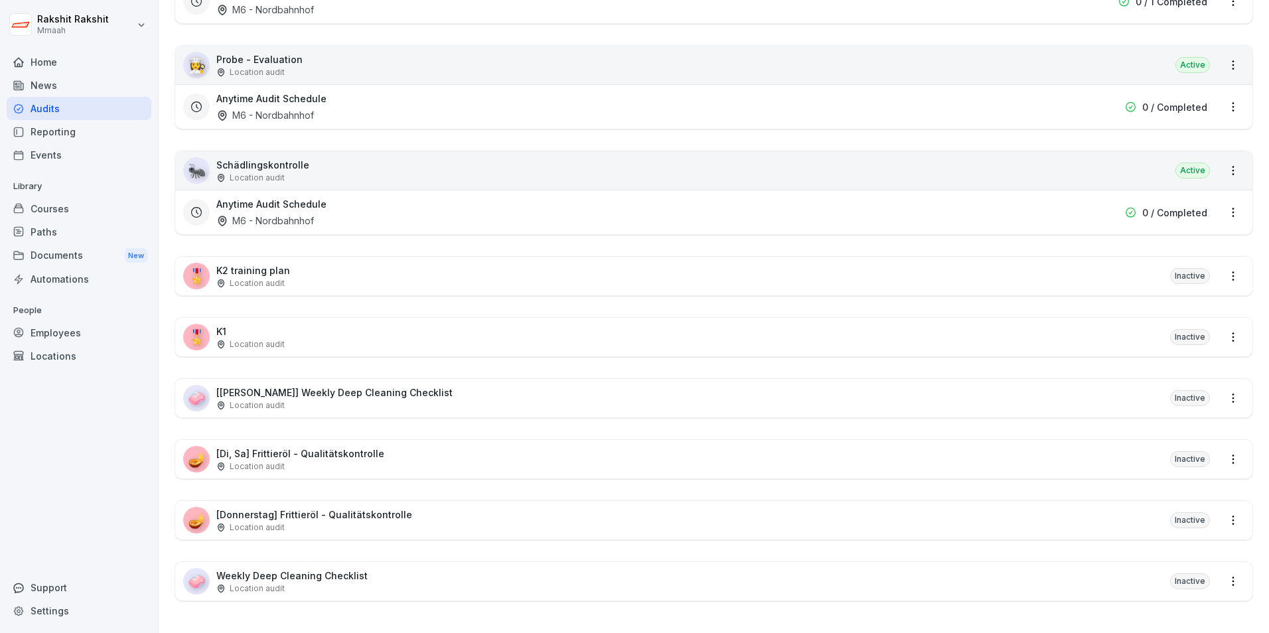
click at [319, 320] on div "🎖️ K1 Location audit Inactive" at bounding box center [713, 337] width 1077 height 38
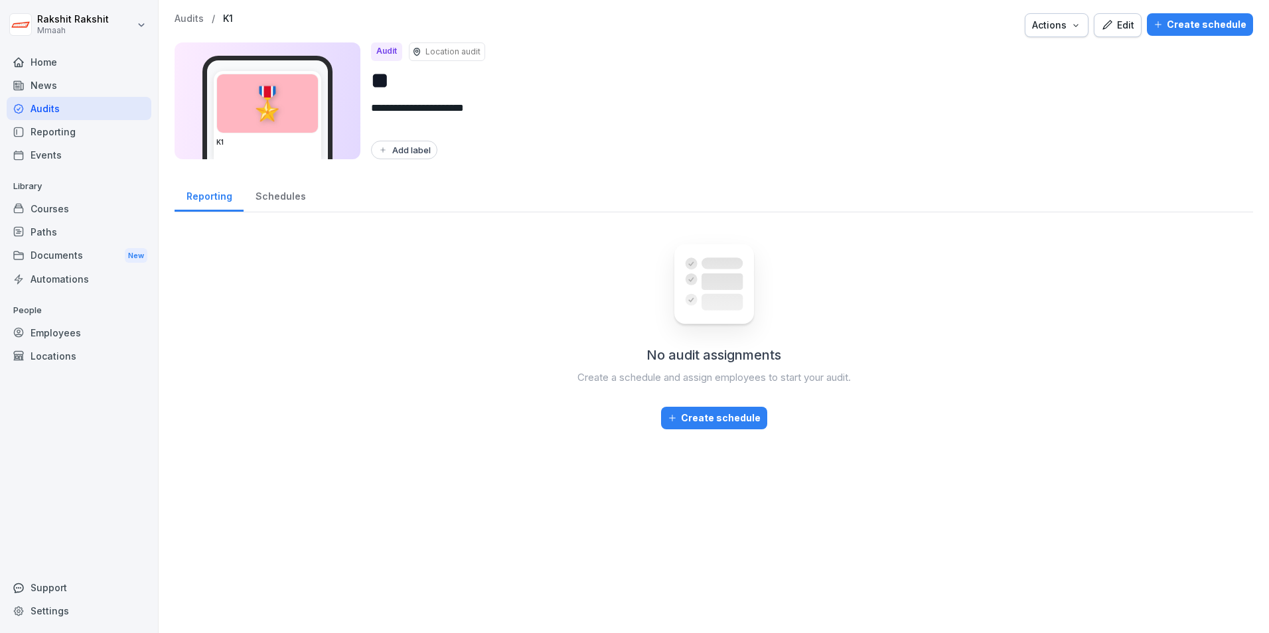
click at [1126, 21] on div "Edit" at bounding box center [1117, 25] width 33 height 15
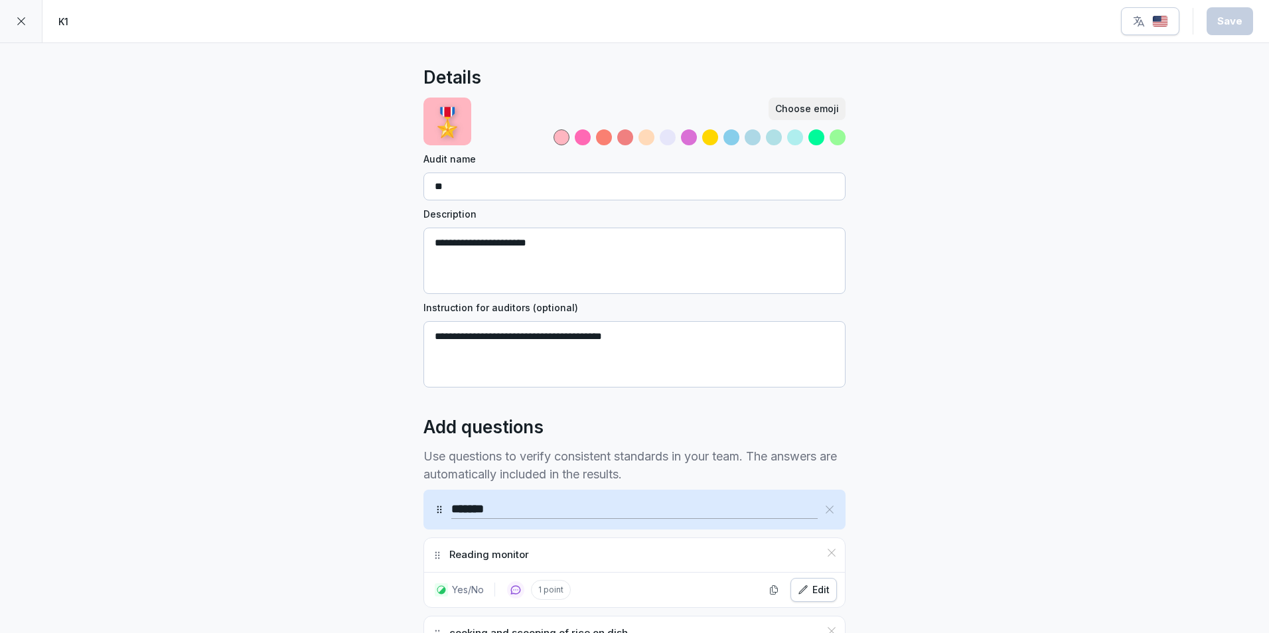
click at [21, 21] on icon at bounding box center [21, 21] width 8 height 8
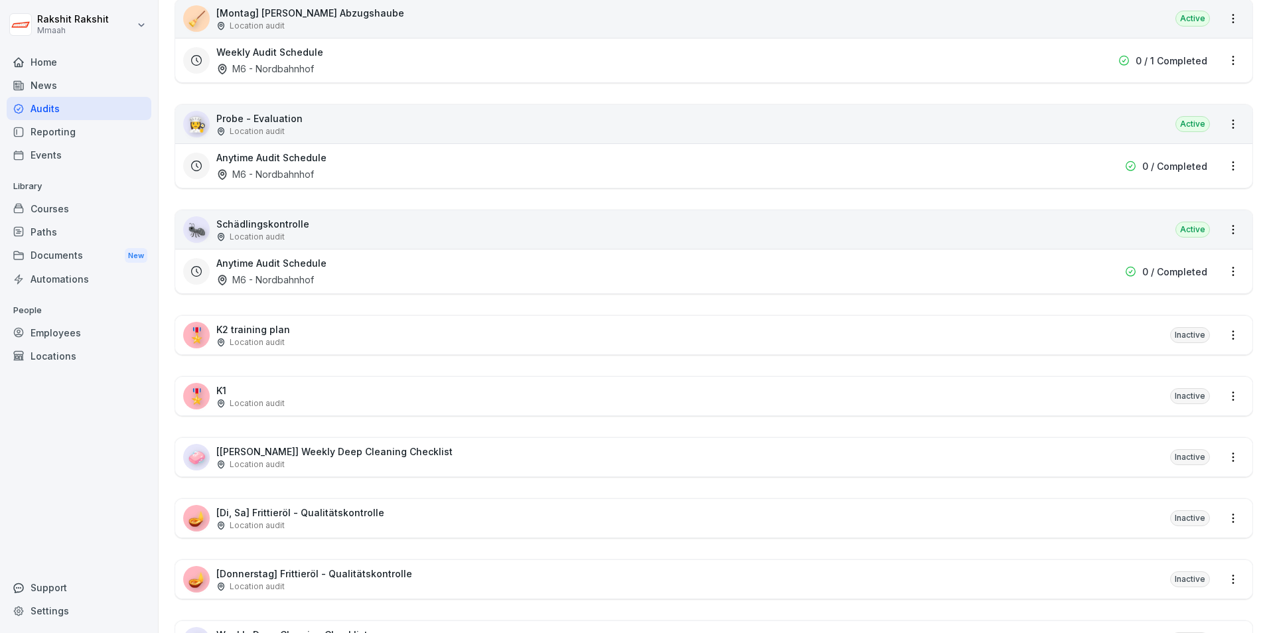
scroll to position [1526, 0]
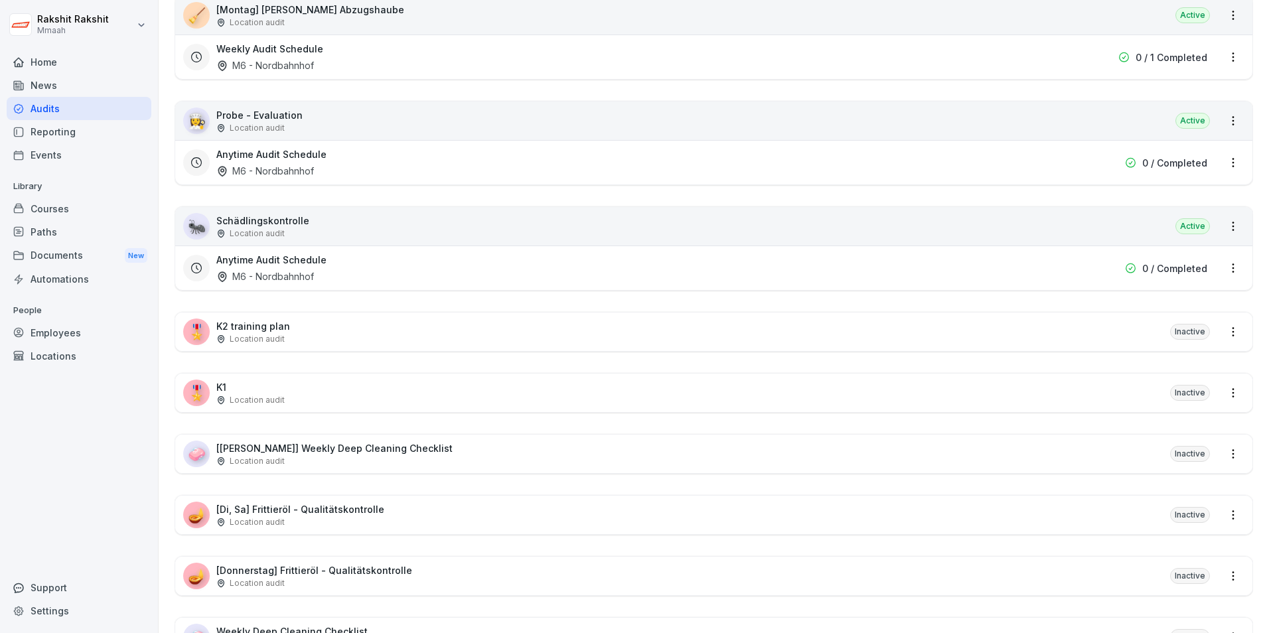
click at [305, 331] on div "🎖️ K2 training plan Location audit Inactive" at bounding box center [713, 332] width 1077 height 38
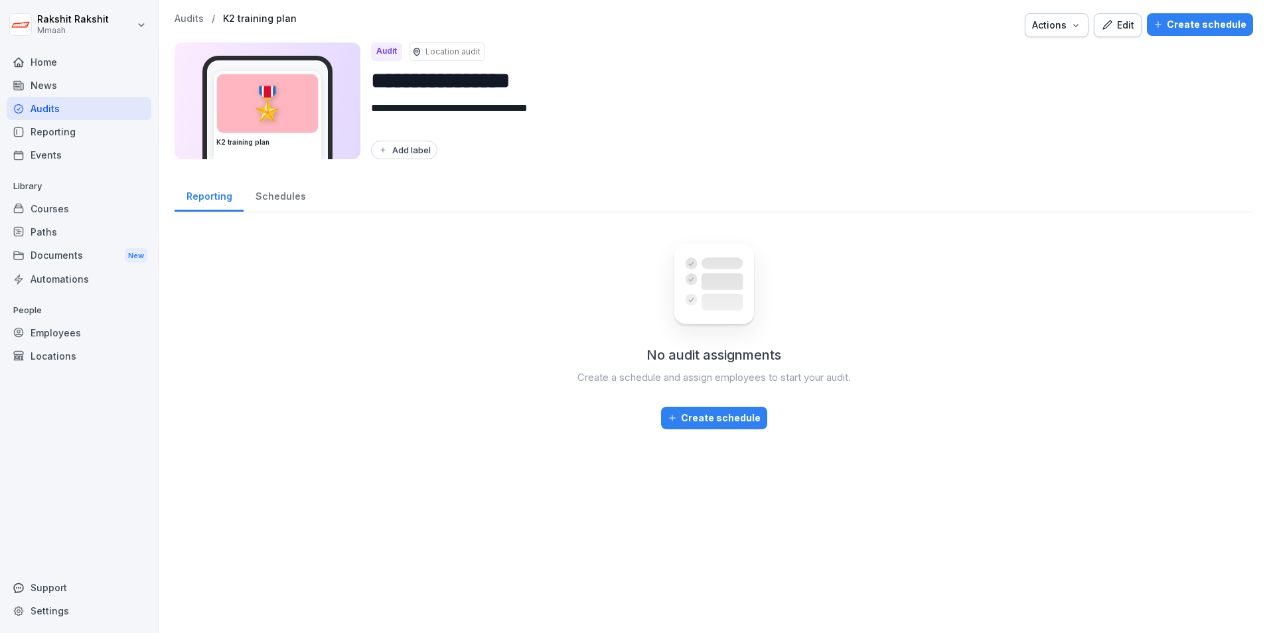
click at [1111, 25] on div "Edit" at bounding box center [1117, 25] width 33 height 15
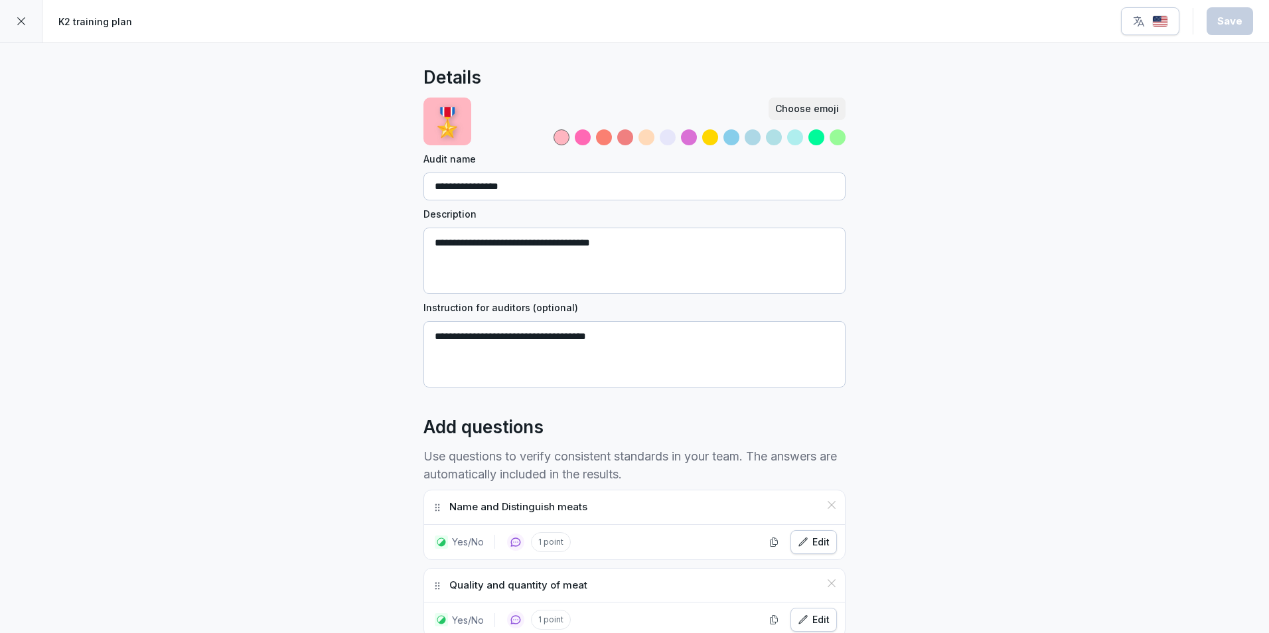
click at [541, 187] on input "**********" at bounding box center [634, 187] width 422 height 28
type input "**"
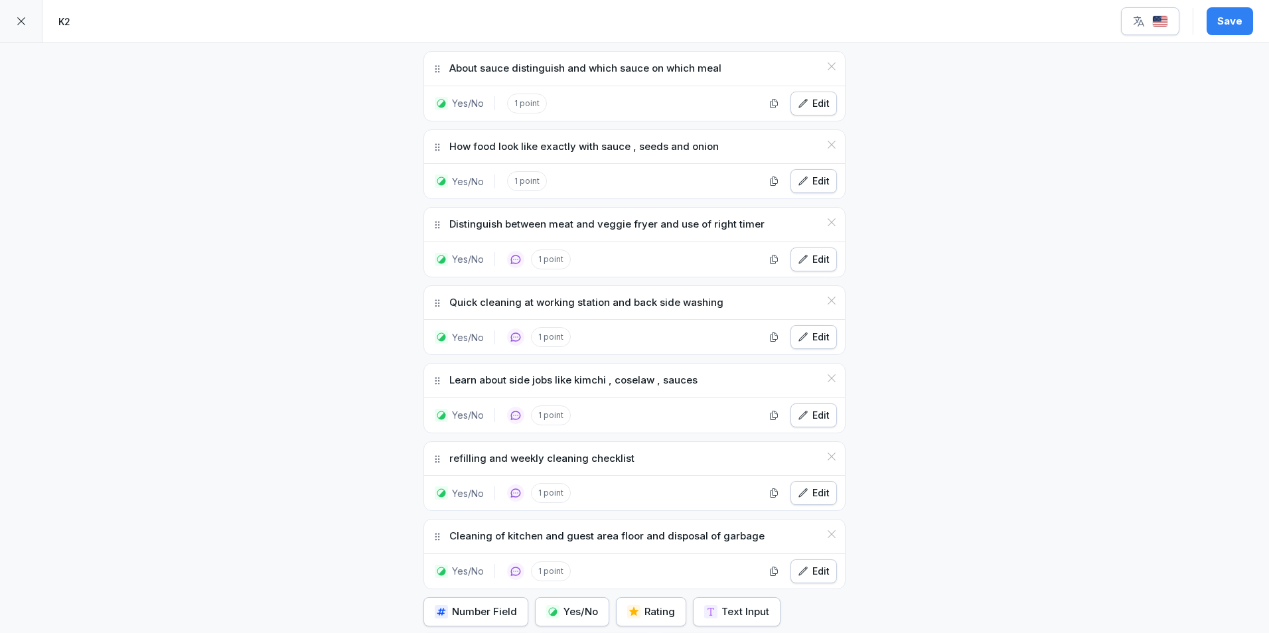
scroll to position [766, 0]
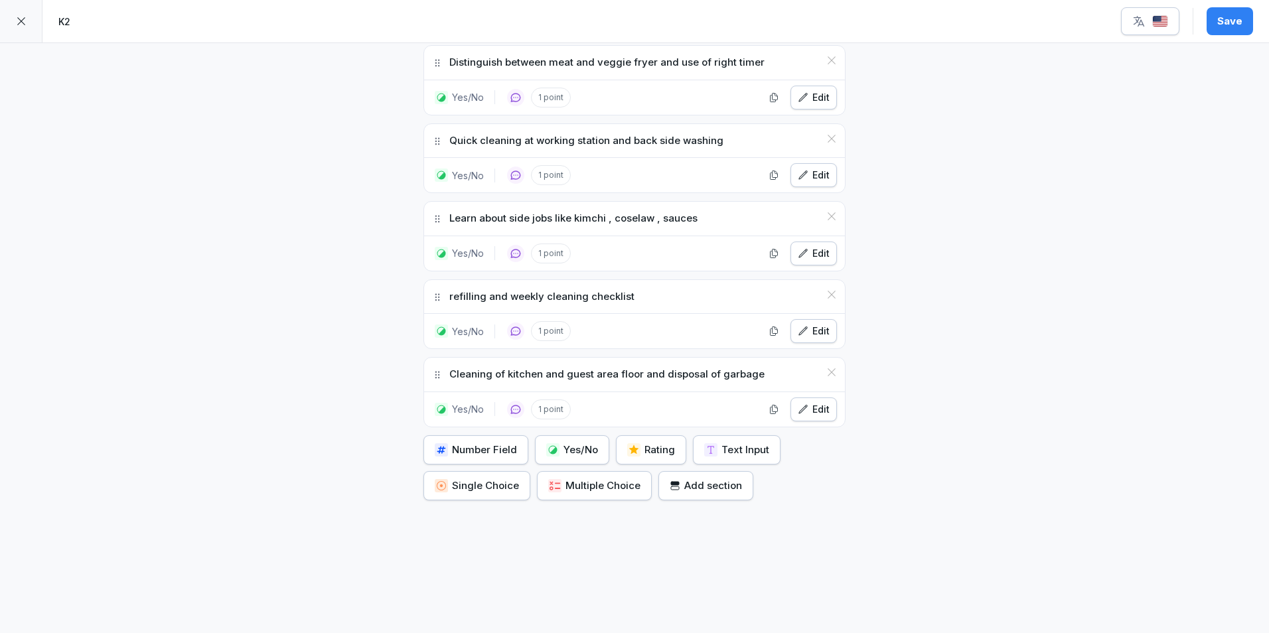
click at [715, 478] on div "Add section" at bounding box center [705, 485] width 72 height 15
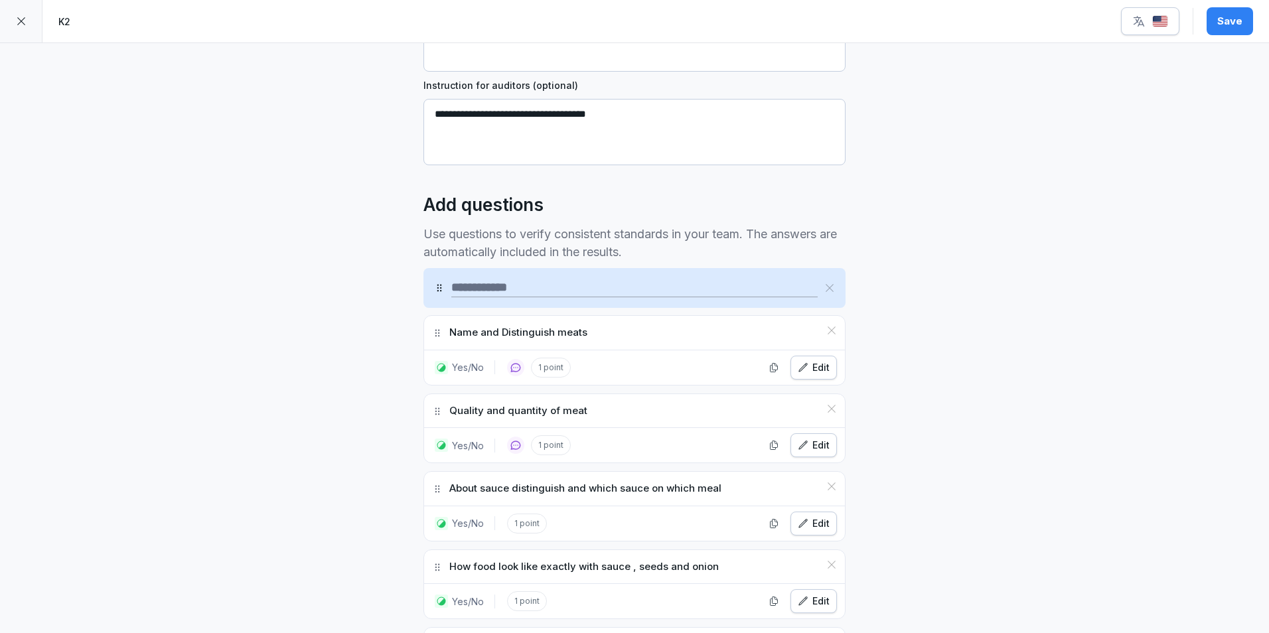
scroll to position [212, 0]
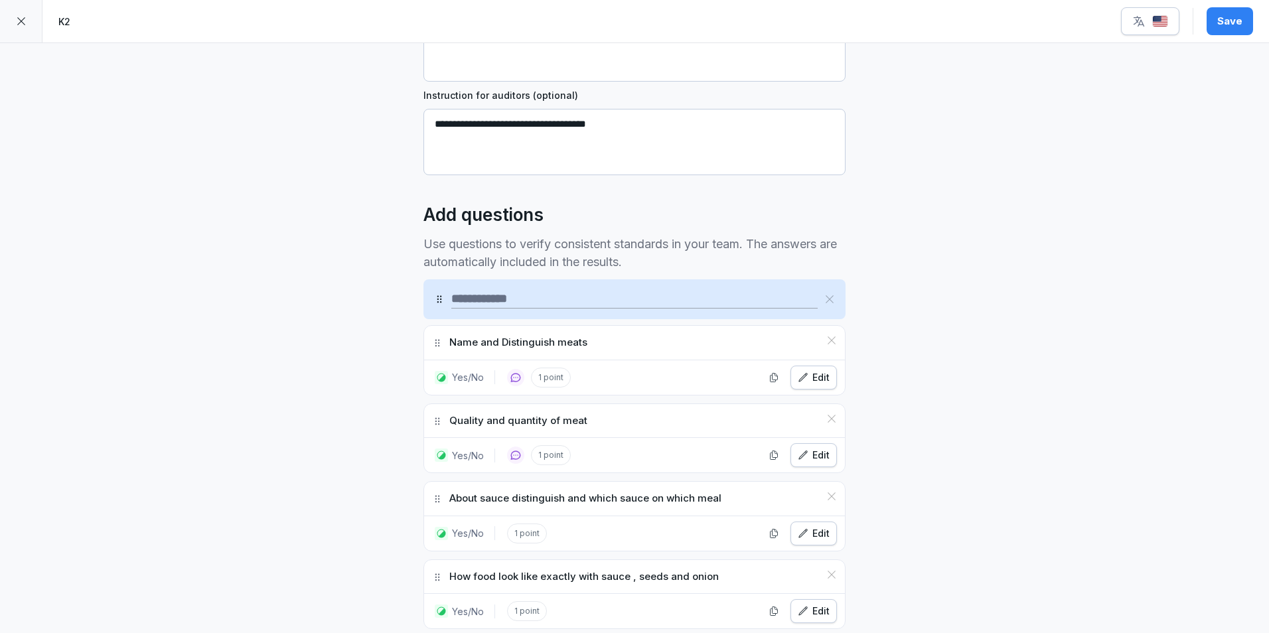
drag, startPoint x: 433, startPoint y: 444, endPoint x: 435, endPoint y: 293, distance: 151.3
click at [435, 296] on icon at bounding box center [439, 299] width 11 height 11
click at [358, 360] on div "**********" at bounding box center [634, 528] width 1269 height 1394
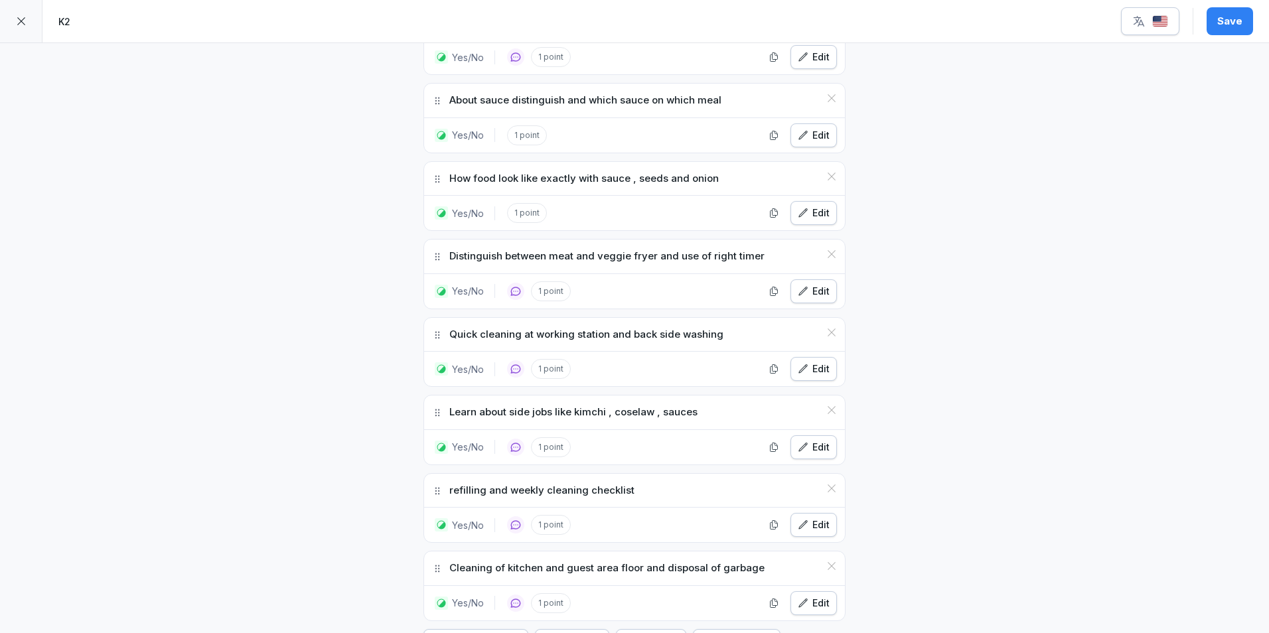
scroll to position [814, 0]
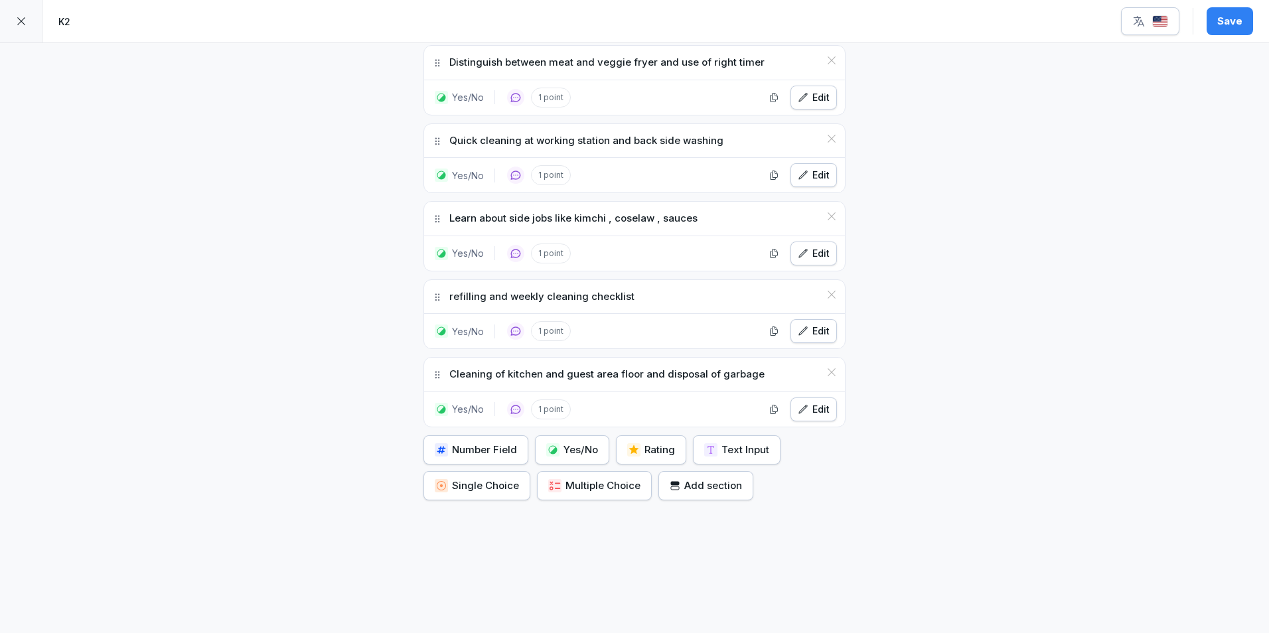
click at [708, 478] on div "Add section" at bounding box center [705, 485] width 72 height 15
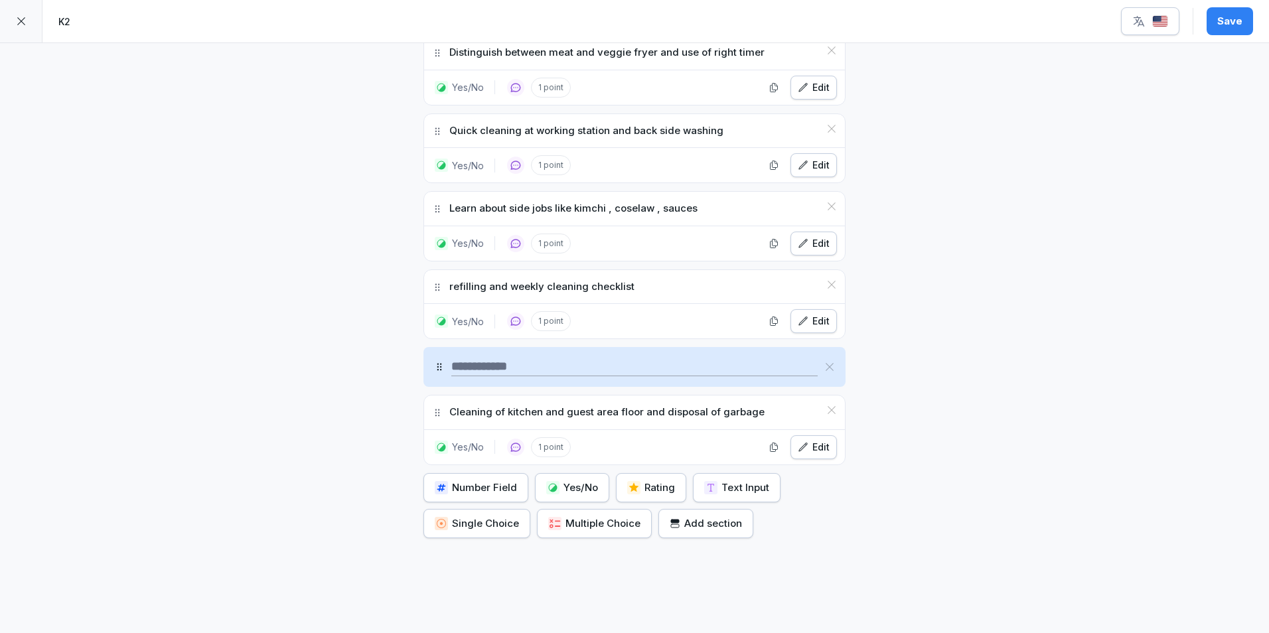
drag, startPoint x: 433, startPoint y: 445, endPoint x: 435, endPoint y: 367, distance: 78.3
click at [437, 367] on icon at bounding box center [439, 366] width 5 height 7
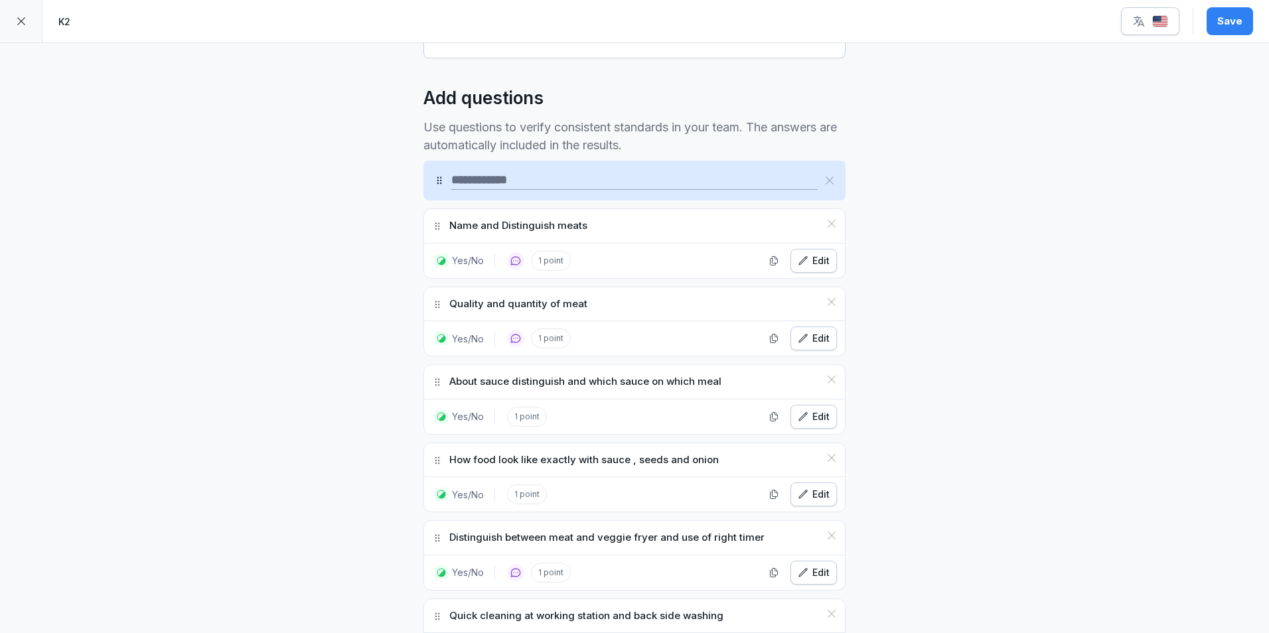
scroll to position [332, 0]
click at [505, 174] on input at bounding box center [634, 178] width 366 height 19
type input "*******"
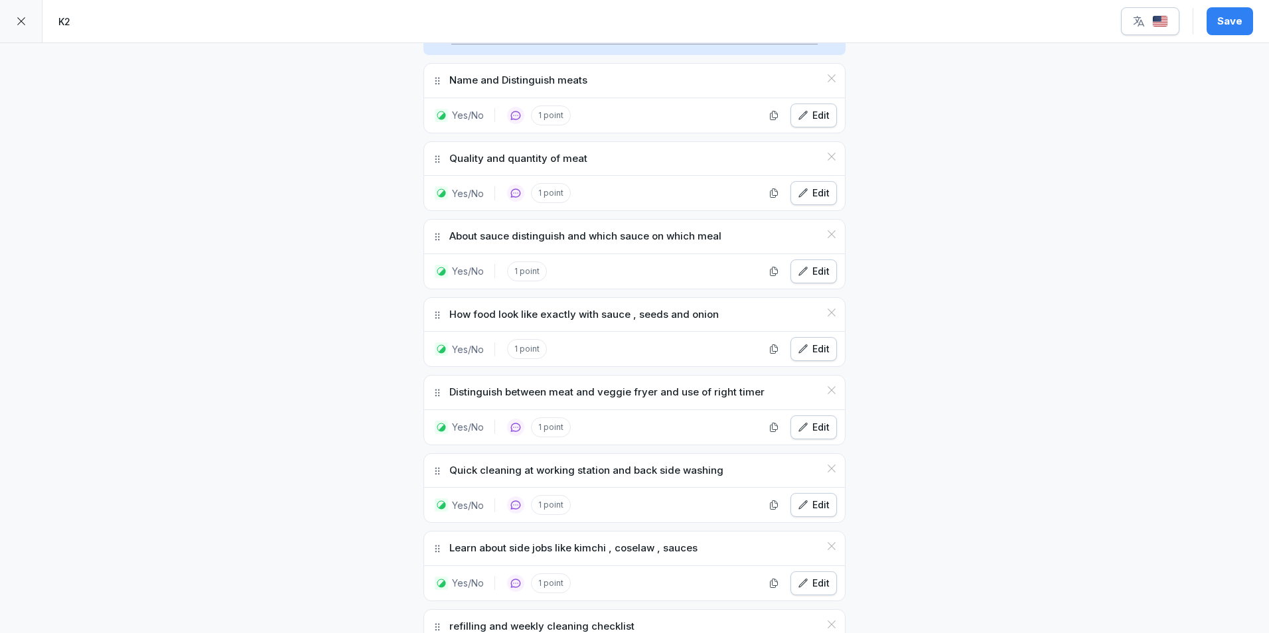
scroll to position [331, 0]
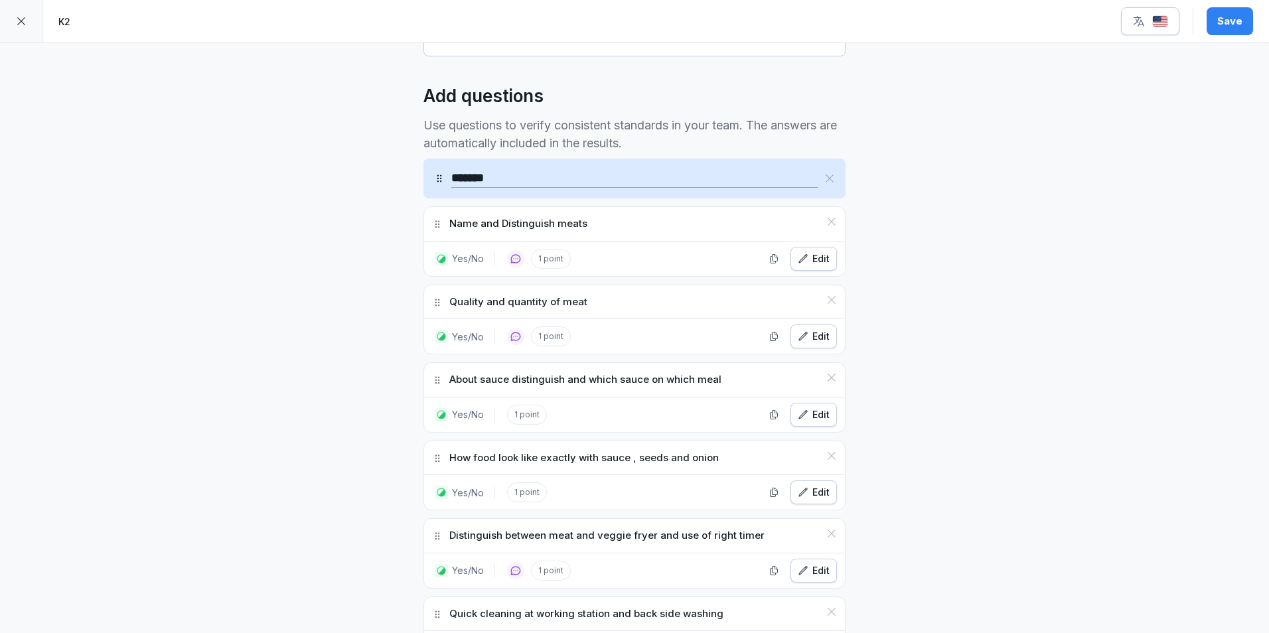
click at [1156, 26] on img "button" at bounding box center [1160, 21] width 16 height 13
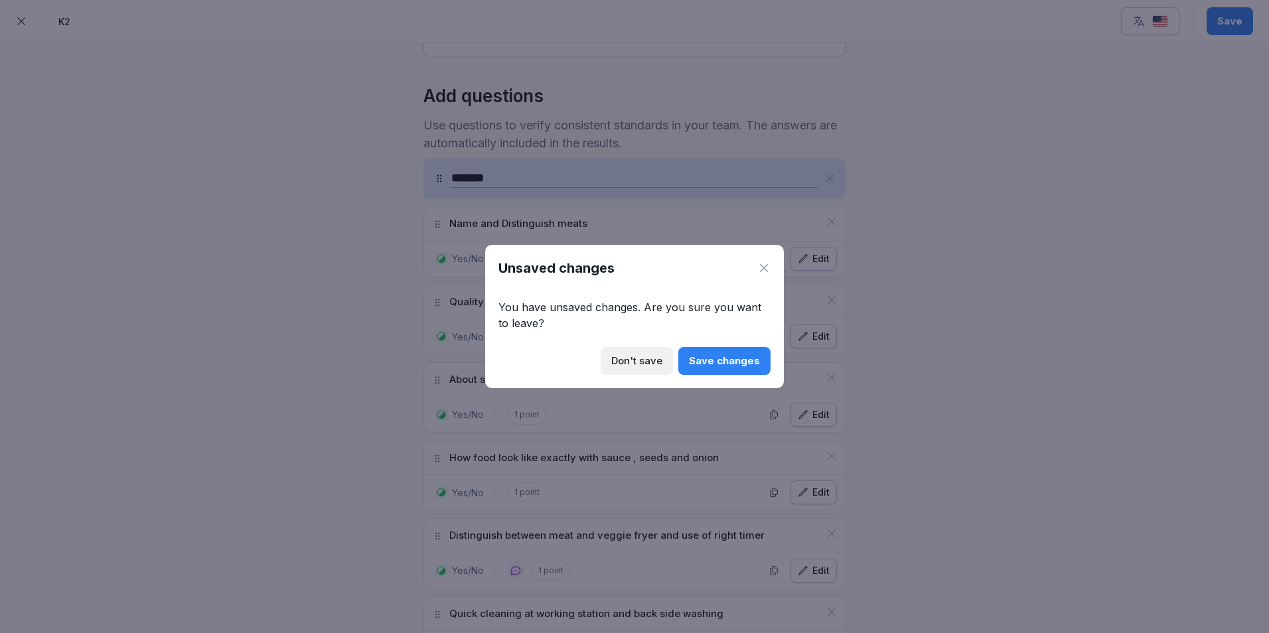
click at [706, 363] on div "Save changes" at bounding box center [724, 361] width 71 height 15
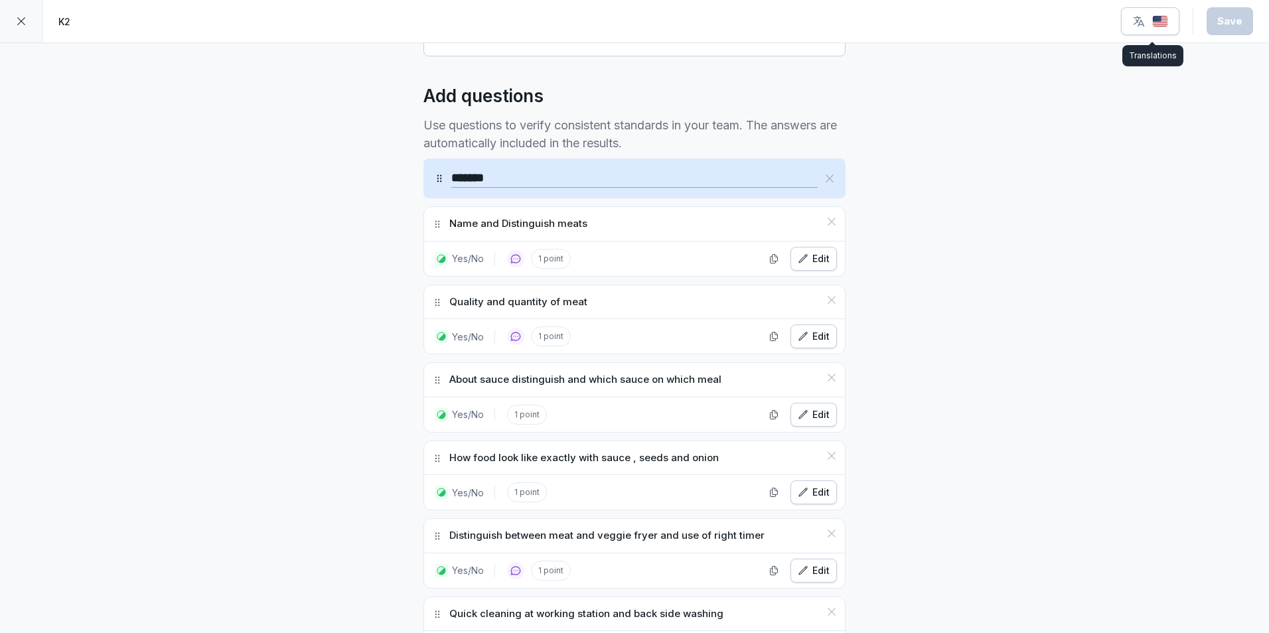
click at [1164, 21] on img "button" at bounding box center [1160, 21] width 16 height 13
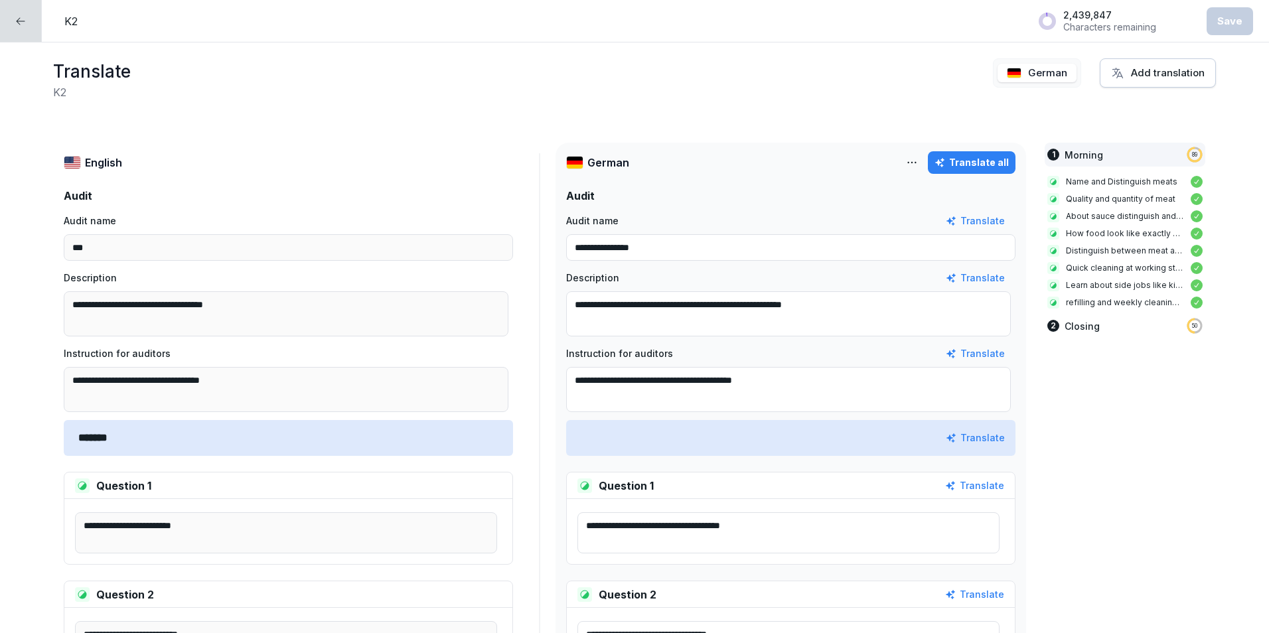
click at [16, 35] on div at bounding box center [21, 21] width 42 height 42
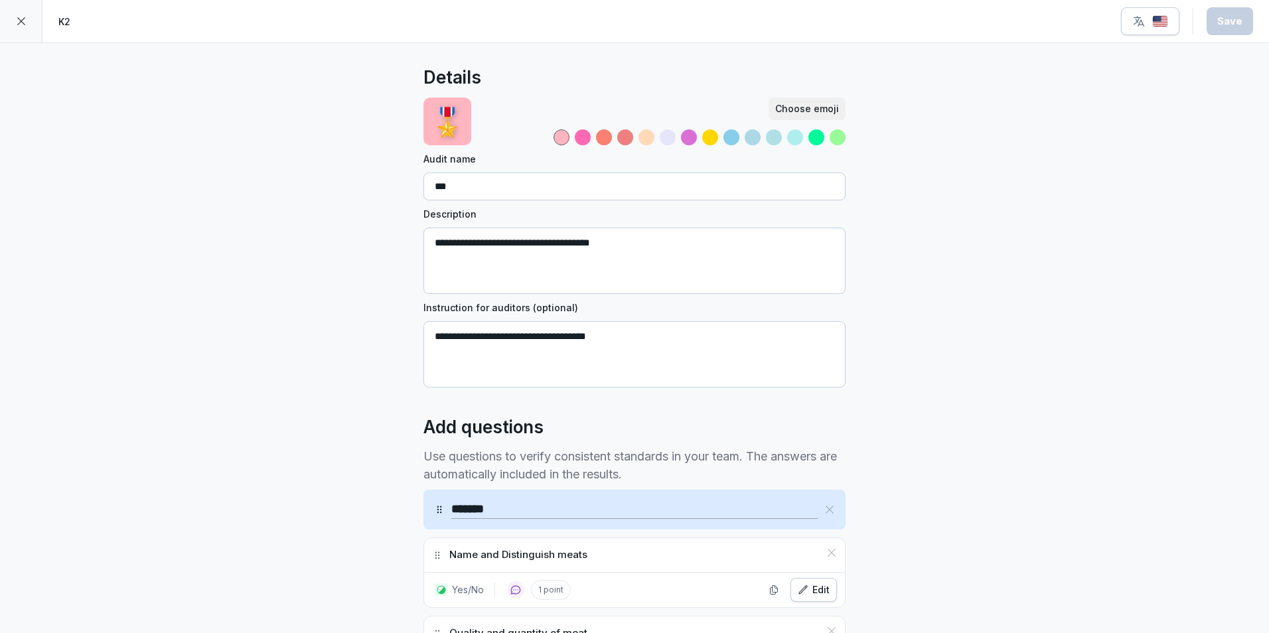
click at [15, 34] on div at bounding box center [21, 21] width 42 height 42
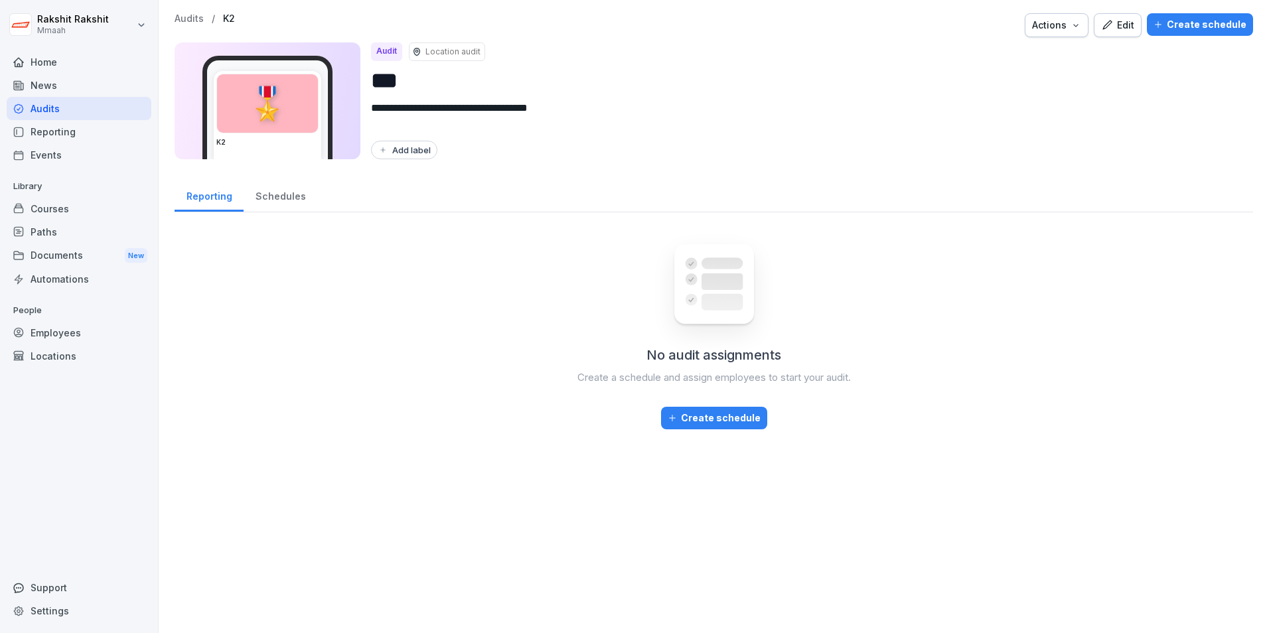
click at [1194, 29] on div "Create schedule" at bounding box center [1199, 24] width 93 height 15
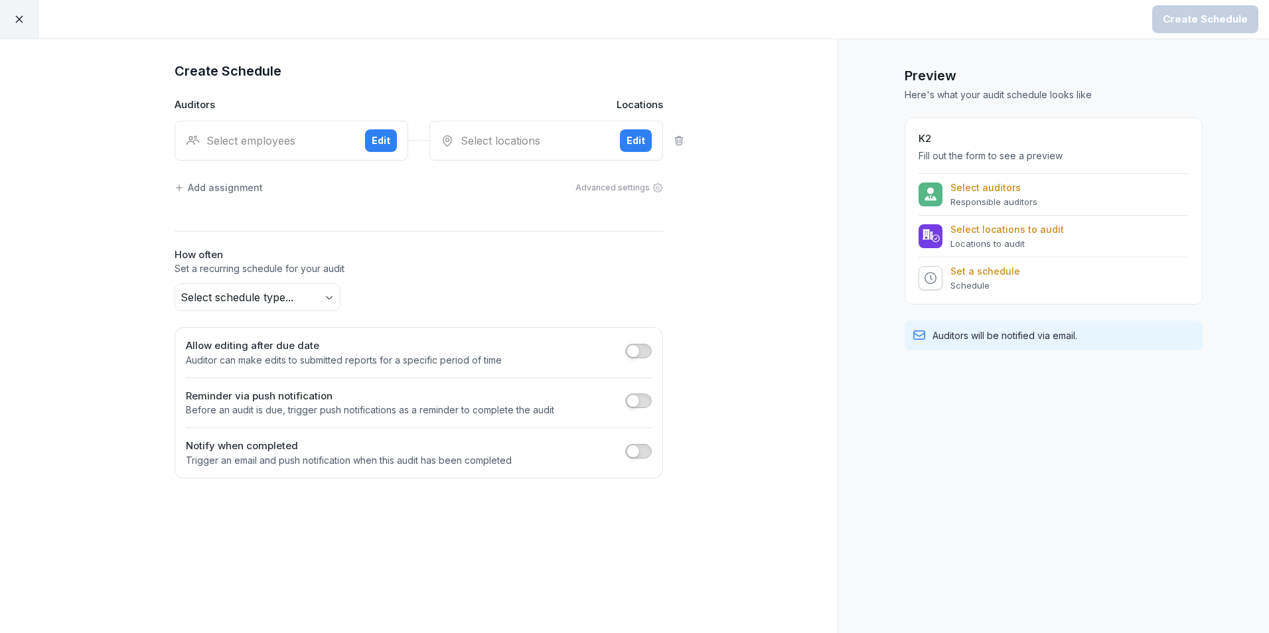
click at [301, 143] on div "Select employees" at bounding box center [270, 141] width 169 height 16
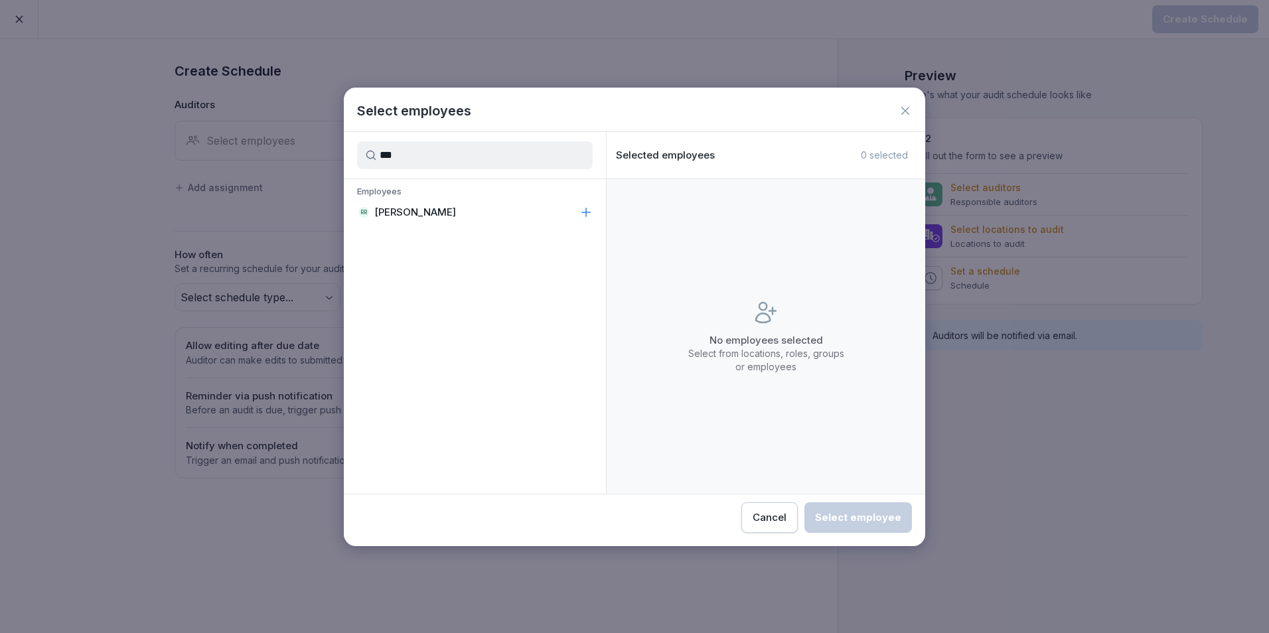
type input "***"
click at [448, 216] on div "RR Rakshit Rakshit" at bounding box center [475, 212] width 262 height 24
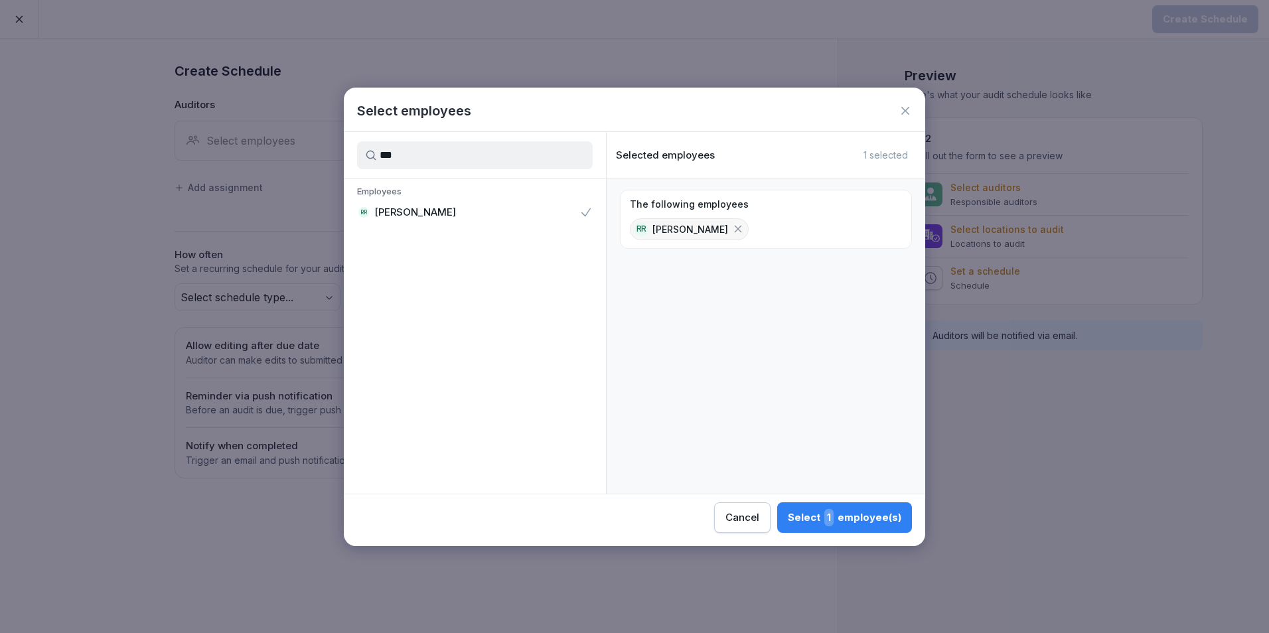
click at [858, 519] on div "Select 1 employee(s)" at bounding box center [844, 517] width 113 height 17
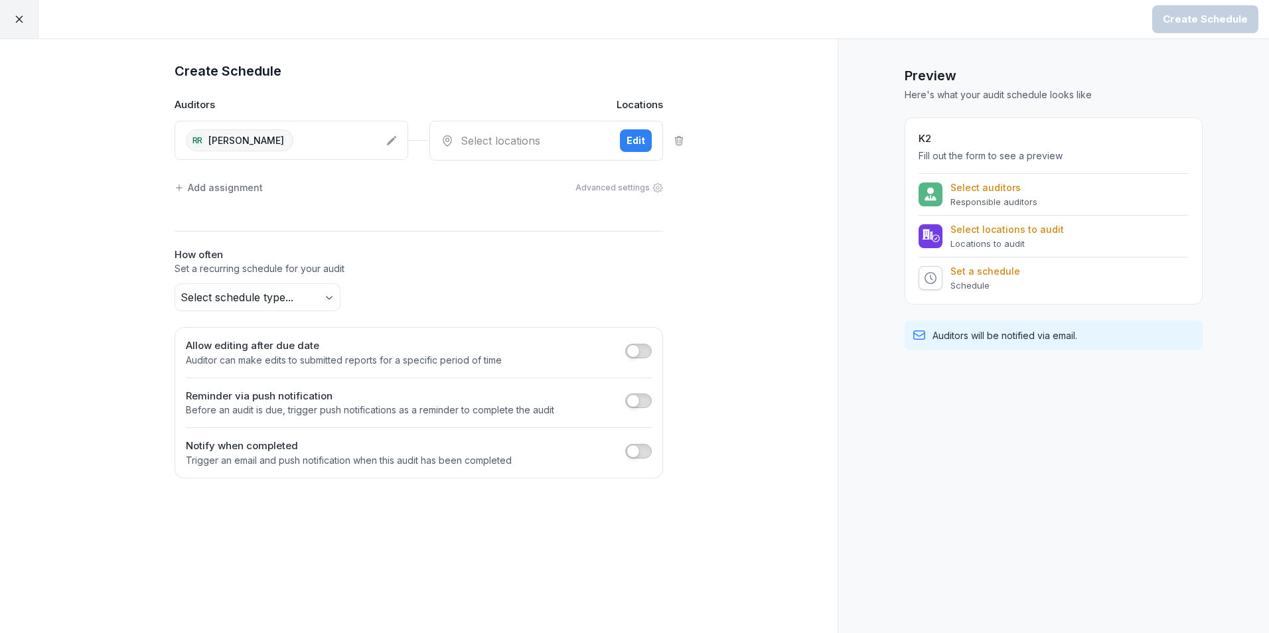
click at [531, 141] on div "Select locations" at bounding box center [525, 141] width 169 height 16
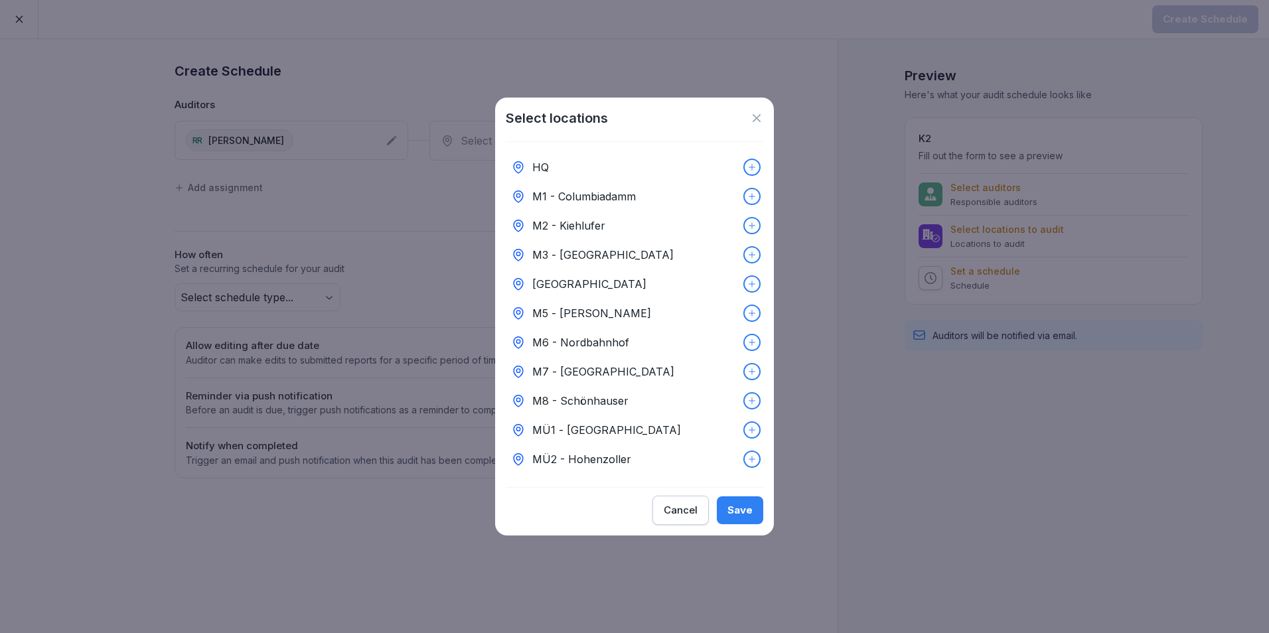
click at [616, 340] on p "M6 - Nordbahnhof" at bounding box center [580, 342] width 97 height 16
click at [745, 524] on button "Save" at bounding box center [740, 510] width 46 height 28
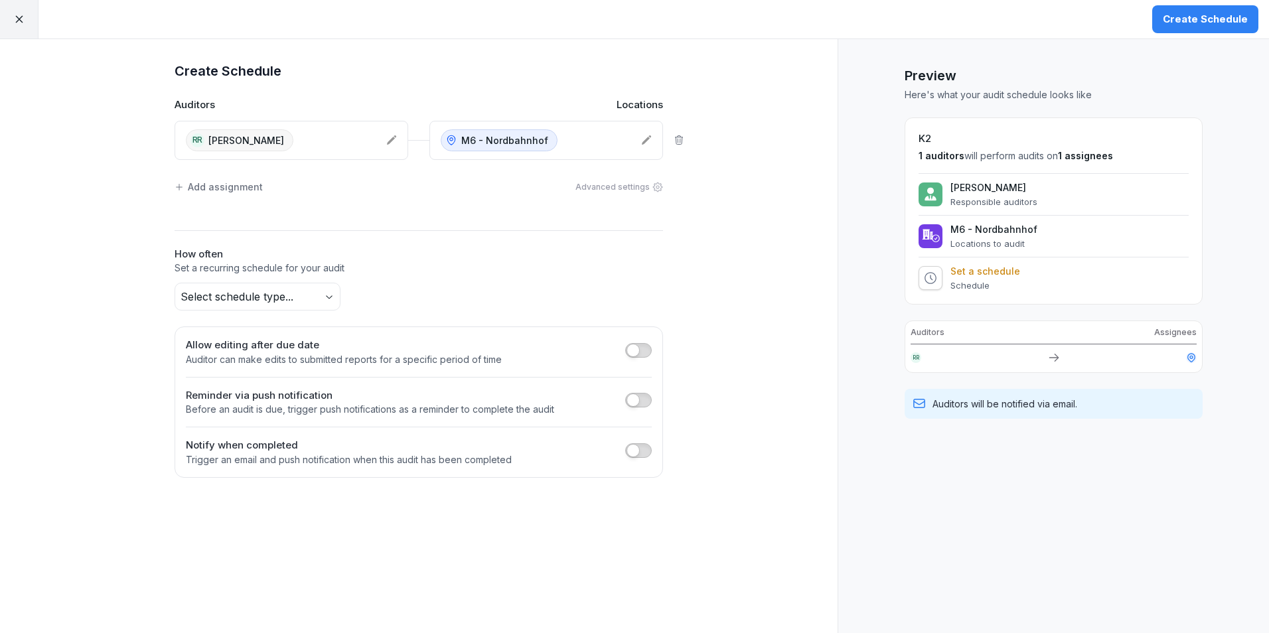
click at [324, 297] on body "Create Schedule Create Schedule Auditors Locations RR Rakshit Rakshit M6 - Nord…" at bounding box center [634, 316] width 1269 height 633
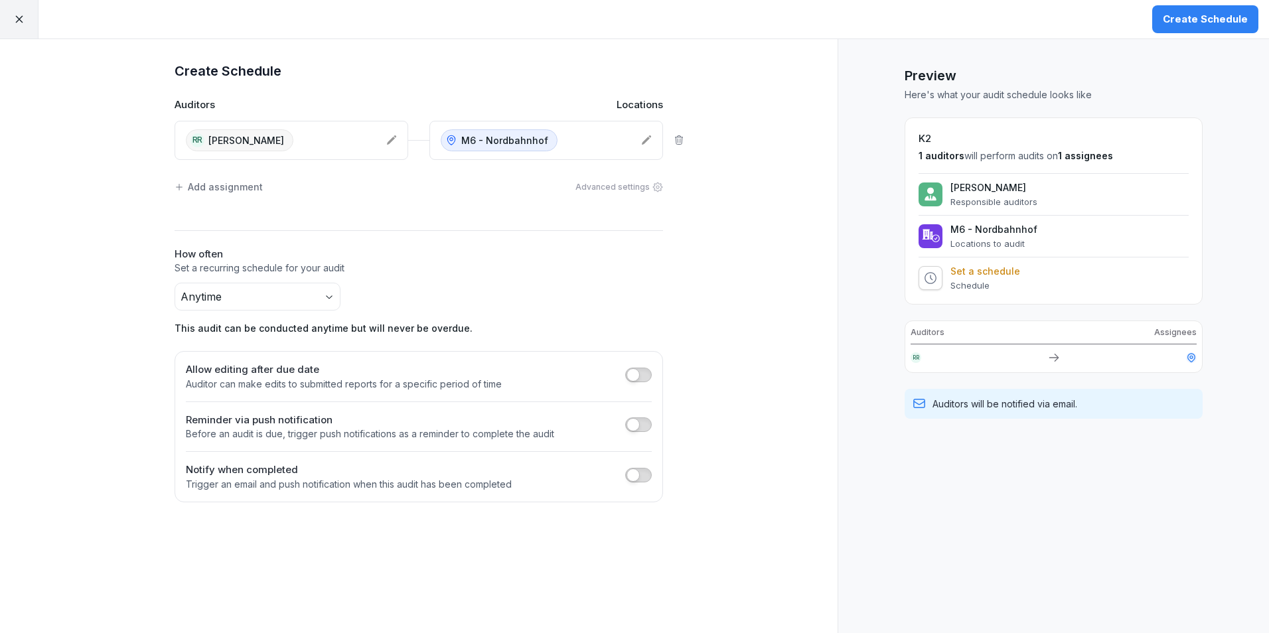
click at [1188, 14] on div "Create Schedule" at bounding box center [1204, 19] width 85 height 15
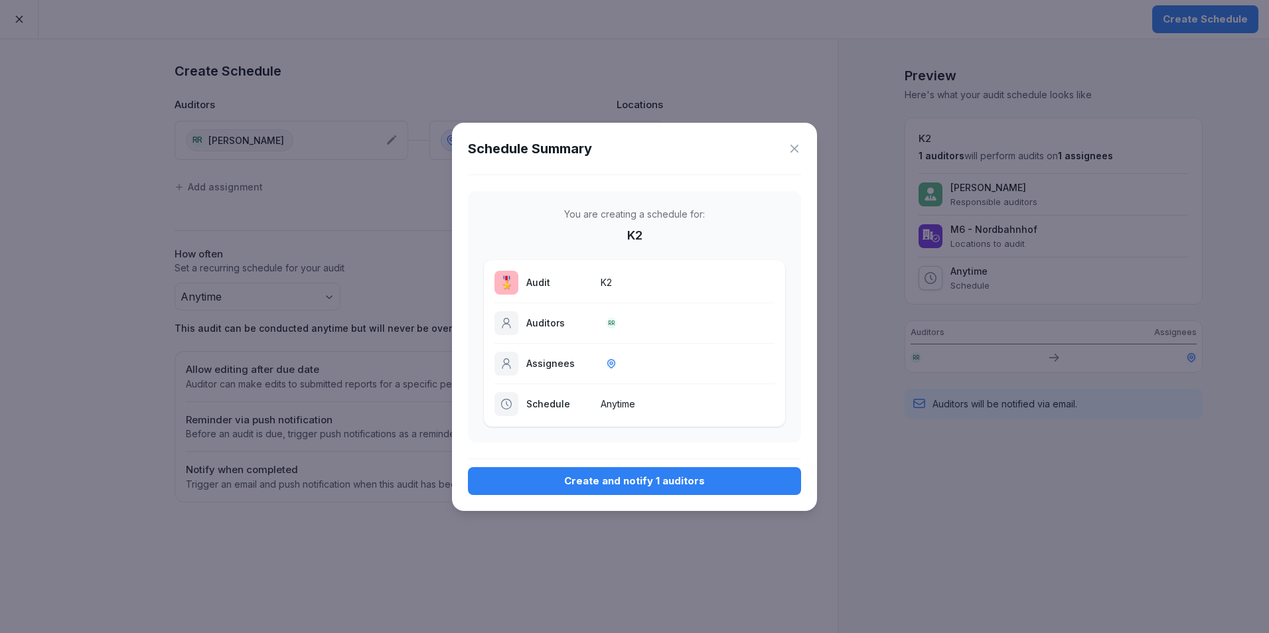
click at [715, 482] on div "Create and notify 1 auditors" at bounding box center [634, 481] width 312 height 15
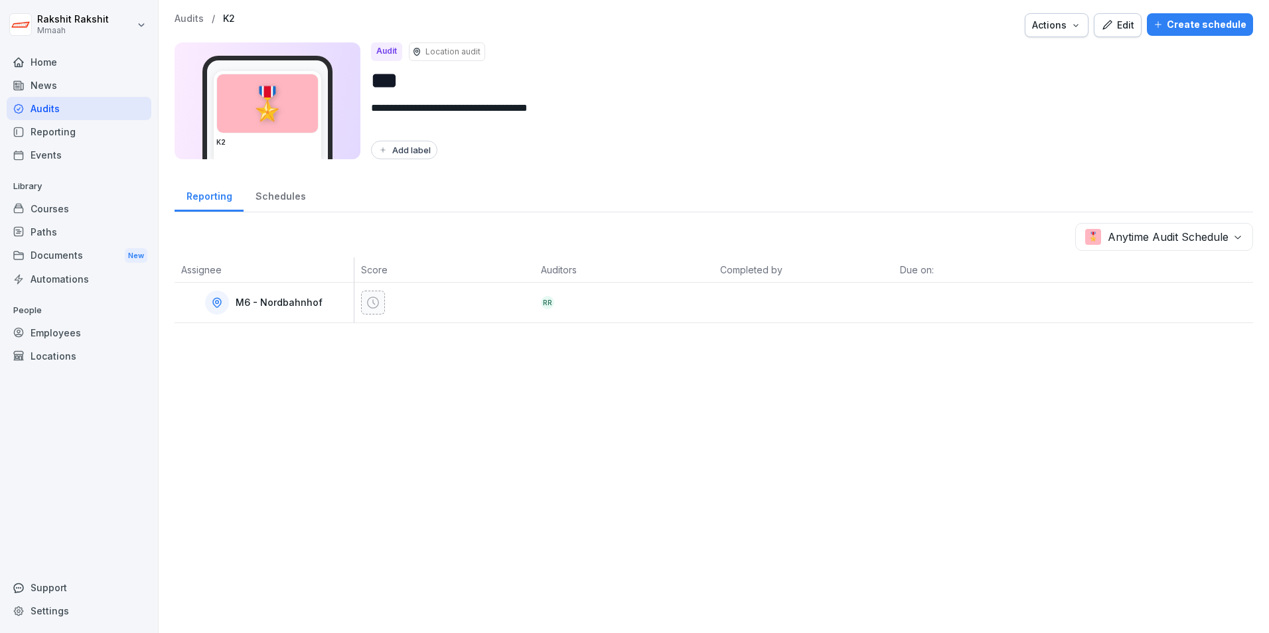
click at [76, 109] on div "Audits" at bounding box center [79, 108] width 145 height 23
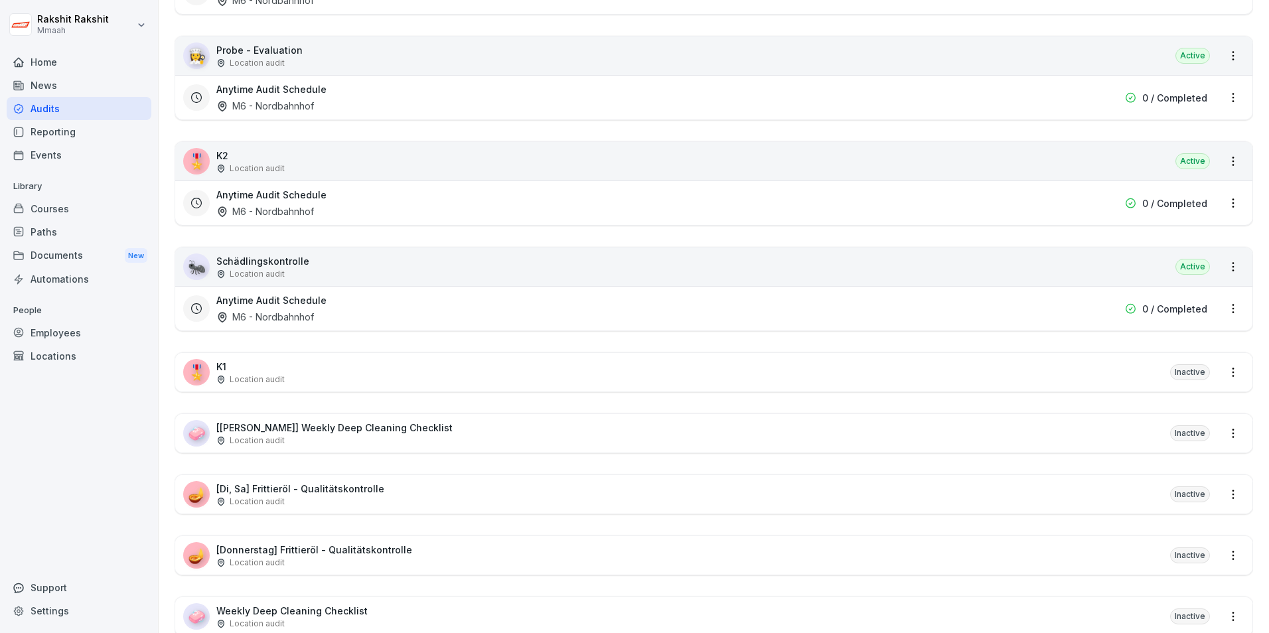
scroll to position [1592, 0]
click at [413, 378] on div "🎖️ K1 Location audit Inactive" at bounding box center [713, 371] width 1077 height 38
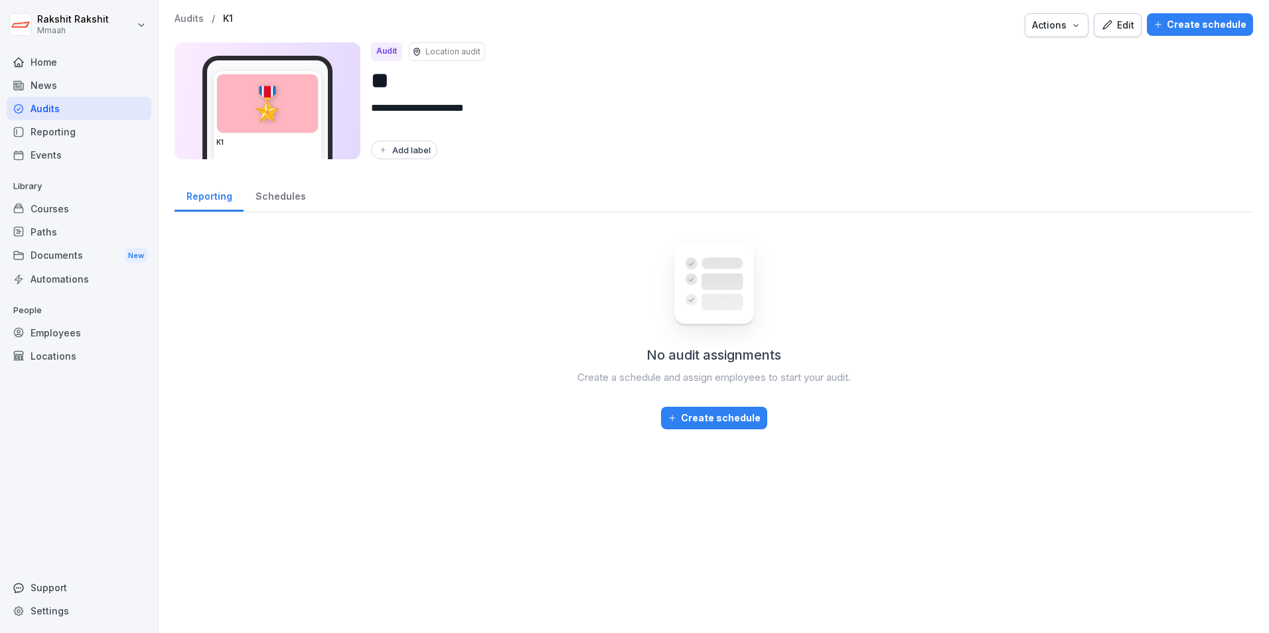
click at [1156, 23] on icon "button" at bounding box center [1157, 24] width 9 height 9
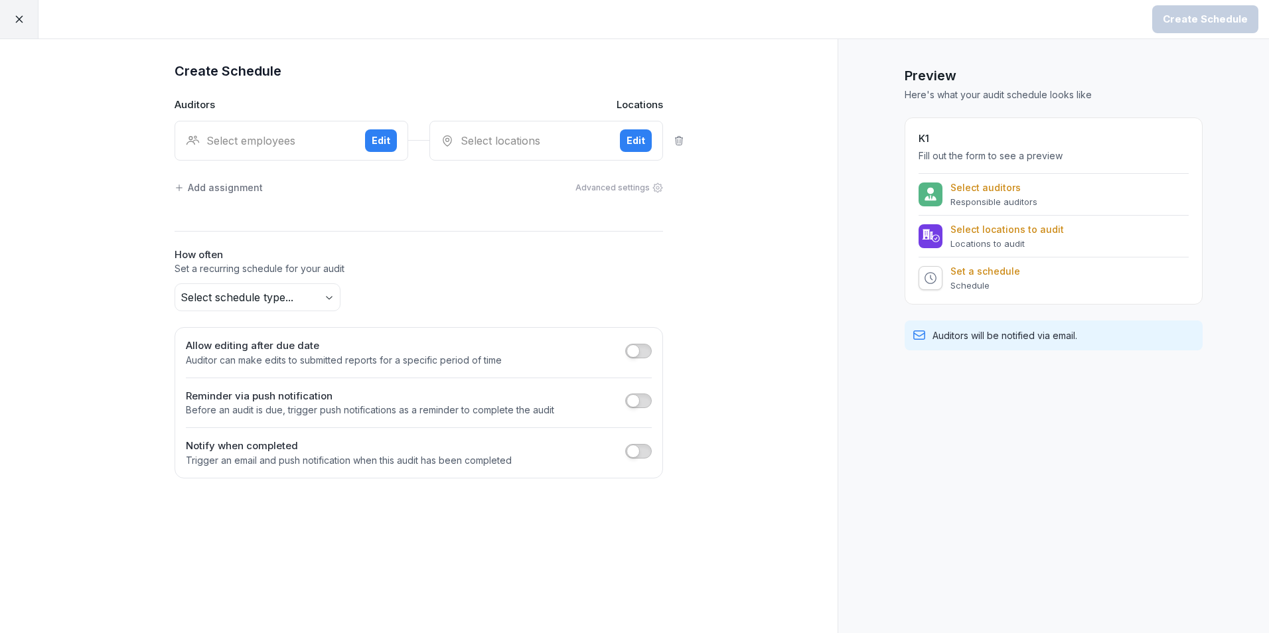
click at [316, 141] on div "Select employees" at bounding box center [270, 141] width 169 height 16
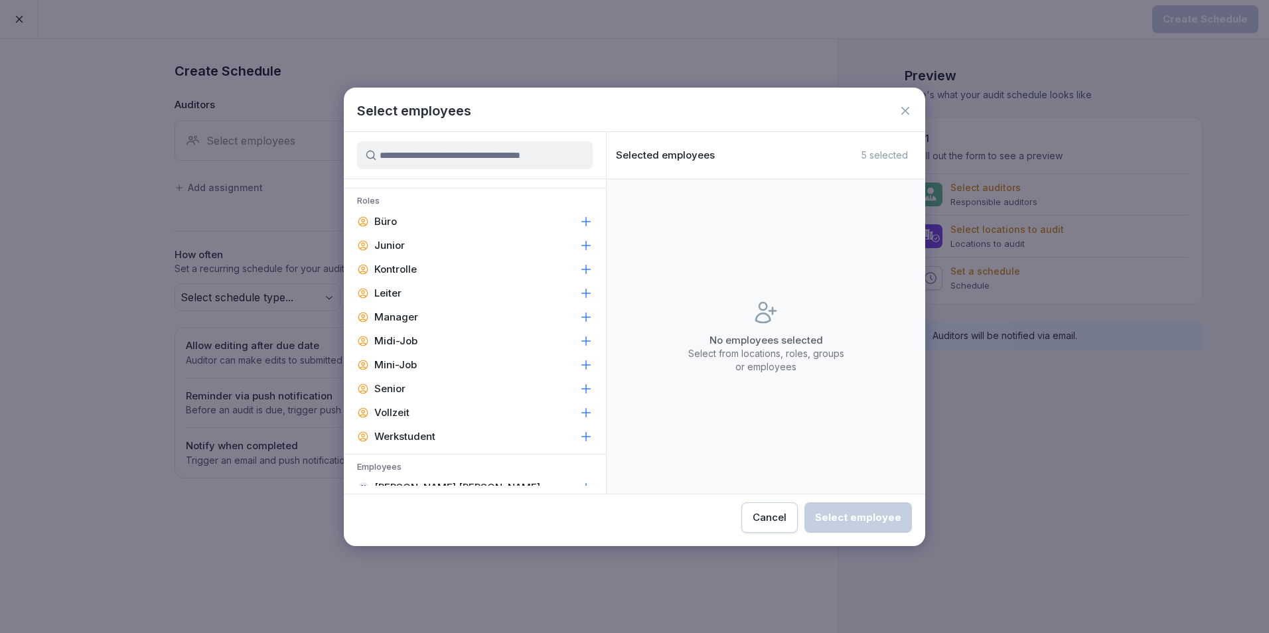
scroll to position [66, 0]
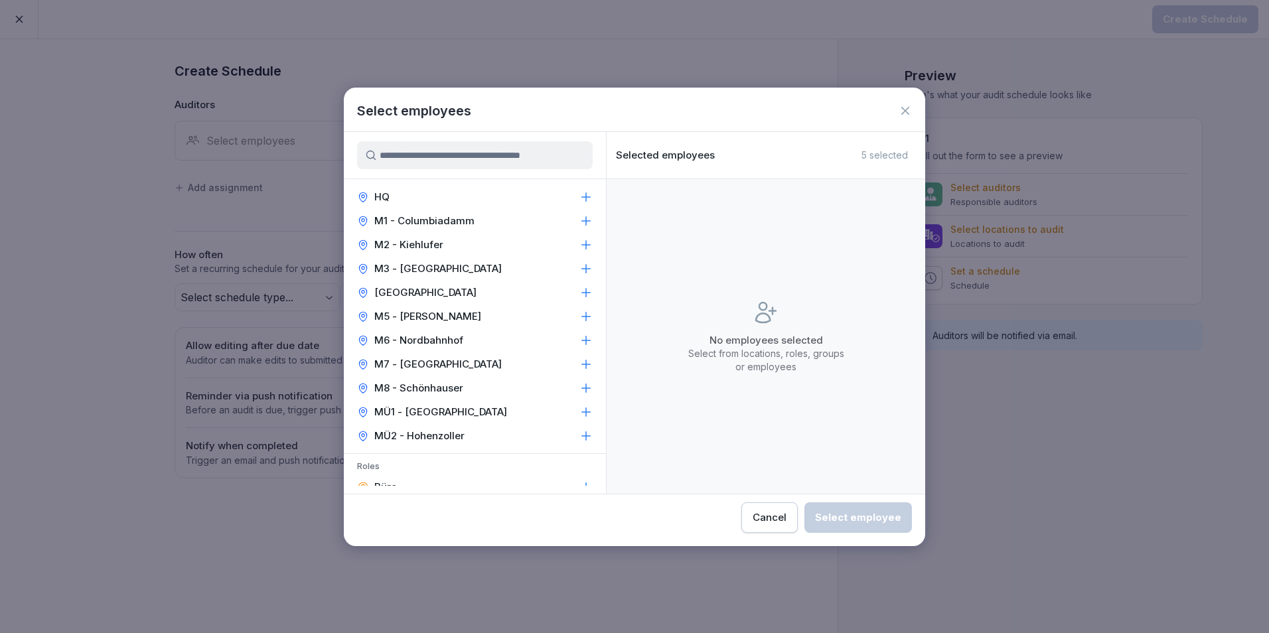
click at [478, 154] on input at bounding box center [475, 155] width 236 height 28
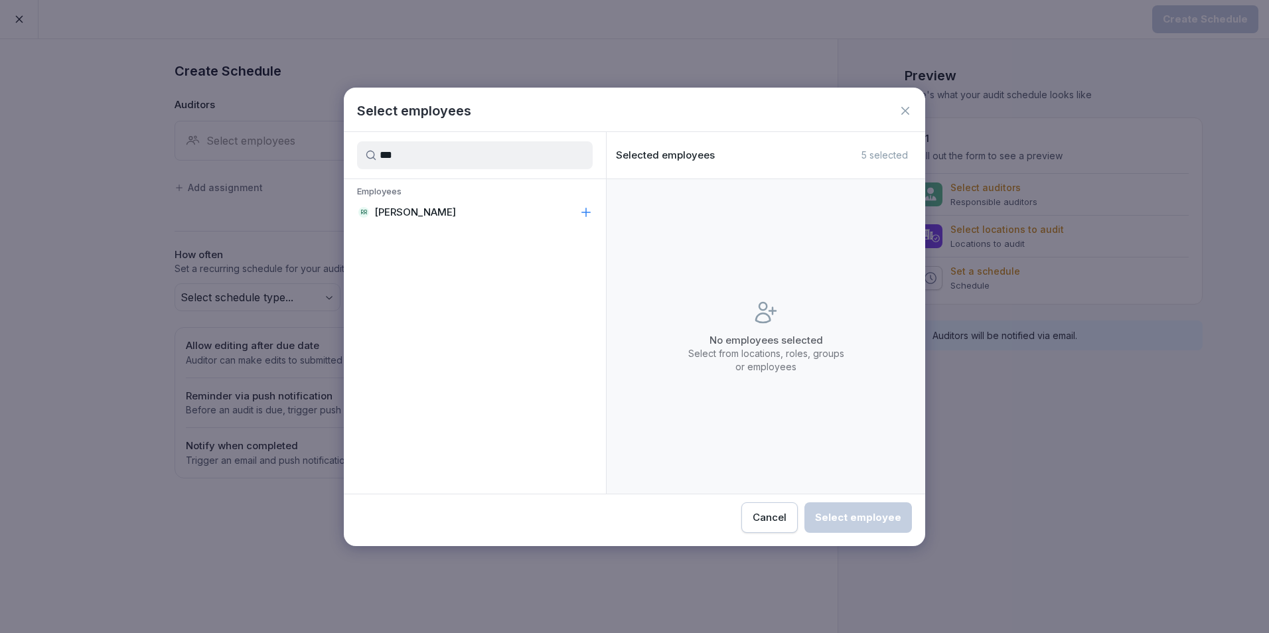
scroll to position [0, 0]
type input "****"
click at [433, 213] on p "[PERSON_NAME]" at bounding box center [415, 212] width 82 height 13
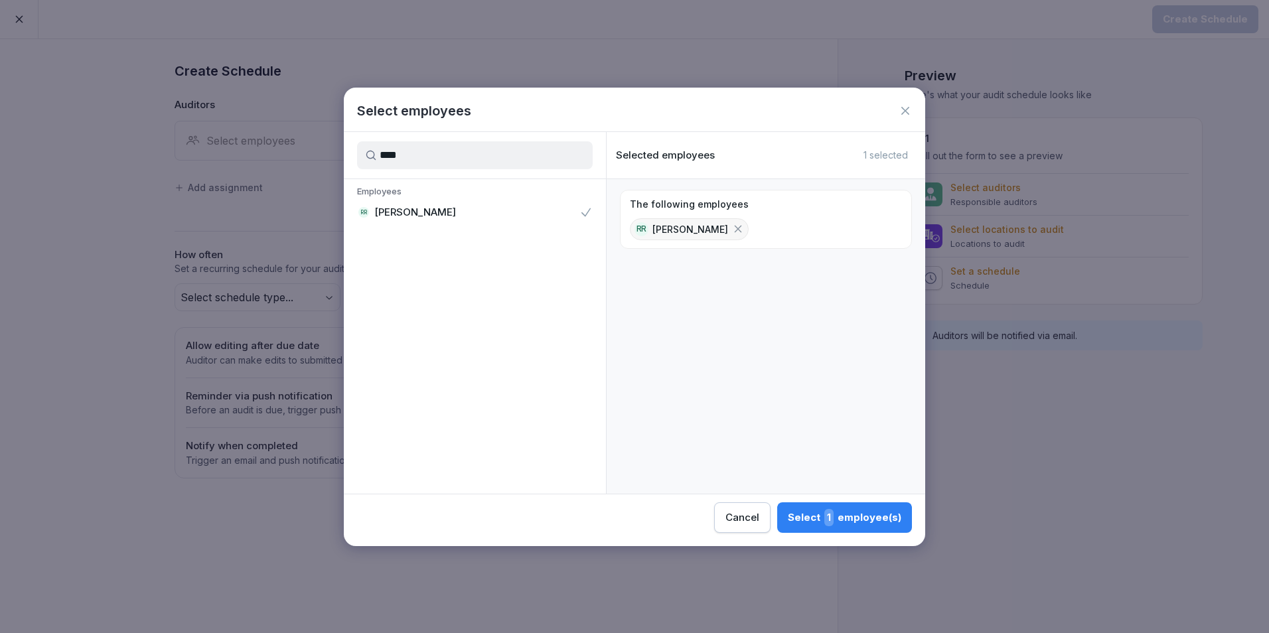
click at [864, 512] on div "Select 1 employee(s)" at bounding box center [844, 517] width 113 height 17
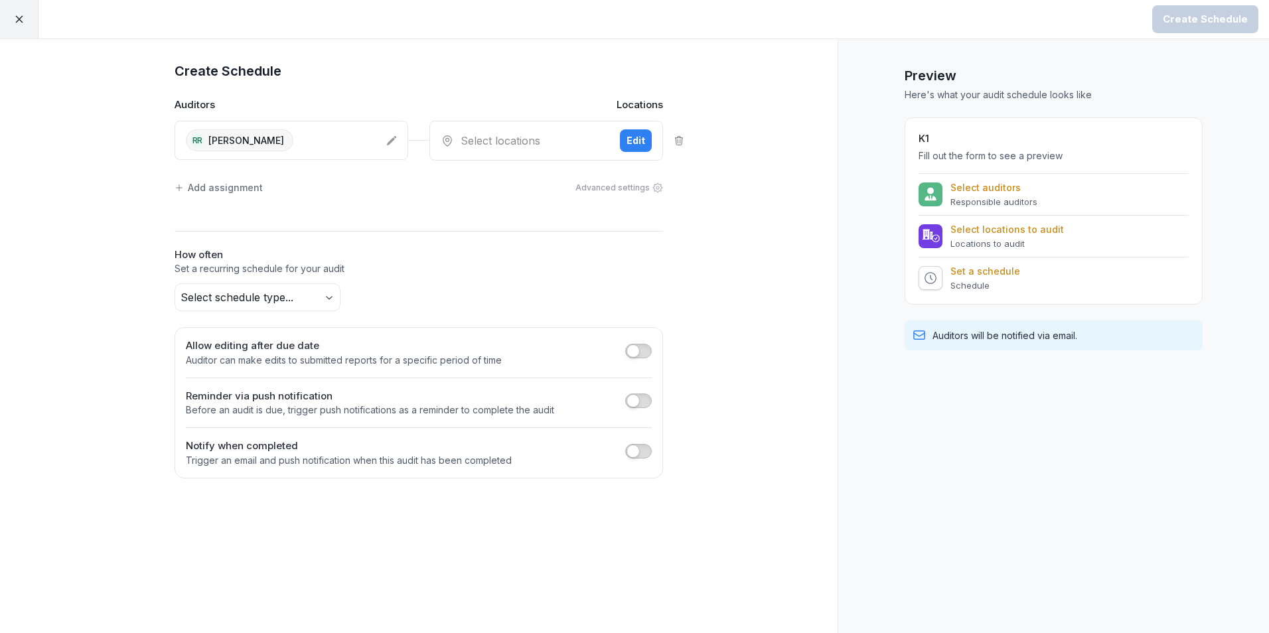
click at [477, 141] on div "Select locations" at bounding box center [525, 141] width 169 height 16
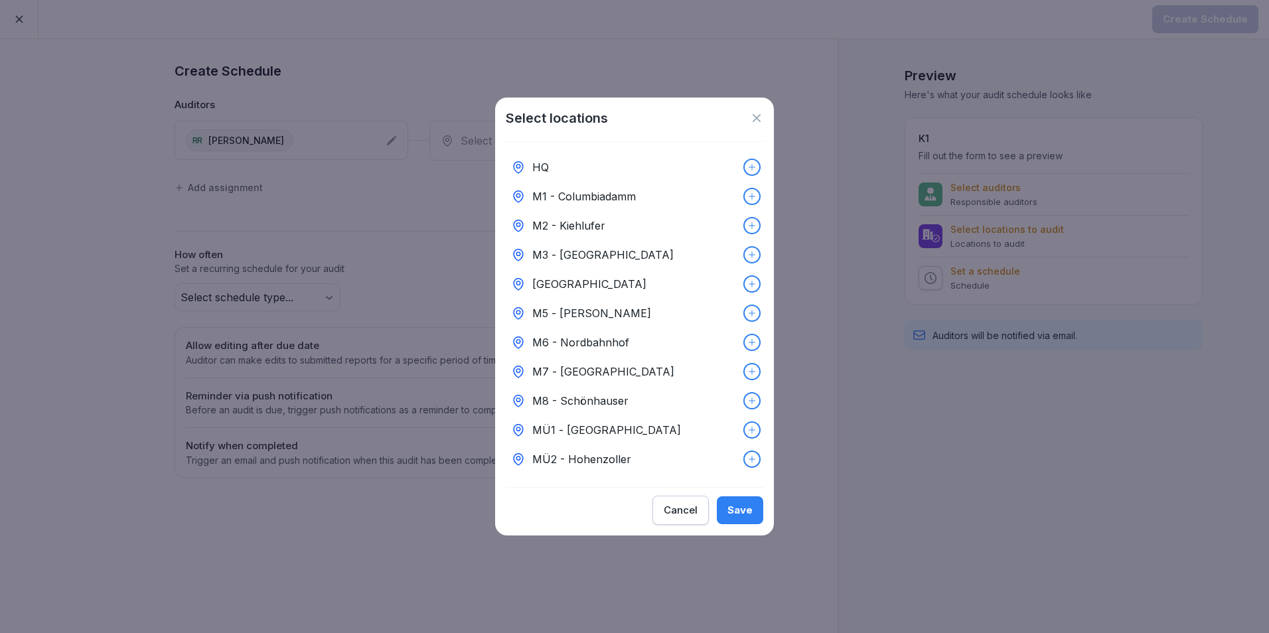
click at [610, 344] on p "M6 - Nordbahnhof" at bounding box center [580, 342] width 97 height 16
click at [742, 518] on div "Save" at bounding box center [739, 510] width 25 height 15
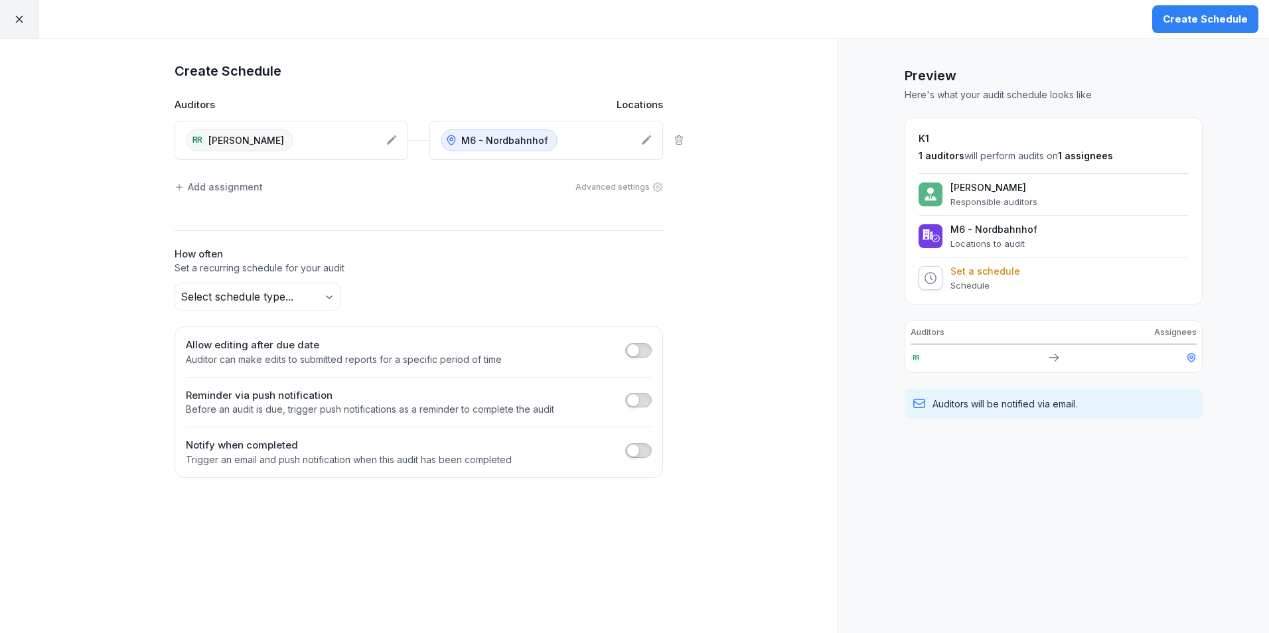
click at [1184, 13] on div "Create Schedule" at bounding box center [1204, 19] width 85 height 15
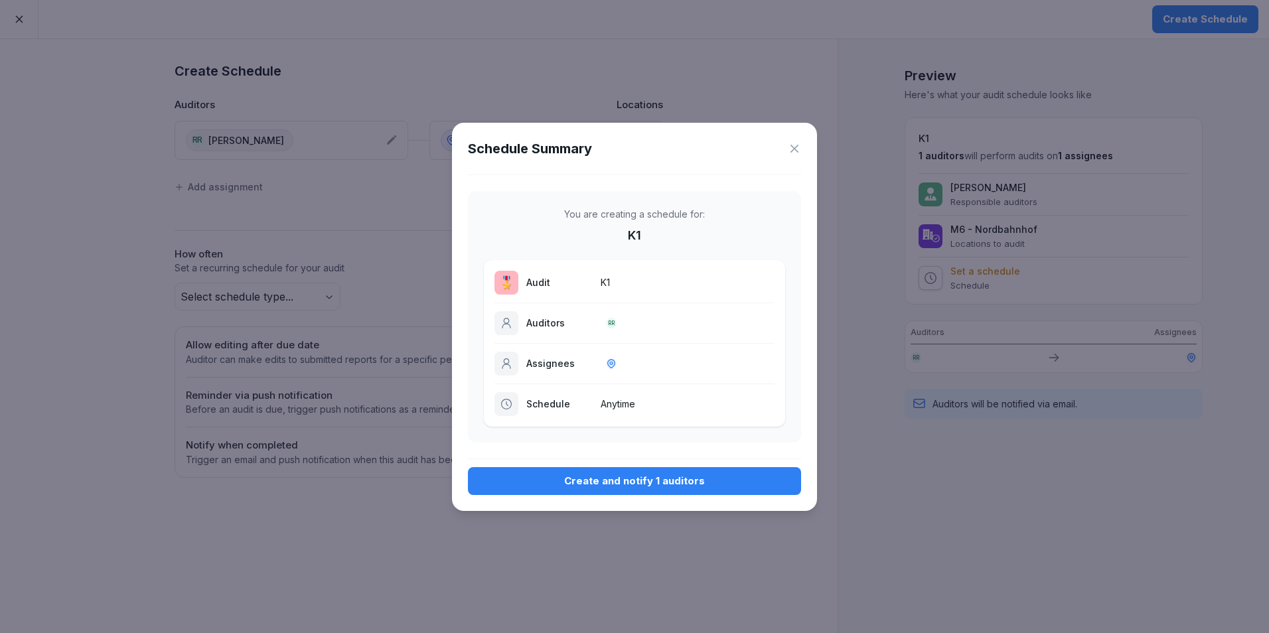
click at [694, 474] on div "Create and notify 1 auditors" at bounding box center [634, 481] width 312 height 15
click at [797, 145] on icon at bounding box center [794, 149] width 8 height 8
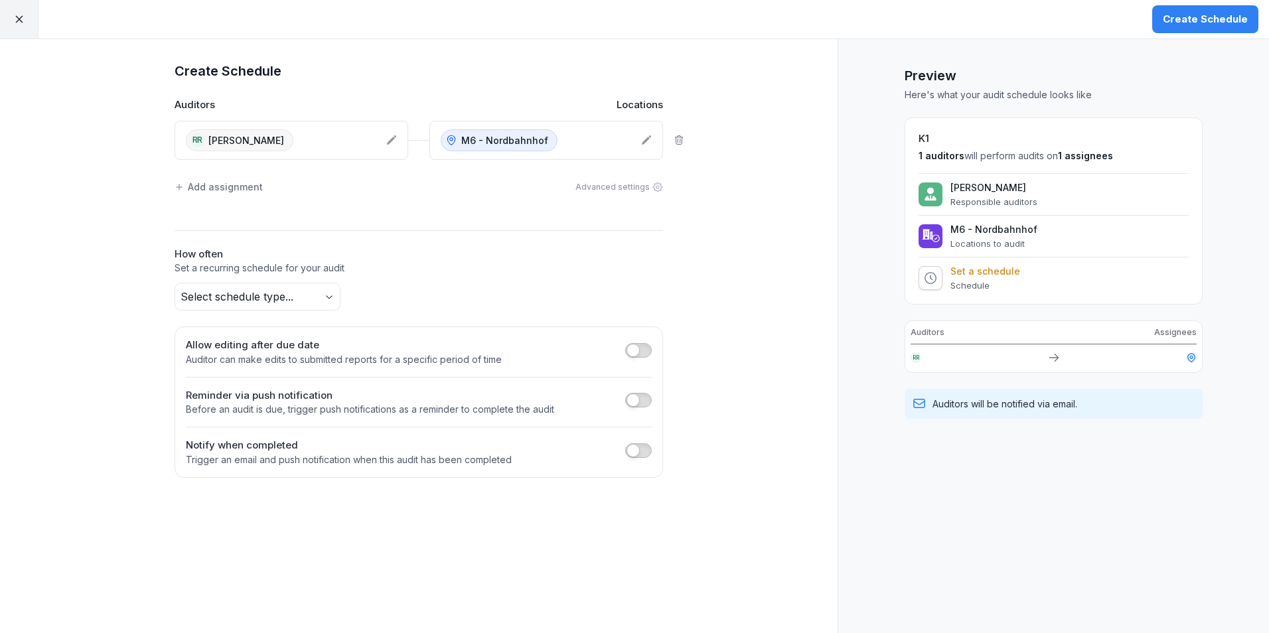
click at [300, 305] on body "Create Schedule Create Schedule Auditors Locations RR Rakshit Rakshit M6 - Nord…" at bounding box center [634, 316] width 1269 height 633
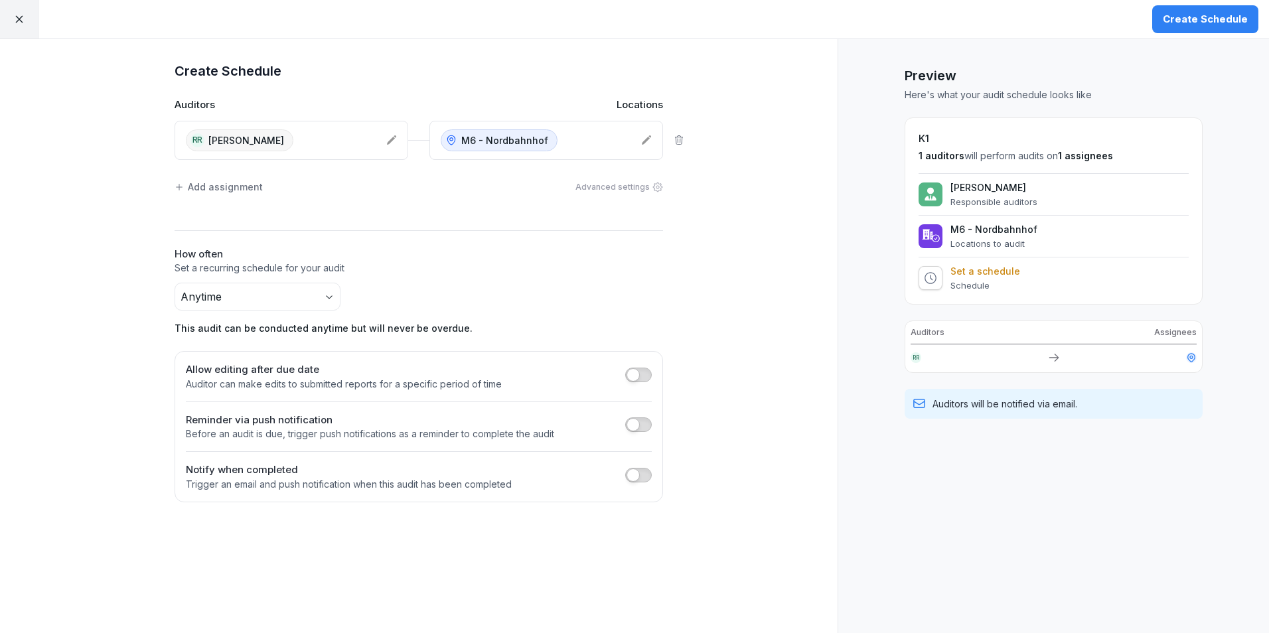
click at [1172, 19] on div "Create Schedule" at bounding box center [1204, 19] width 85 height 15
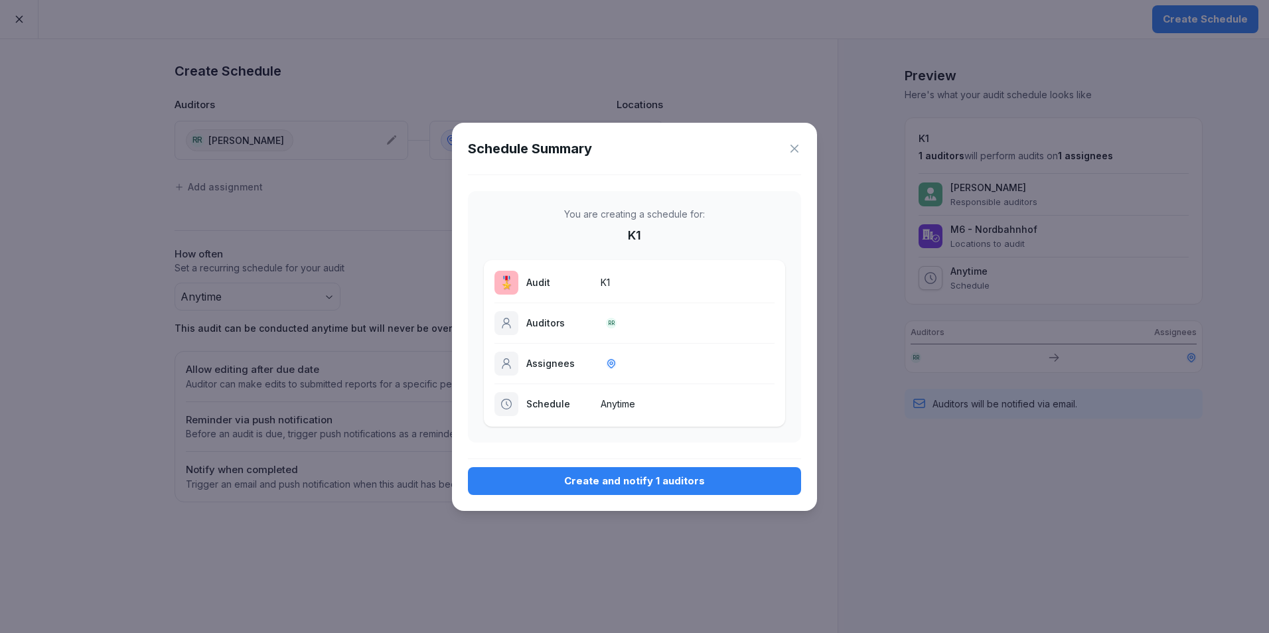
click at [654, 480] on div "Create and notify 1 auditors" at bounding box center [634, 481] width 312 height 15
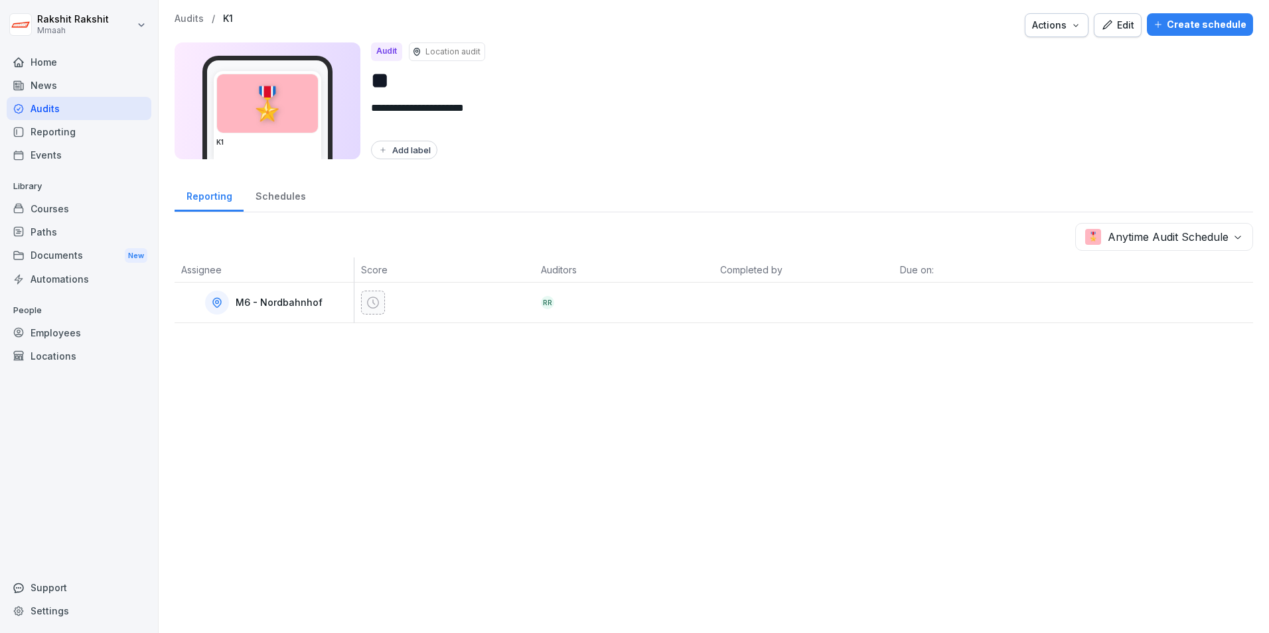
click at [88, 111] on div "Audits" at bounding box center [79, 108] width 145 height 23
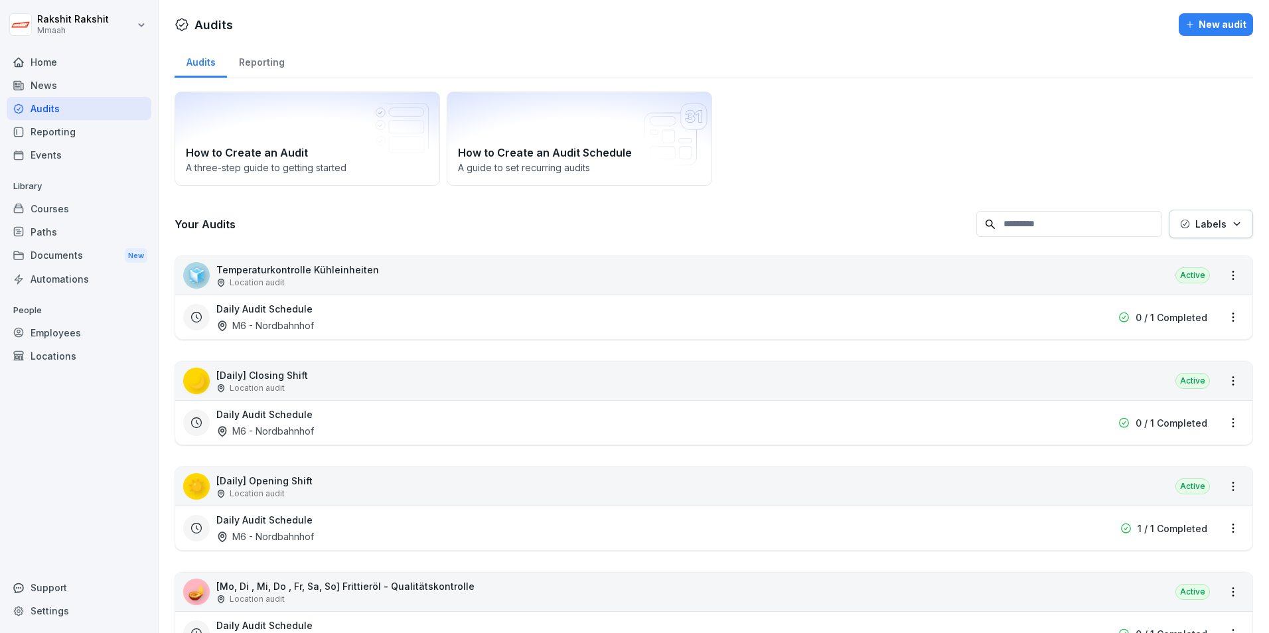
click at [1188, 31] on div "New audit" at bounding box center [1215, 24] width 61 height 15
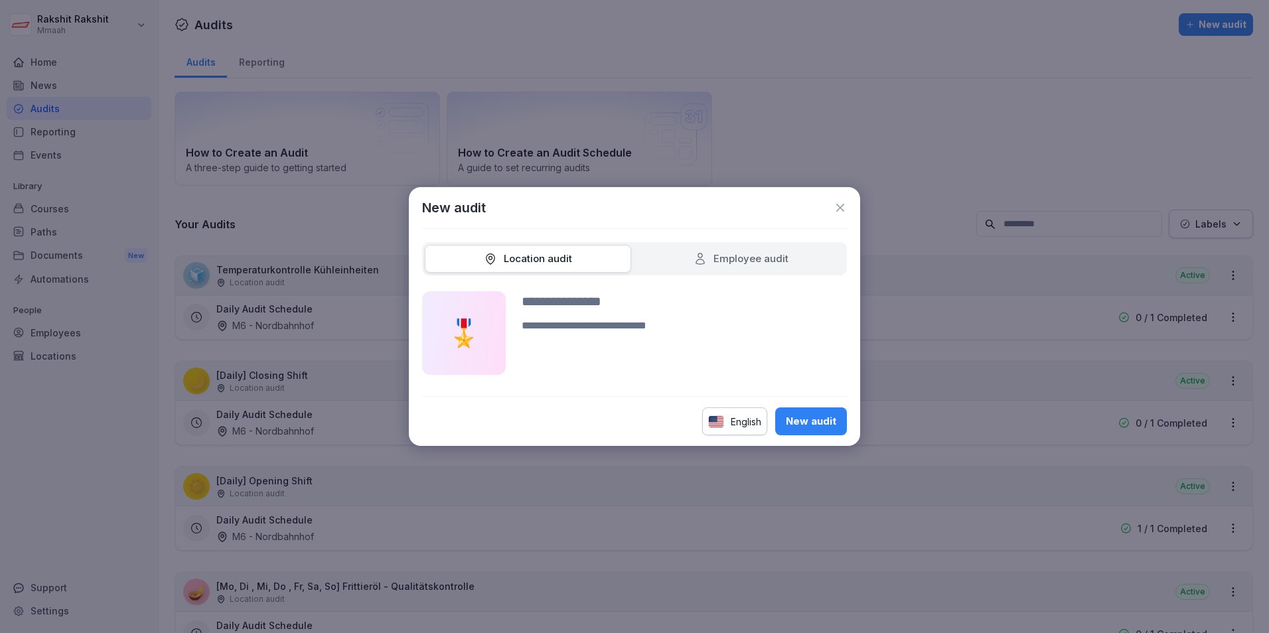
type input "*"
type input "*********"
click at [601, 346] on textarea at bounding box center [683, 346] width 325 height 57
click at [629, 330] on textarea "**********" at bounding box center [683, 346] width 325 height 57
type textarea "**********"
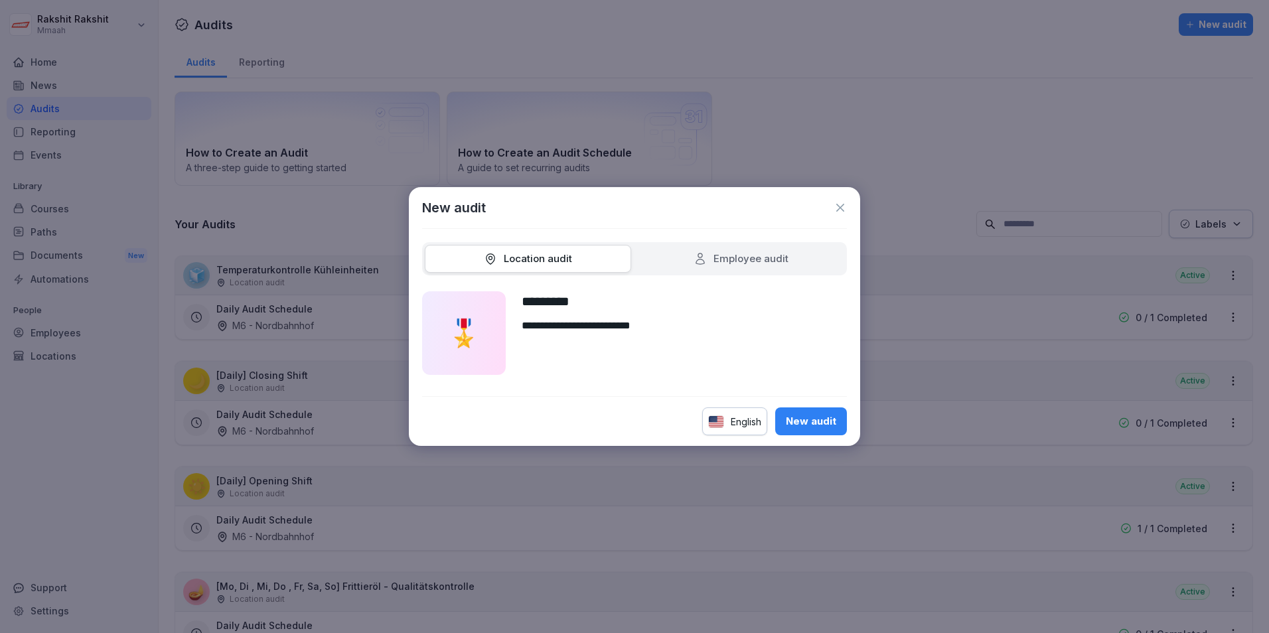
click at [803, 424] on div "New audit" at bounding box center [811, 421] width 50 height 15
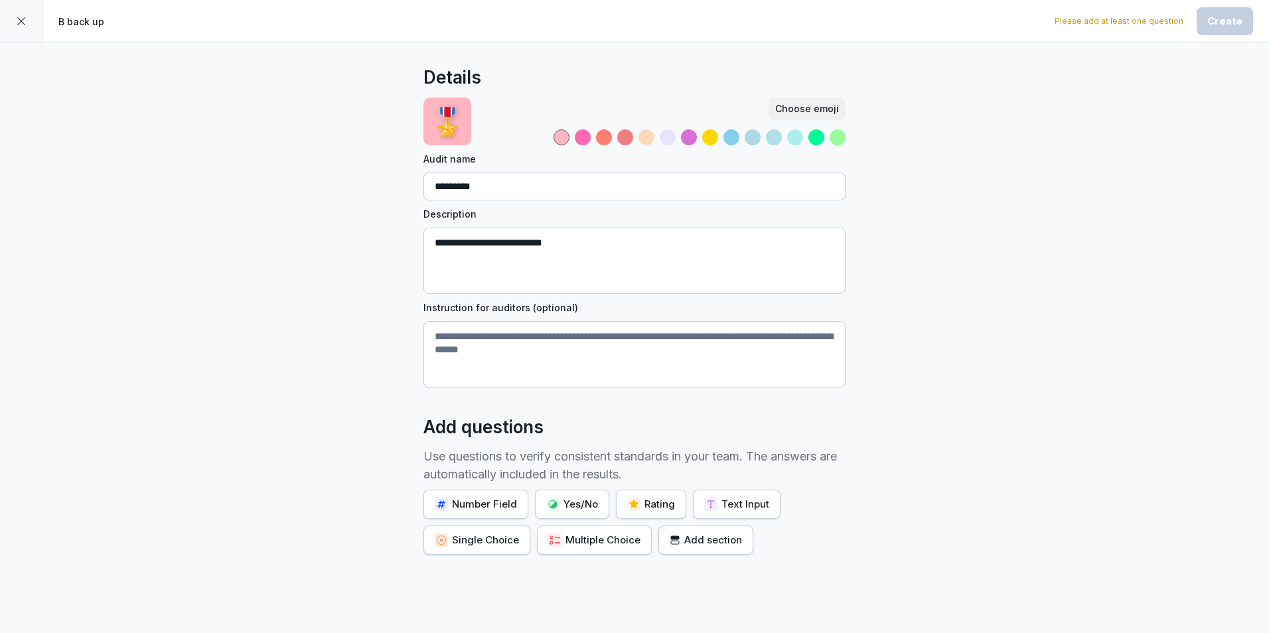
click at [585, 502] on div "Yes/No" at bounding box center [572, 504] width 52 height 15
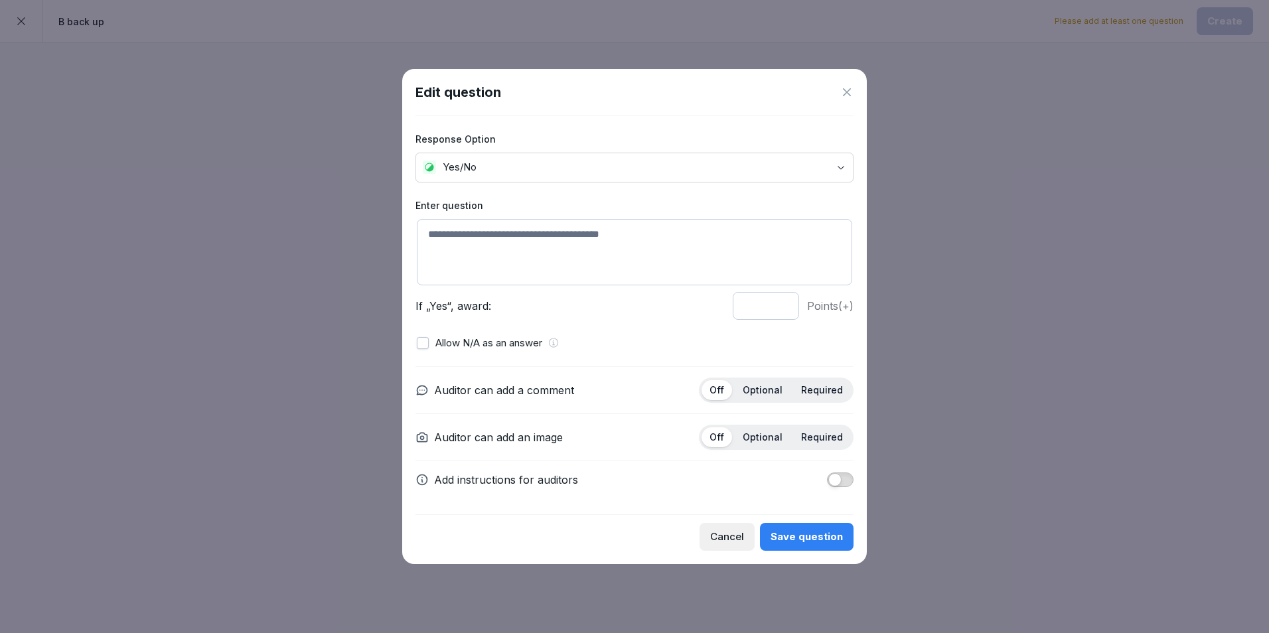
click at [532, 260] on textarea at bounding box center [634, 252] width 435 height 66
type textarea "*"
type textarea "**********"
click at [751, 378] on div "Off Optional Required" at bounding box center [776, 390] width 155 height 25
click at [753, 385] on div "Optional" at bounding box center [762, 390] width 56 height 20
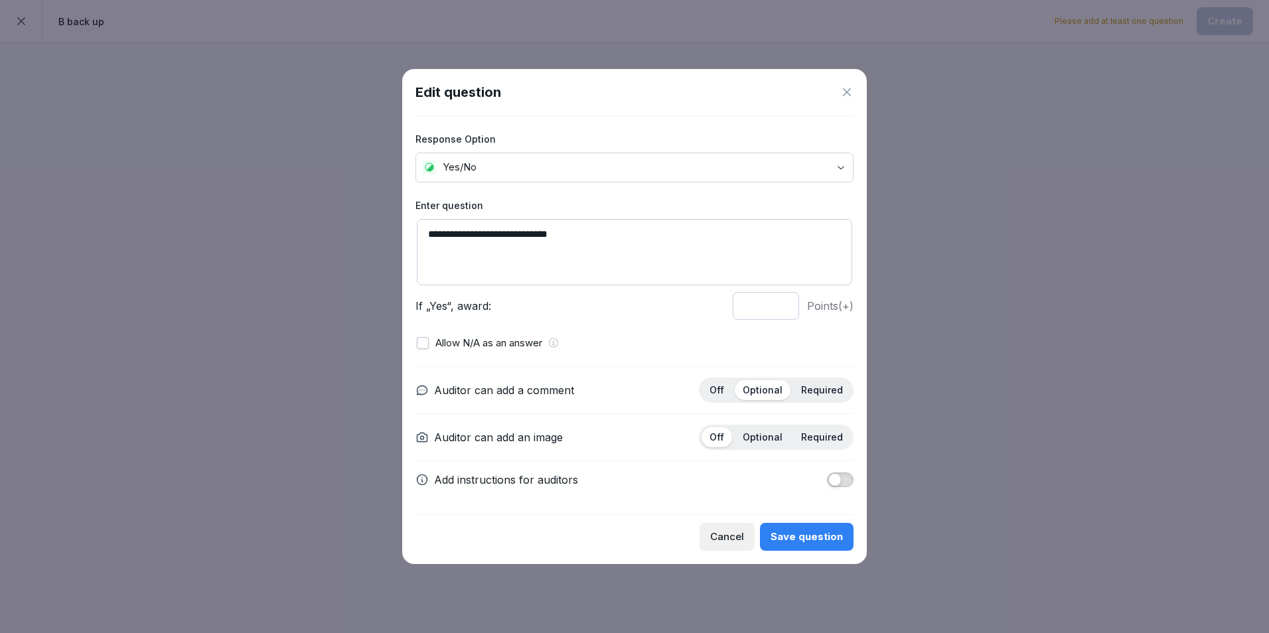
click at [819, 533] on div "Save question" at bounding box center [806, 536] width 72 height 15
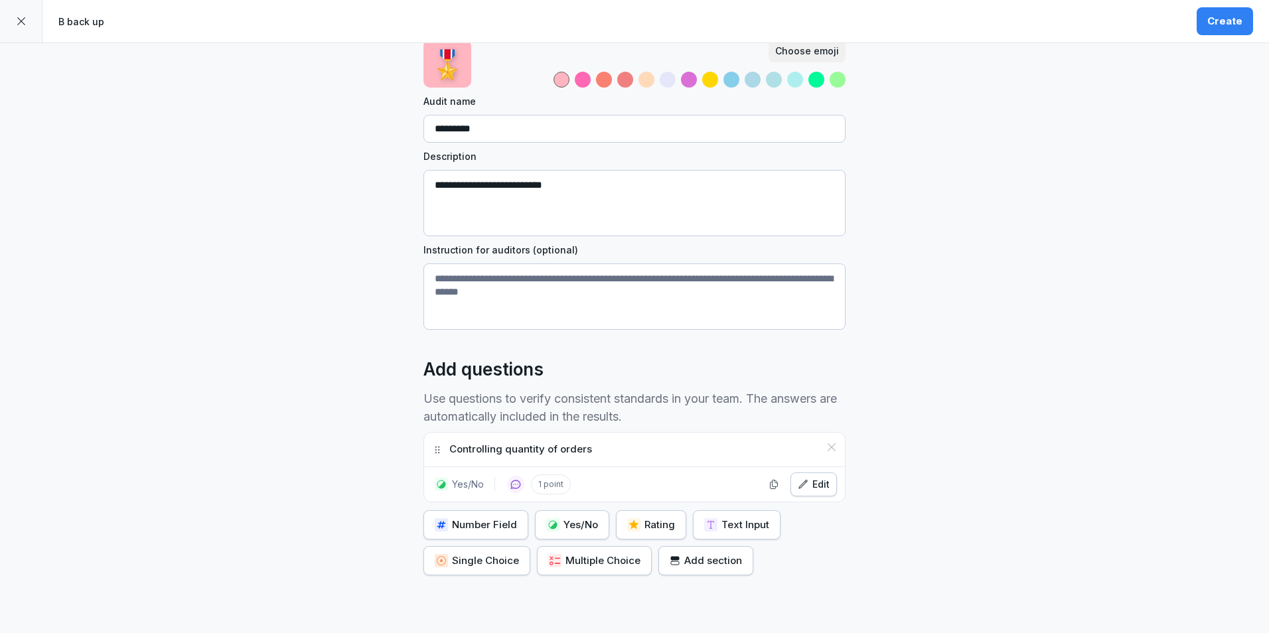
scroll to position [143, 0]
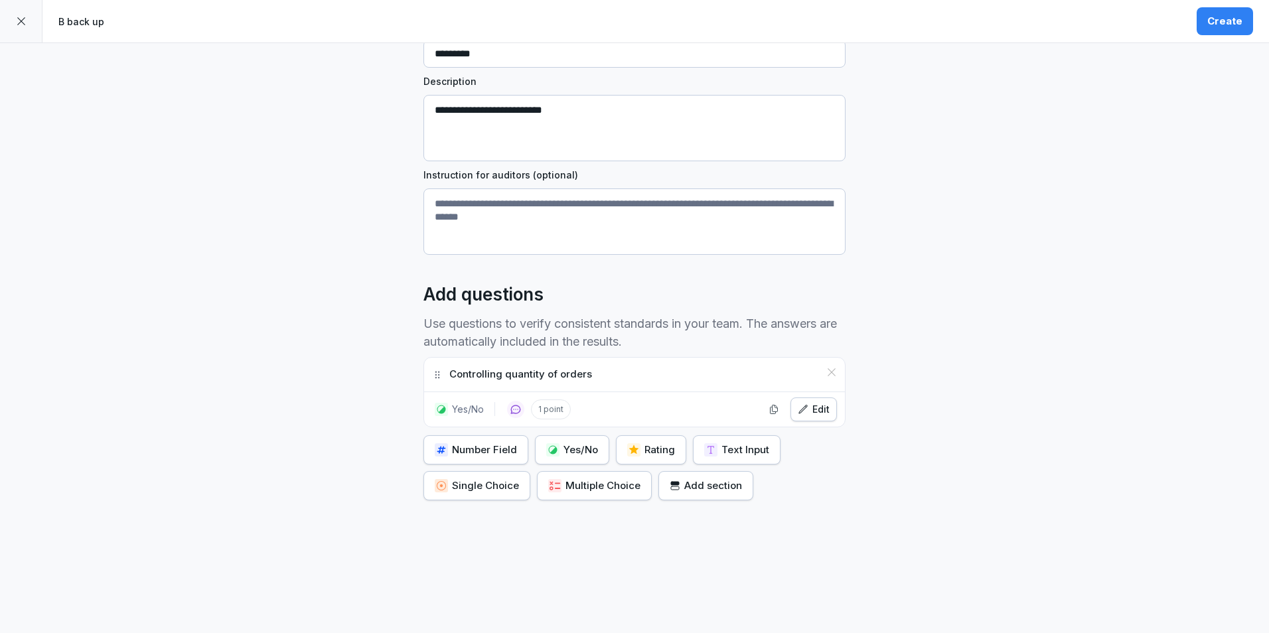
click at [587, 443] on div "Yes/No" at bounding box center [572, 450] width 52 height 15
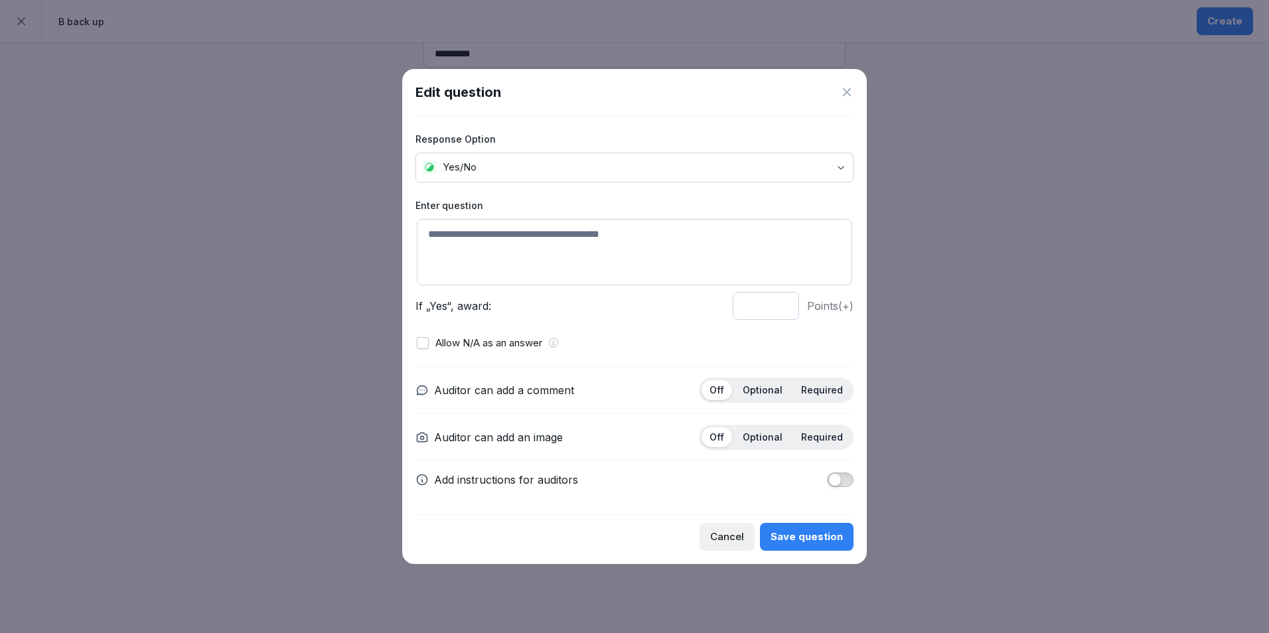
click at [540, 278] on textarea at bounding box center [634, 252] width 435 height 66
type textarea "**********"
click at [748, 390] on p "Optional" at bounding box center [762, 390] width 40 height 12
click at [813, 545] on button "Save question" at bounding box center [807, 537] width 94 height 28
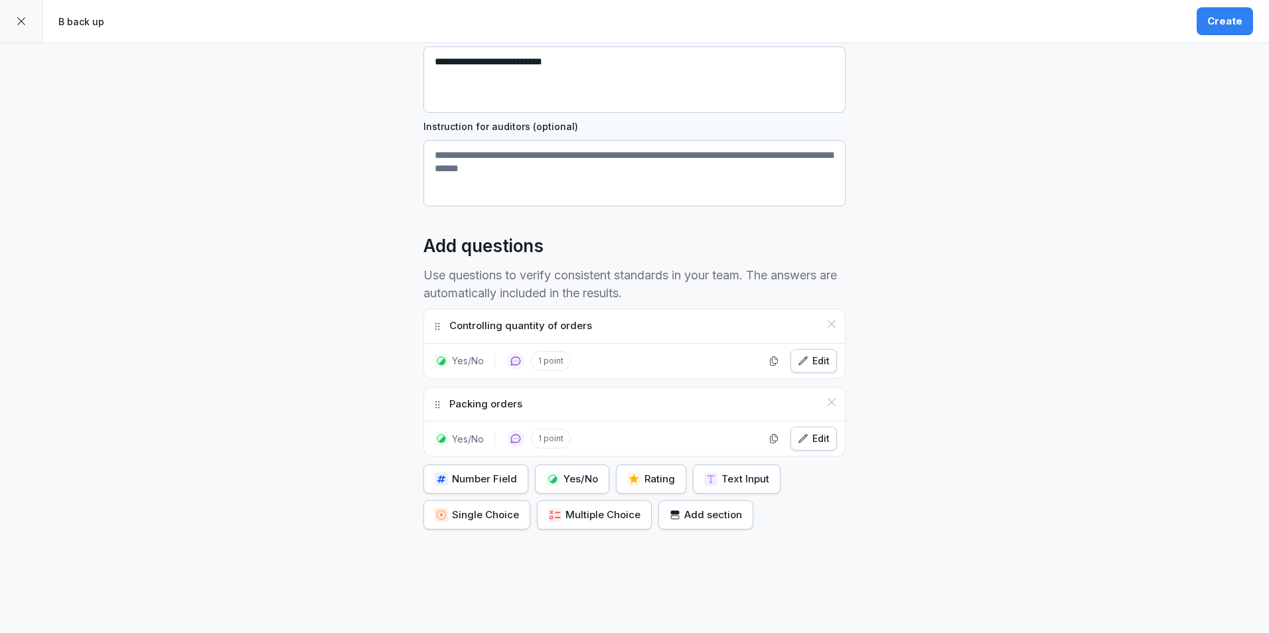
scroll to position [220, 0]
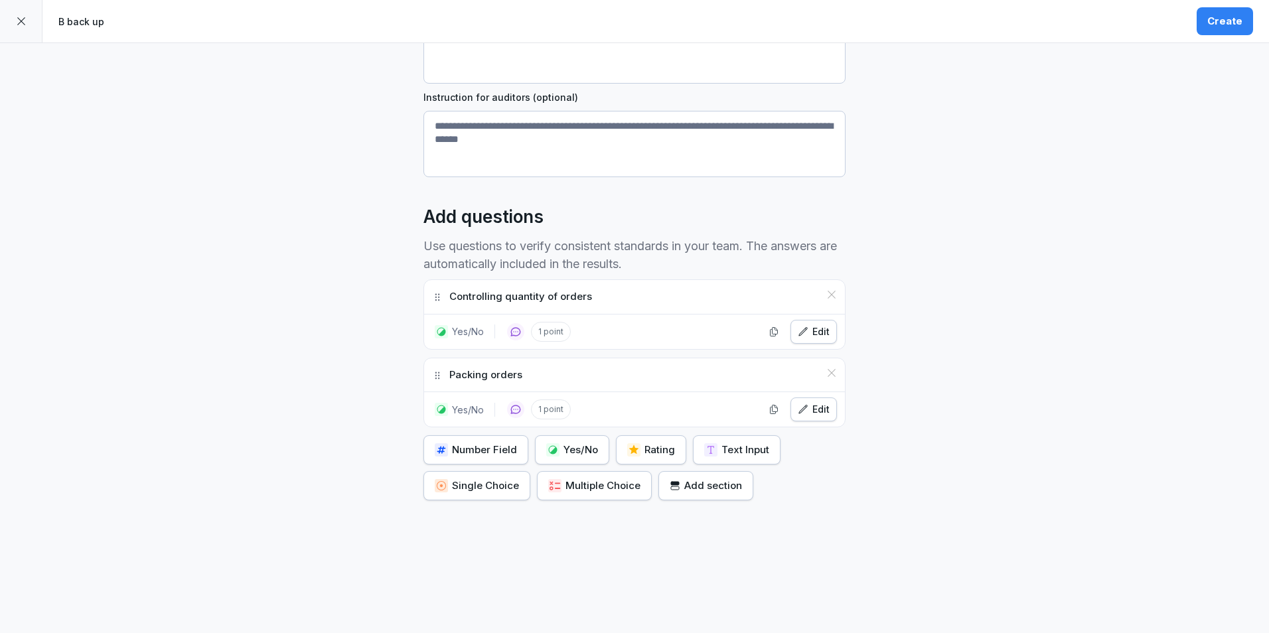
click at [571, 435] on button "Yes/No" at bounding box center [572, 449] width 74 height 29
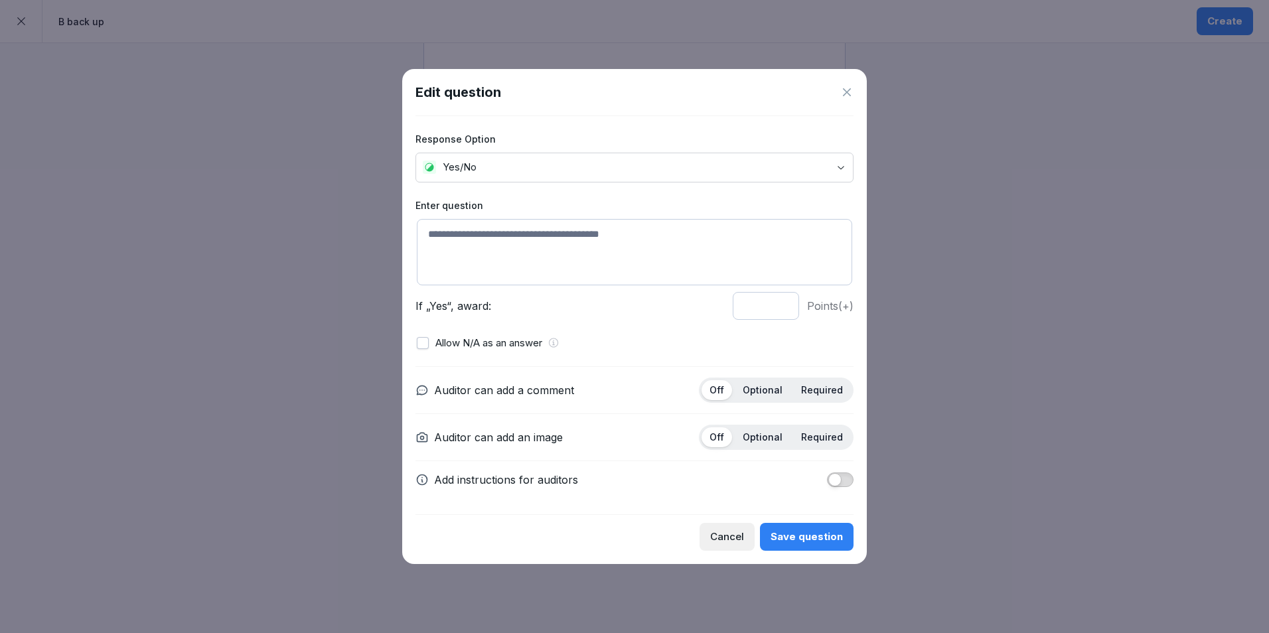
click at [532, 243] on textarea at bounding box center [634, 252] width 435 height 66
type textarea "**********"
click at [754, 378] on div "Off Optional Required" at bounding box center [776, 390] width 155 height 25
click at [754, 387] on p "Optional" at bounding box center [762, 390] width 40 height 12
click at [797, 541] on div "Save question" at bounding box center [806, 536] width 72 height 15
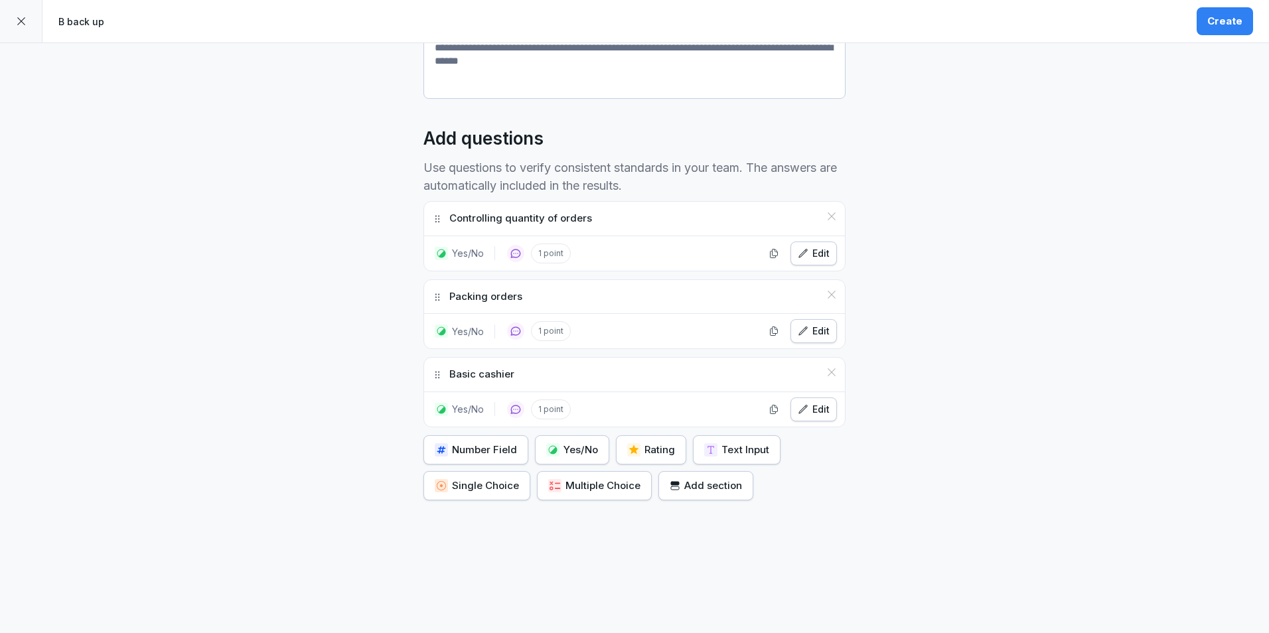
scroll to position [299, 0]
click at [570, 443] on div "Yes/No" at bounding box center [572, 450] width 52 height 15
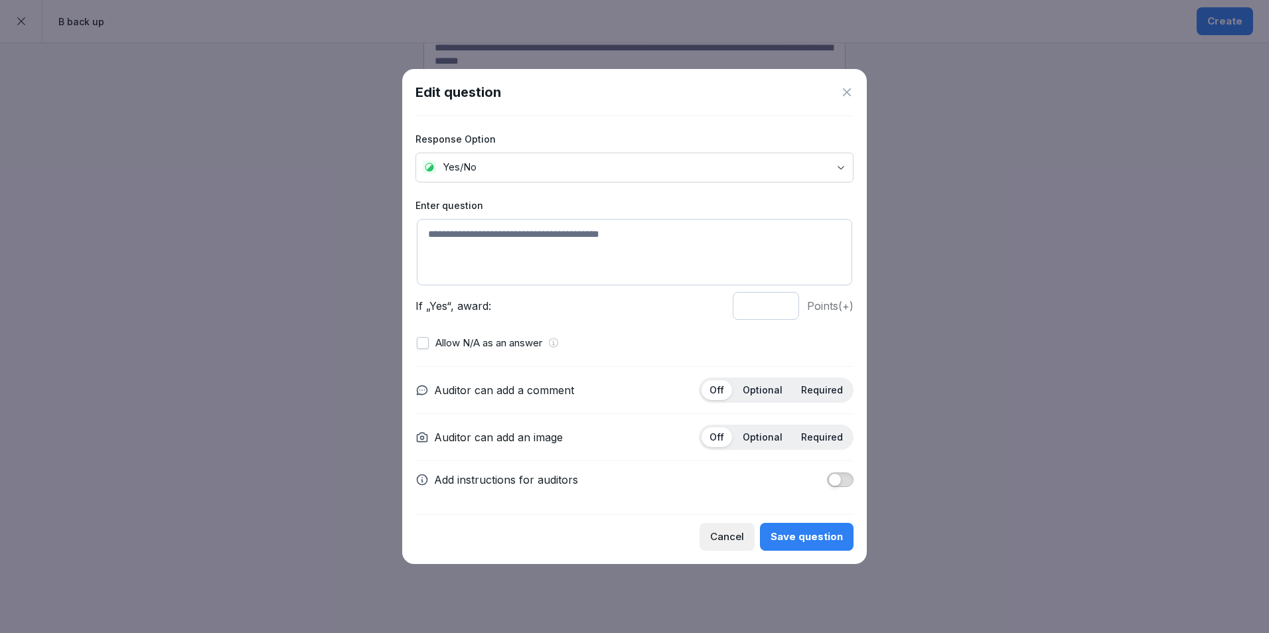
click at [569, 259] on textarea at bounding box center [634, 252] width 435 height 66
type textarea "**********"
click at [773, 388] on p "Optional" at bounding box center [762, 390] width 40 height 12
click at [790, 526] on button "Save question" at bounding box center [807, 537] width 94 height 28
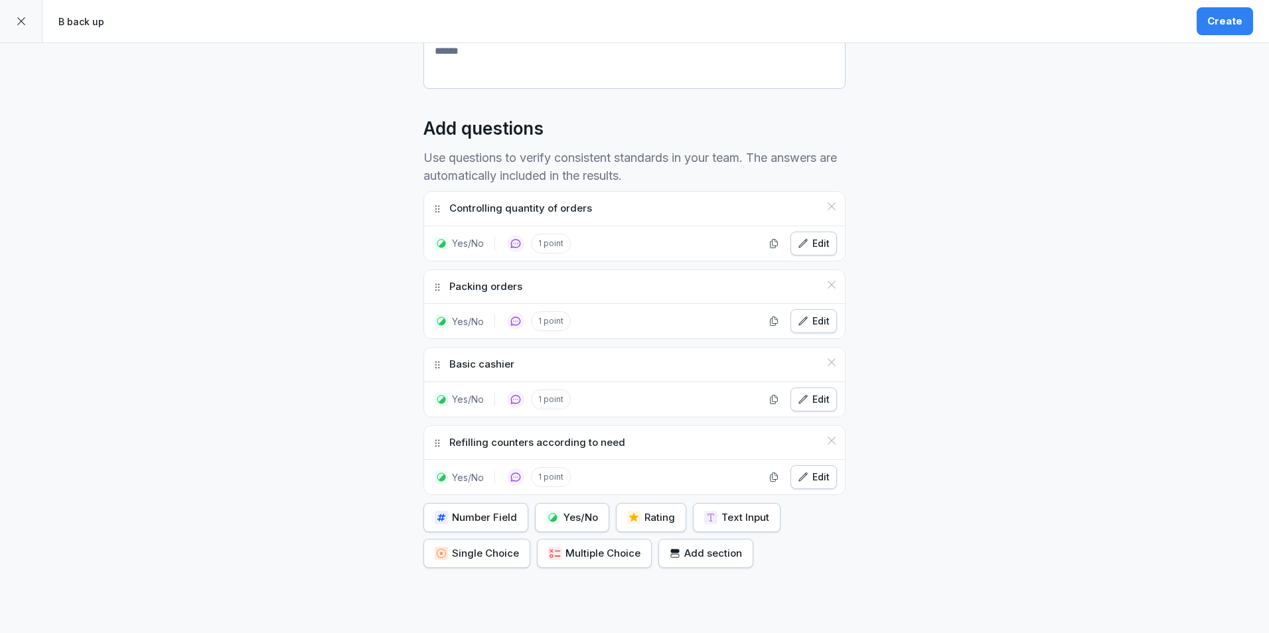
click at [581, 521] on div "Yes/No" at bounding box center [572, 517] width 52 height 15
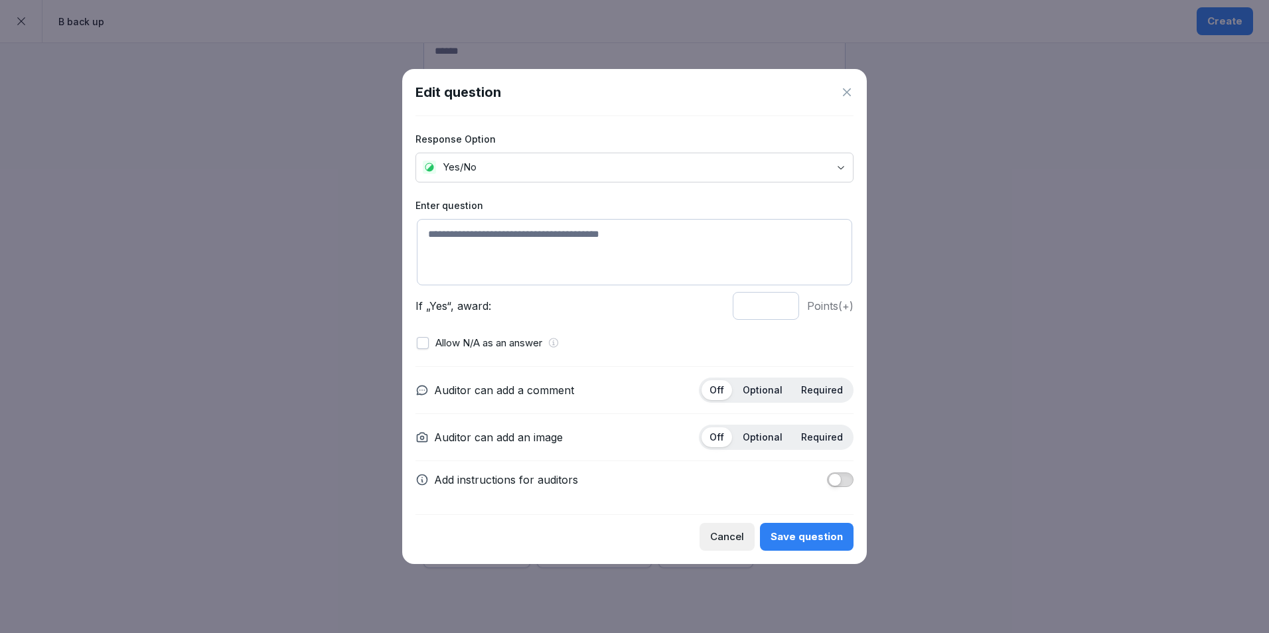
click at [603, 249] on textarea at bounding box center [634, 252] width 435 height 66
type textarea "**********"
click at [774, 389] on p "Optional" at bounding box center [762, 390] width 40 height 12
click at [798, 545] on button "Save question" at bounding box center [807, 537] width 94 height 28
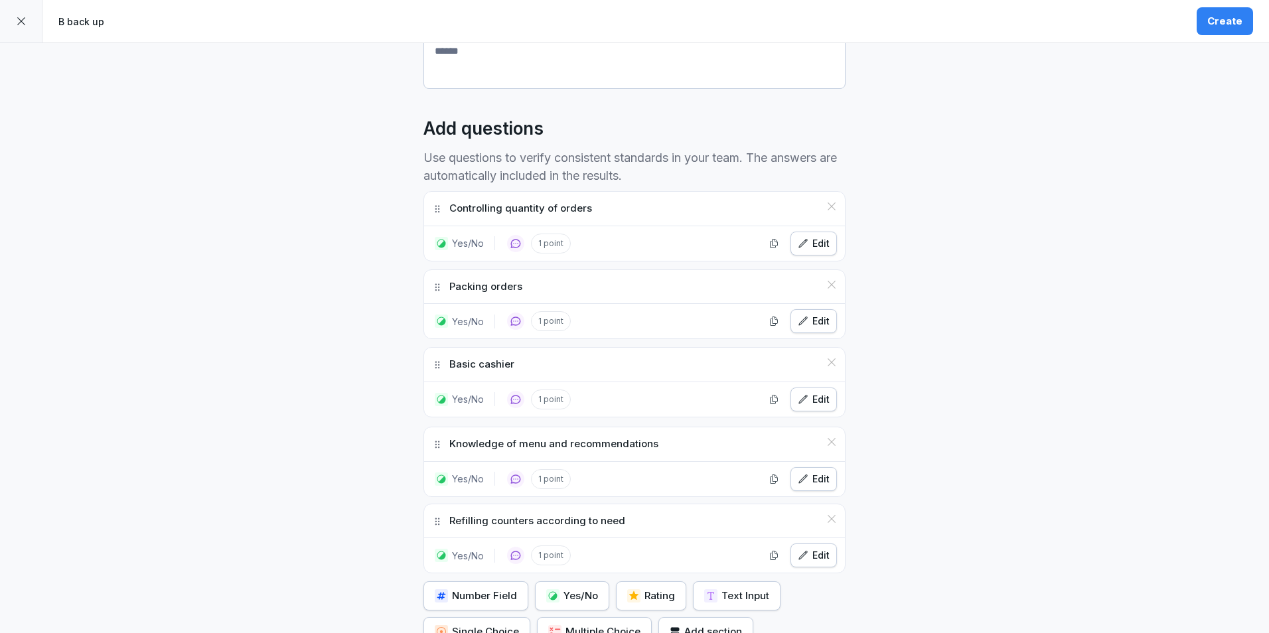
drag, startPoint x: 435, startPoint y: 525, endPoint x: 433, endPoint y: 449, distance: 76.3
click at [433, 449] on icon at bounding box center [437, 444] width 11 height 11
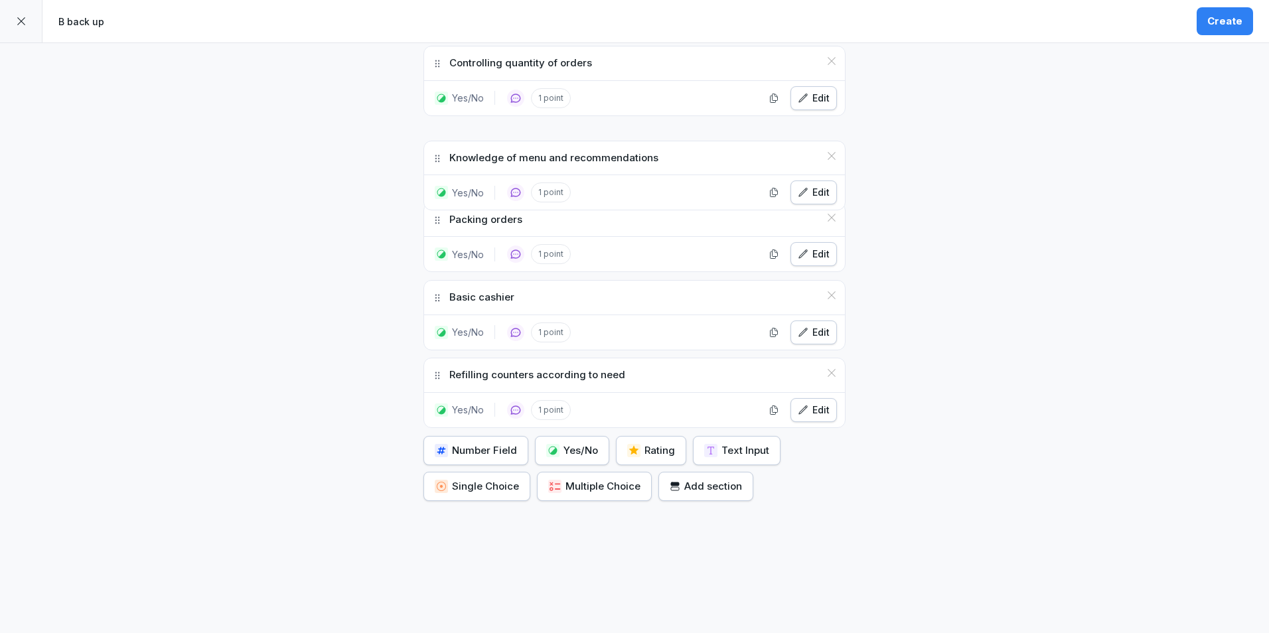
scroll to position [431, 0]
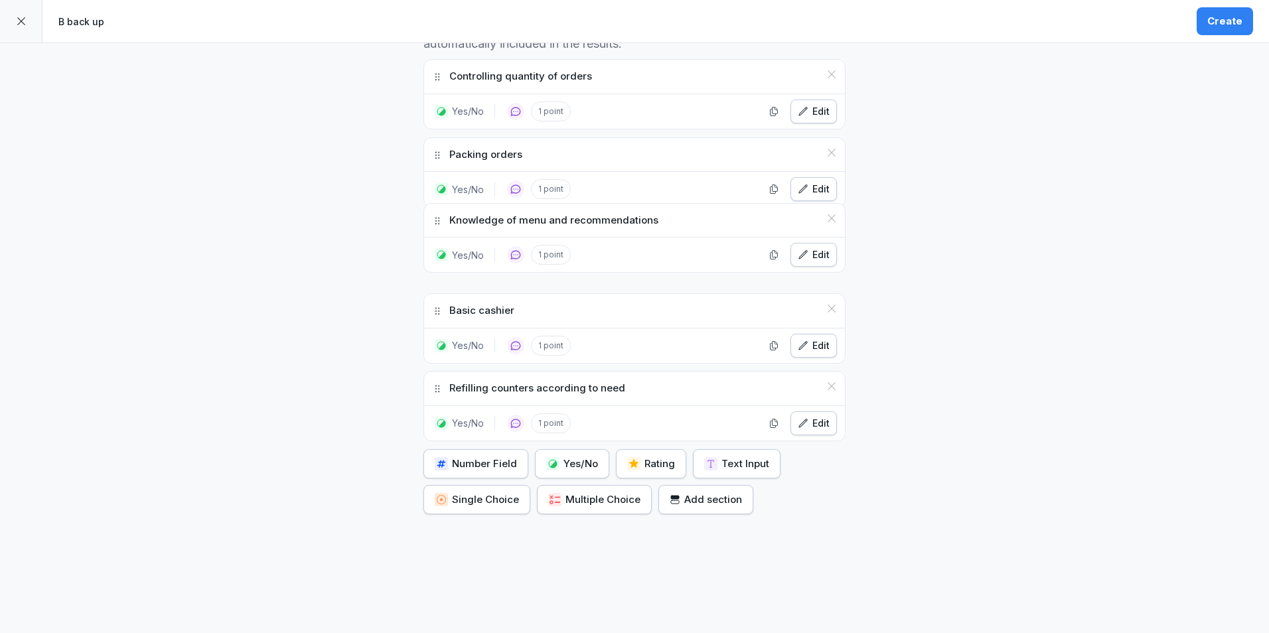
drag, startPoint x: 433, startPoint y: 290, endPoint x: 453, endPoint y: 225, distance: 68.0
click at [453, 225] on div "Knowledge of menu and recommendations" at bounding box center [634, 221] width 421 height 34
click at [816, 187] on div "Edit" at bounding box center [814, 189] width 32 height 15
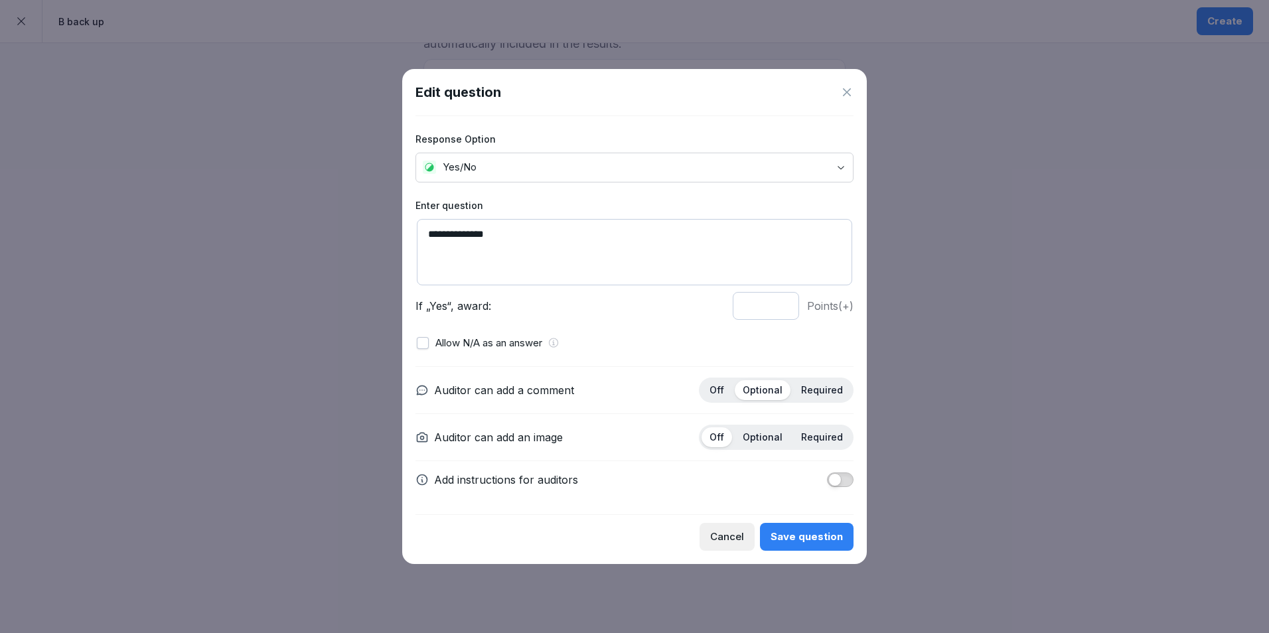
click at [519, 228] on textarea "**********" at bounding box center [634, 252] width 435 height 66
type textarea "**********"
click at [809, 535] on div "Save question" at bounding box center [806, 536] width 72 height 15
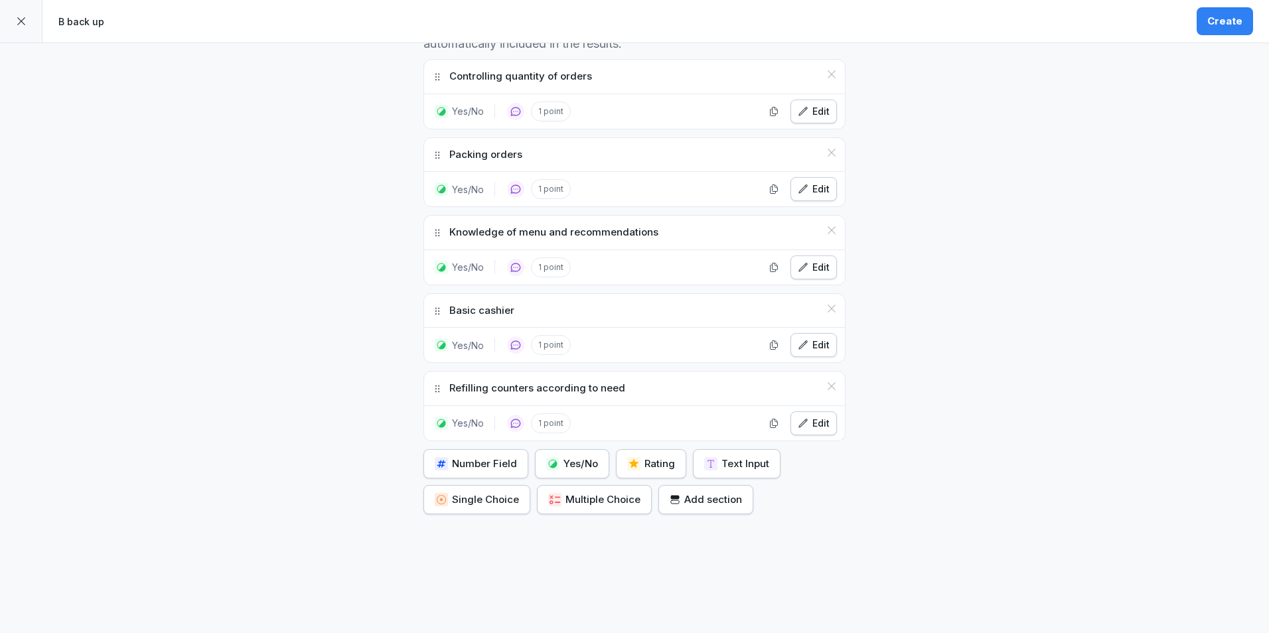
click at [594, 459] on button "Yes/No" at bounding box center [572, 463] width 74 height 29
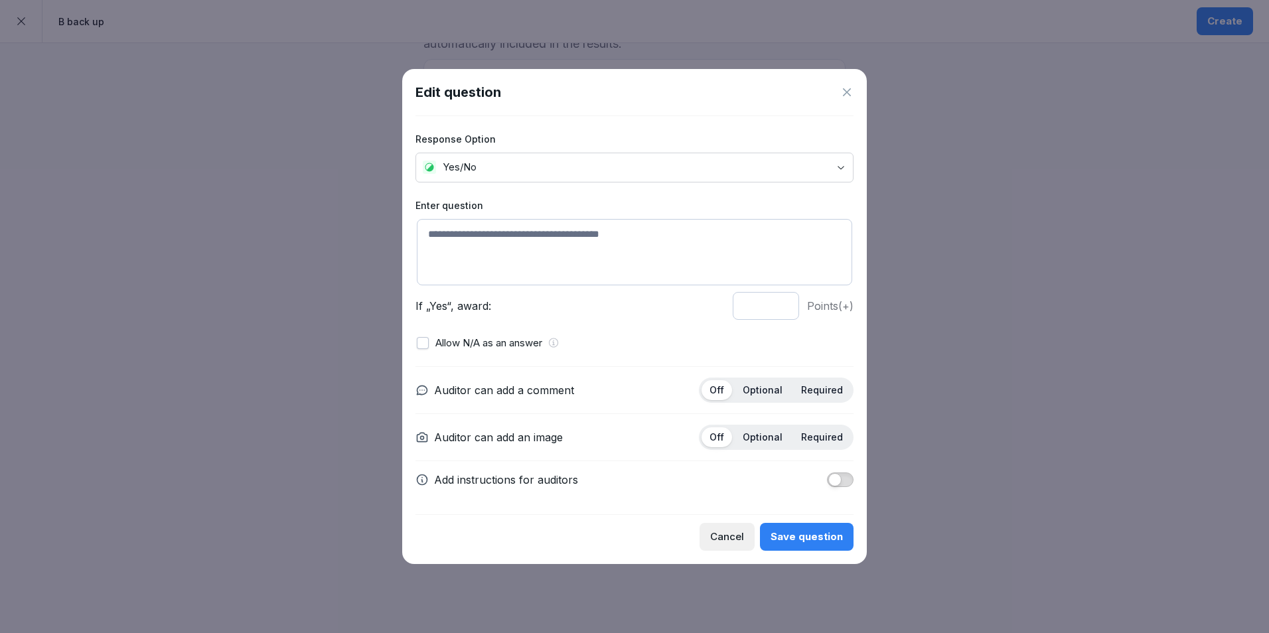
click at [592, 253] on textarea at bounding box center [634, 252] width 435 height 66
type textarea "**********"
click at [770, 388] on p "Optional" at bounding box center [762, 390] width 40 height 12
drag, startPoint x: 808, startPoint y: 534, endPoint x: 809, endPoint y: 525, distance: 9.4
click at [811, 536] on div "Save question" at bounding box center [806, 536] width 72 height 15
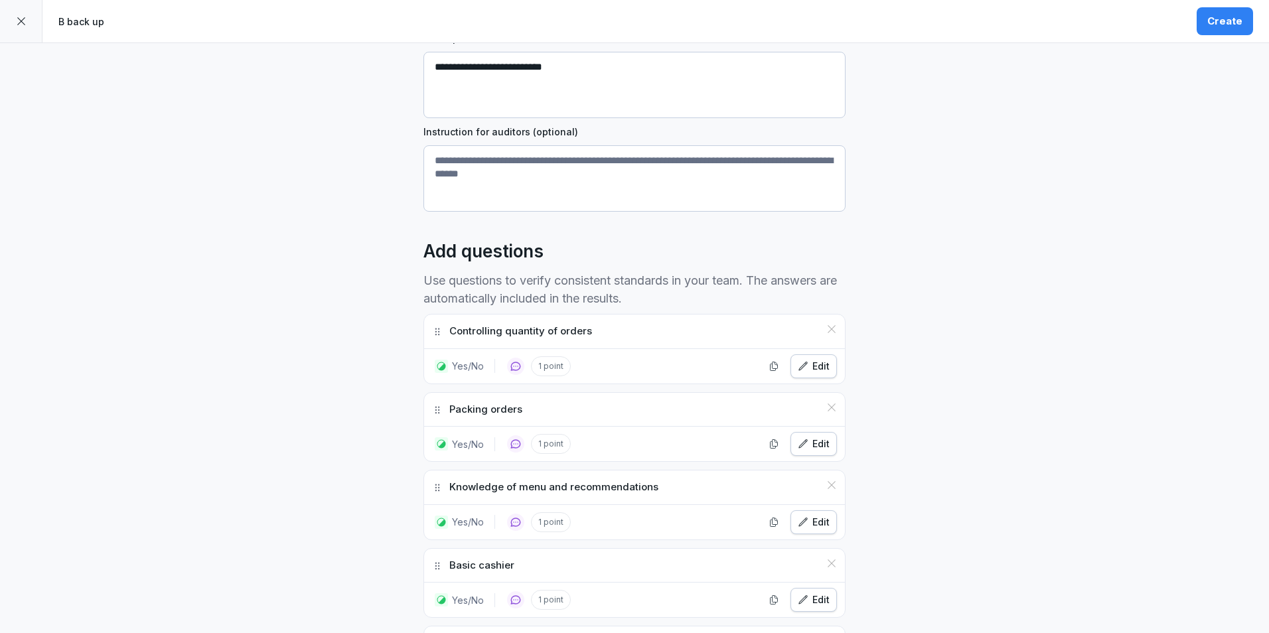
scroll to position [0, 0]
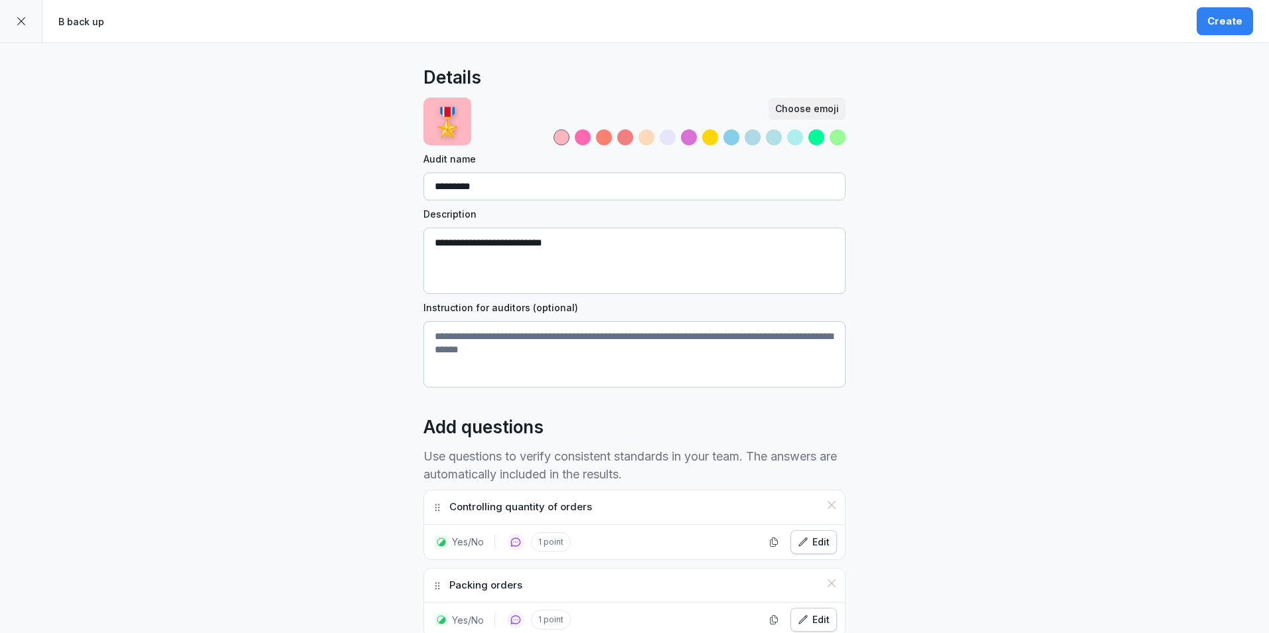
click at [1227, 29] on button "Create" at bounding box center [1224, 21] width 56 height 28
click at [27, 19] on div at bounding box center [21, 21] width 42 height 42
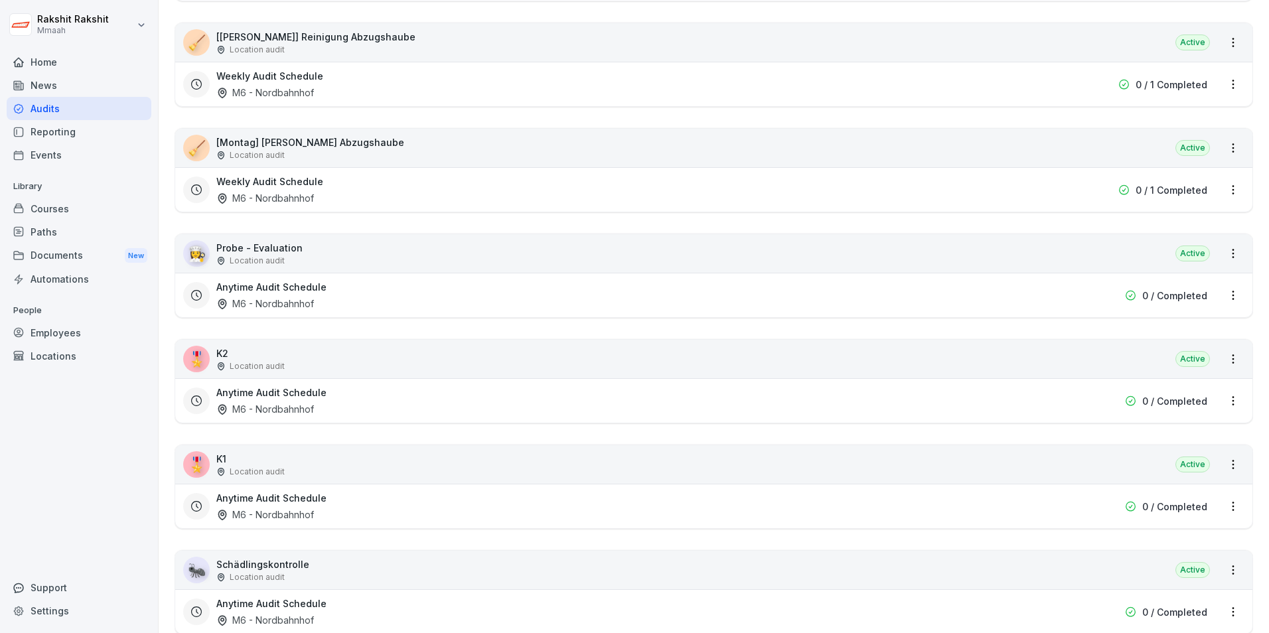
scroll to position [1742, 0]
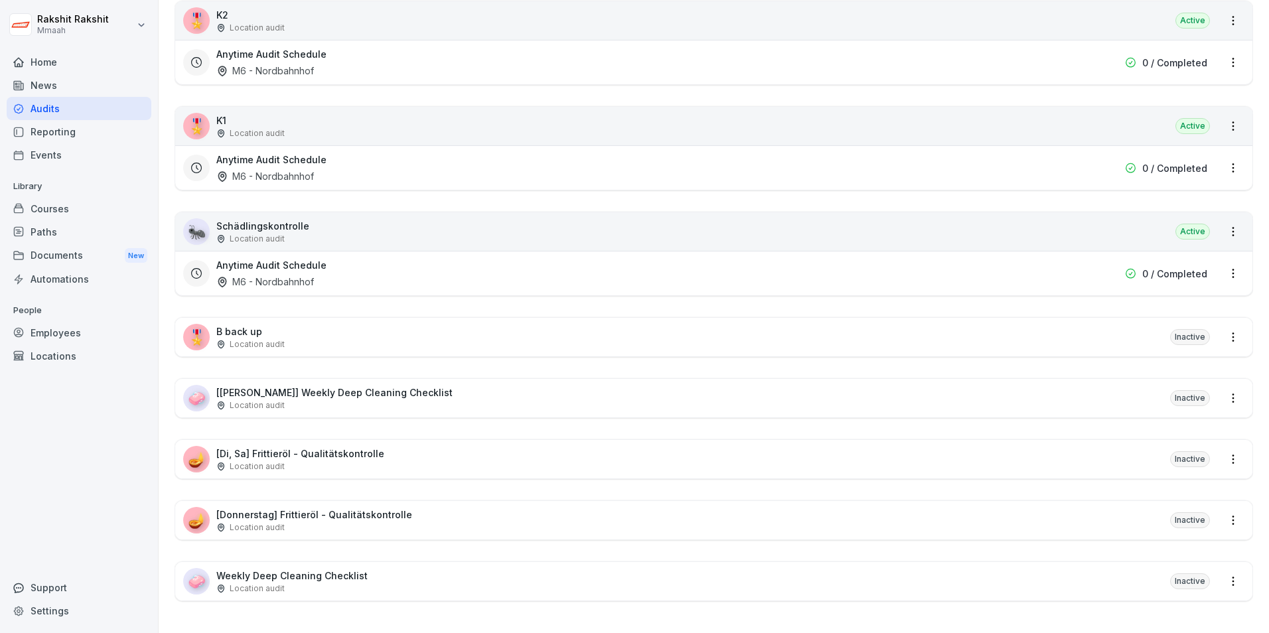
click at [529, 334] on div "🎖️ B back up Location audit Inactive" at bounding box center [713, 337] width 1077 height 38
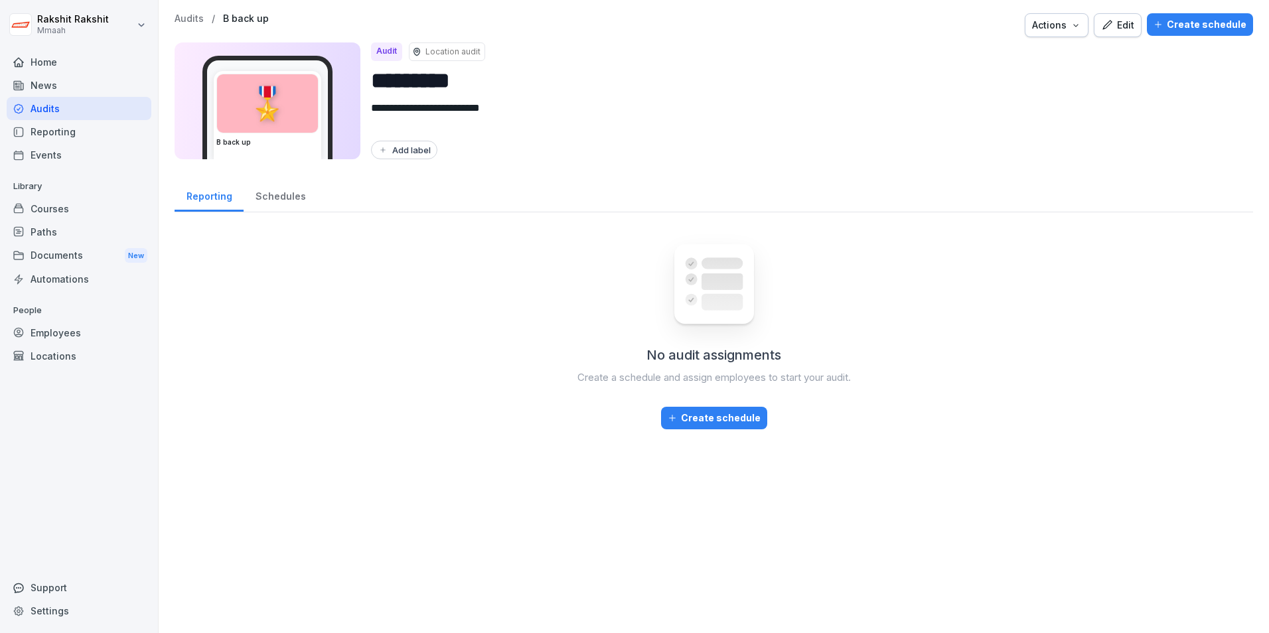
click at [1101, 32] on div "Edit" at bounding box center [1117, 25] width 33 height 15
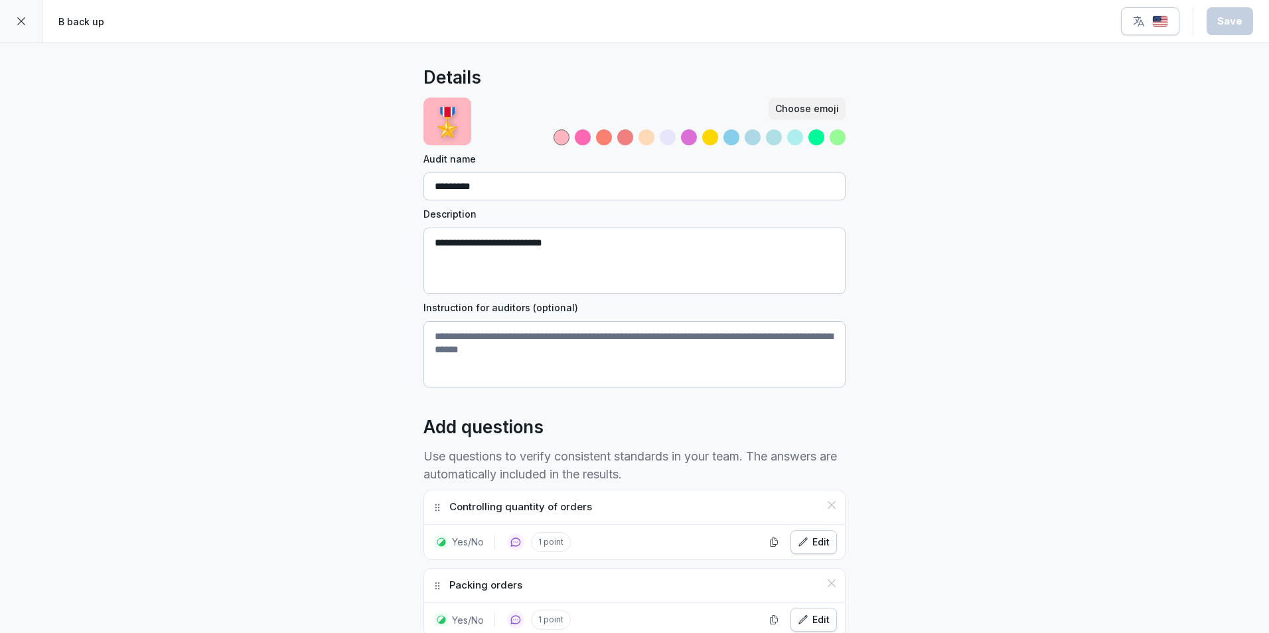
click at [1142, 22] on icon "button" at bounding box center [1138, 21] width 13 height 13
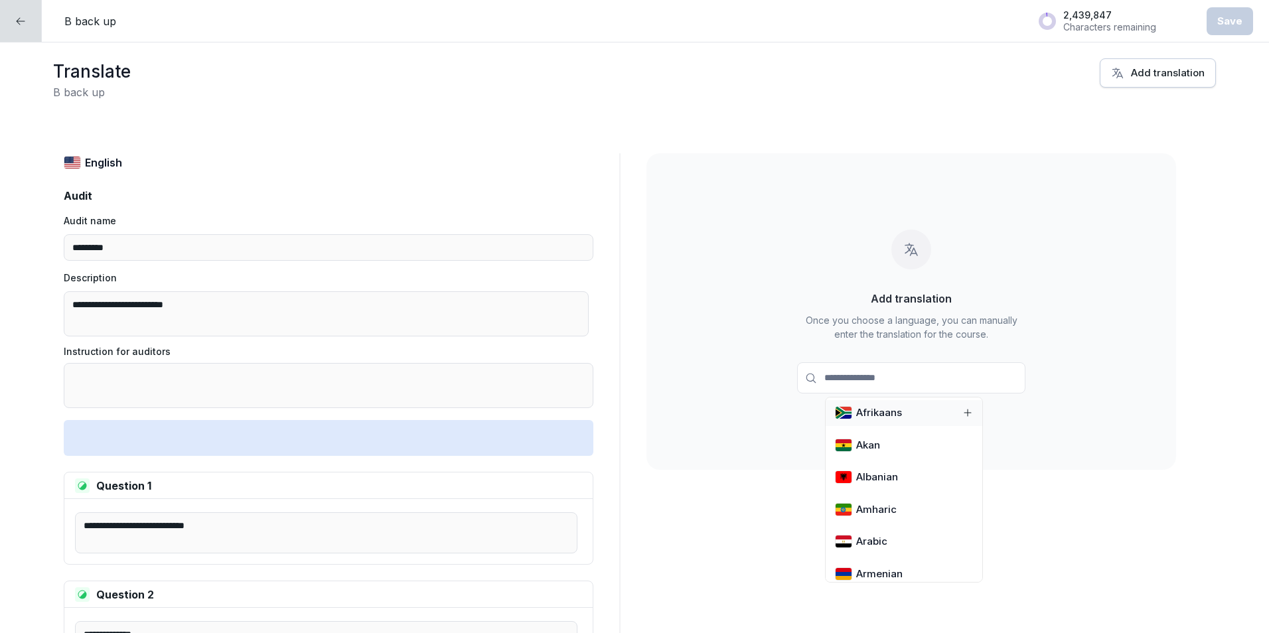
click at [868, 381] on input at bounding box center [911, 377] width 228 height 31
type input "*"
type input "******"
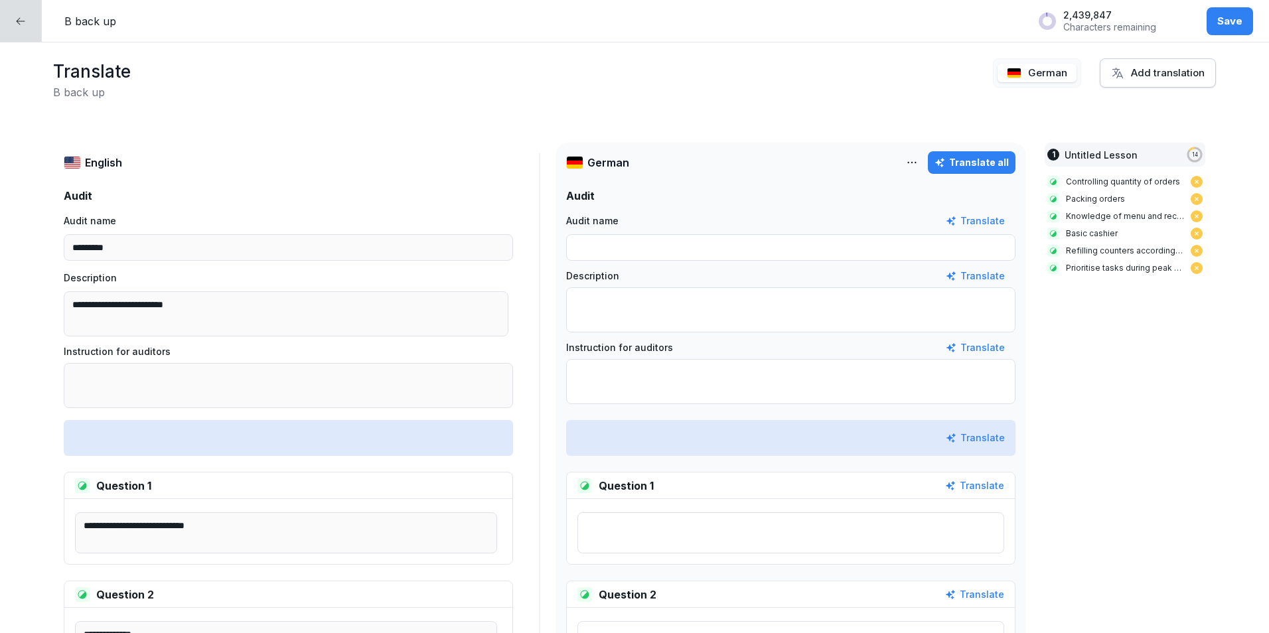
drag, startPoint x: 971, startPoint y: 157, endPoint x: 971, endPoint y: 149, distance: 7.3
click at [973, 157] on div "Translate all" at bounding box center [971, 162] width 74 height 15
type input "********"
type textarea "**********"
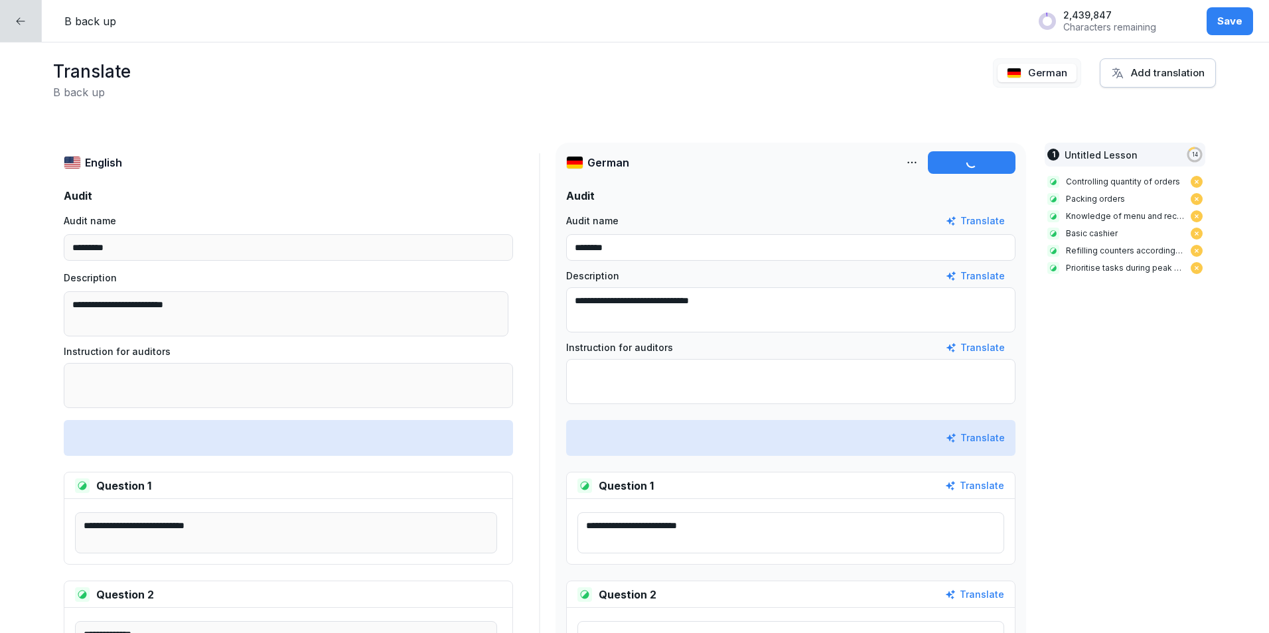
type textarea "**********"
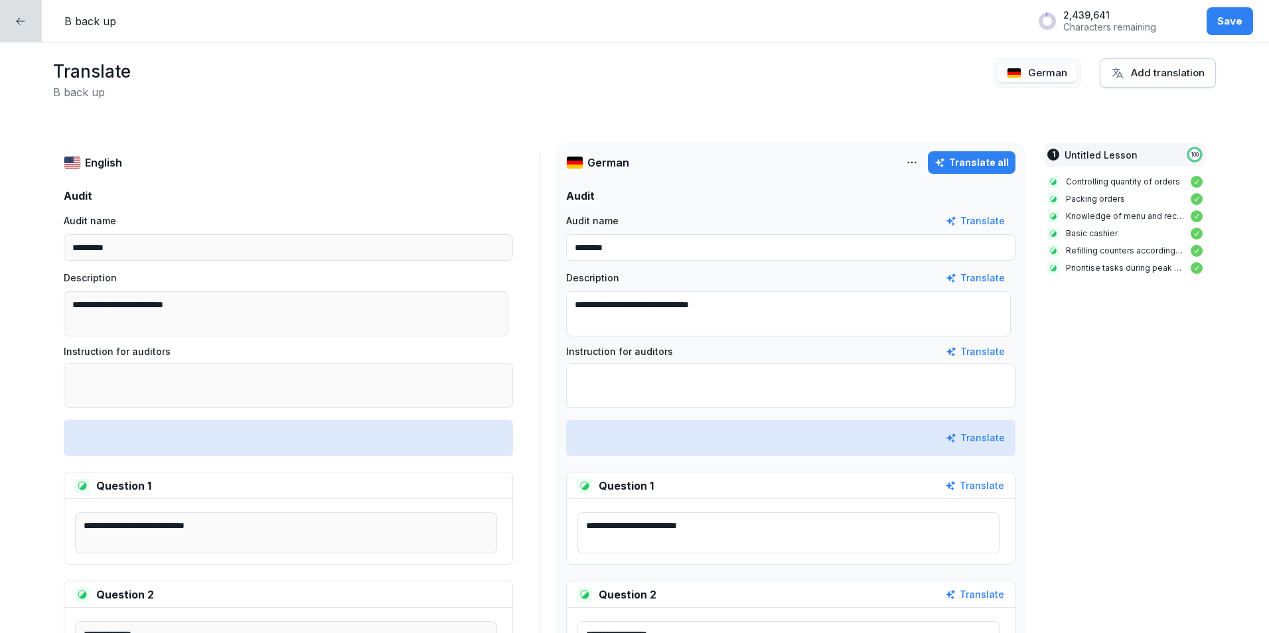
click at [1220, 29] on button "Save" at bounding box center [1229, 21] width 46 height 28
click at [33, 16] on div at bounding box center [21, 21] width 42 height 42
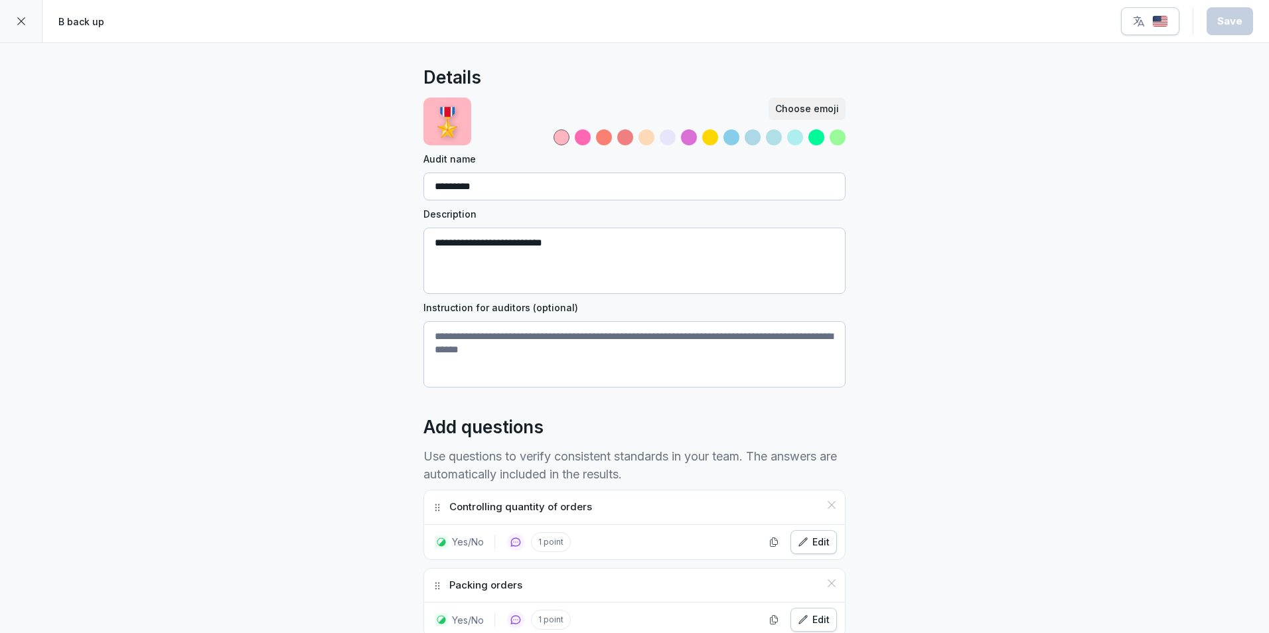
click at [11, 25] on div at bounding box center [21, 21] width 42 height 42
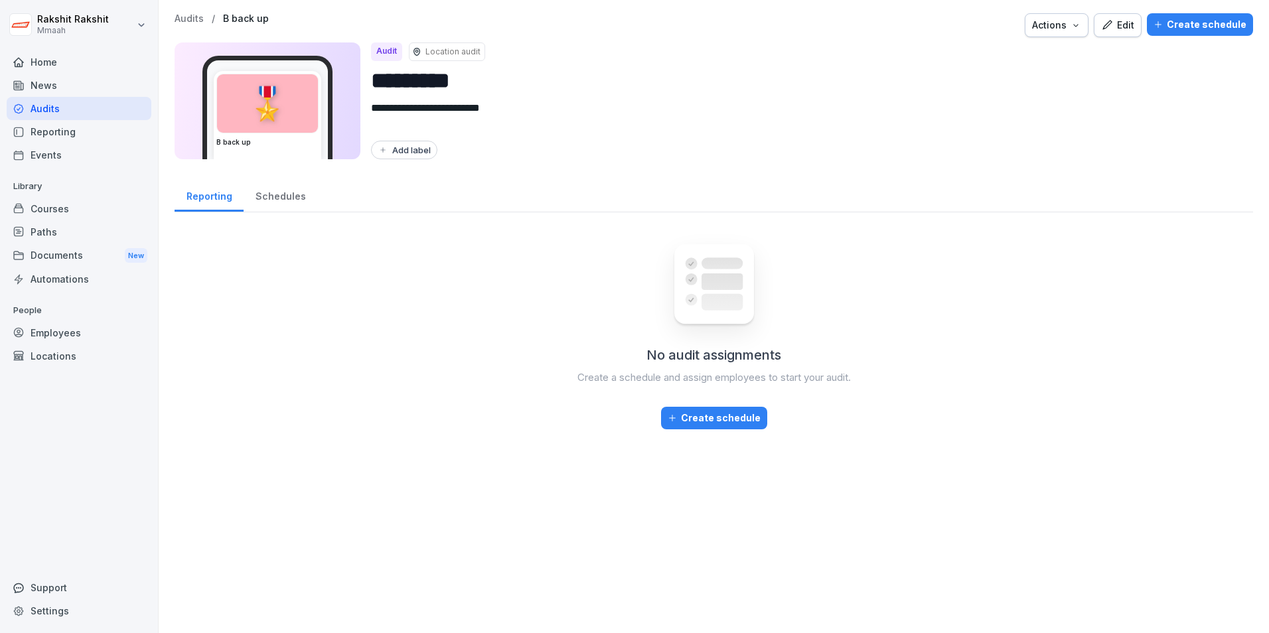
click at [1214, 13] on button "Create schedule" at bounding box center [1200, 24] width 106 height 23
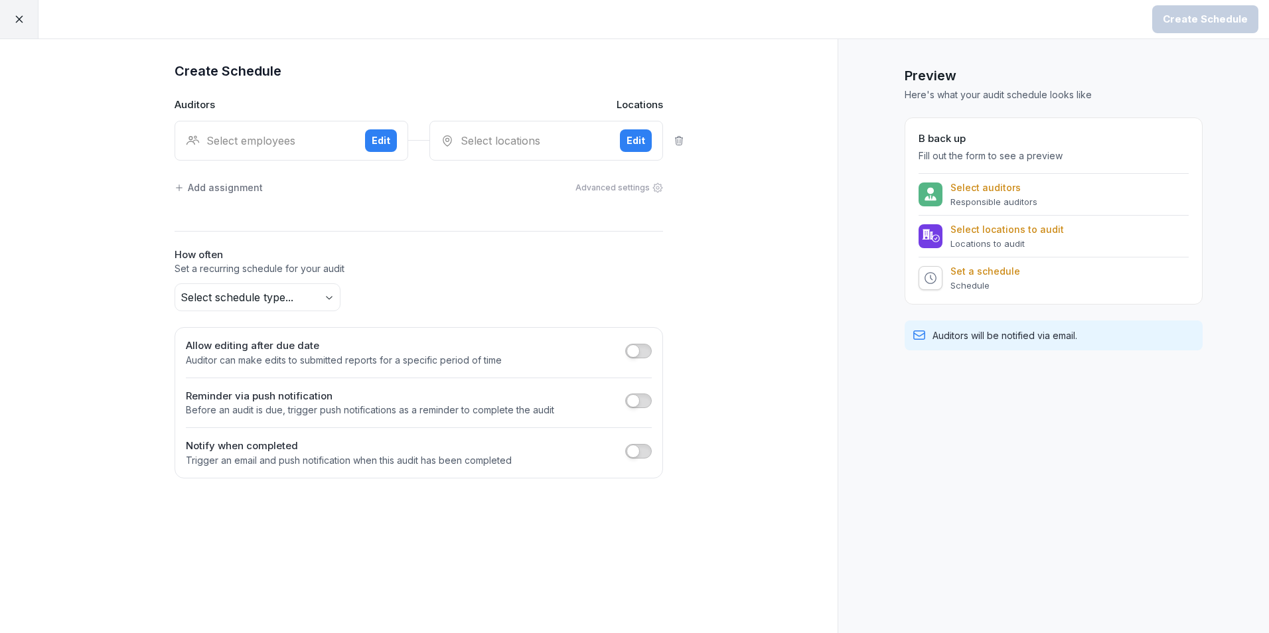
click at [278, 137] on div "Select employees" at bounding box center [270, 141] width 169 height 16
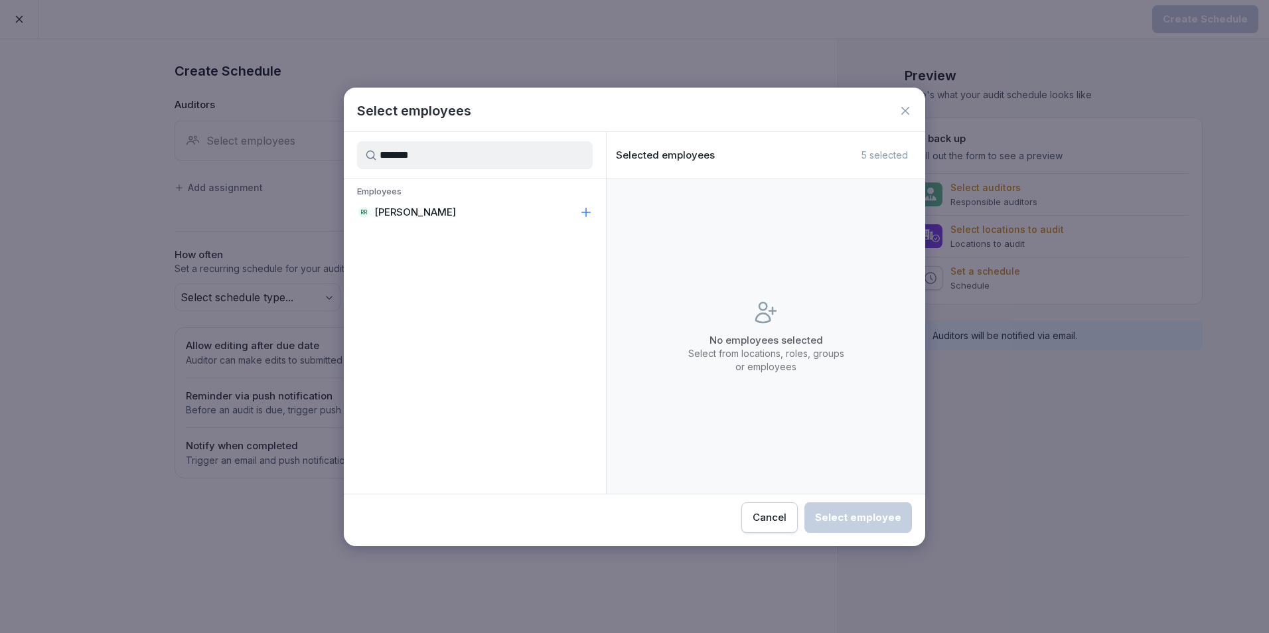
type input "*******"
click at [411, 217] on p "[PERSON_NAME]" at bounding box center [415, 212] width 82 height 13
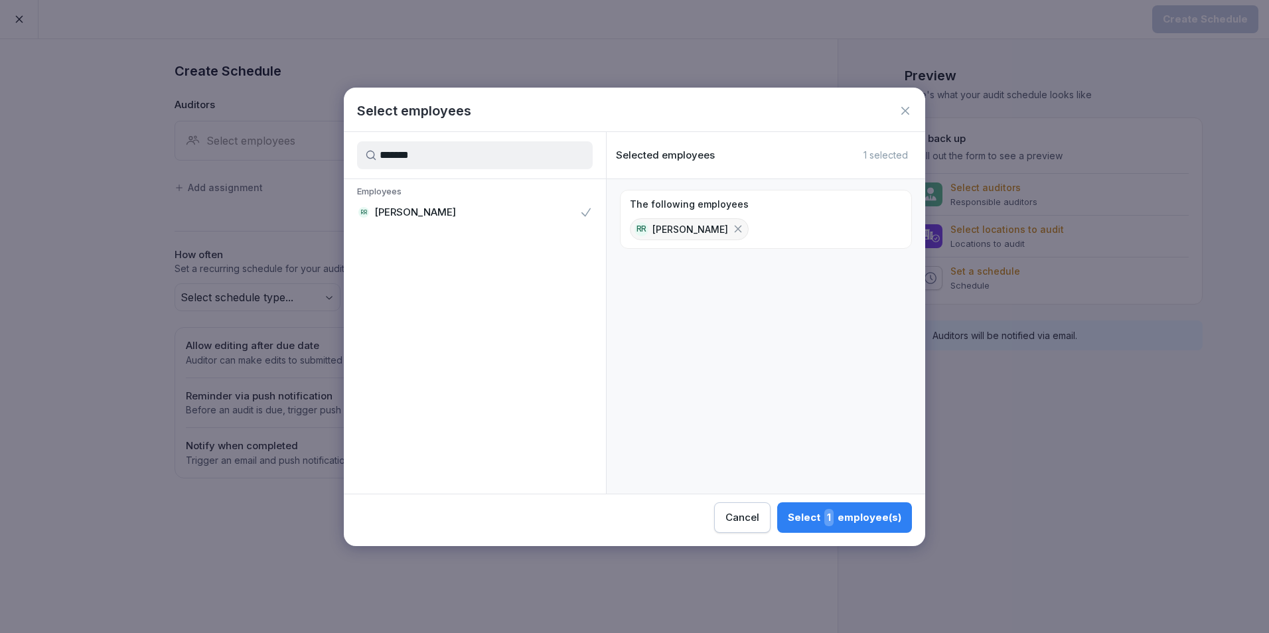
click at [839, 515] on div "Select 1 employee(s)" at bounding box center [844, 517] width 113 height 17
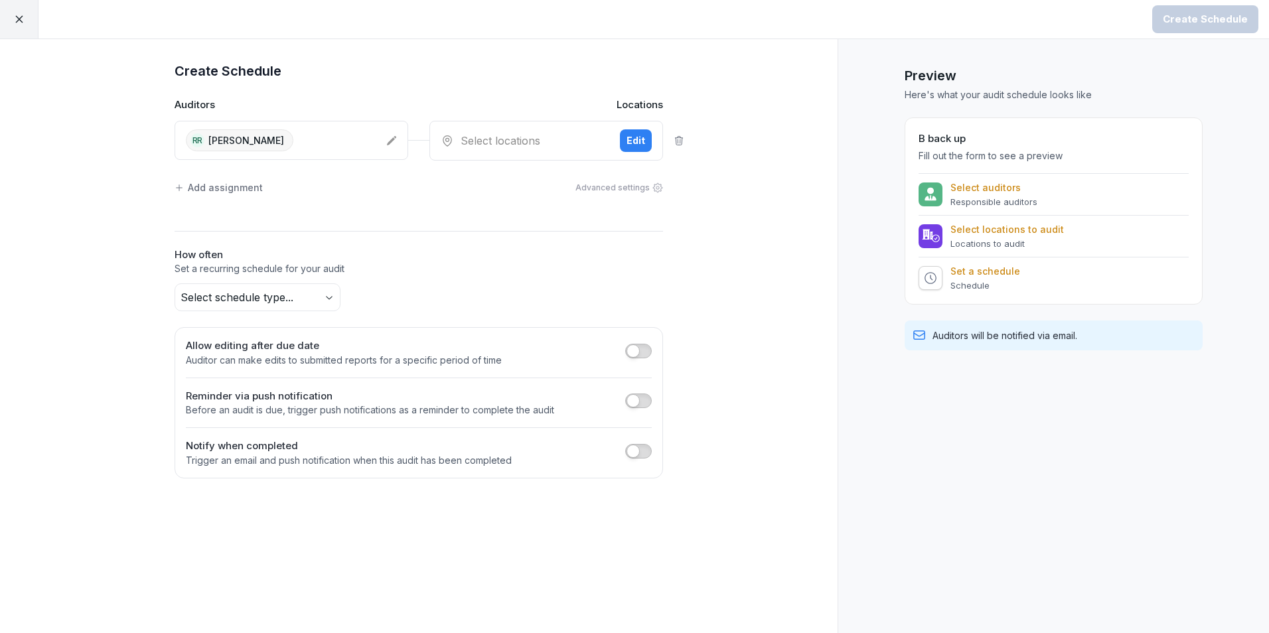
click at [498, 125] on div "Select locations Edit" at bounding box center [546, 141] width 234 height 40
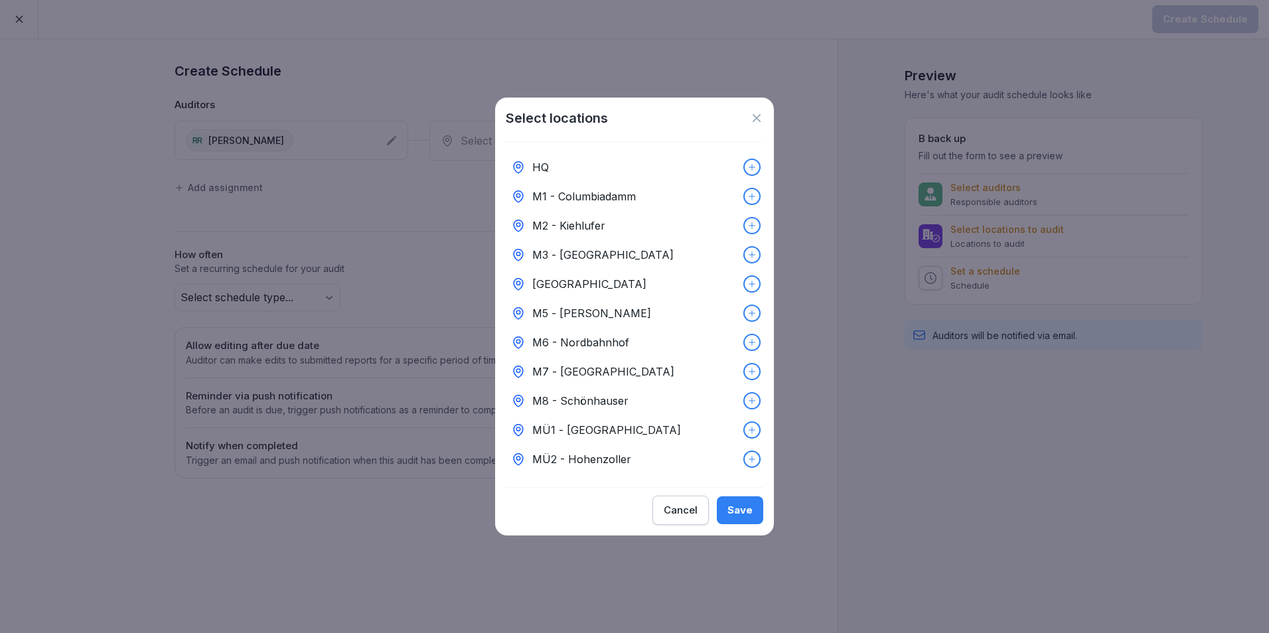
click at [592, 335] on p "M6 - Nordbahnhof" at bounding box center [580, 342] width 97 height 16
click at [750, 523] on button "Save" at bounding box center [740, 510] width 46 height 28
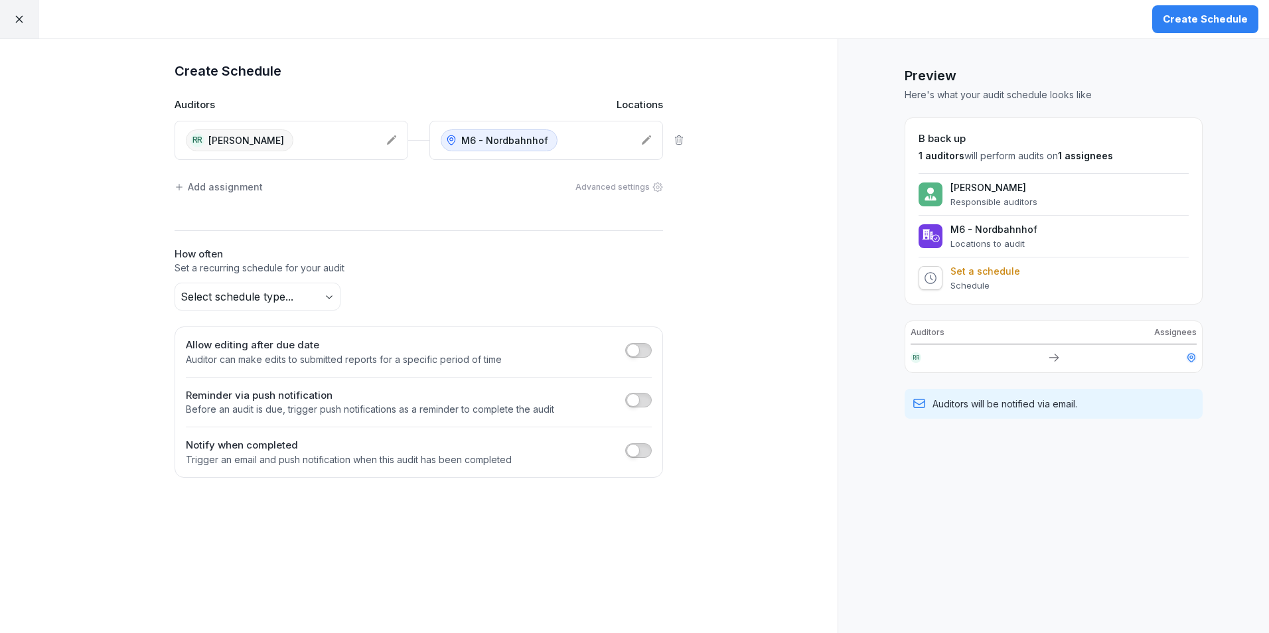
click at [289, 297] on body "Create Schedule Create Schedule Auditors Locations RR Rakshit Rakshit M6 - Nord…" at bounding box center [634, 316] width 1269 height 633
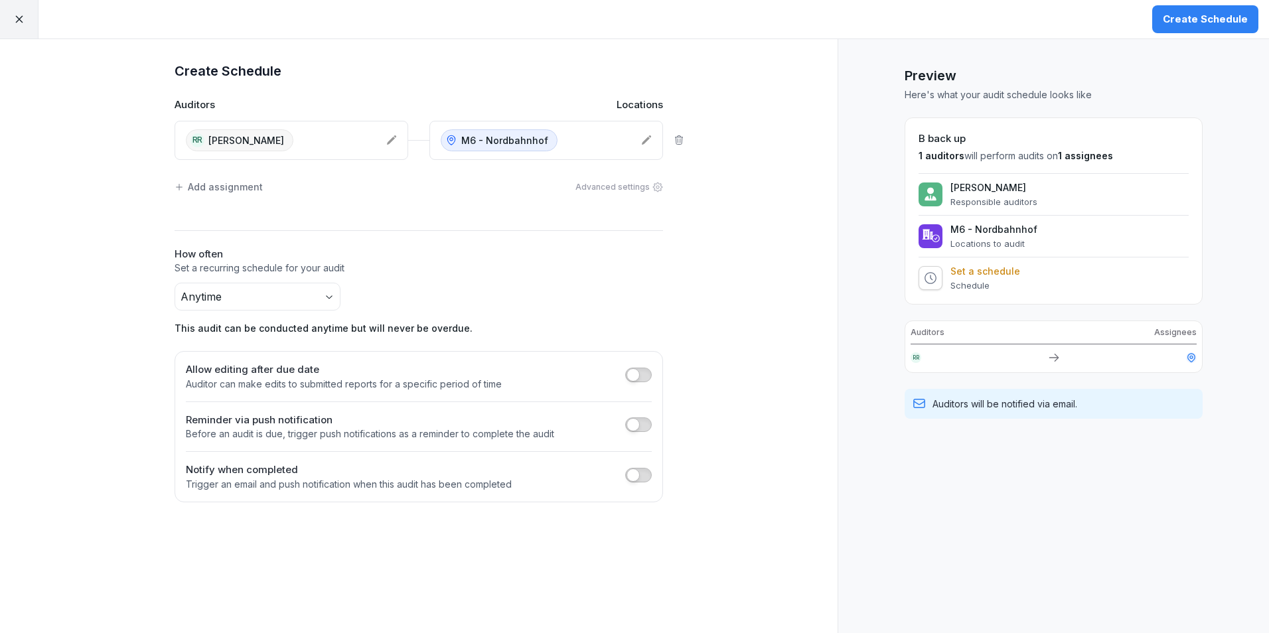
click at [1163, 15] on button "Create Schedule" at bounding box center [1205, 19] width 106 height 28
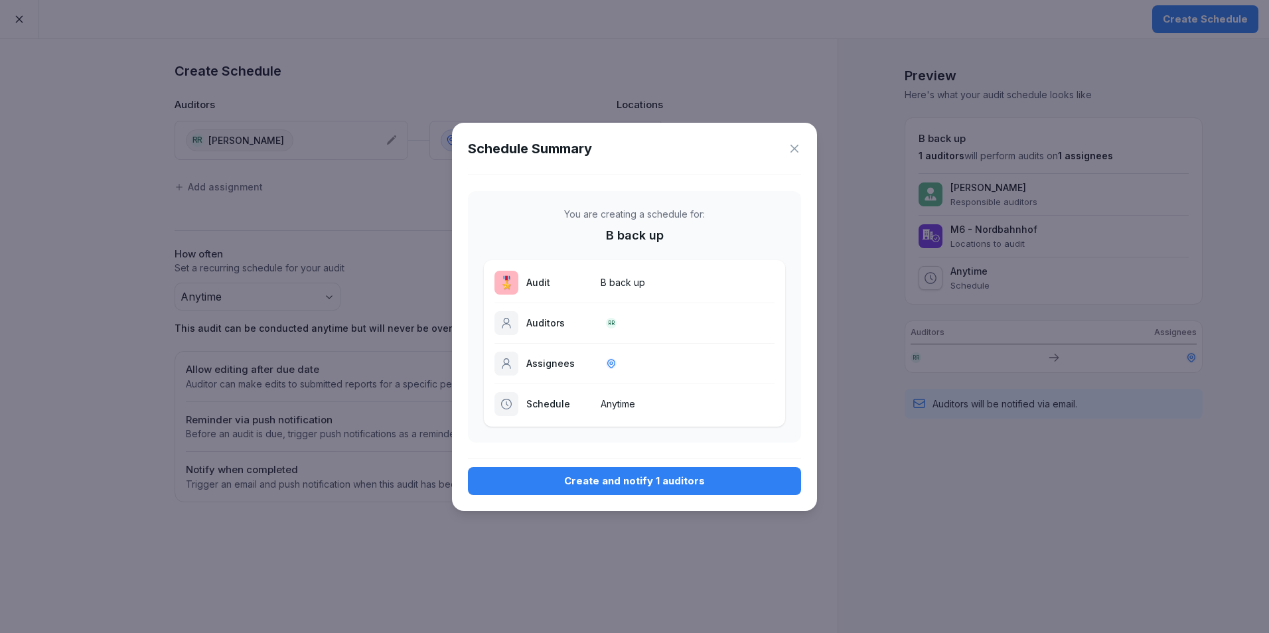
click at [587, 481] on div "Create and notify 1 auditors" at bounding box center [634, 481] width 312 height 15
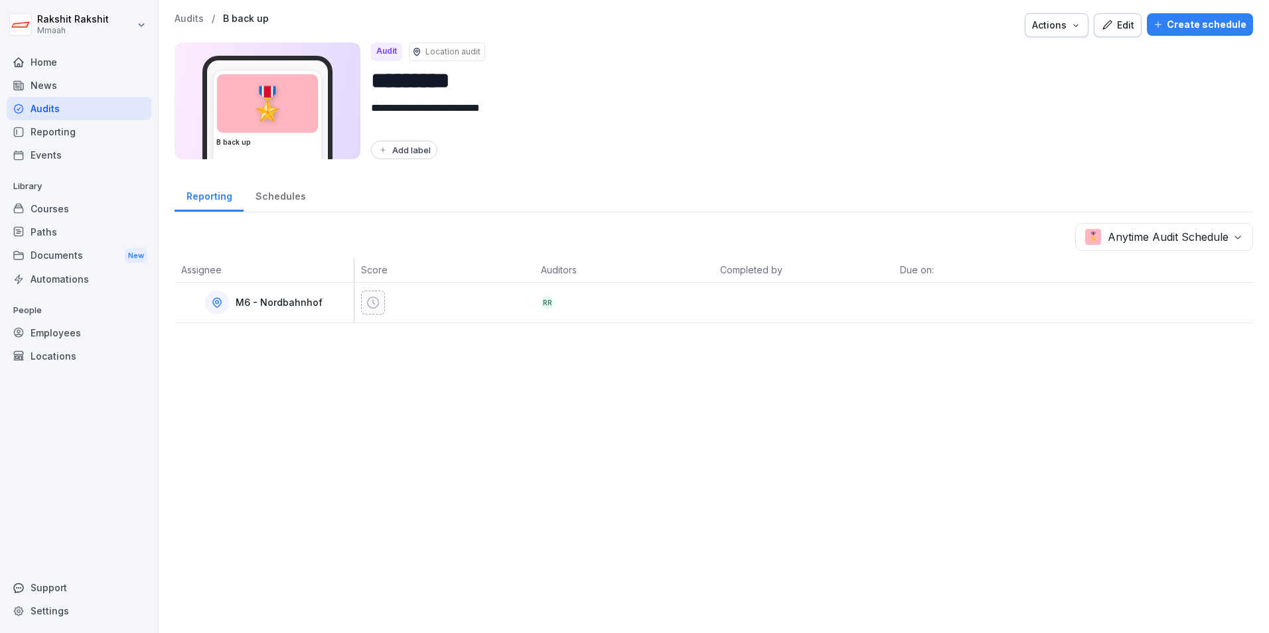
click at [109, 112] on div "Audits" at bounding box center [79, 108] width 145 height 23
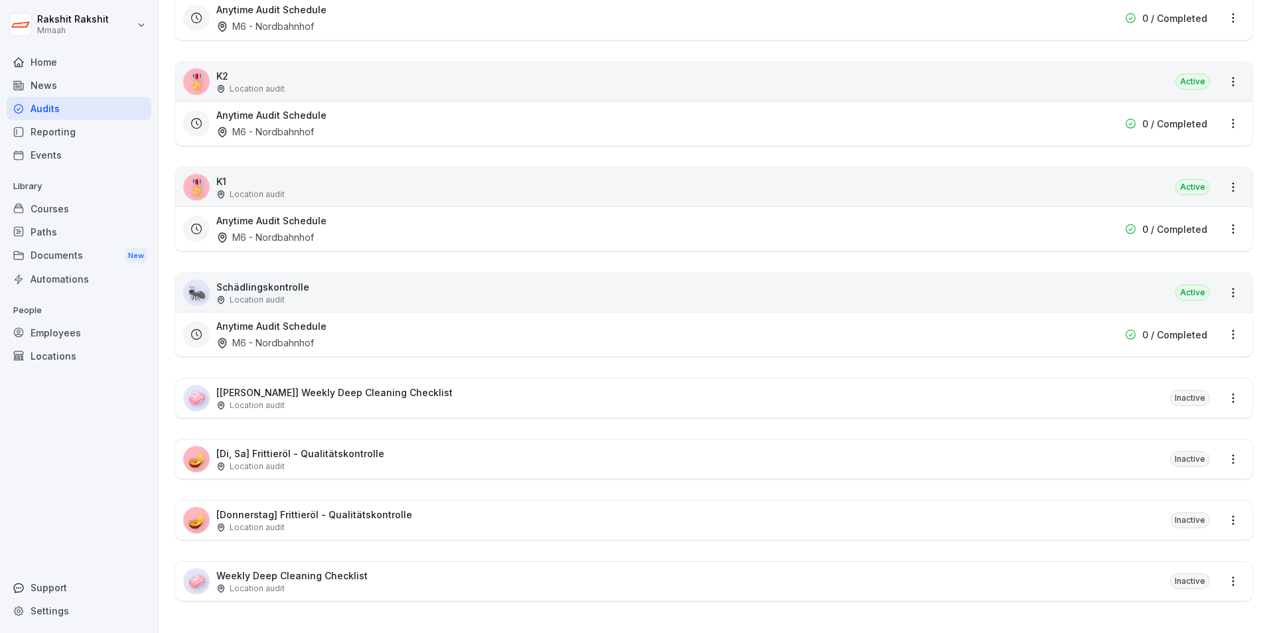
scroll to position [1786, 0]
click at [414, 182] on div "🎖️ K1 Location audit Active" at bounding box center [713, 187] width 1077 height 38
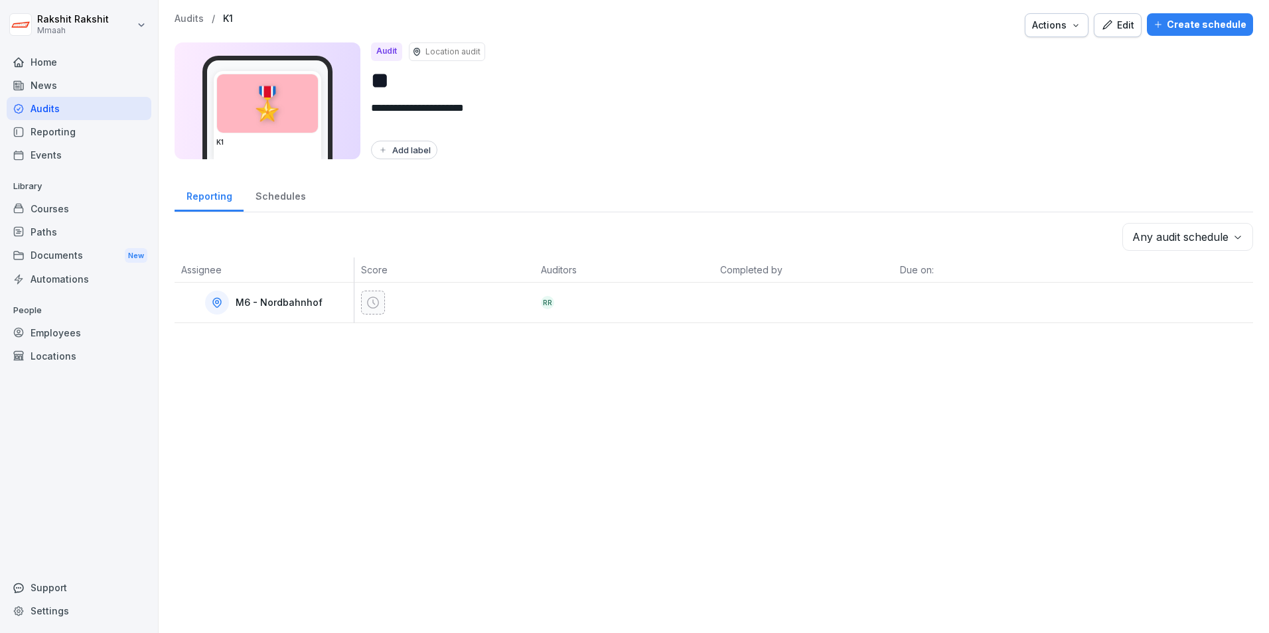
click at [1106, 29] on icon "button" at bounding box center [1107, 25] width 12 height 12
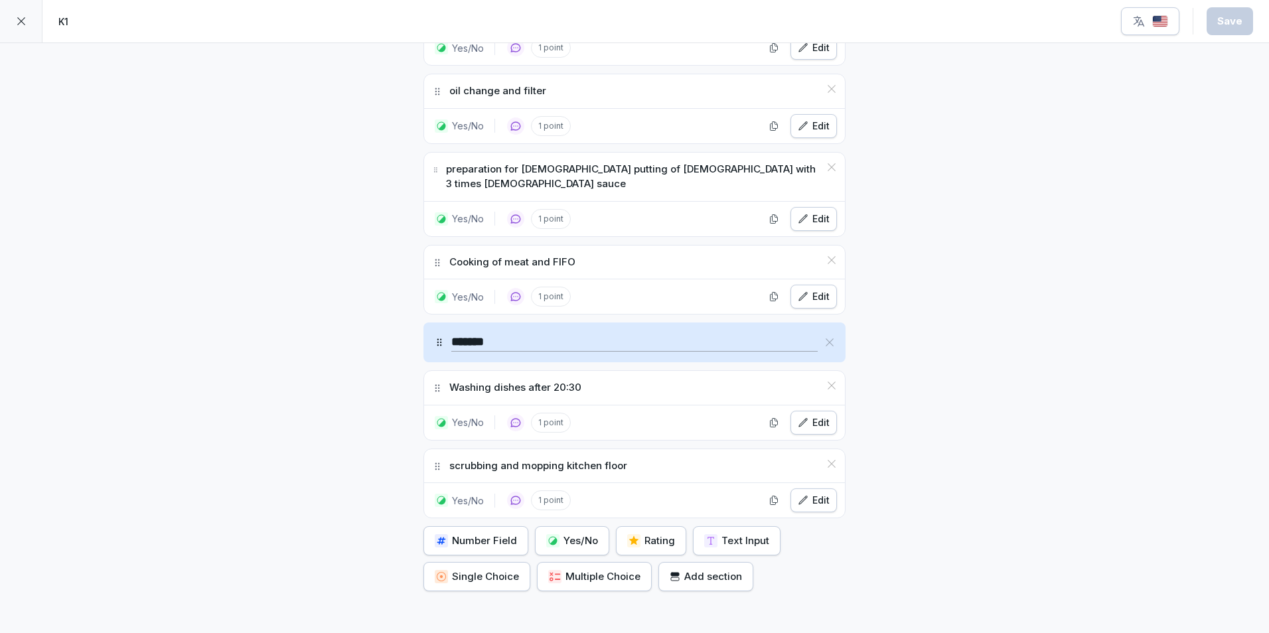
scroll to position [796, 0]
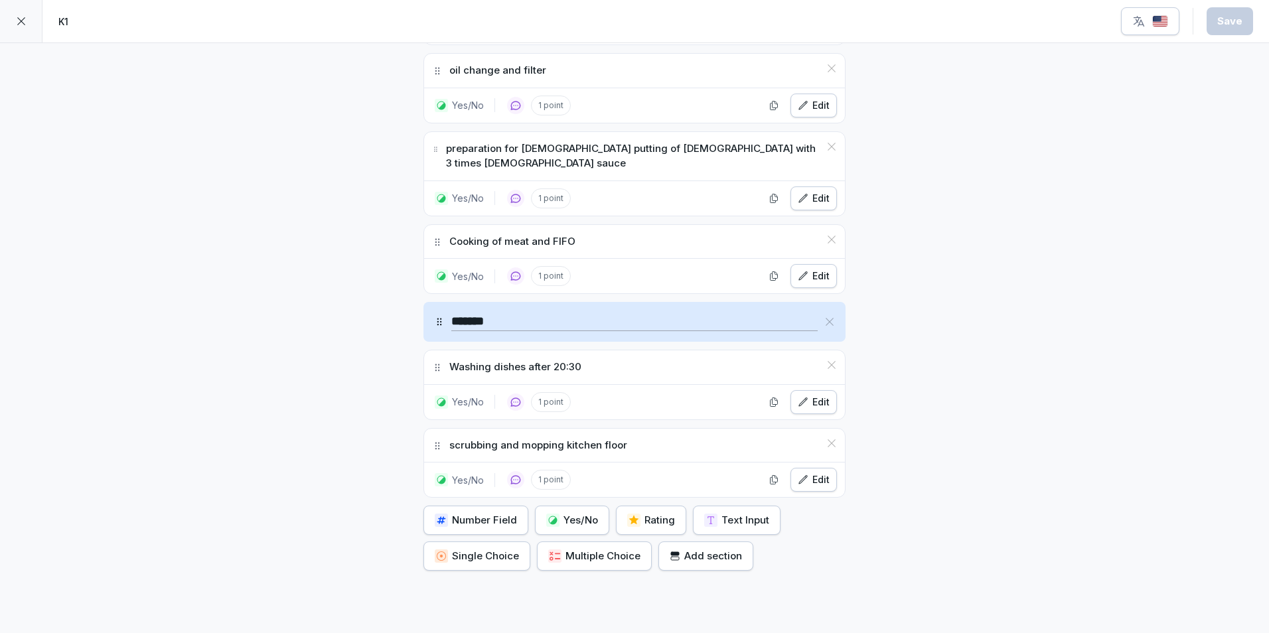
click at [22, 17] on icon at bounding box center [21, 21] width 11 height 11
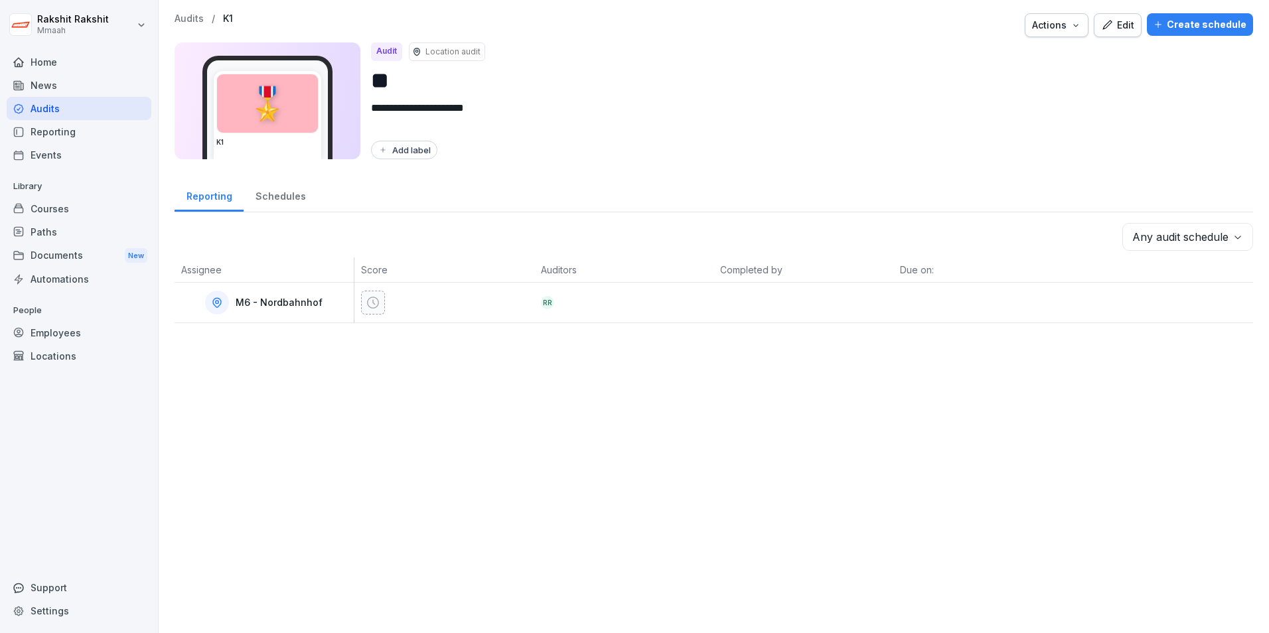
click at [74, 105] on div "Audits" at bounding box center [79, 108] width 145 height 23
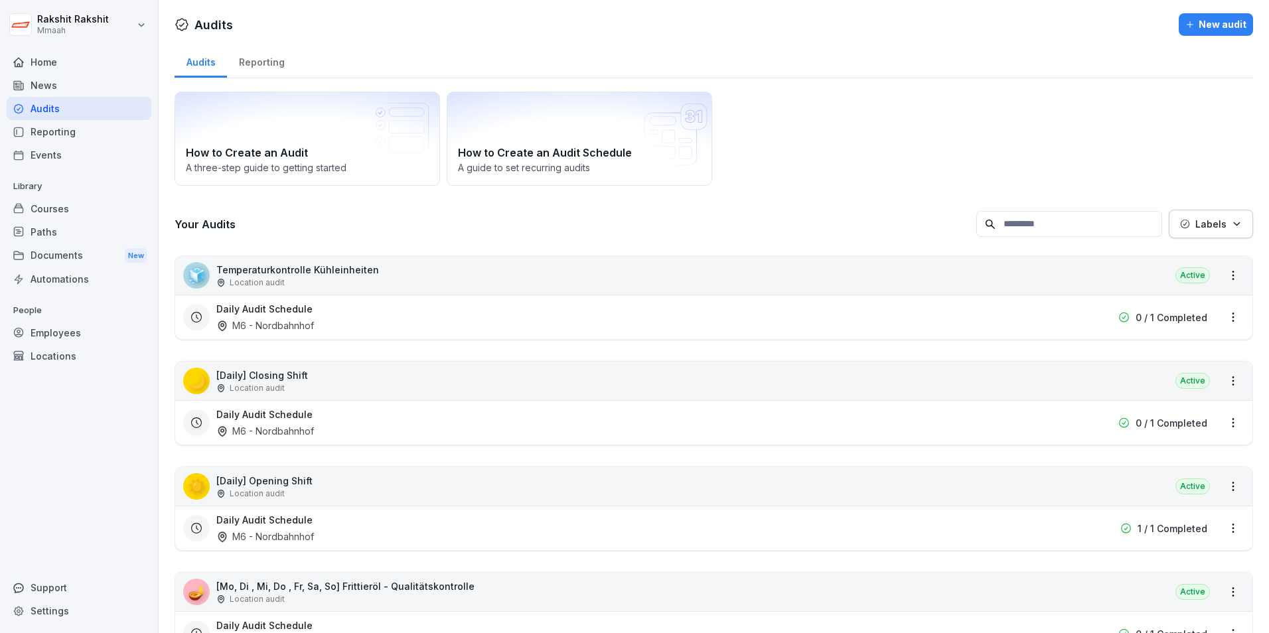
click at [1194, 25] on div "New audit" at bounding box center [1215, 24] width 61 height 15
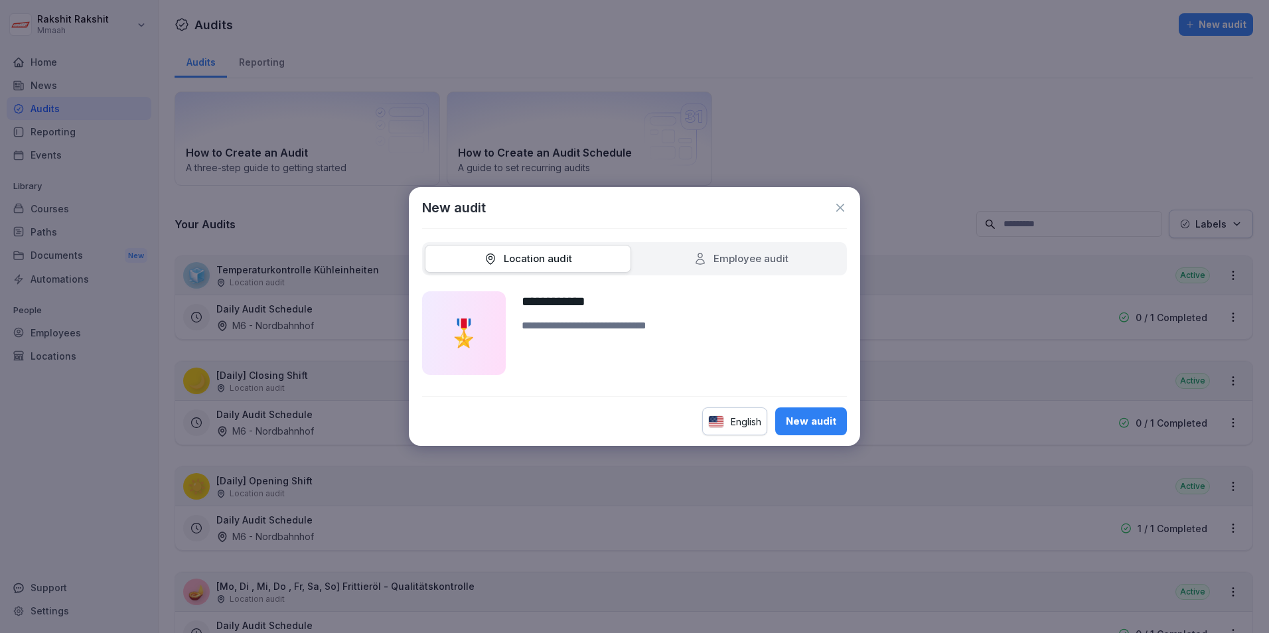
type input "**********"
click at [565, 337] on textarea at bounding box center [683, 346] width 325 height 57
type textarea "**********"
click at [765, 265] on div "Employee audit" at bounding box center [740, 258] width 95 height 15
click at [575, 261] on div "Location audit" at bounding box center [528, 259] width 206 height 29
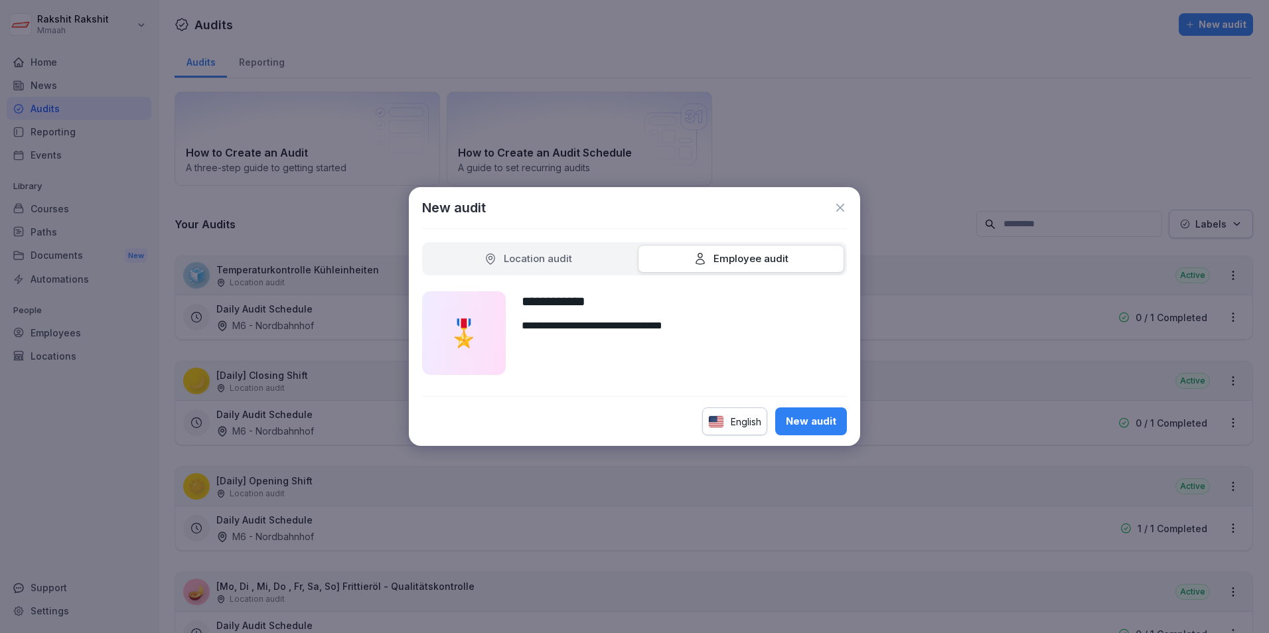
click at [547, 260] on div "Location audit" at bounding box center [528, 258] width 88 height 15
click at [811, 417] on div "New audit" at bounding box center [811, 421] width 50 height 15
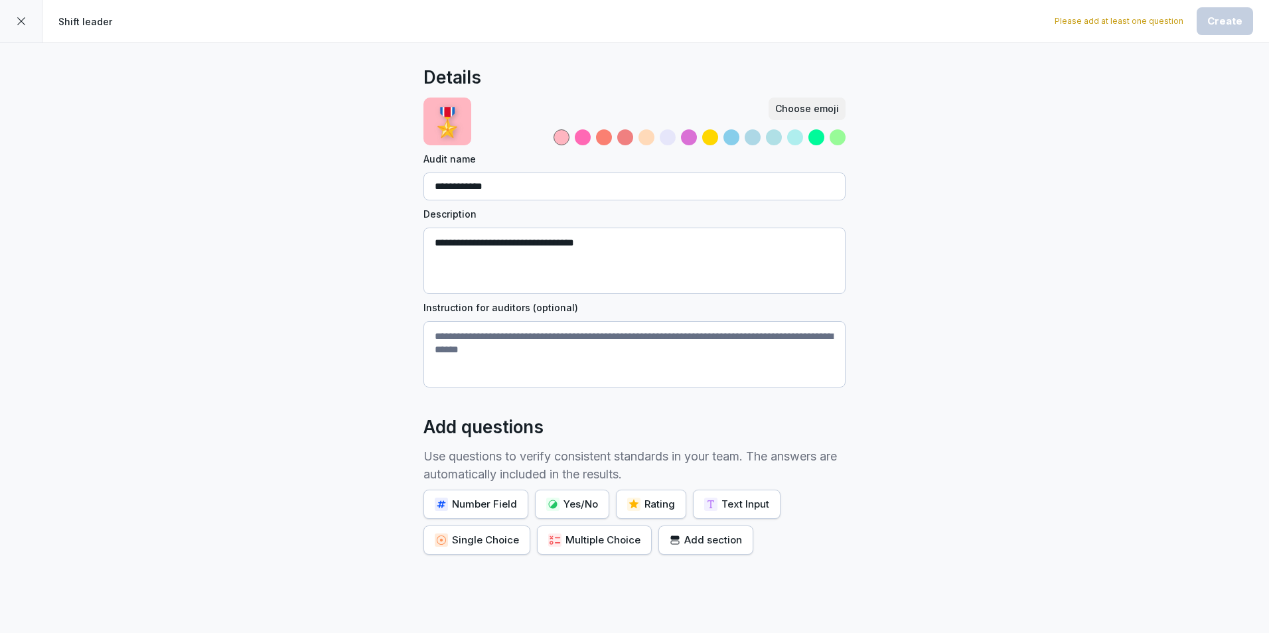
click at [579, 508] on div "Yes/No" at bounding box center [572, 504] width 52 height 15
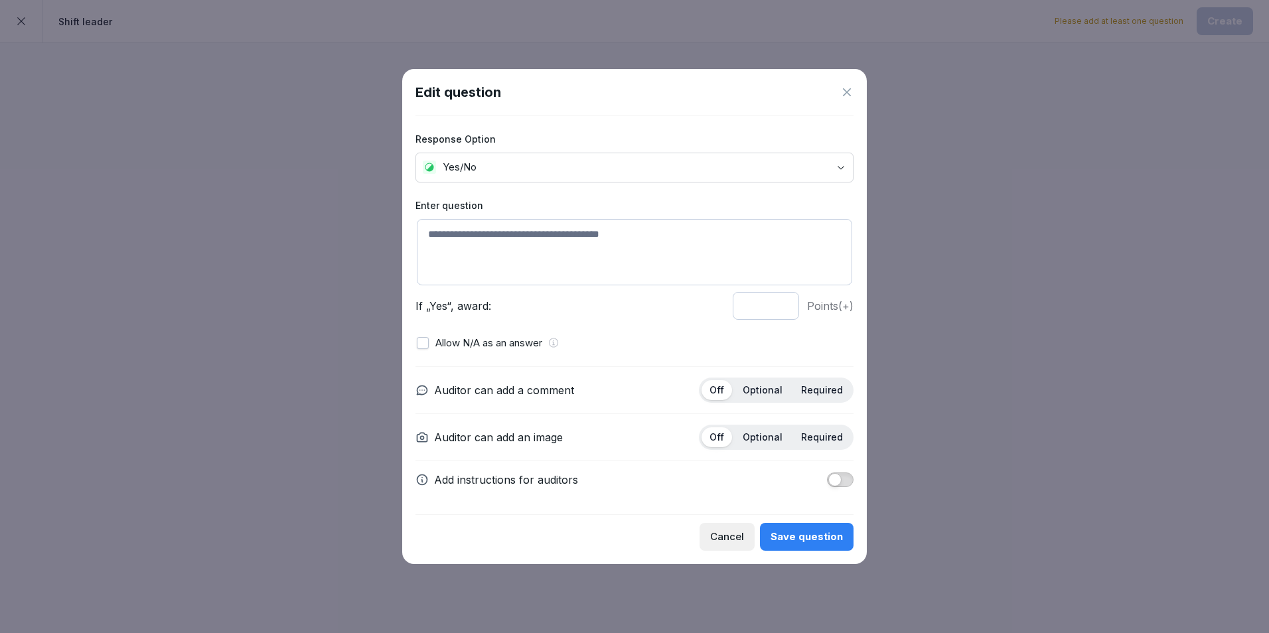
click at [847, 93] on icon at bounding box center [847, 92] width 8 height 8
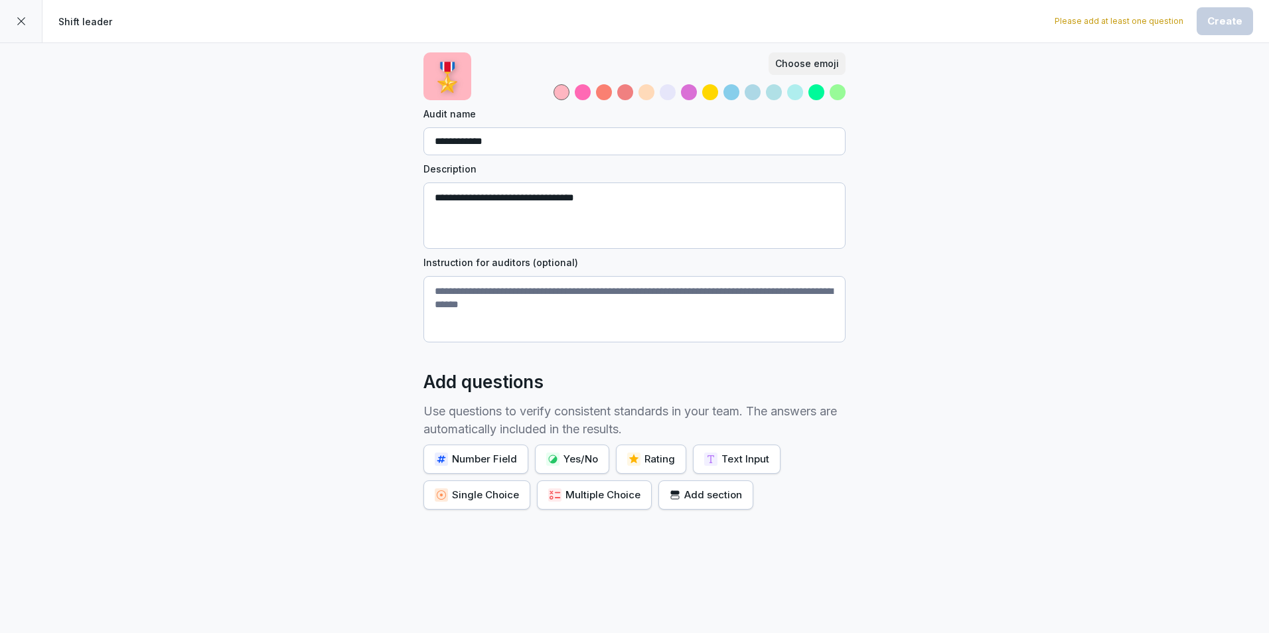
scroll to position [64, 0]
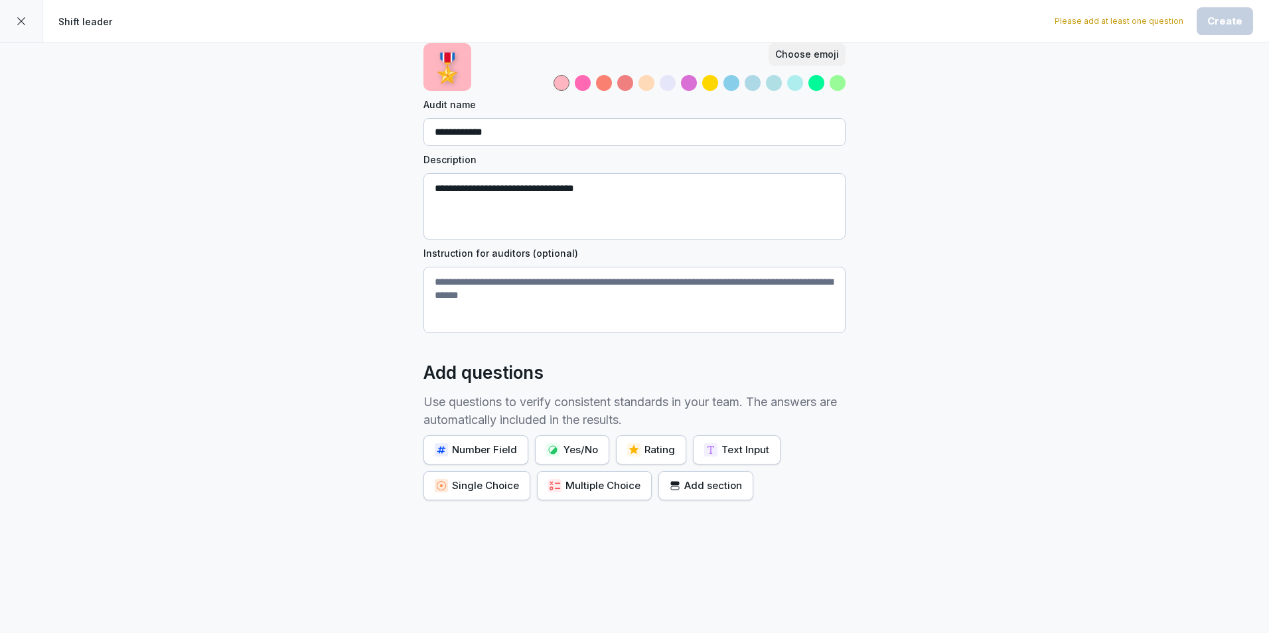
click at [697, 478] on div "Add section" at bounding box center [705, 485] width 72 height 15
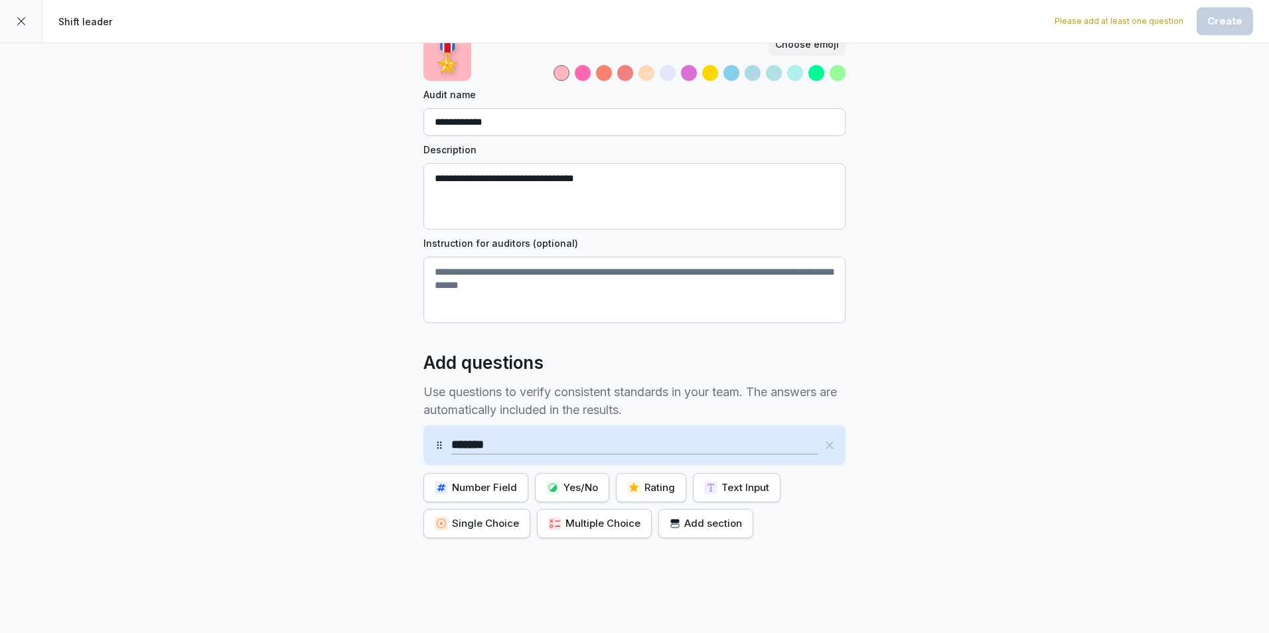
type input "*******"
click at [576, 491] on div "Yes/No" at bounding box center [572, 487] width 52 height 15
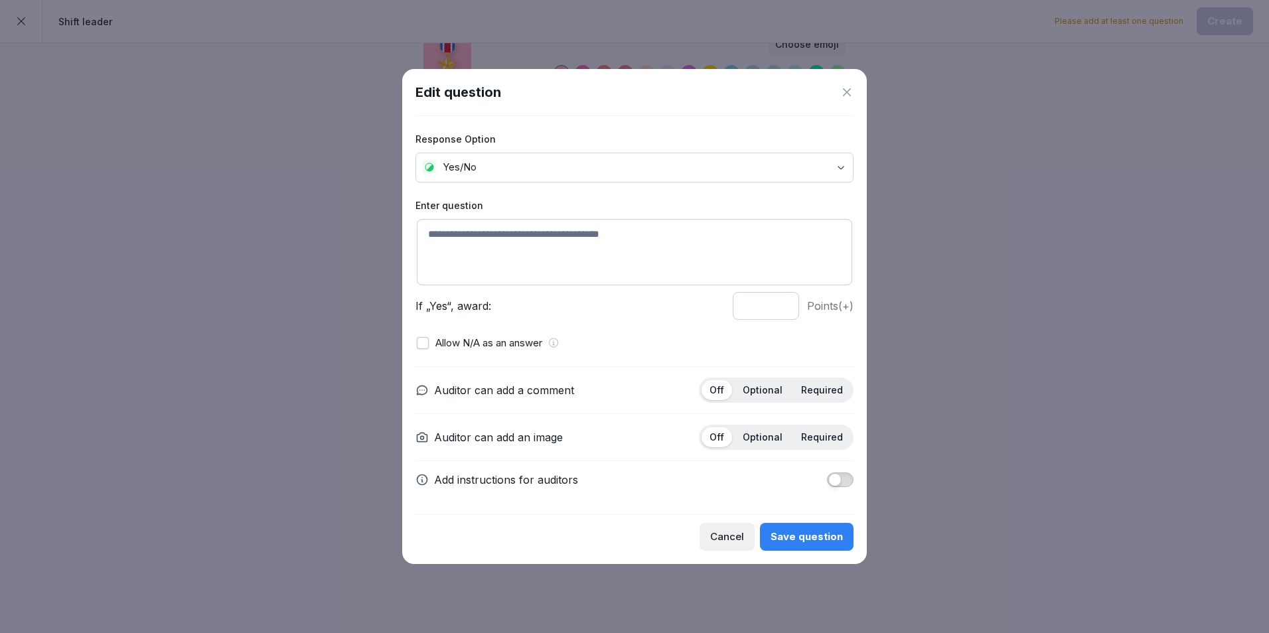
click at [518, 244] on textarea at bounding box center [634, 252] width 435 height 66
type textarea "**********"
click at [760, 390] on p "Optional" at bounding box center [762, 390] width 40 height 12
click at [805, 529] on button "Save question" at bounding box center [807, 537] width 94 height 28
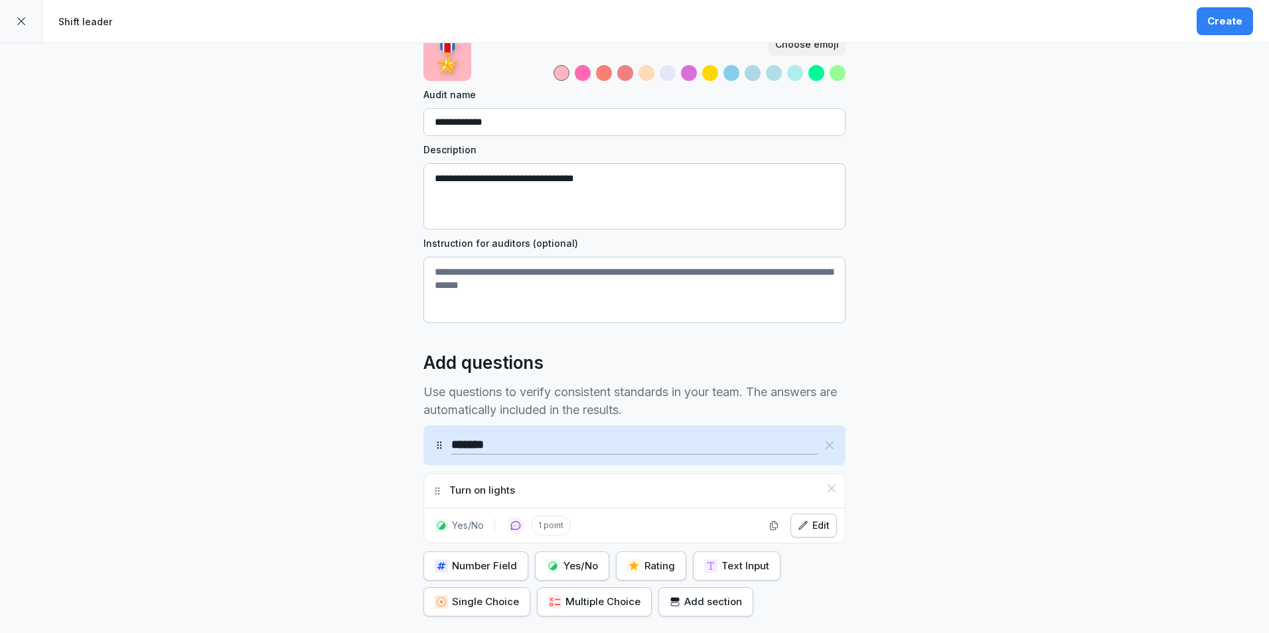
click at [583, 563] on div "Yes/No" at bounding box center [572, 566] width 52 height 15
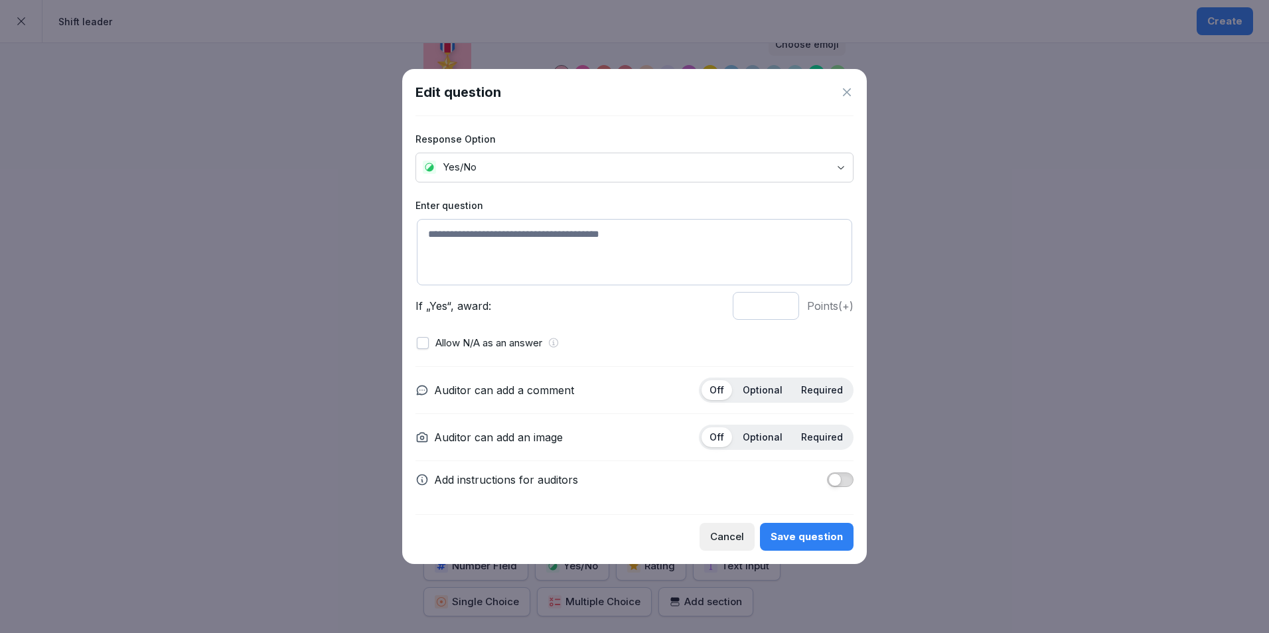
click at [581, 263] on textarea at bounding box center [634, 252] width 435 height 66
type textarea "*"
type textarea "**********"
click at [772, 389] on p "Optional" at bounding box center [762, 390] width 40 height 12
click at [812, 534] on div "Save question" at bounding box center [806, 536] width 72 height 15
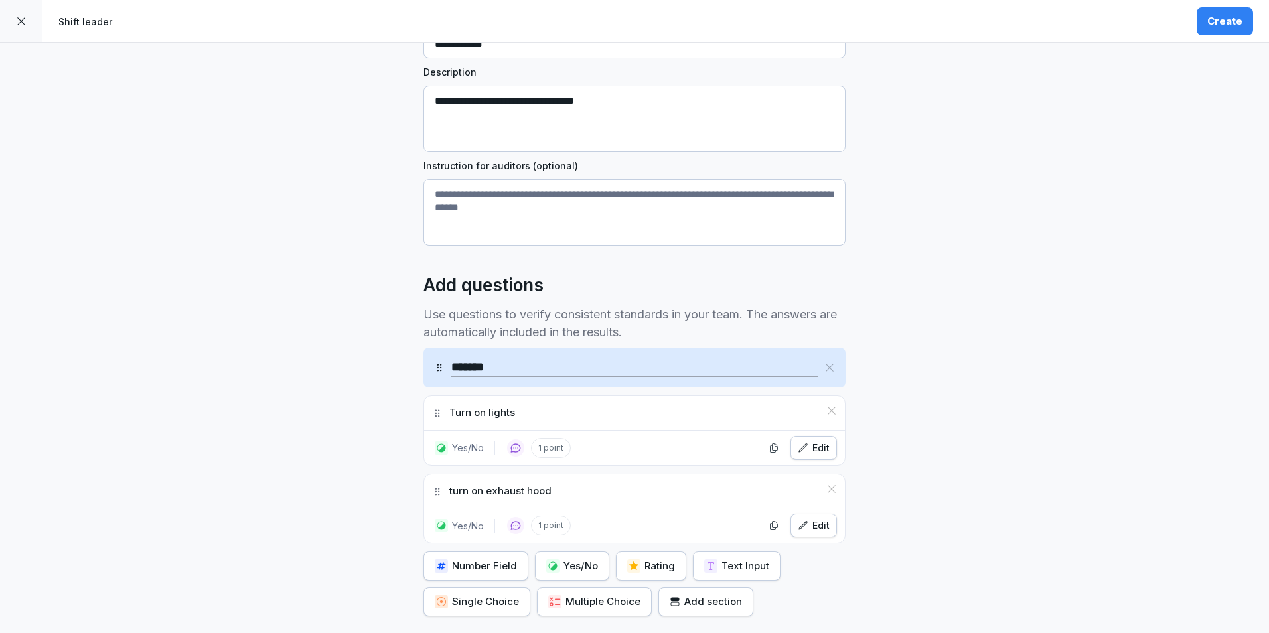
scroll to position [268, 0]
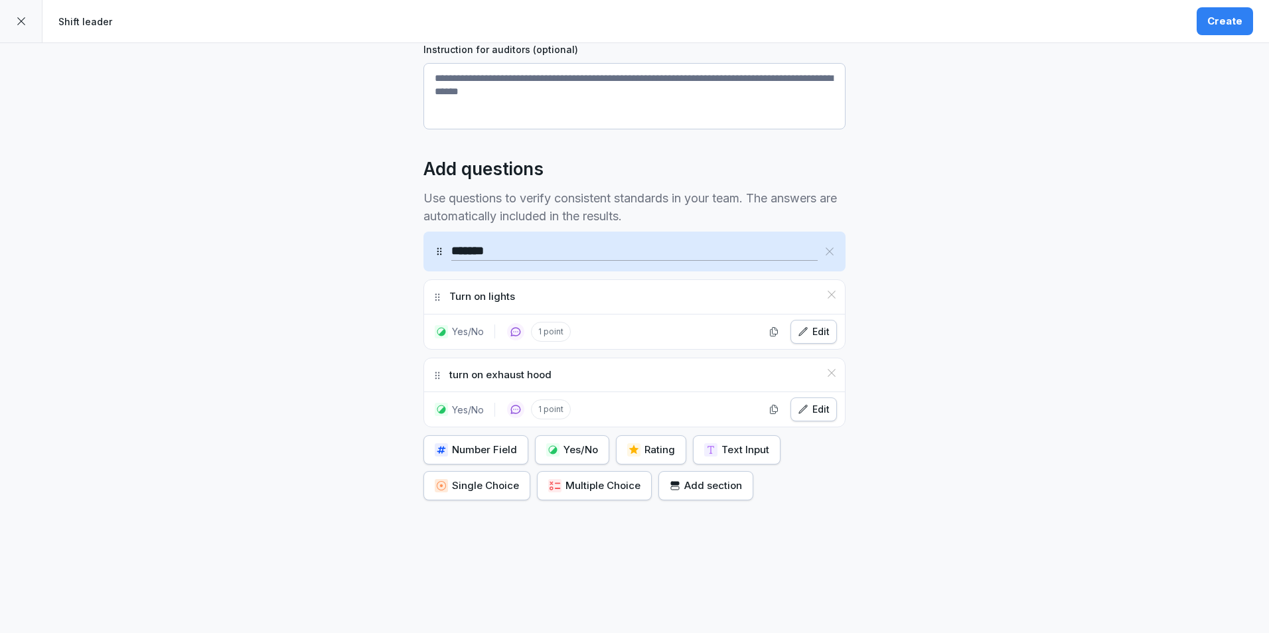
click at [593, 441] on button "Yes/No" at bounding box center [572, 449] width 74 height 29
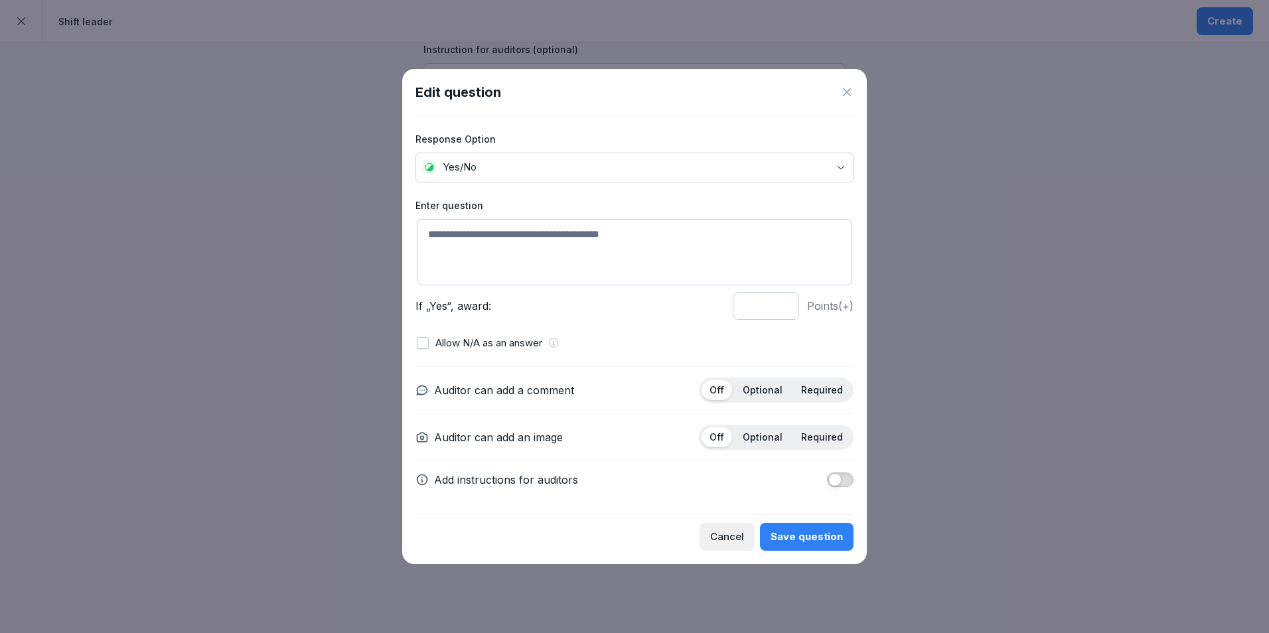
click at [584, 256] on textarea at bounding box center [634, 252] width 435 height 66
type textarea "**********"
click at [772, 383] on div "Optional" at bounding box center [762, 390] width 56 height 20
click at [799, 532] on div "Save question" at bounding box center [806, 536] width 72 height 15
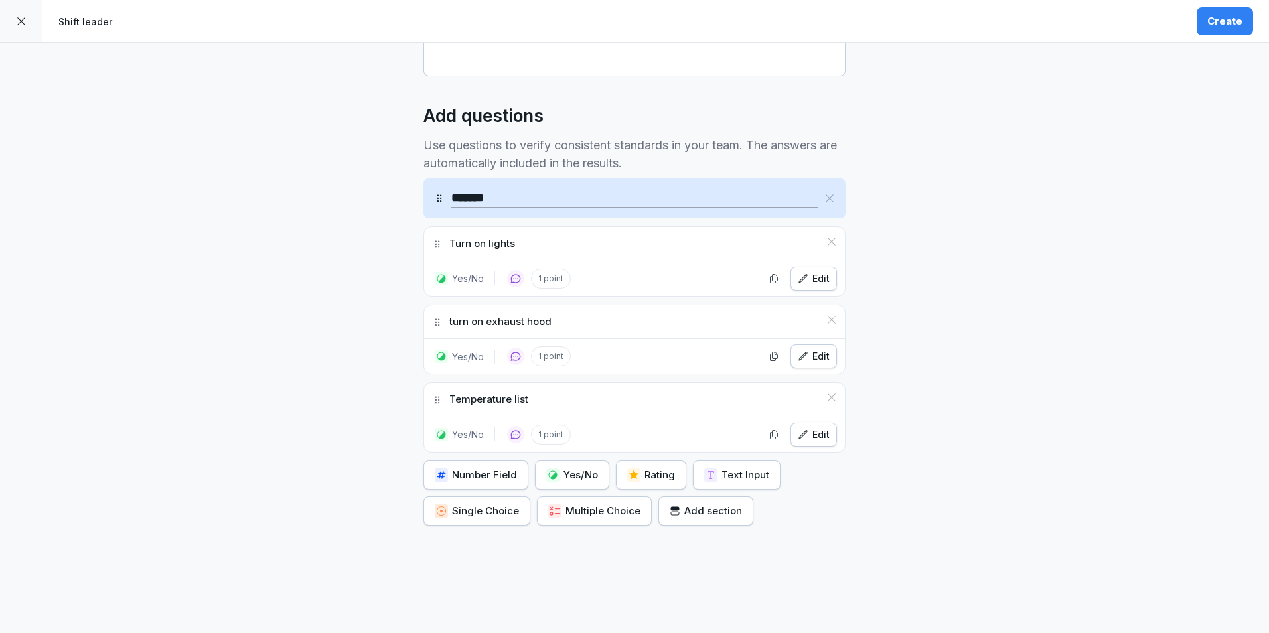
scroll to position [334, 0]
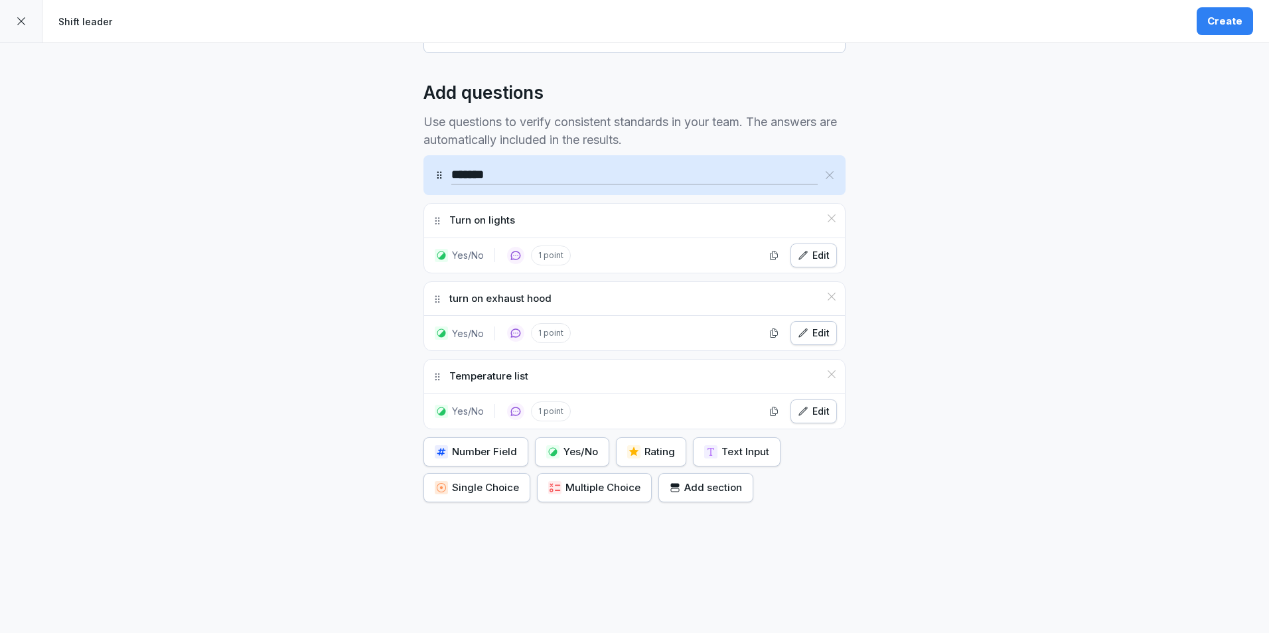
click at [591, 456] on div "Yes/No" at bounding box center [572, 452] width 52 height 15
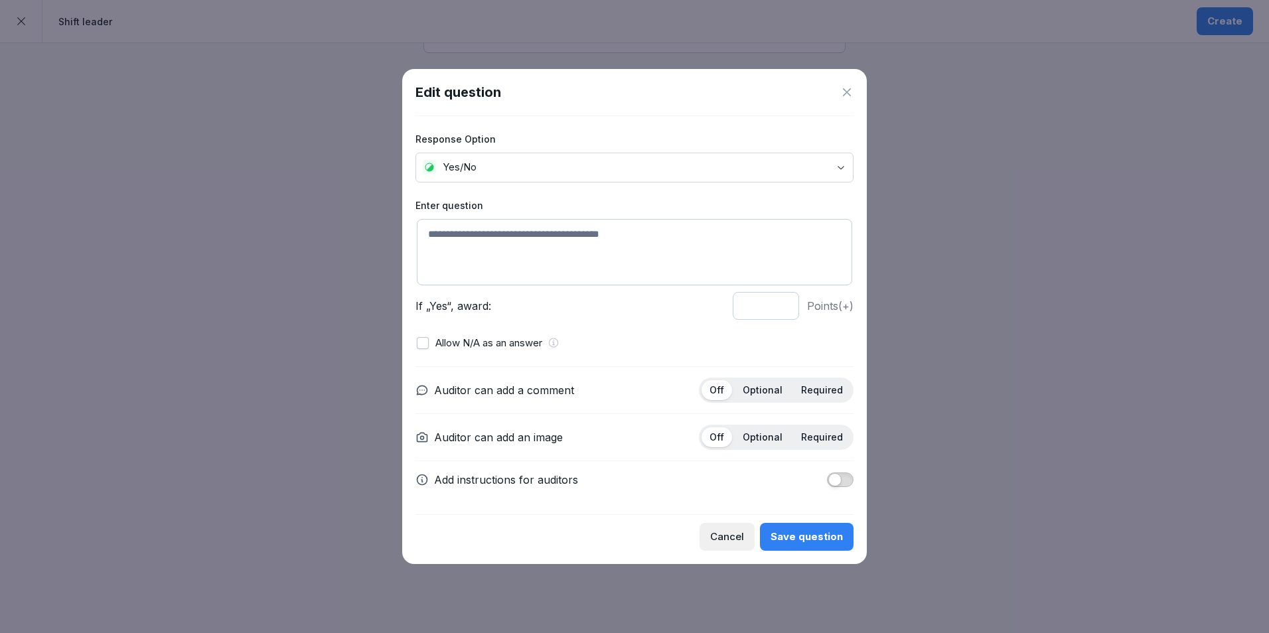
click at [579, 271] on textarea at bounding box center [634, 252] width 435 height 66
type textarea "**********"
click at [752, 389] on p "Optional" at bounding box center [762, 390] width 40 height 12
click at [815, 535] on div "Save question" at bounding box center [806, 536] width 72 height 15
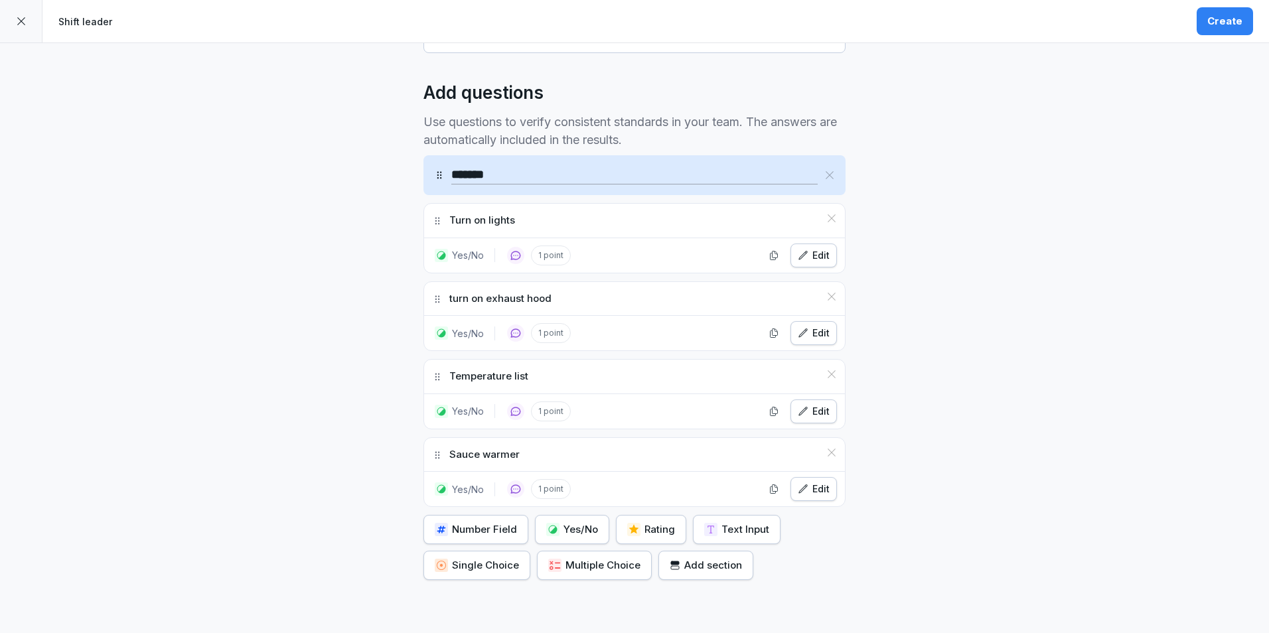
click at [567, 529] on div "Yes/No" at bounding box center [572, 529] width 52 height 15
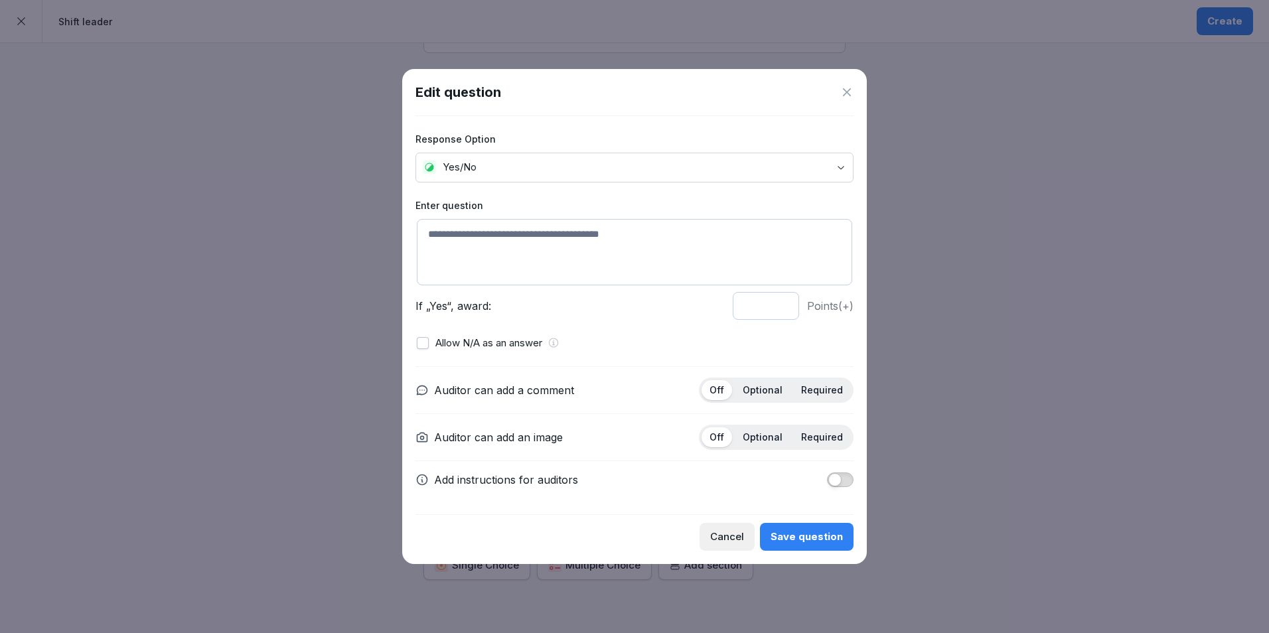
click at [559, 228] on textarea at bounding box center [634, 252] width 435 height 66
type textarea "**********"
click at [764, 389] on p "Optional" at bounding box center [762, 390] width 40 height 12
click at [806, 538] on div "Save question" at bounding box center [806, 536] width 72 height 15
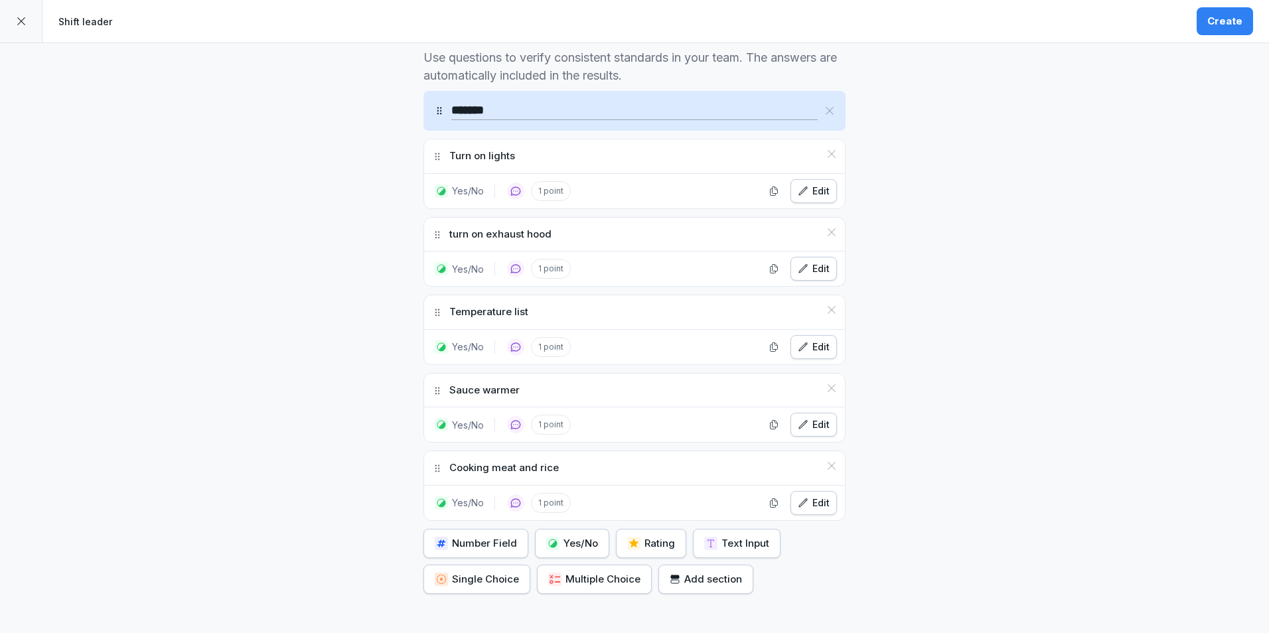
scroll to position [502, 0]
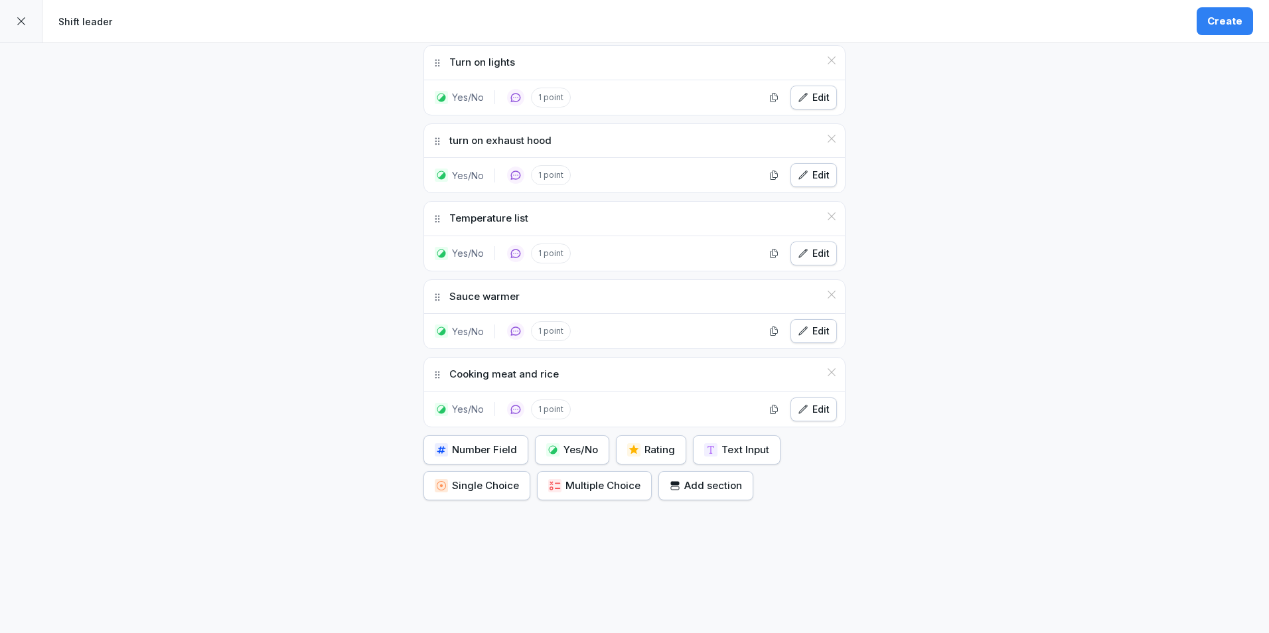
click at [21, 38] on div at bounding box center [21, 21] width 42 height 42
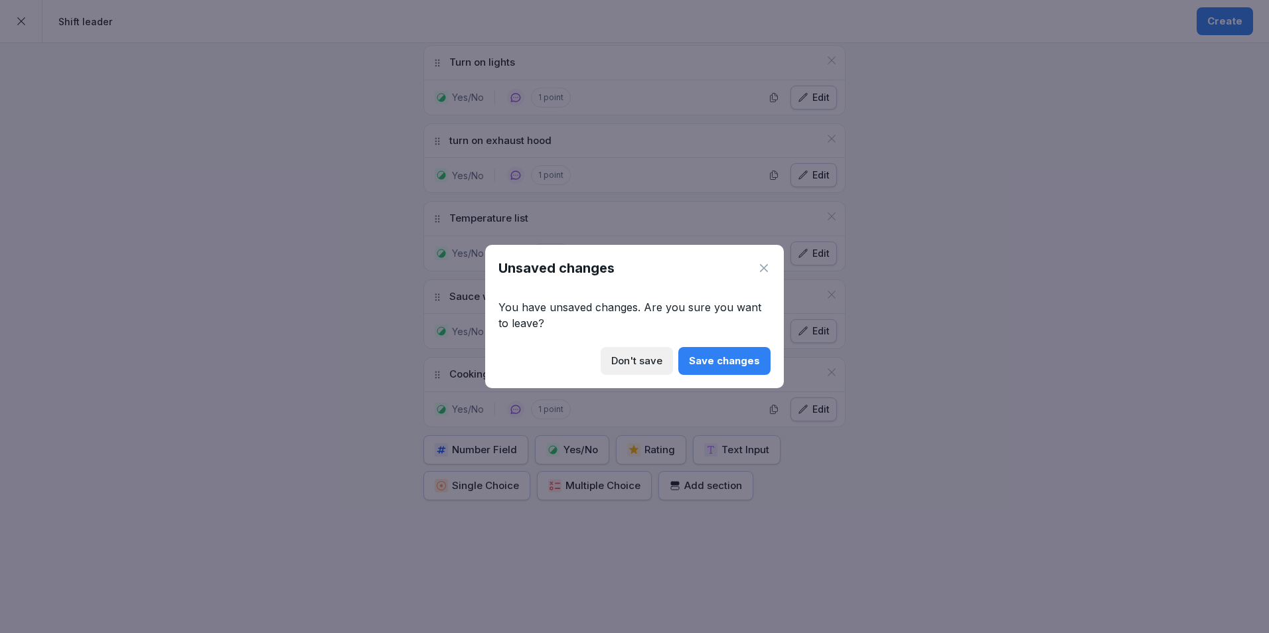
click at [650, 356] on div "Don't save" at bounding box center [636, 361] width 51 height 15
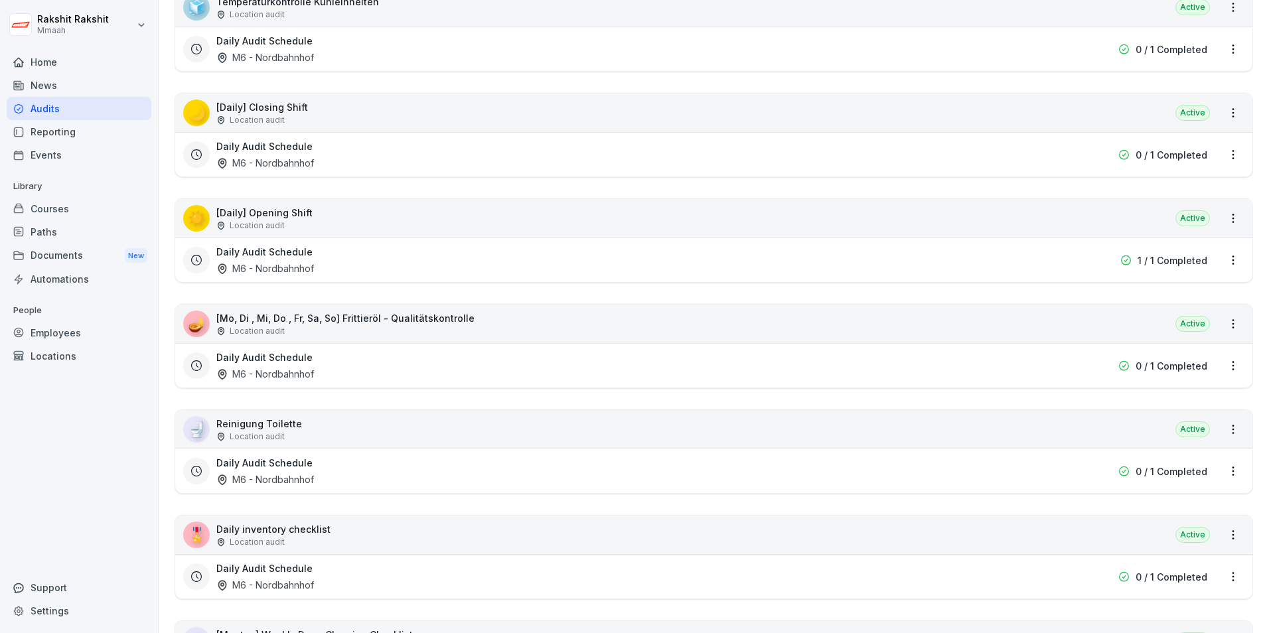
scroll to position [265, 0]
click at [391, 231] on div "☀️ [Daily] Opening Shift Location audit Active" at bounding box center [713, 221] width 1077 height 38
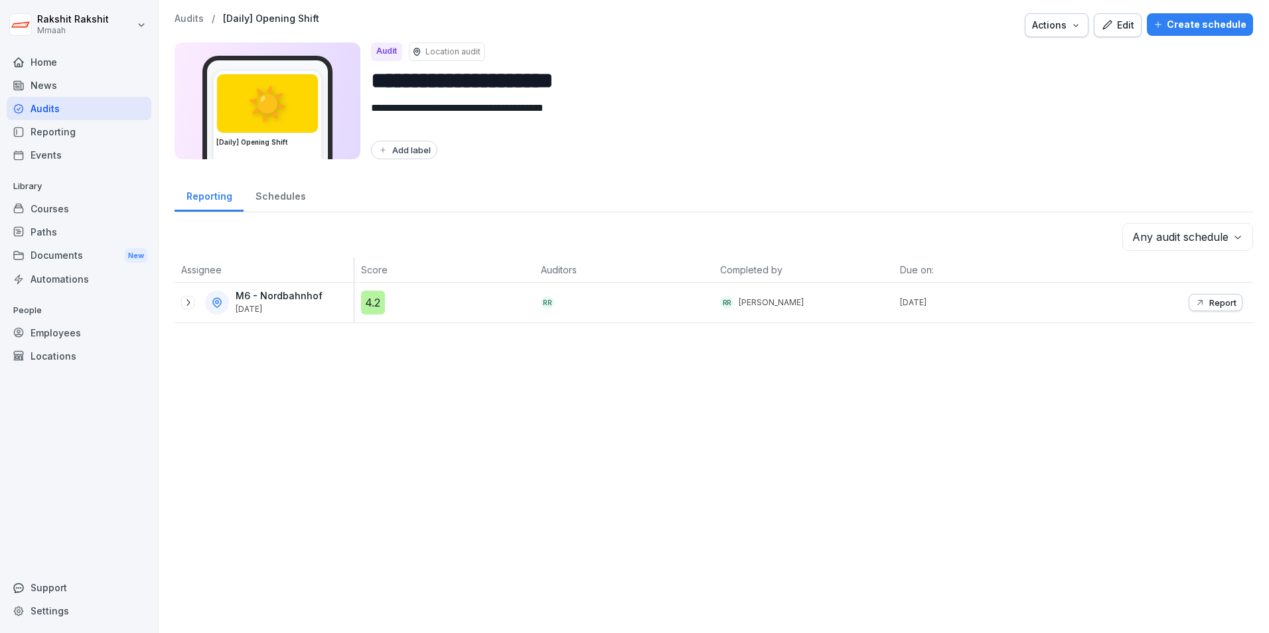
click at [1102, 27] on icon "button" at bounding box center [1106, 24] width 9 height 9
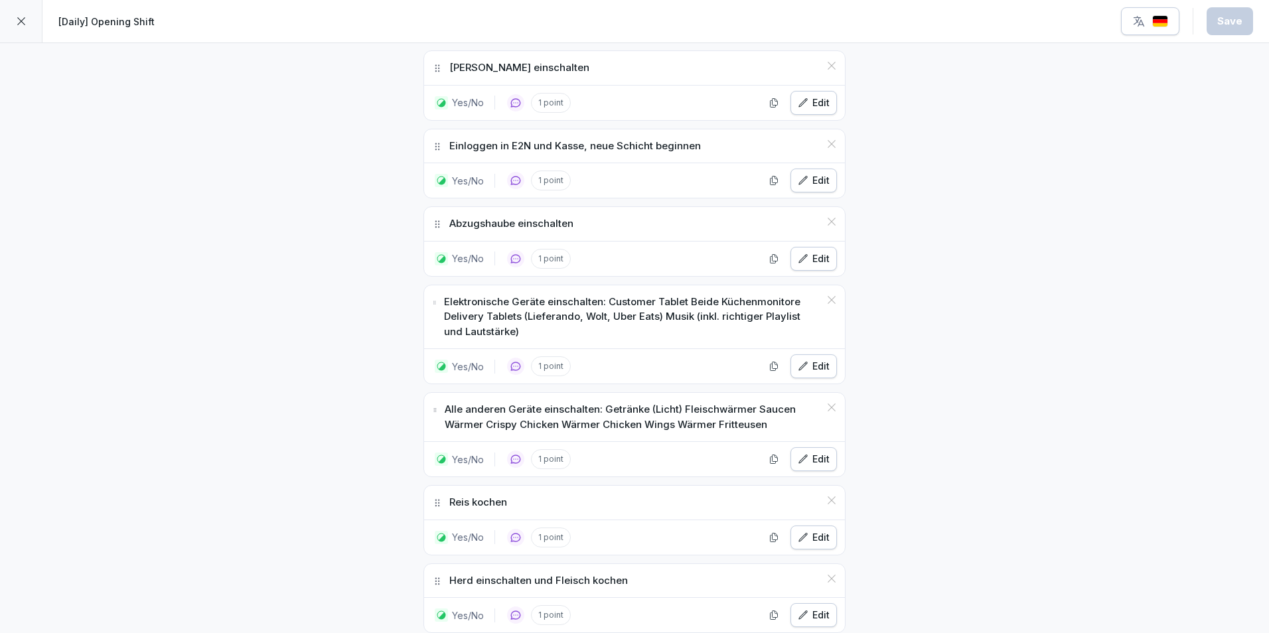
scroll to position [398, 0]
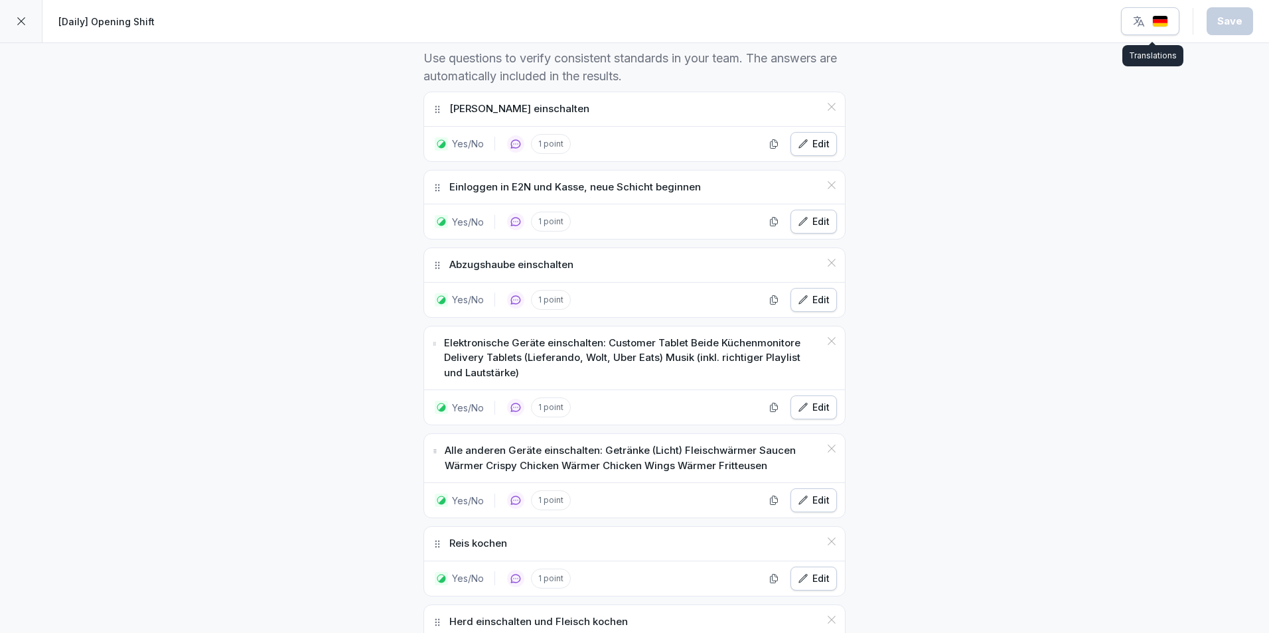
click at [1160, 24] on img "button" at bounding box center [1160, 21] width 16 height 13
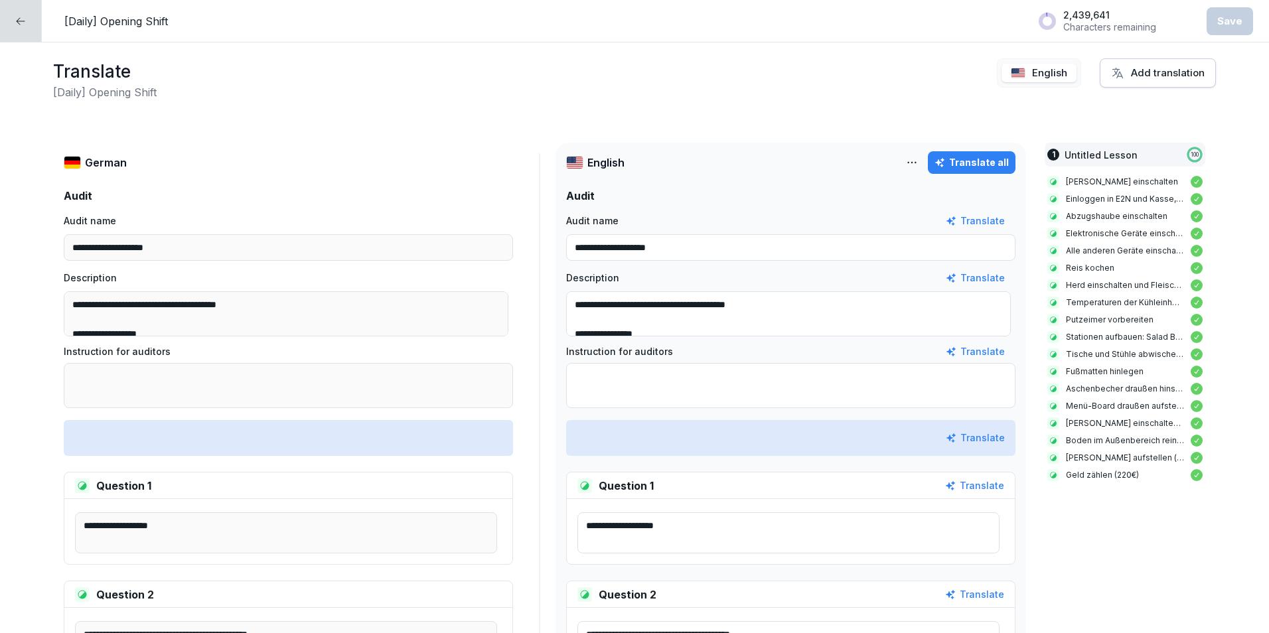
scroll to position [332, 0]
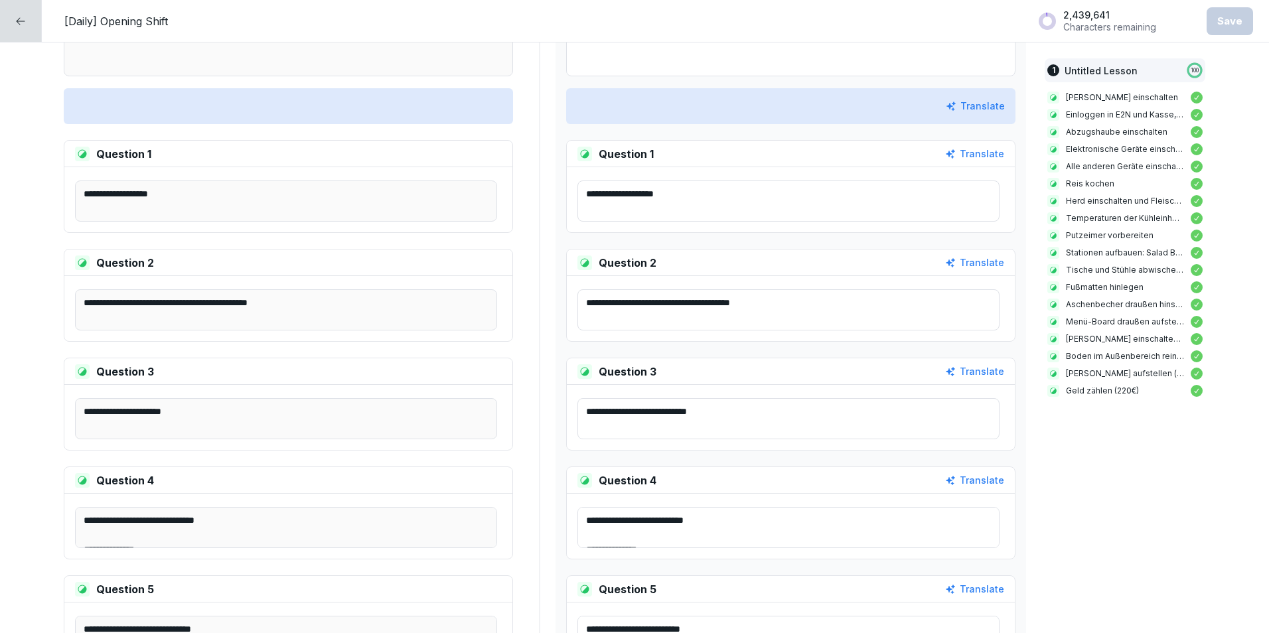
click at [726, 412] on textarea "**********" at bounding box center [788, 418] width 422 height 41
type textarea "**********"
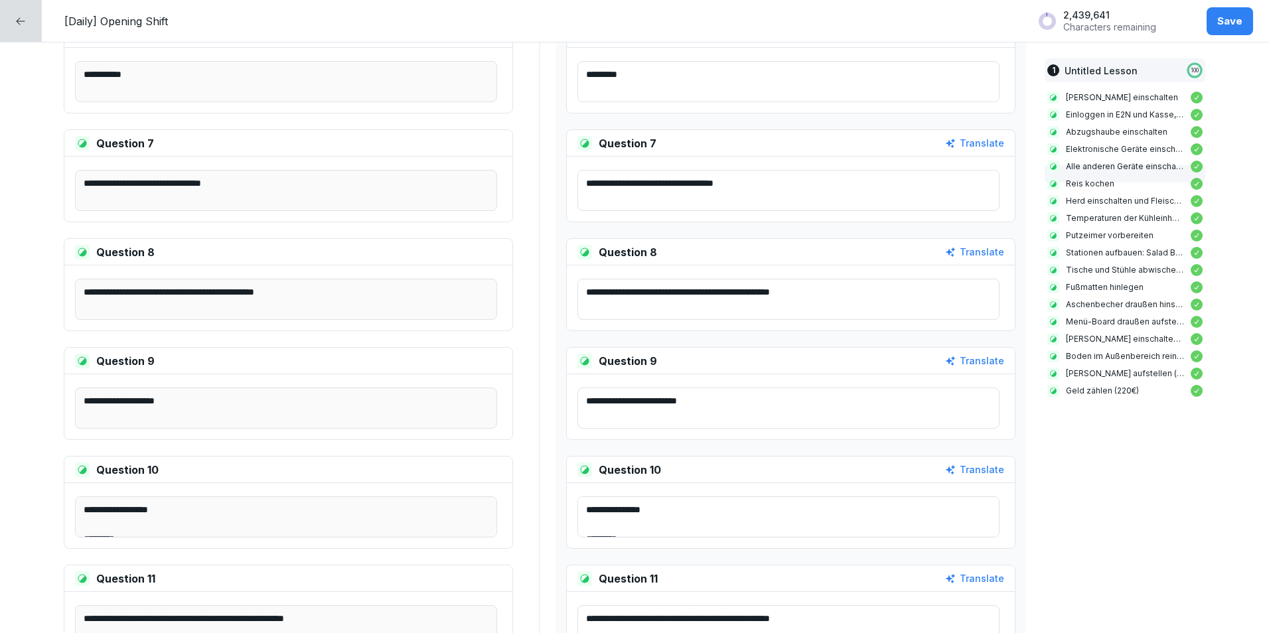
scroll to position [1261, 0]
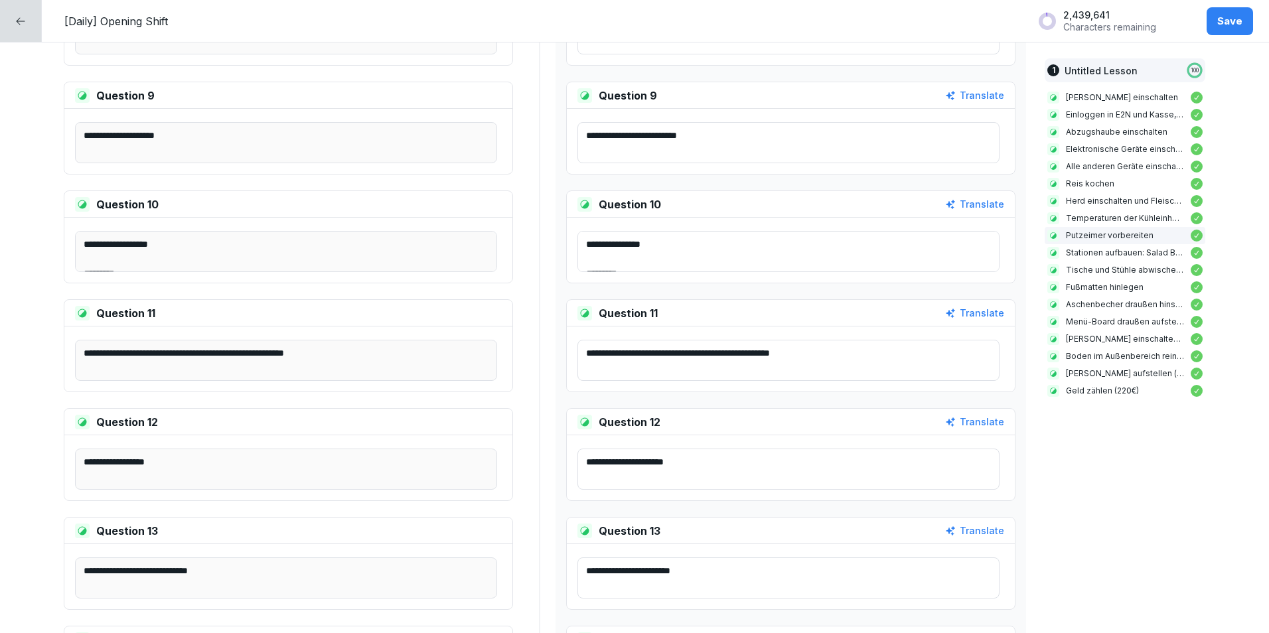
click at [1241, 23] on div "Save" at bounding box center [1229, 21] width 25 height 15
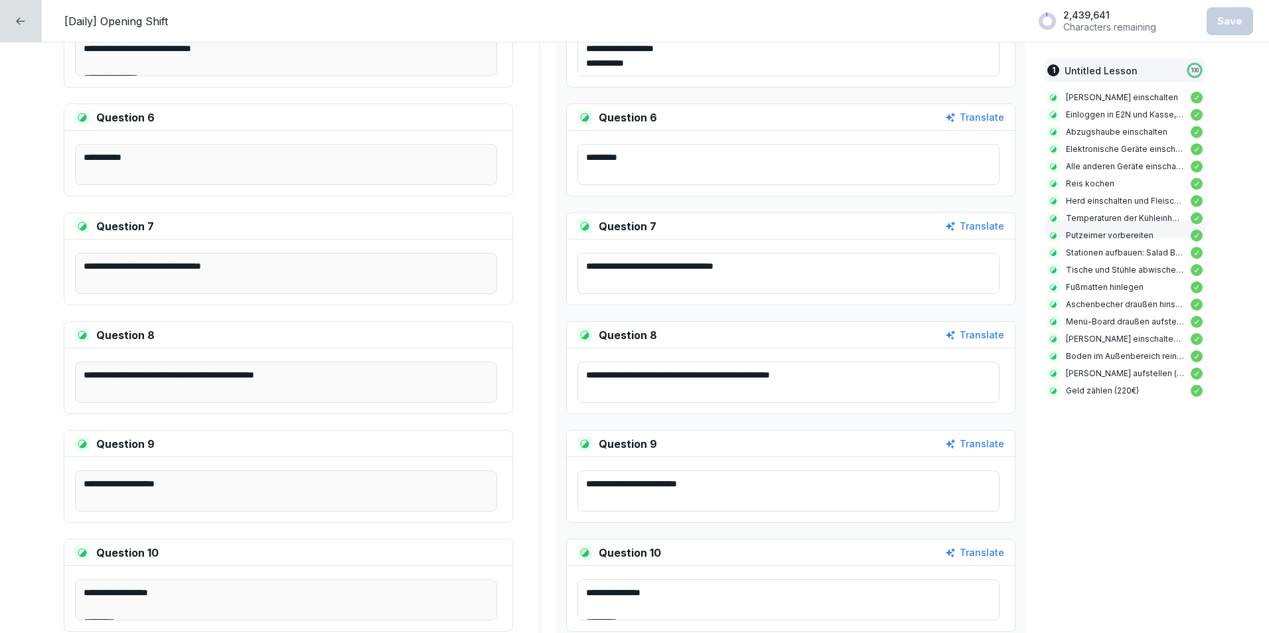
scroll to position [863, 0]
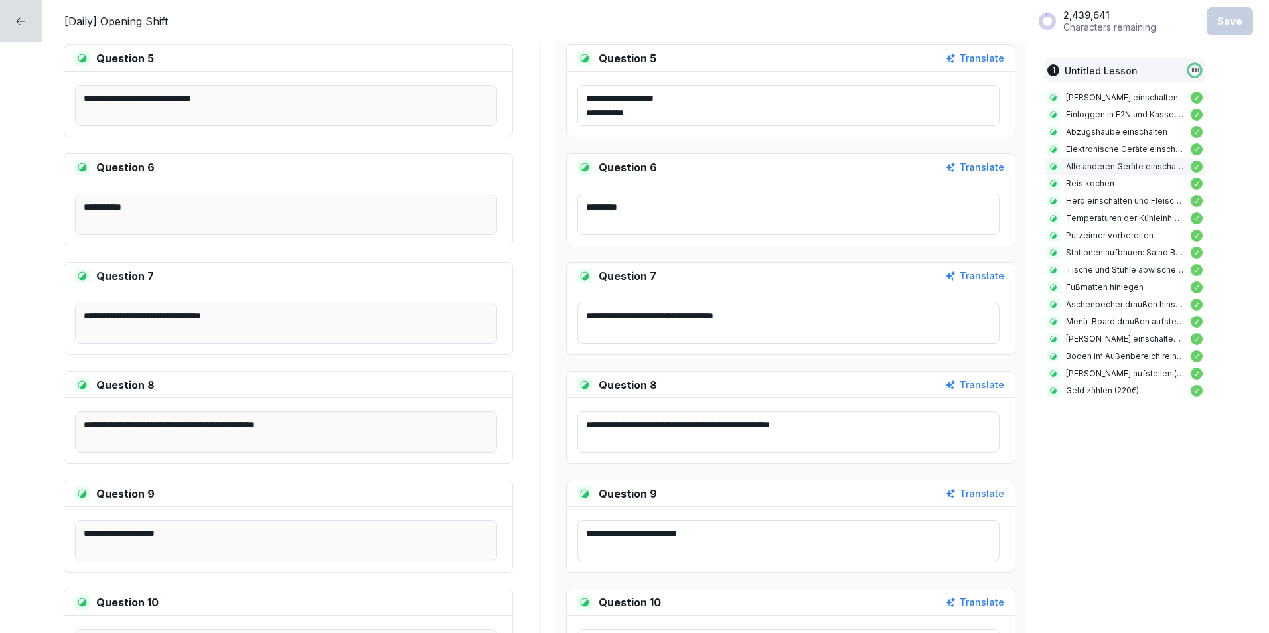
click at [10, 33] on div at bounding box center [21, 21] width 42 height 42
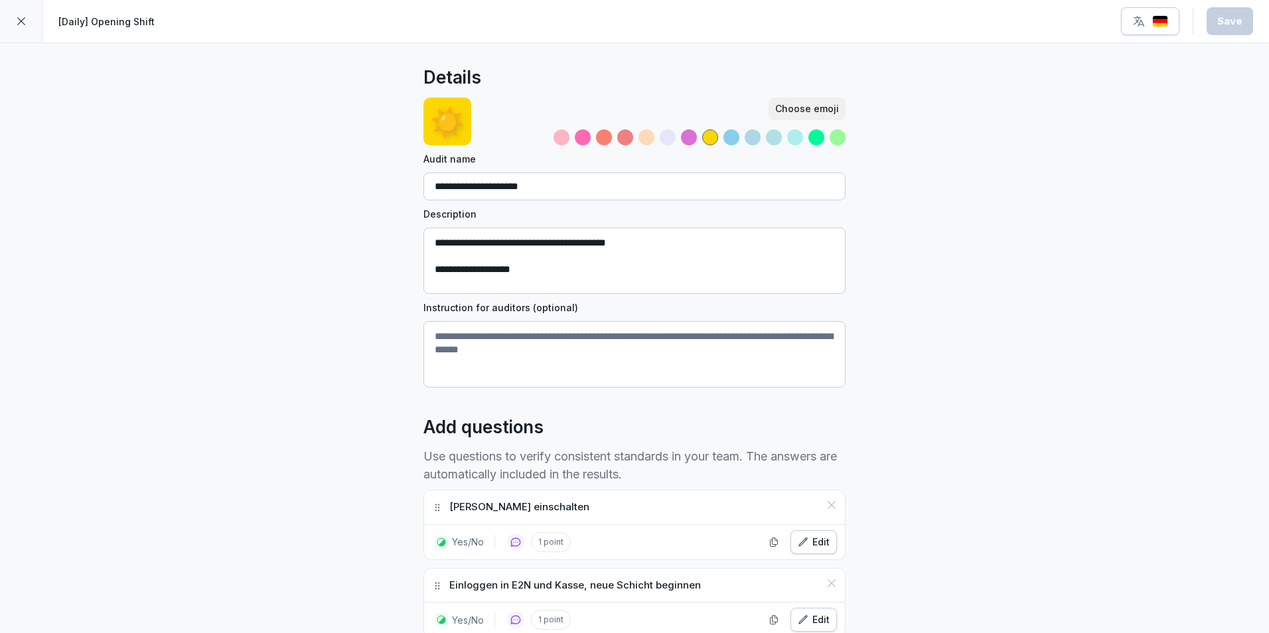
click at [10, 33] on div at bounding box center [21, 21] width 42 height 42
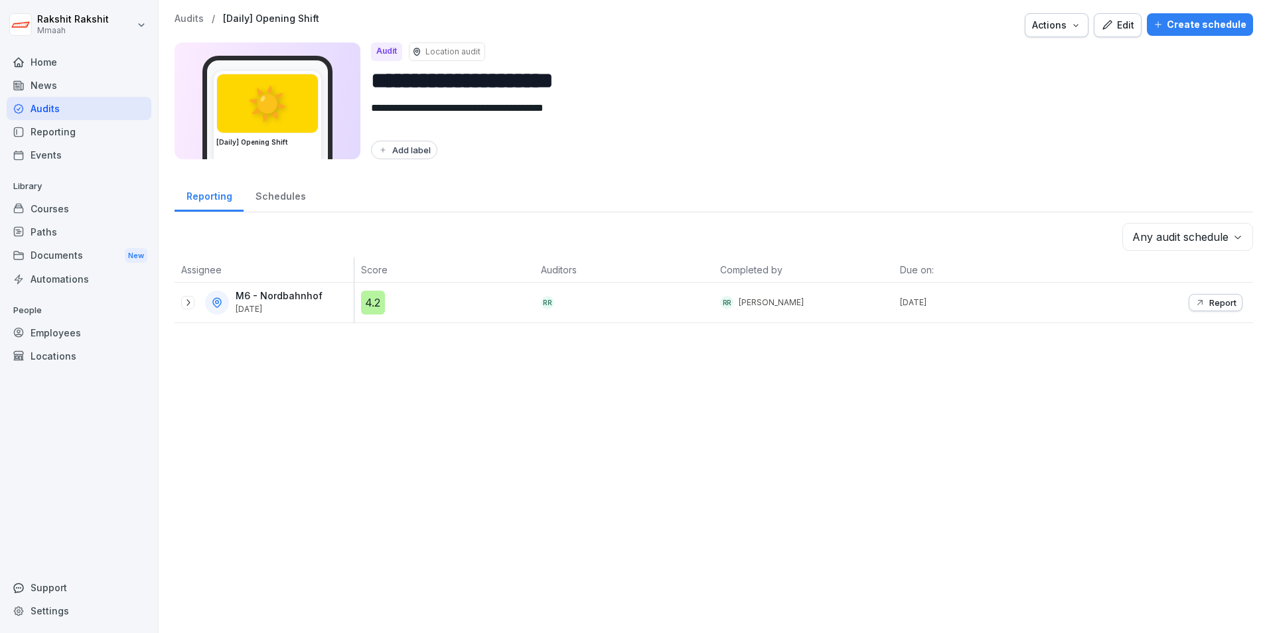
click at [57, 126] on div "Reporting" at bounding box center [79, 131] width 145 height 23
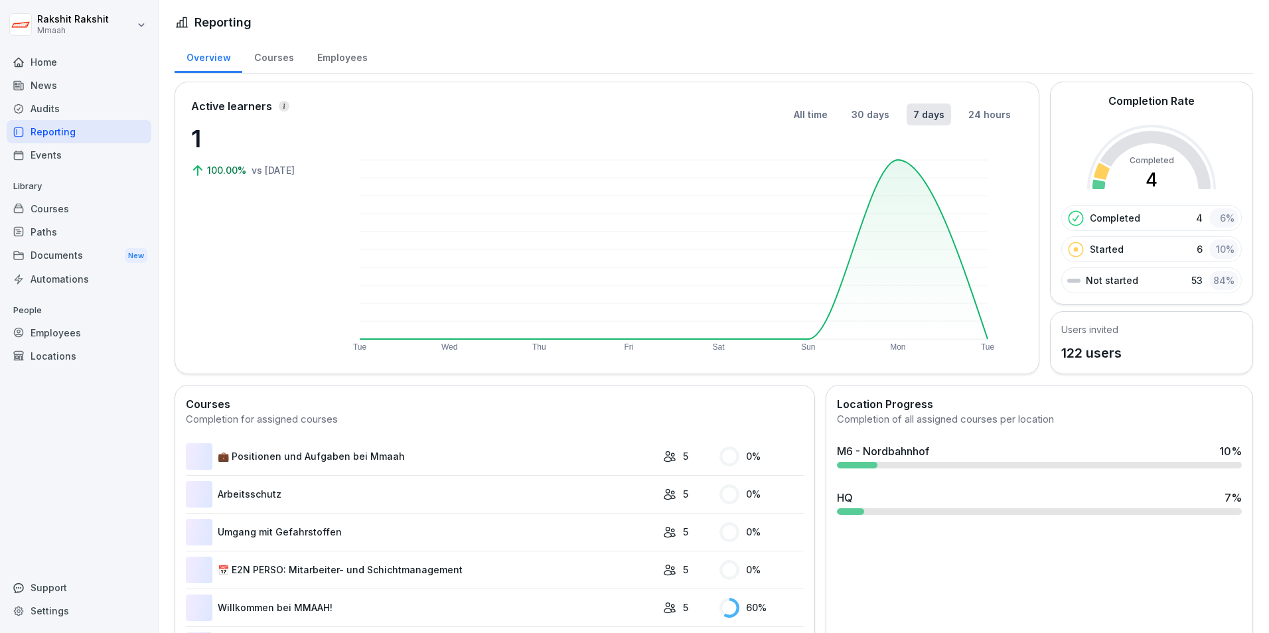
click at [78, 113] on div "Audits" at bounding box center [79, 108] width 145 height 23
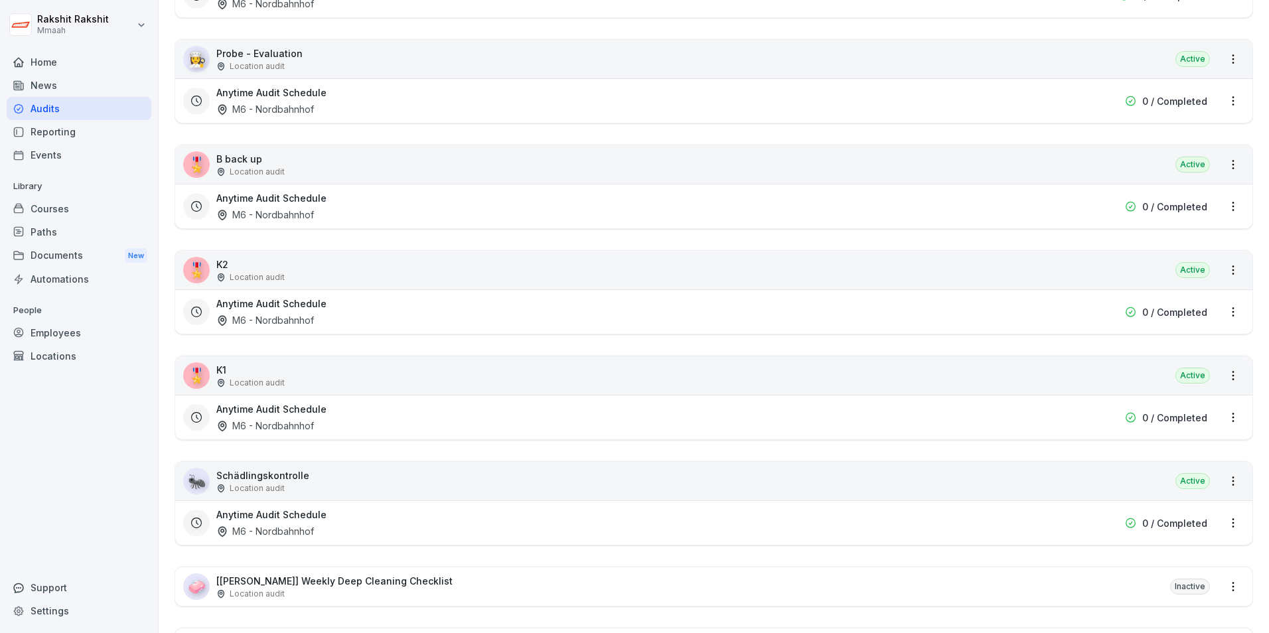
scroll to position [1587, 0]
click at [375, 371] on div "🎖️ K1 Location audit Active" at bounding box center [713, 376] width 1077 height 38
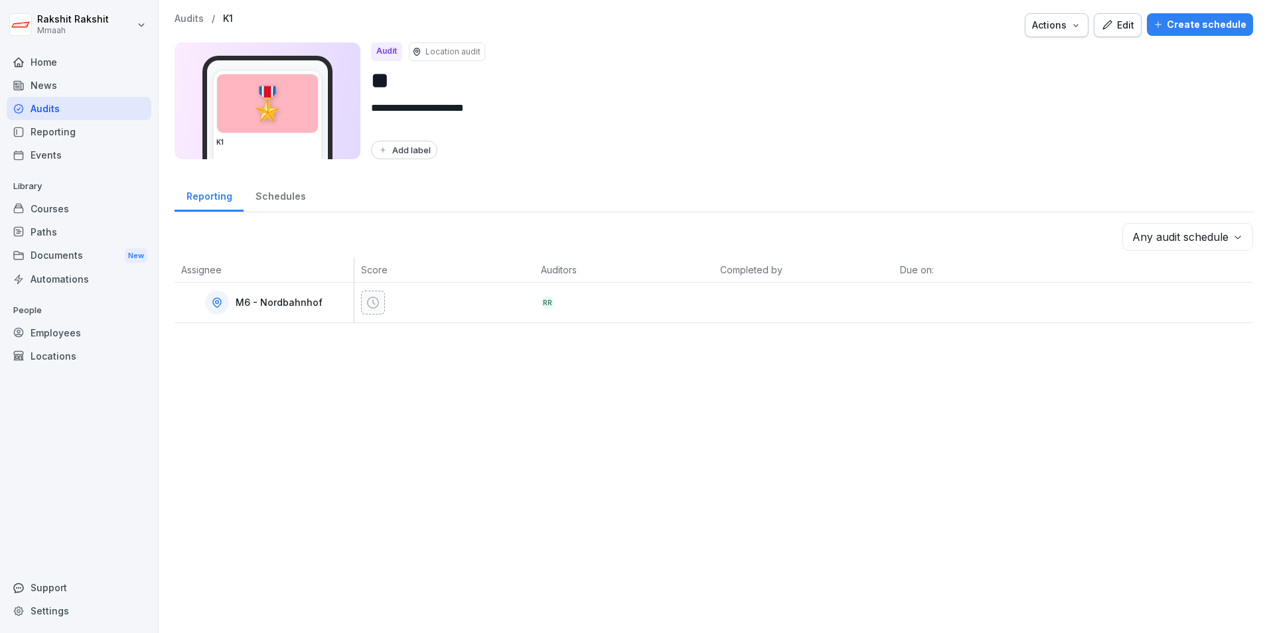
click at [1112, 34] on button "Edit" at bounding box center [1117, 25] width 48 height 24
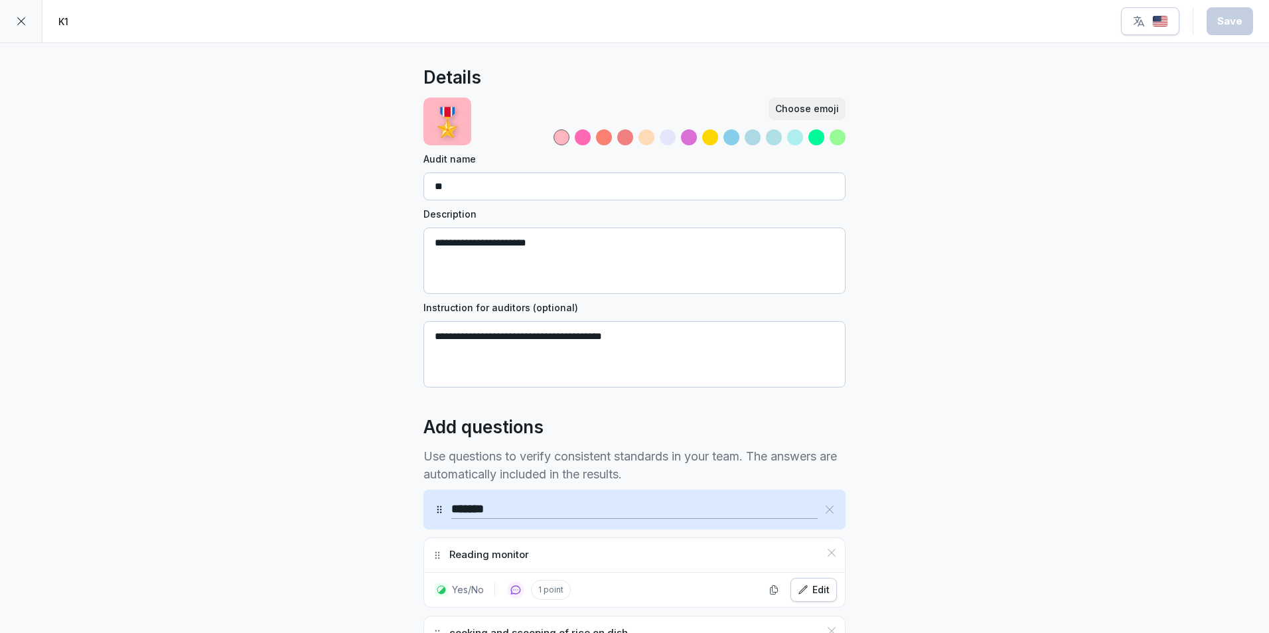
click at [23, 19] on icon at bounding box center [21, 21] width 8 height 8
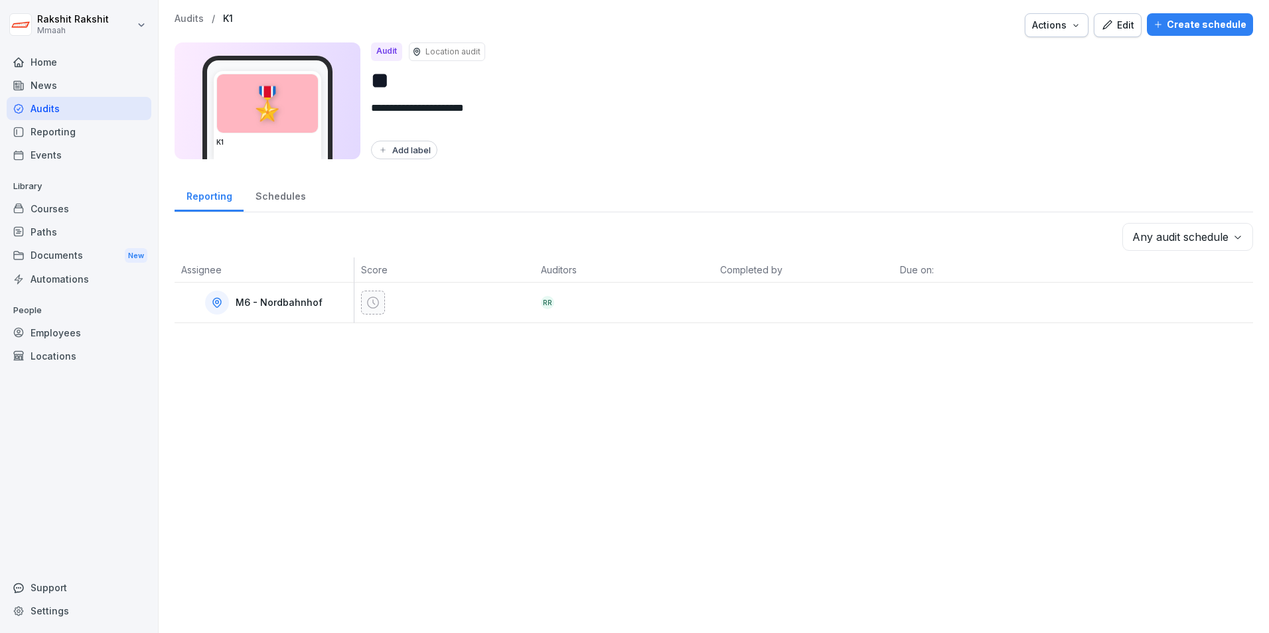
click at [49, 115] on div "Audits" at bounding box center [79, 108] width 145 height 23
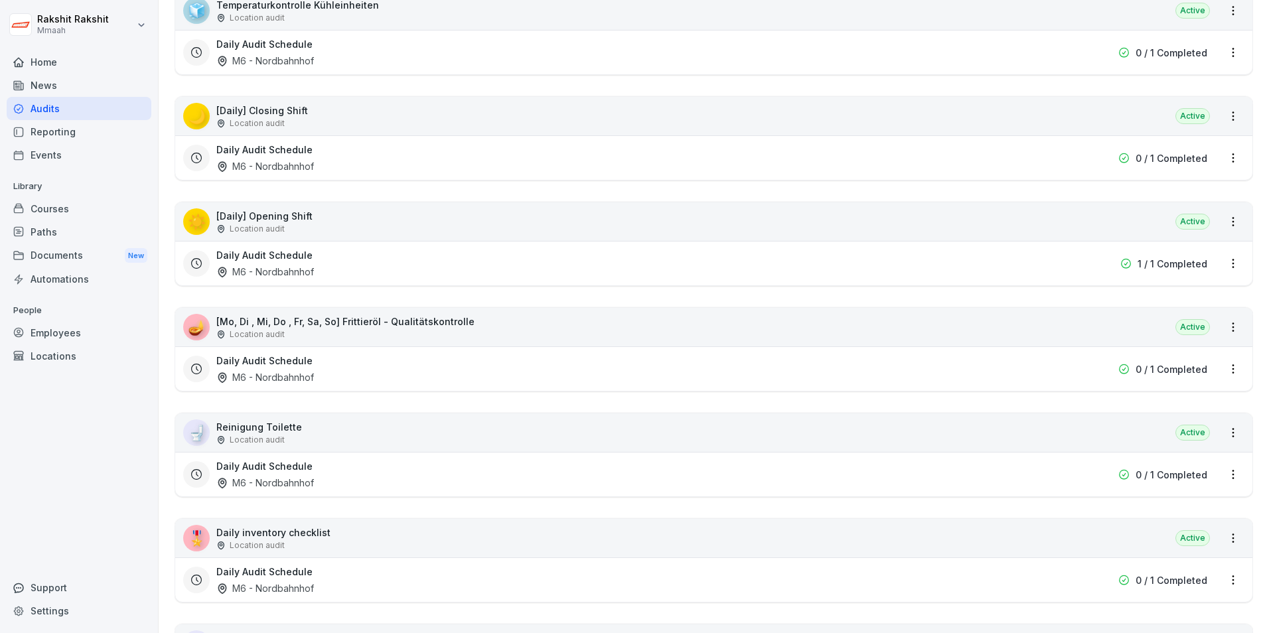
scroll to position [265, 0]
drag, startPoint x: 247, startPoint y: 315, endPoint x: 179, endPoint y: 326, distance: 68.6
click at [325, 425] on div "🚽 Reinigung Toilette Location audit Active" at bounding box center [713, 432] width 1077 height 38
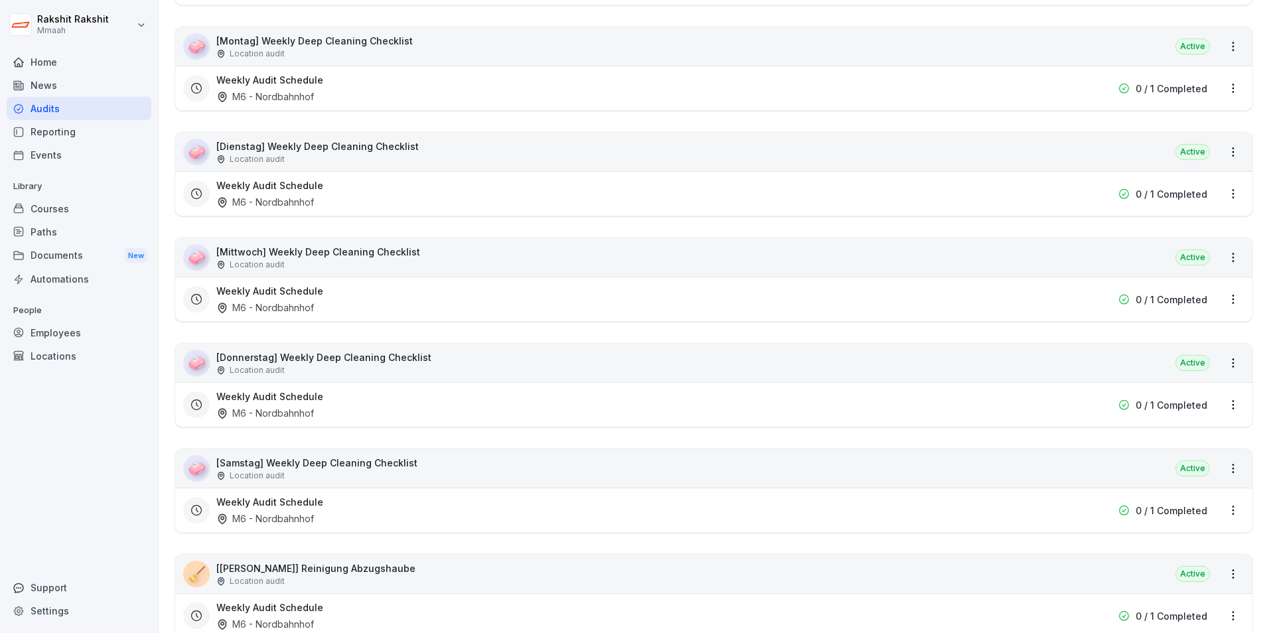
scroll to position [863, 0]
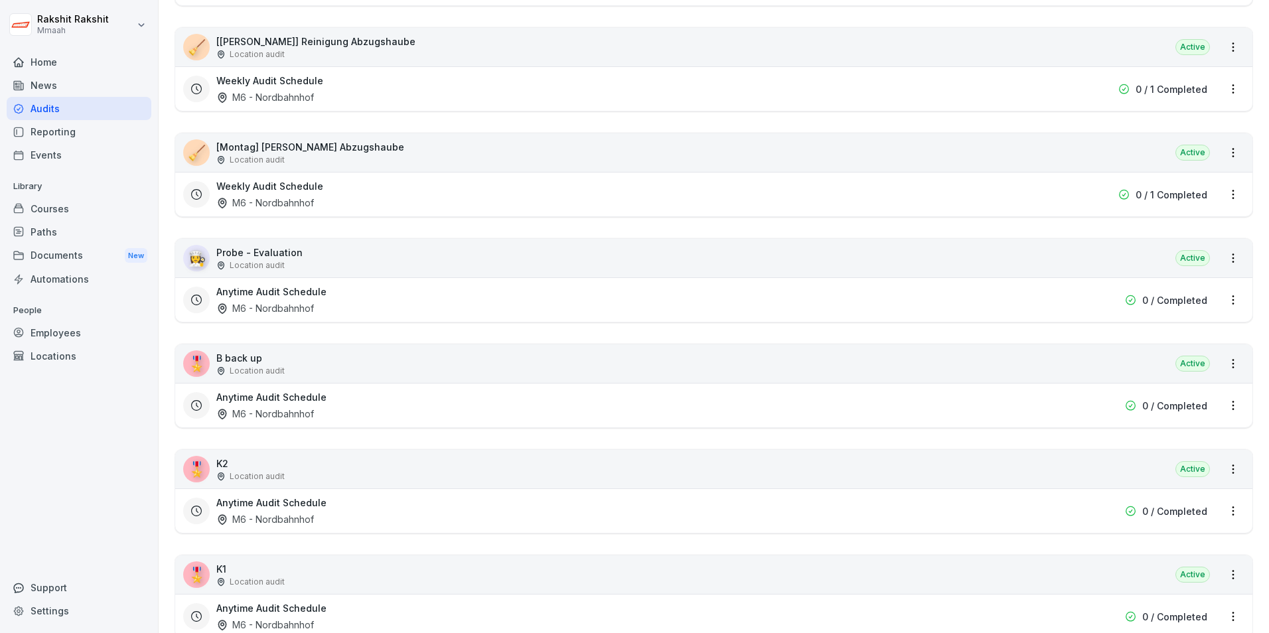
scroll to position [1393, 0]
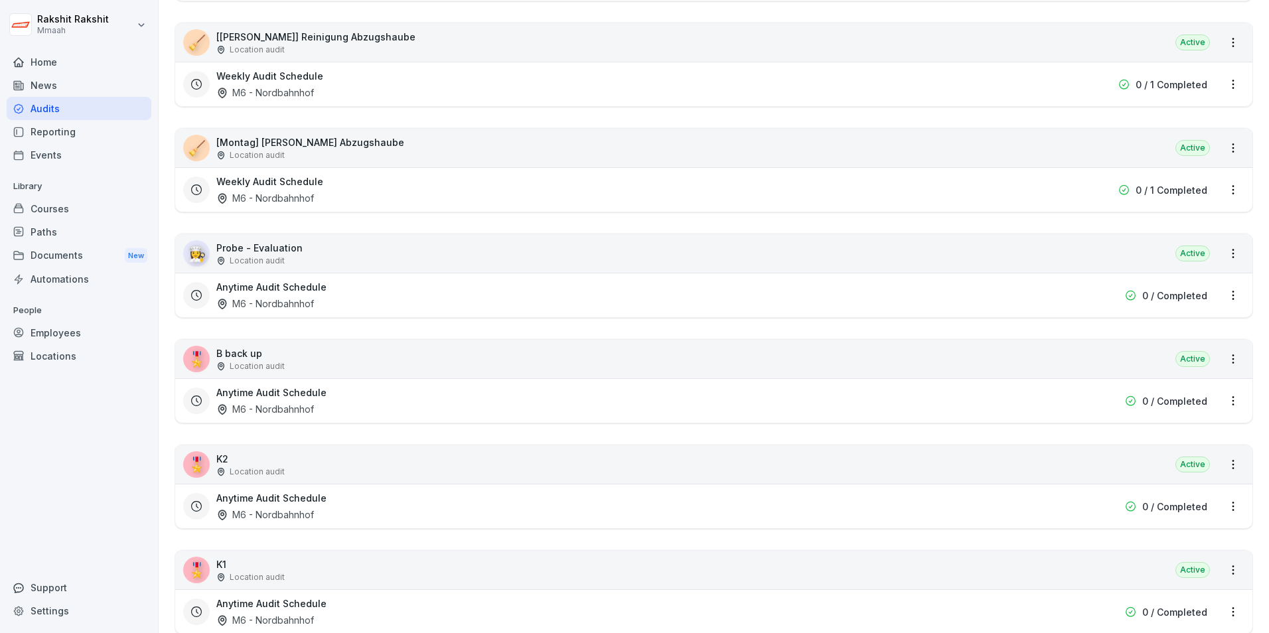
click at [387, 475] on div "🎖️ K2 Location audit Active" at bounding box center [713, 464] width 1077 height 38
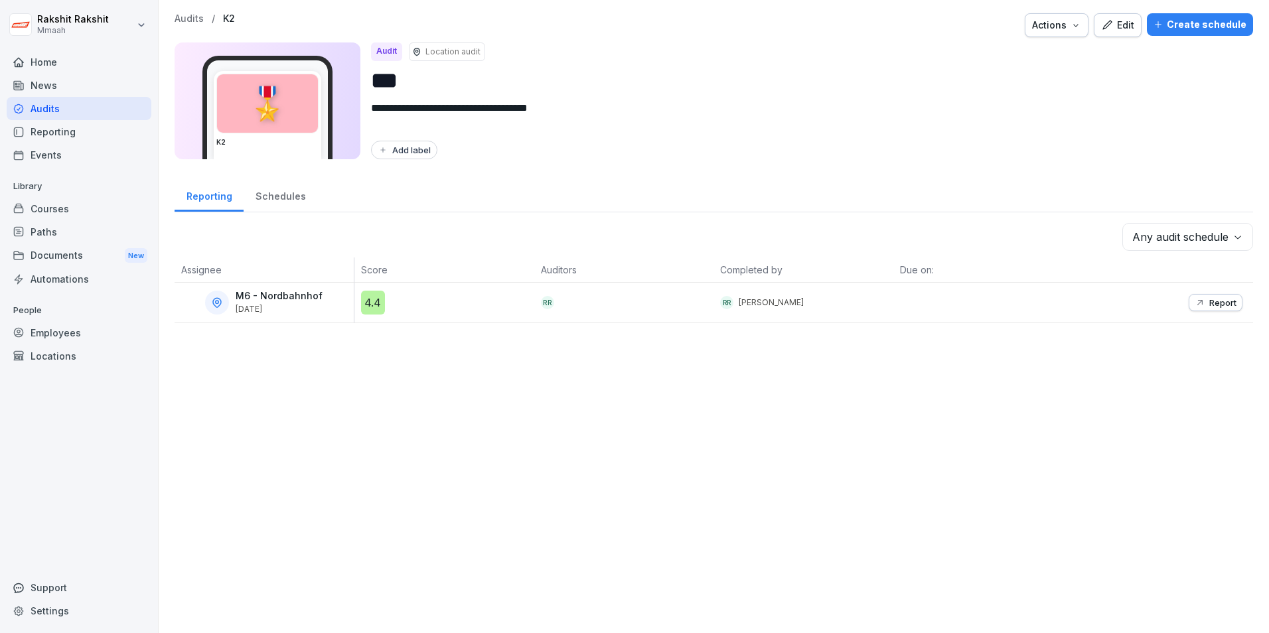
click at [1127, 23] on div "Edit" at bounding box center [1117, 25] width 33 height 15
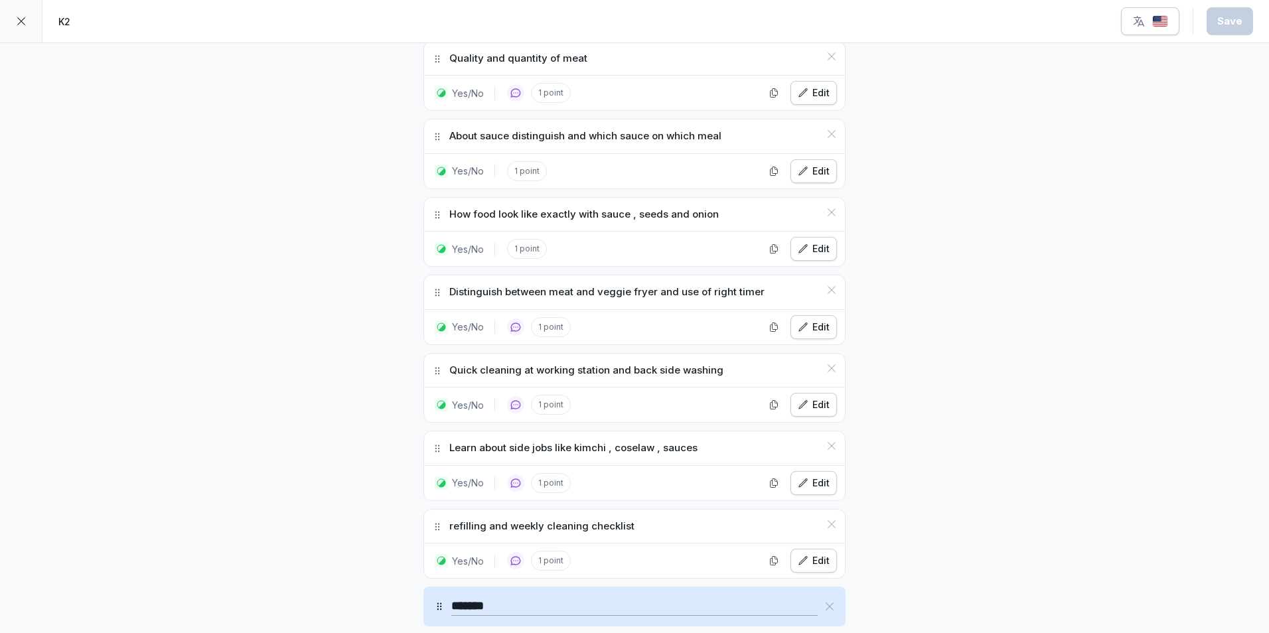
scroll to position [730, 0]
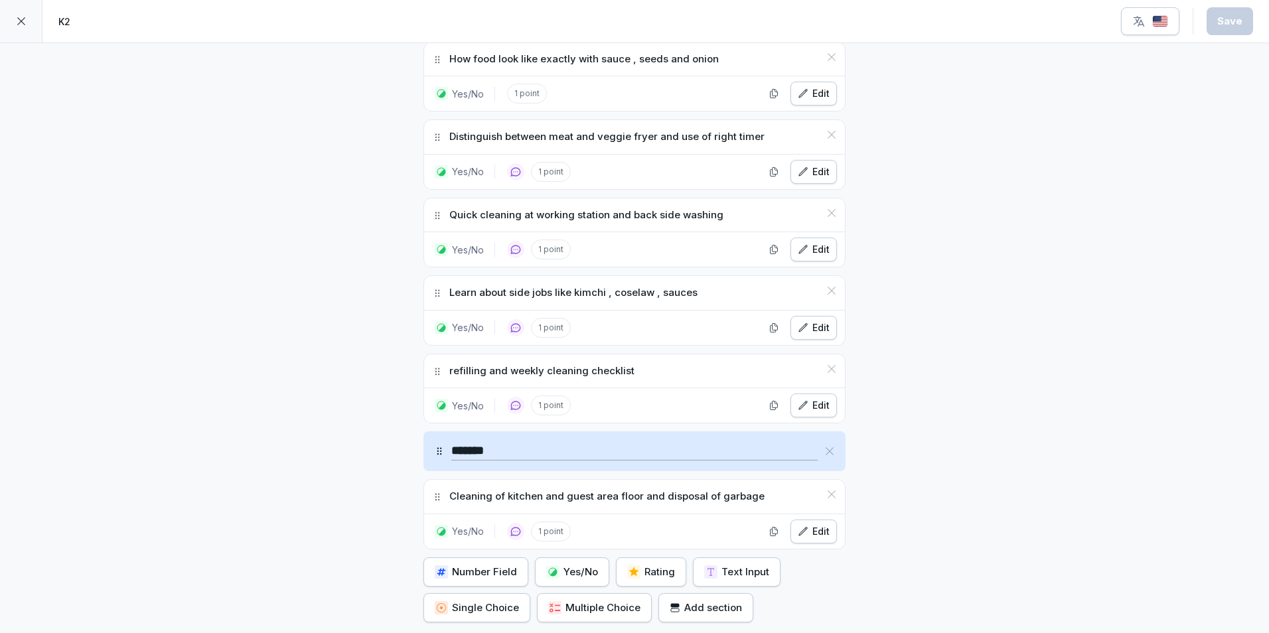
click at [21, 17] on icon at bounding box center [21, 21] width 11 height 11
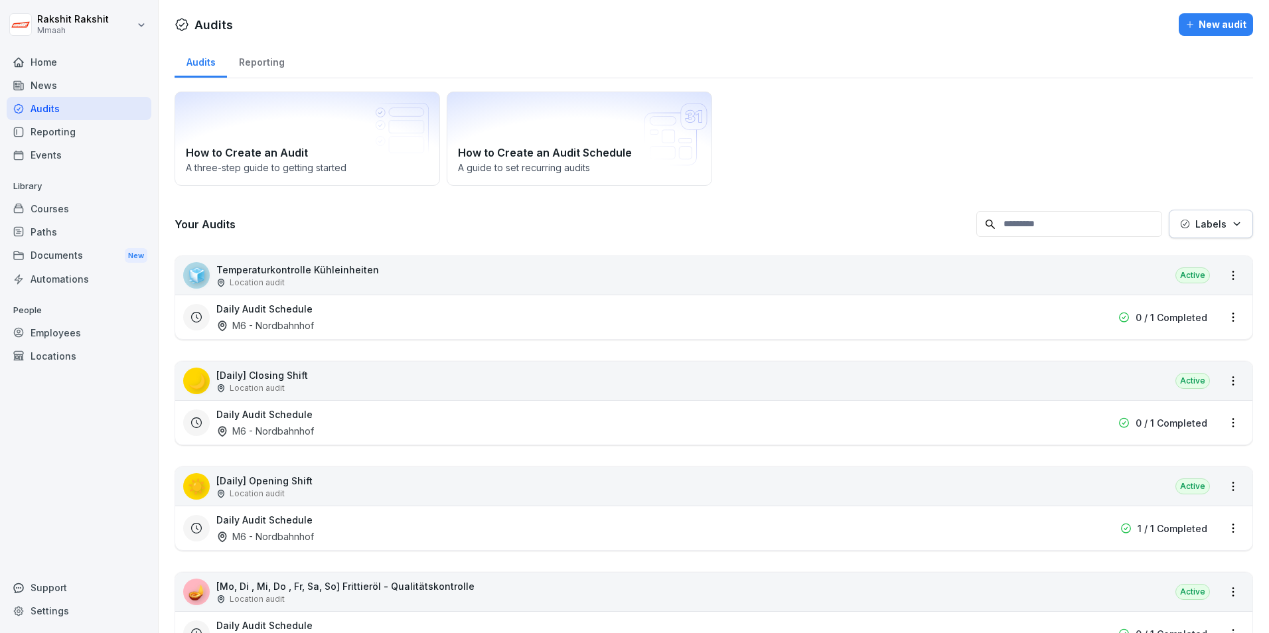
click at [1185, 24] on icon "button" at bounding box center [1189, 24] width 9 height 9
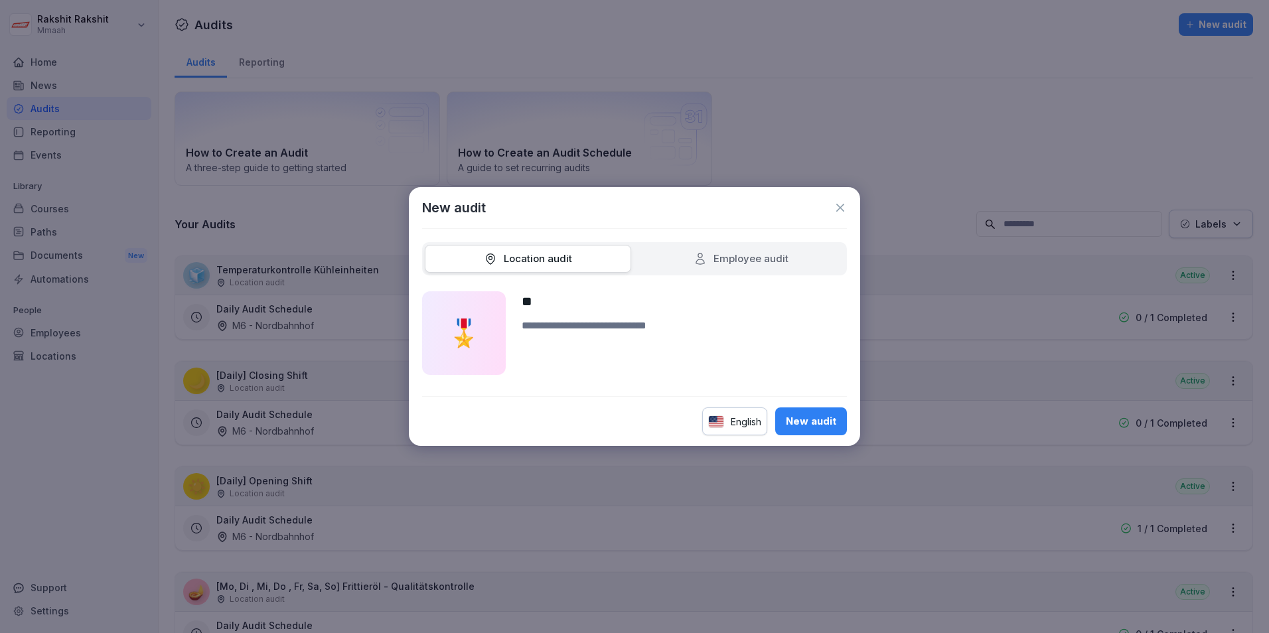
type input "**"
click at [781, 415] on button "New audit" at bounding box center [811, 421] width 72 height 28
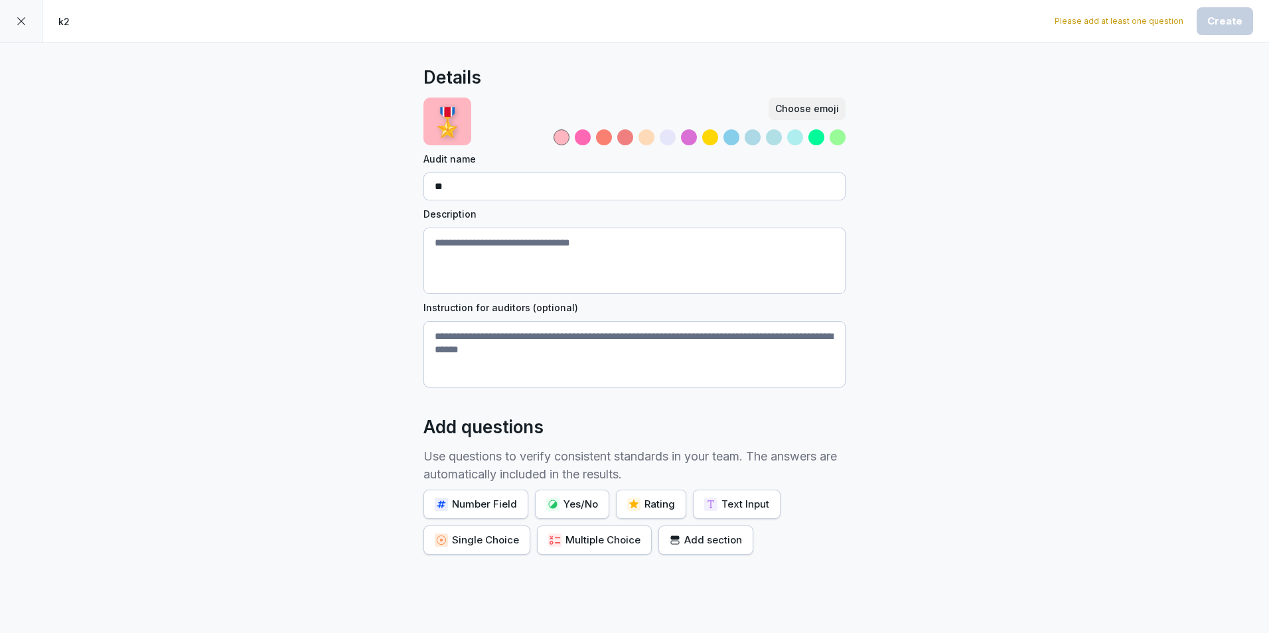
click at [566, 497] on div "Yes/No" at bounding box center [572, 504] width 52 height 15
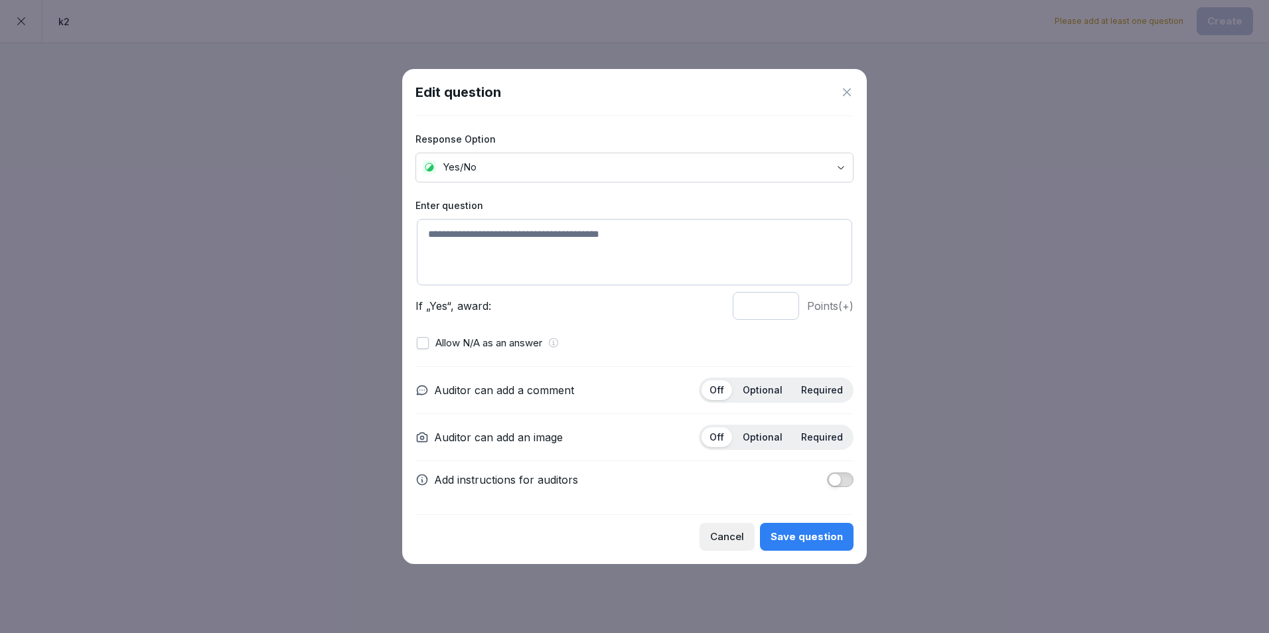
click at [571, 241] on textarea at bounding box center [634, 252] width 435 height 66
click at [765, 393] on p "Optional" at bounding box center [762, 390] width 40 height 12
click at [584, 234] on textarea at bounding box center [634, 252] width 435 height 66
type textarea "*"
type textarea "**********"
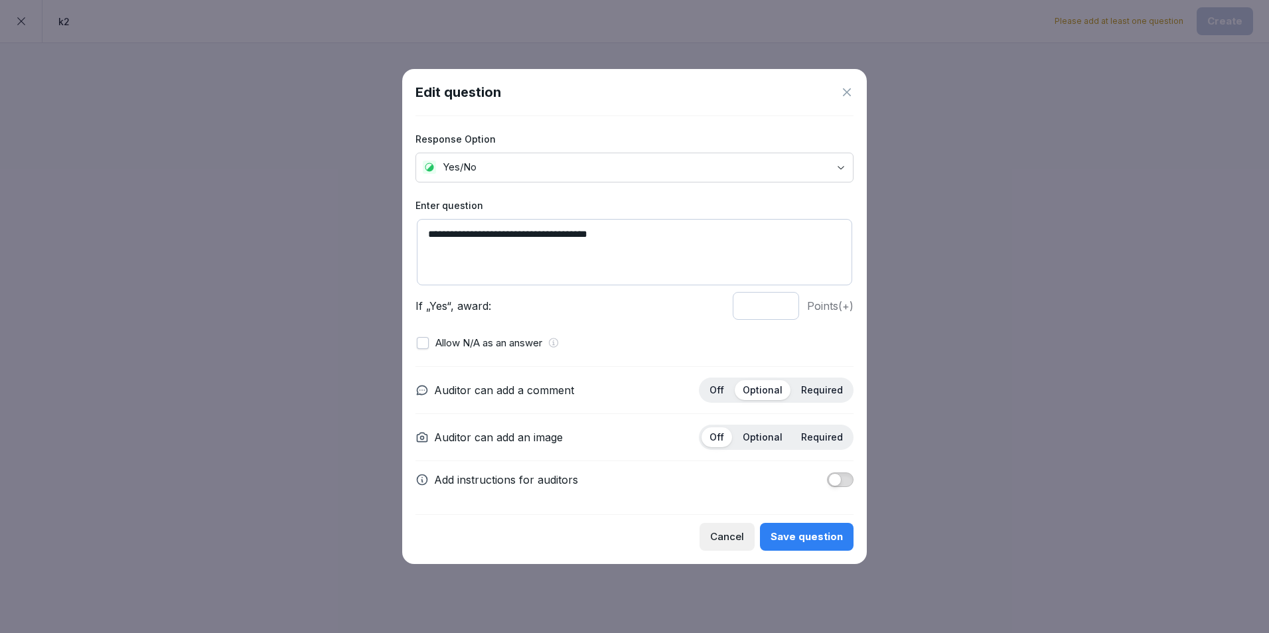
click at [817, 537] on div "Save question" at bounding box center [806, 536] width 72 height 15
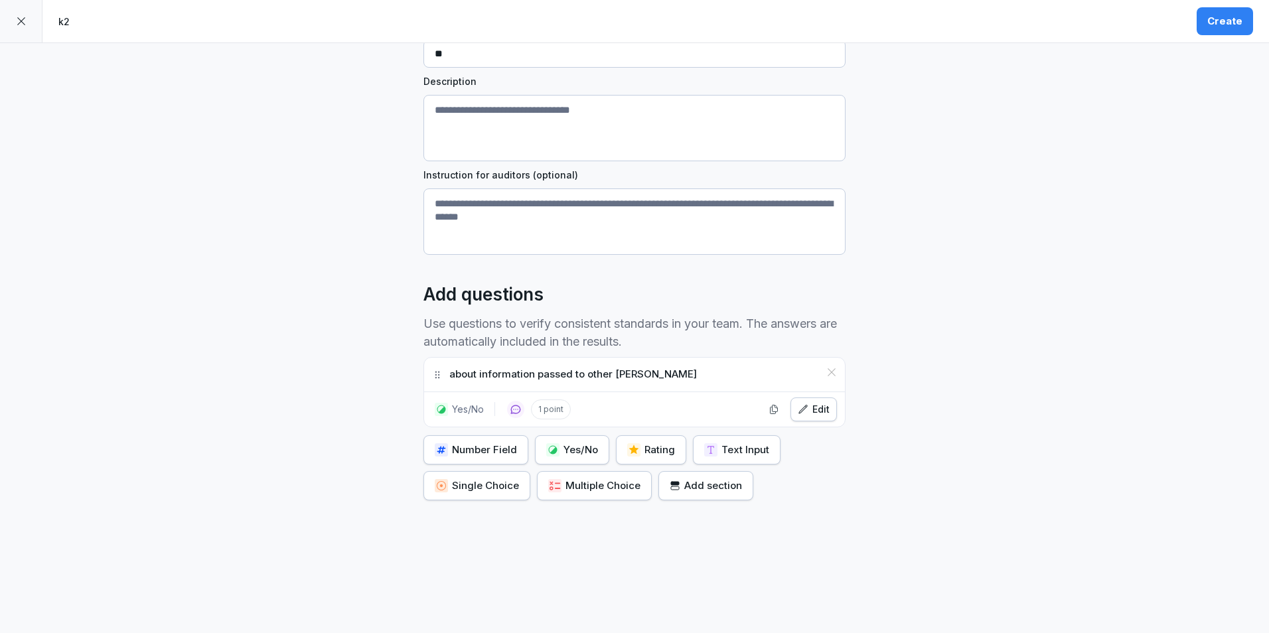
scroll to position [143, 0]
click at [817, 397] on button "Edit" at bounding box center [813, 409] width 46 height 24
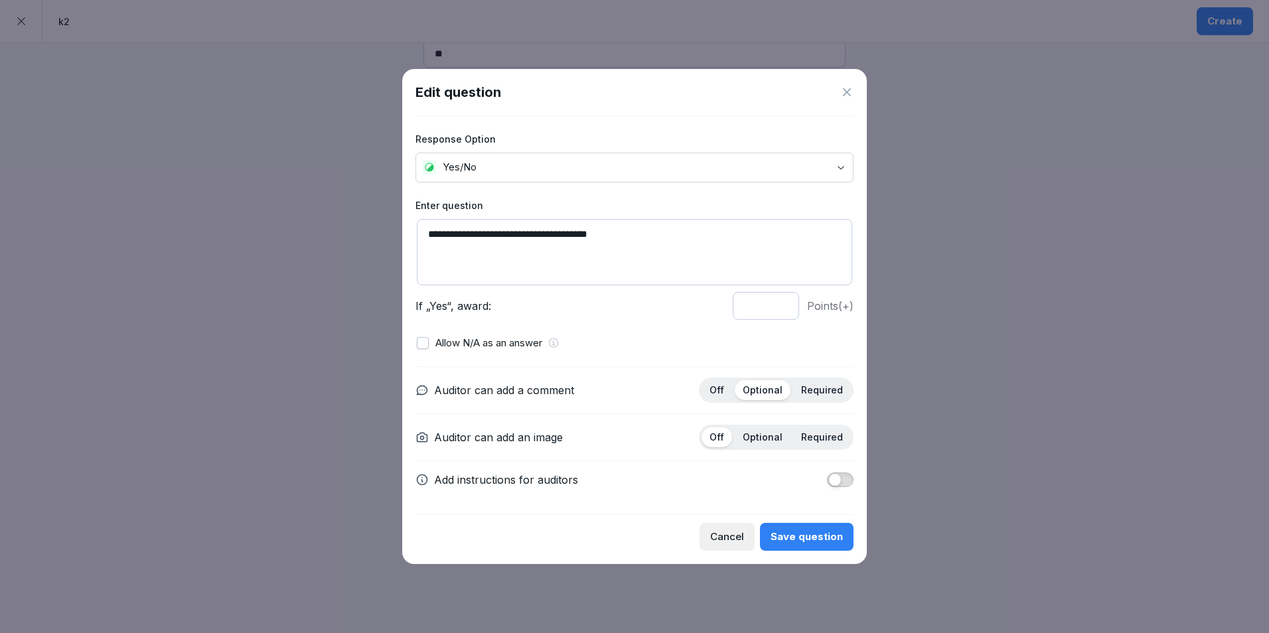
click at [790, 541] on div "Save question" at bounding box center [806, 536] width 72 height 15
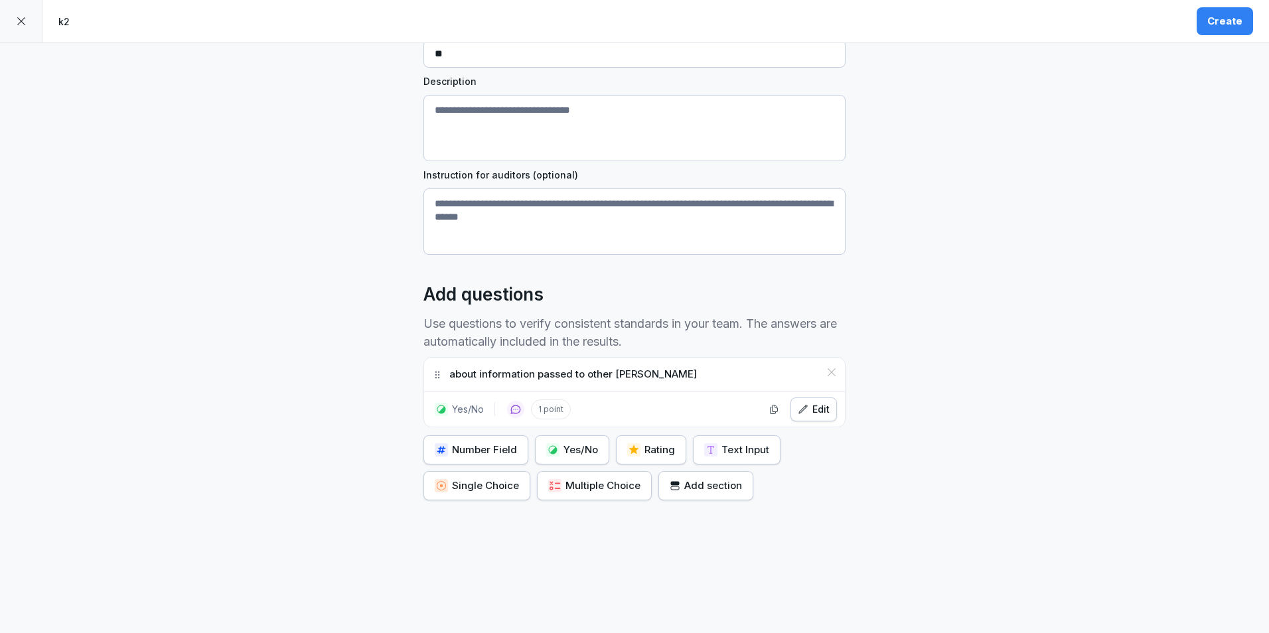
click at [22, 27] on div at bounding box center [21, 21] width 42 height 42
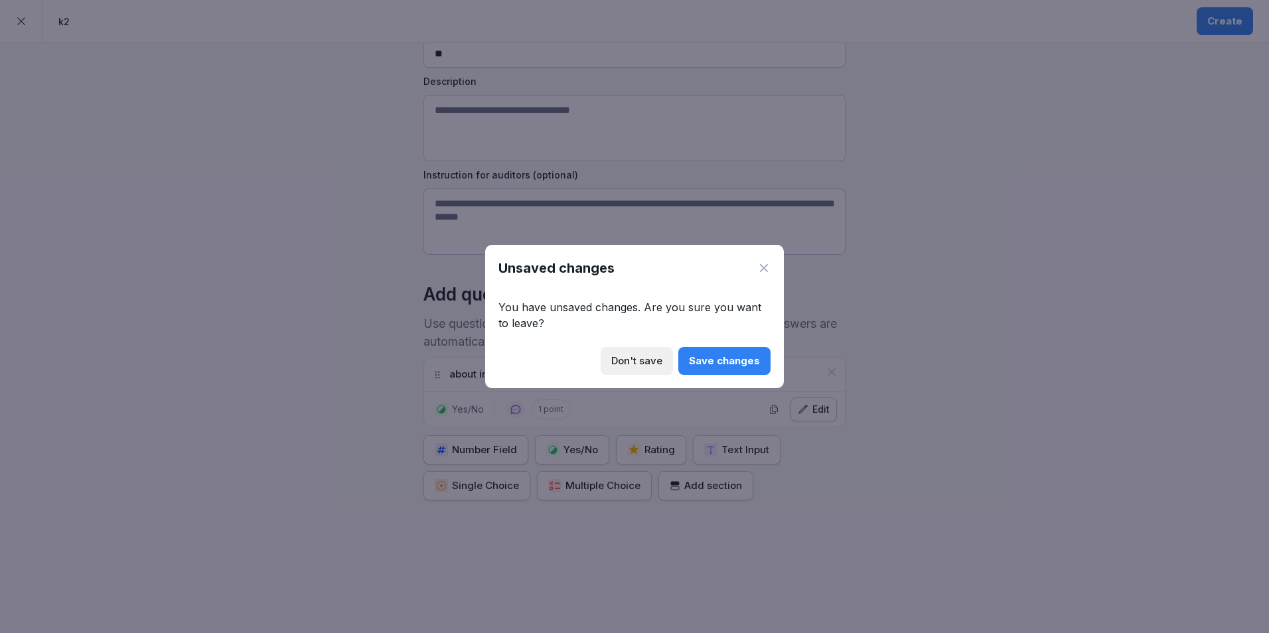
click at [637, 356] on div "Don't save" at bounding box center [636, 361] width 51 height 15
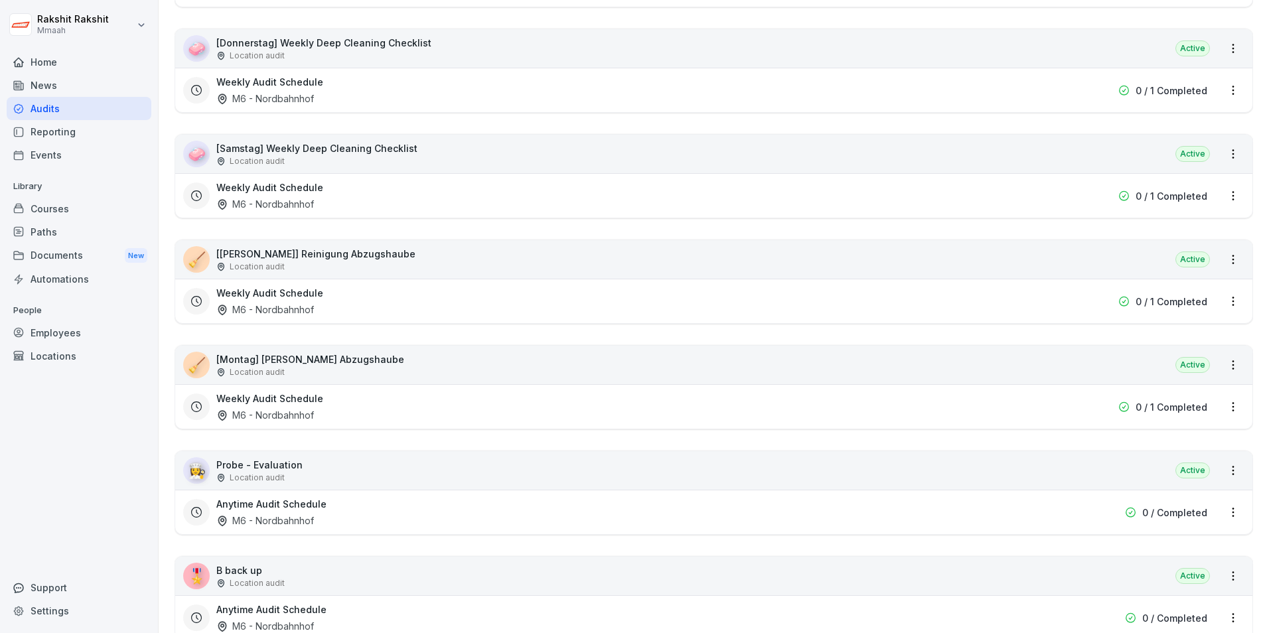
scroll to position [1177, 0]
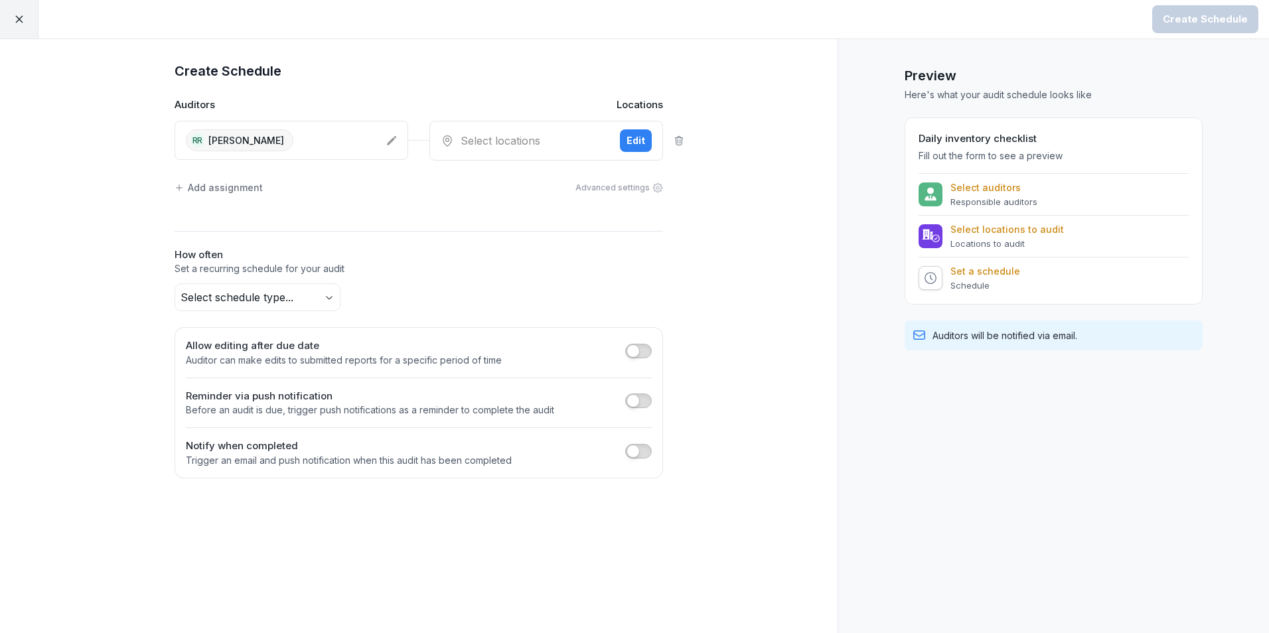
click at [19, 23] on icon at bounding box center [19, 19] width 12 height 12
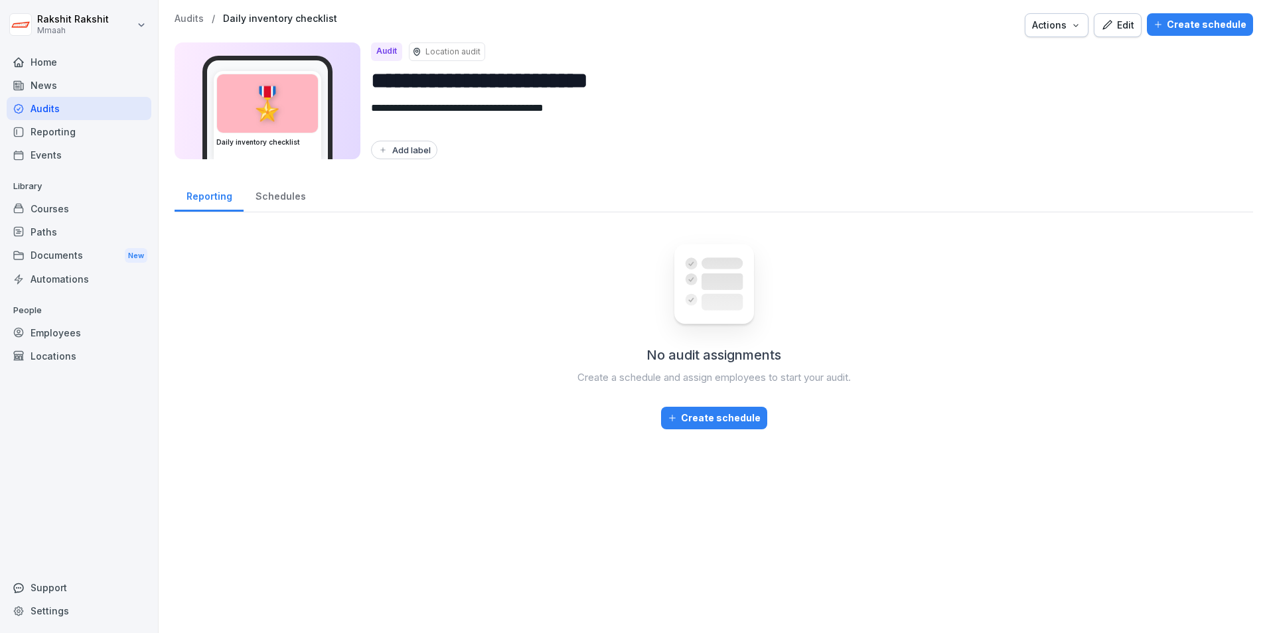
click at [46, 107] on div "Audits" at bounding box center [79, 108] width 145 height 23
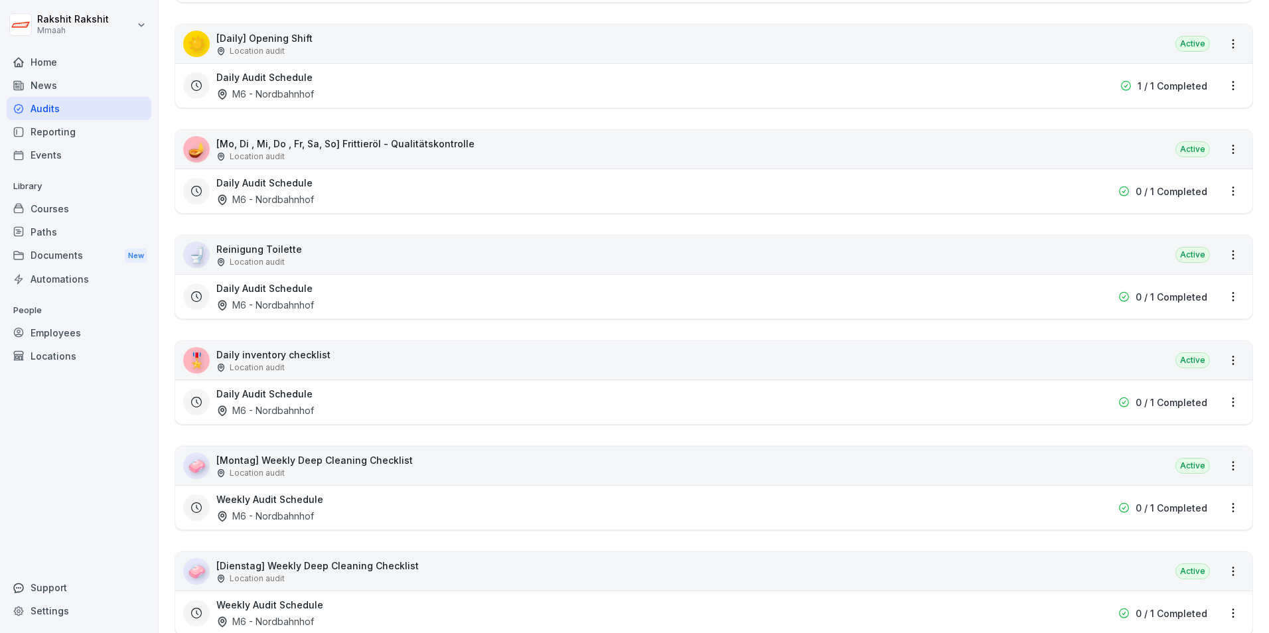
scroll to position [464, 0]
